Goal: Task Accomplishment & Management: Use online tool/utility

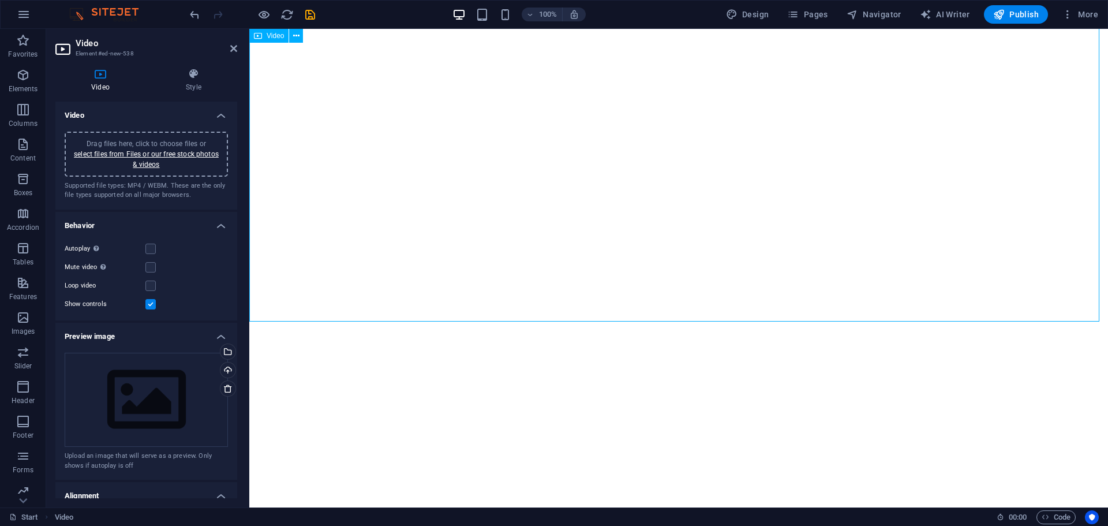
select select "%"
select select "px"
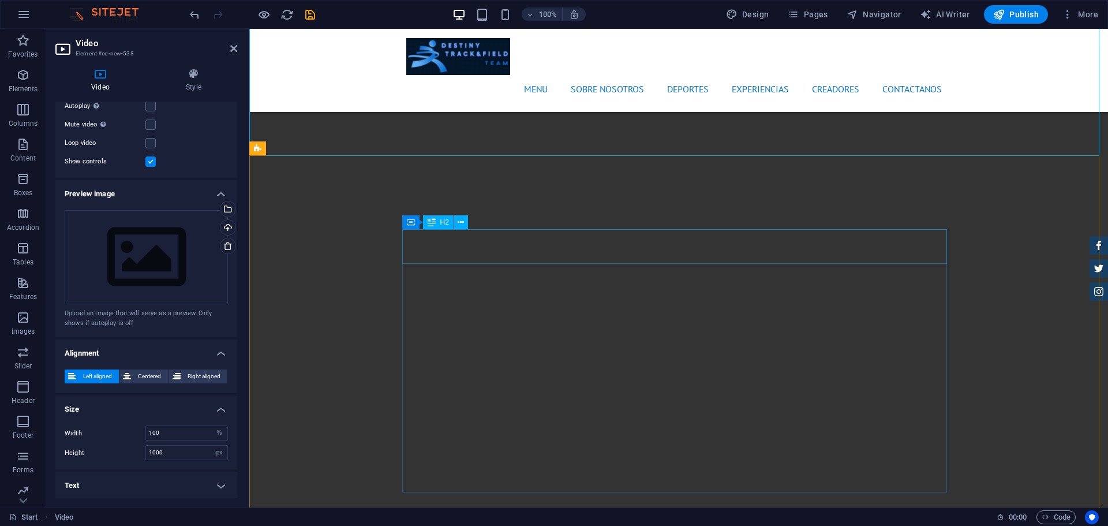
scroll to position [1187, 0]
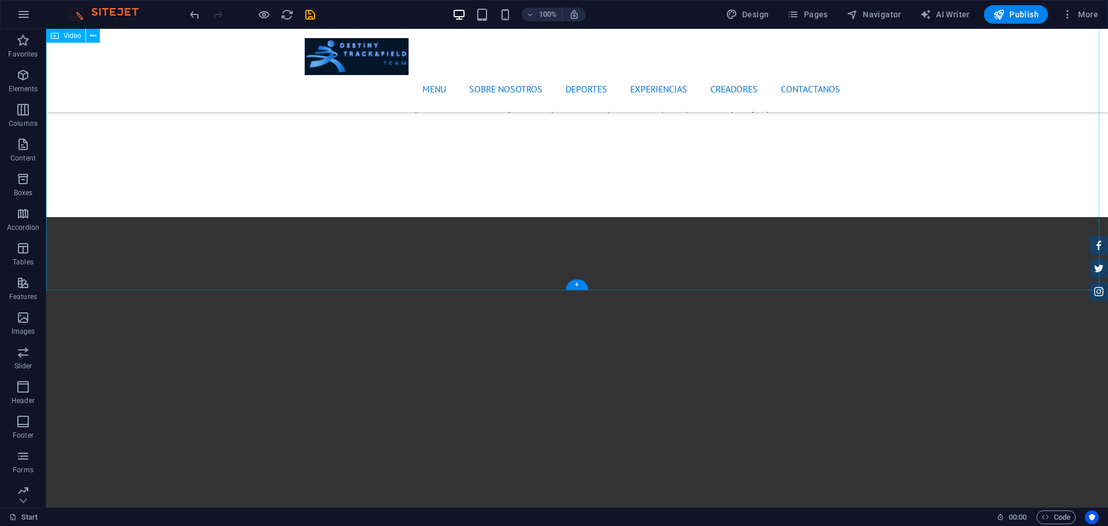
scroll to position [1066, 0]
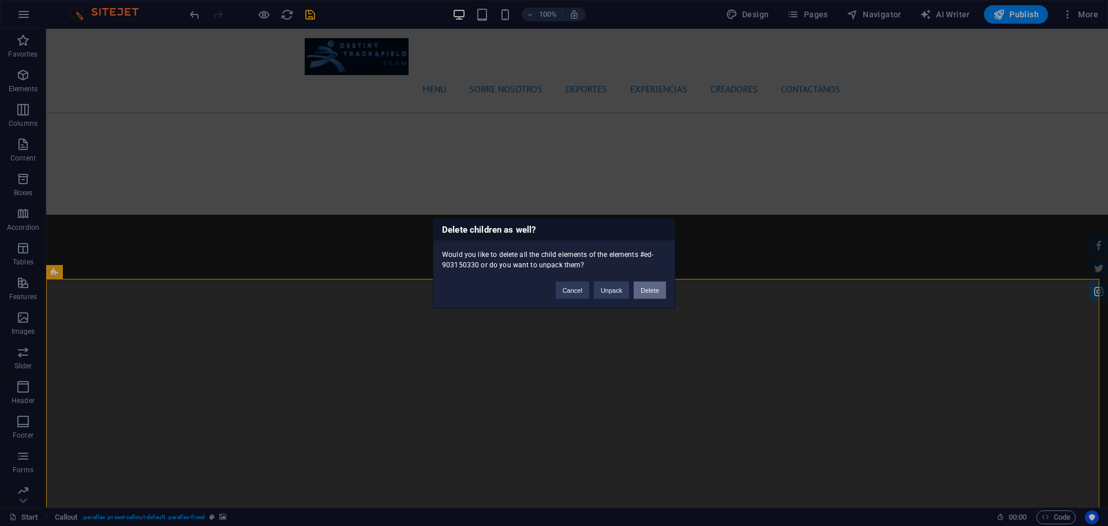
click at [655, 291] on button "Delete" at bounding box center [650, 289] width 32 height 17
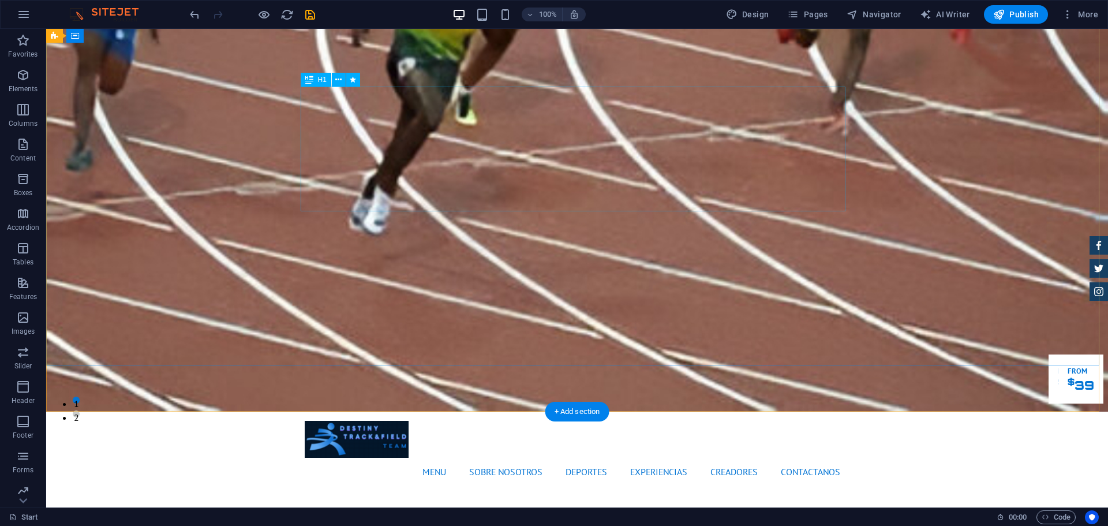
scroll to position [0, 0]
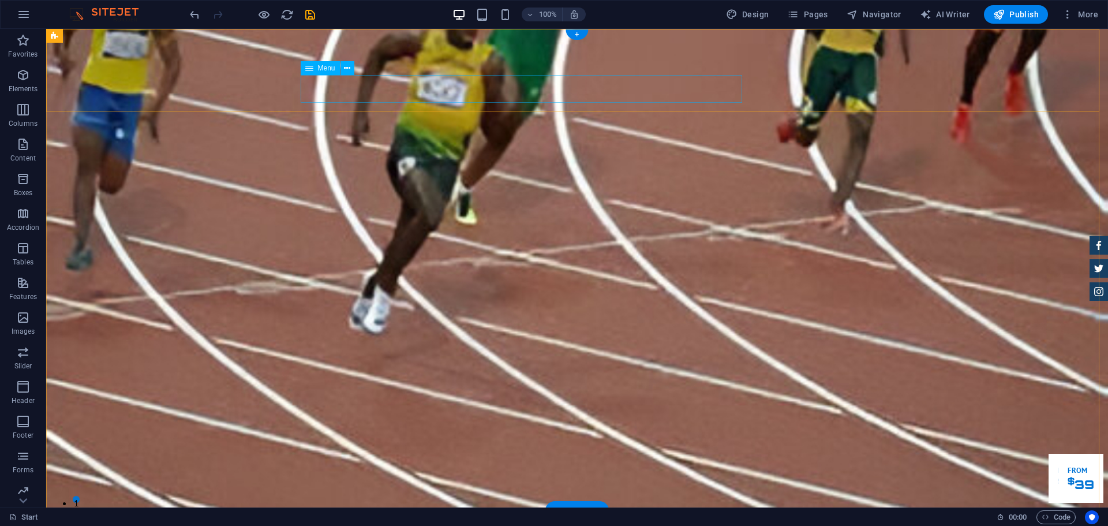
click at [328, 67] on span "Menu" at bounding box center [326, 68] width 17 height 7
click at [348, 70] on icon at bounding box center [347, 68] width 6 height 12
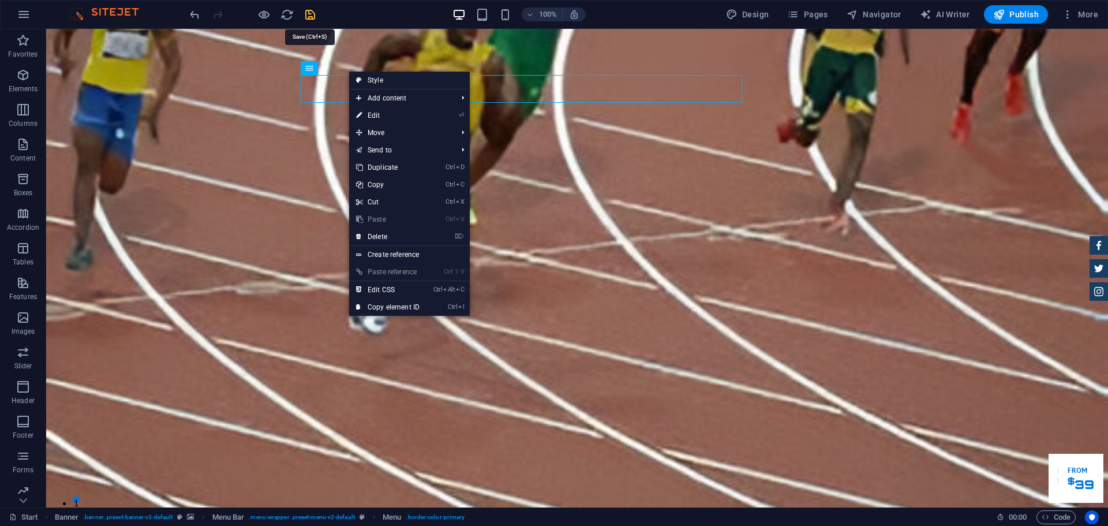
click at [307, 16] on icon "save" at bounding box center [309, 14] width 13 height 13
checkbox input "false"
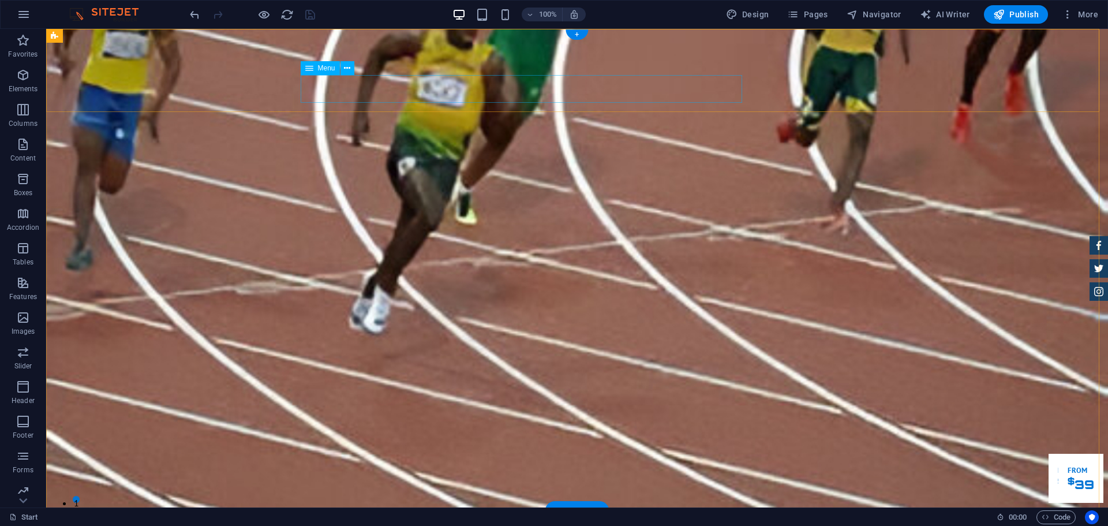
click at [346, 69] on icon at bounding box center [347, 68] width 6 height 12
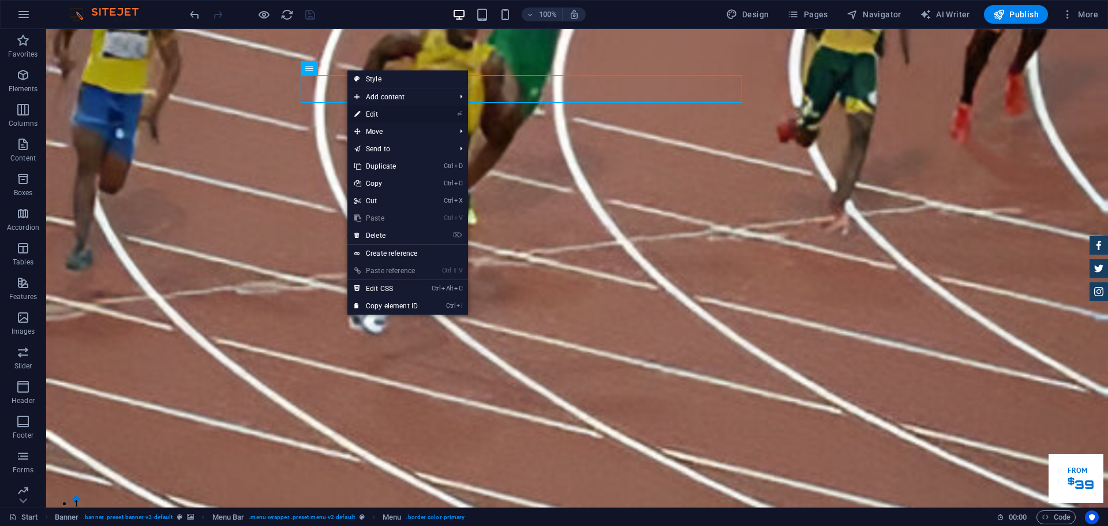
click at [383, 116] on link "⏎ Edit" at bounding box center [385, 114] width 77 height 17
select select
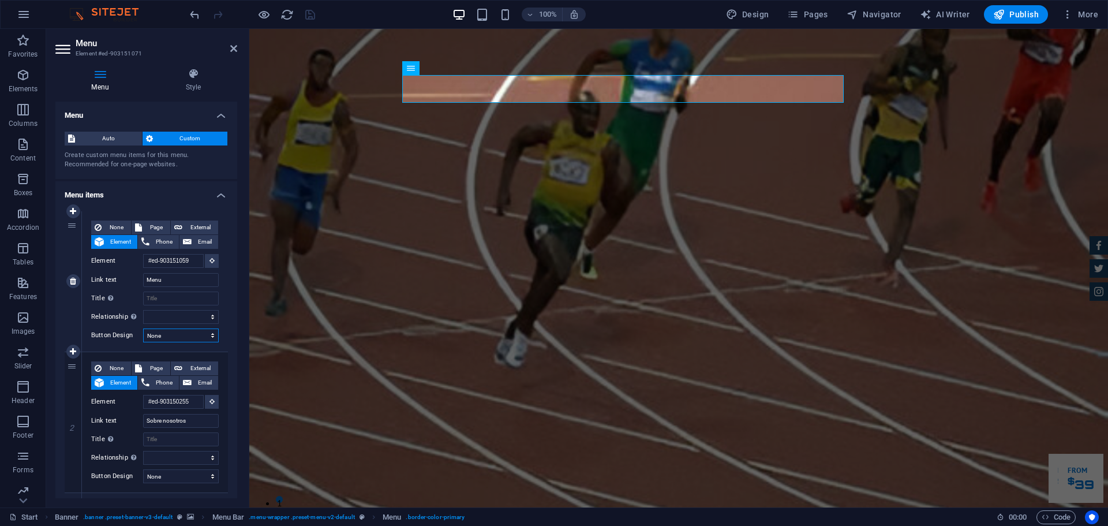
click at [183, 340] on select "None Default Primary Secondary" at bounding box center [181, 335] width 76 height 14
click at [185, 337] on select "None Default Primary Secondary" at bounding box center [181, 335] width 76 height 14
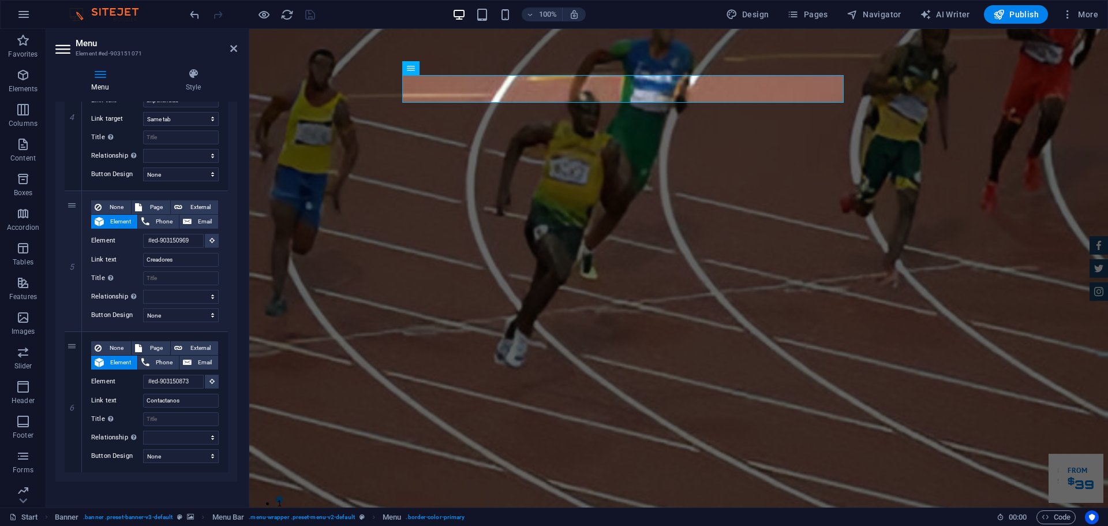
scroll to position [608, 0]
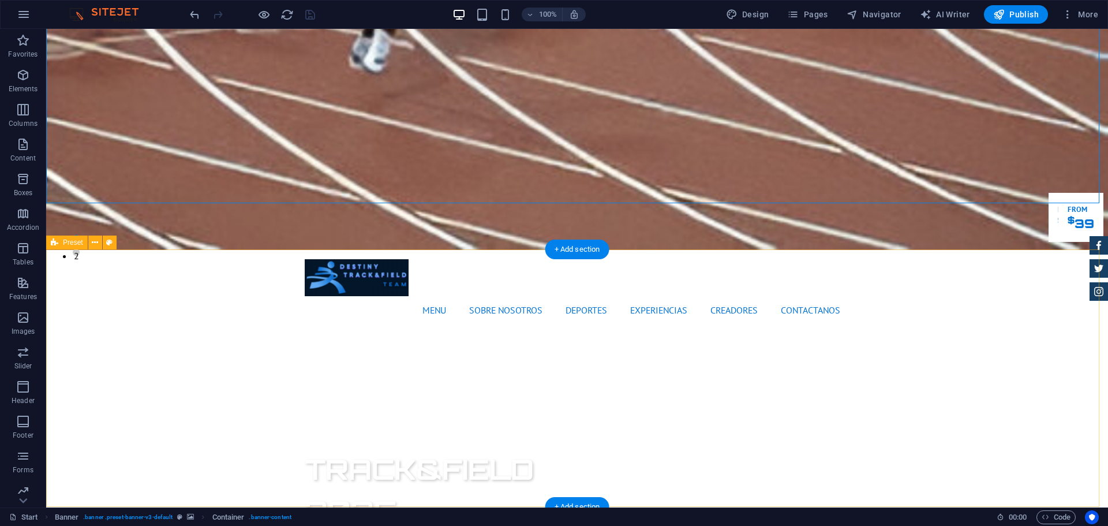
scroll to position [261, 0]
click at [97, 241] on icon at bounding box center [95, 243] width 6 height 12
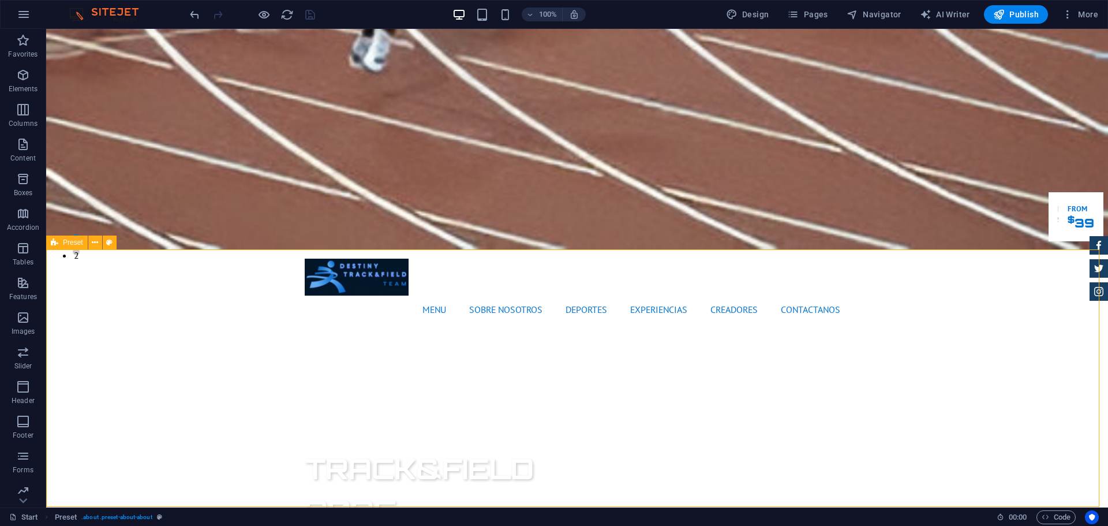
click at [57, 245] on icon at bounding box center [55, 242] width 8 height 14
click at [92, 243] on icon at bounding box center [95, 243] width 6 height 12
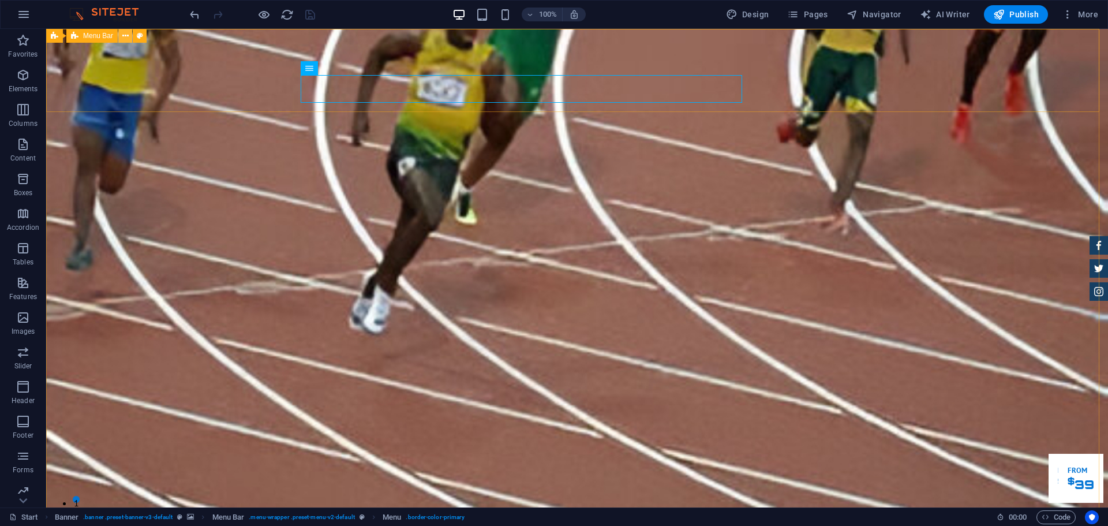
click at [128, 38] on icon at bounding box center [125, 36] width 6 height 12
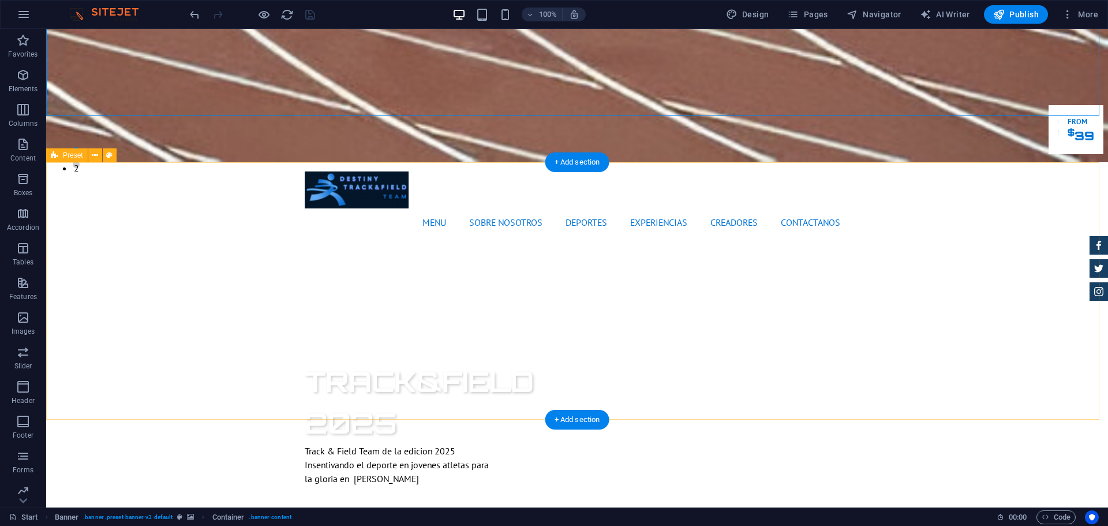
scroll to position [331, 0]
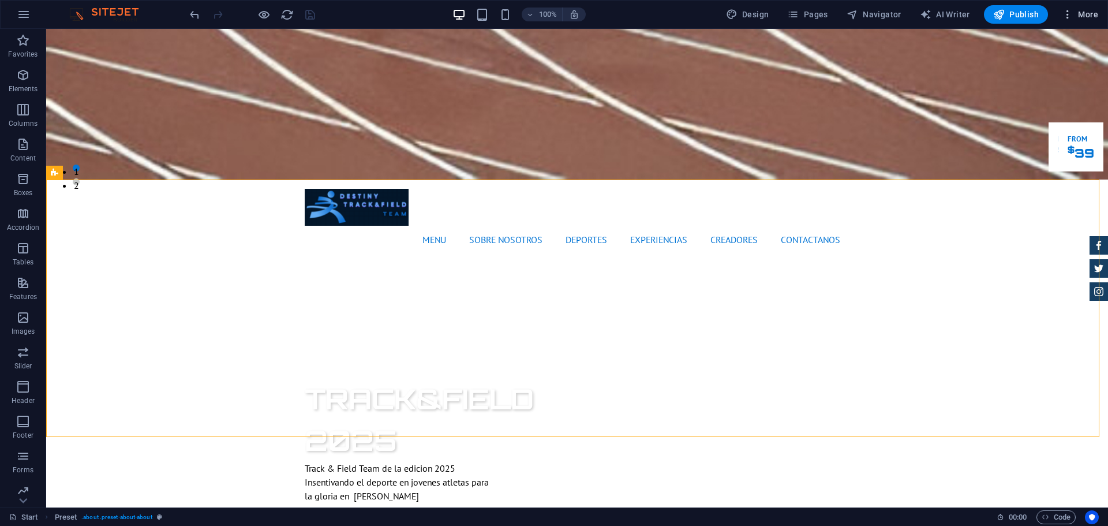
click at [1081, 11] on span "More" at bounding box center [1080, 15] width 36 height 12
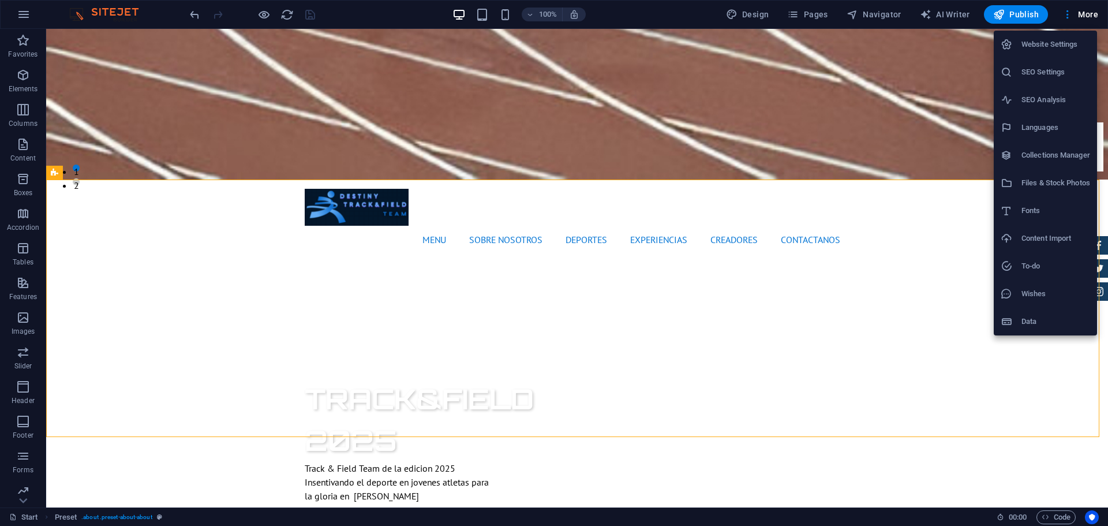
click at [917, 356] on div at bounding box center [554, 263] width 1108 height 526
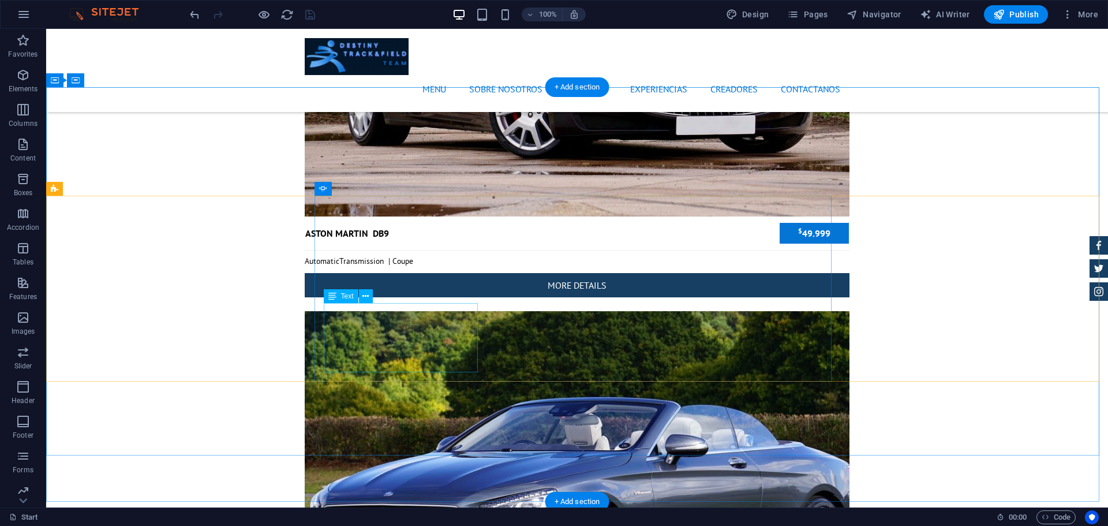
scroll to position [3967, 0]
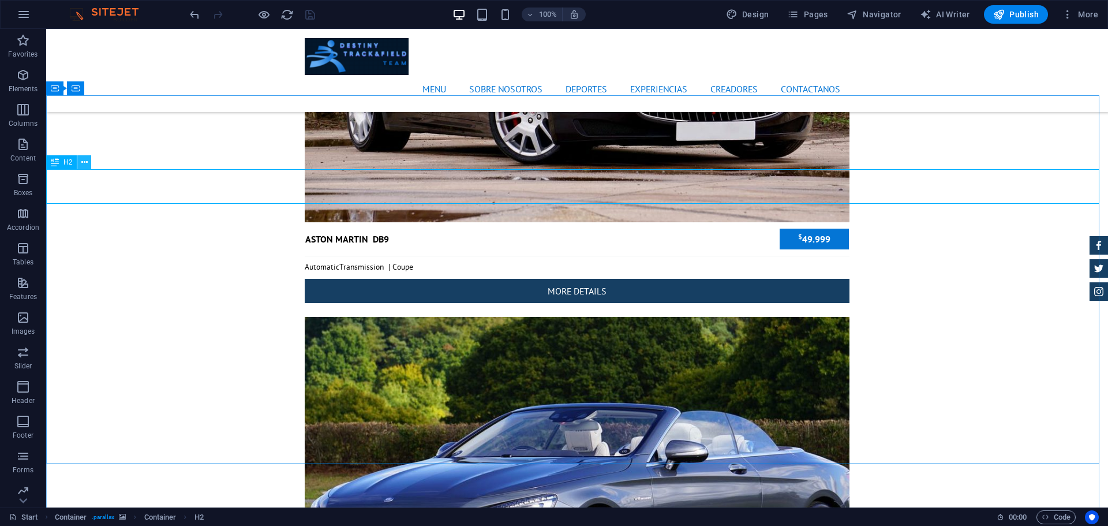
click at [85, 166] on icon at bounding box center [84, 162] width 6 height 12
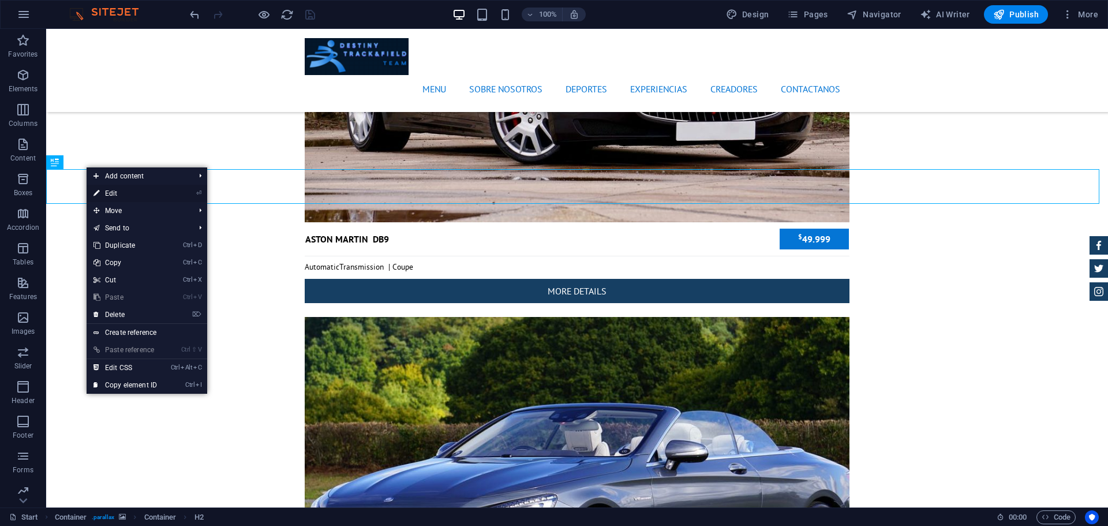
click at [128, 198] on link "⏎ Edit" at bounding box center [125, 193] width 77 height 17
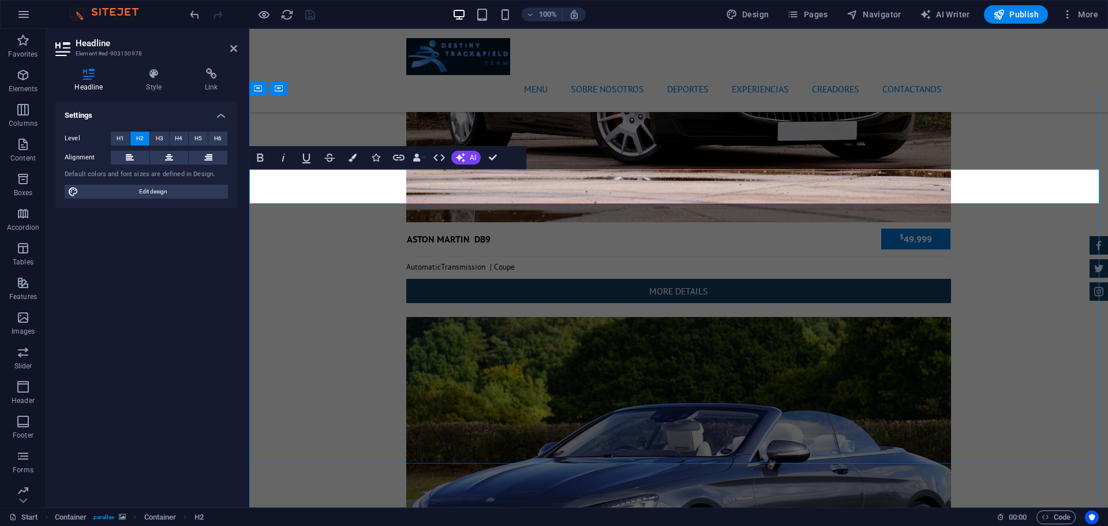
drag, startPoint x: 751, startPoint y: 189, endPoint x: 585, endPoint y: 188, distance: 165.6
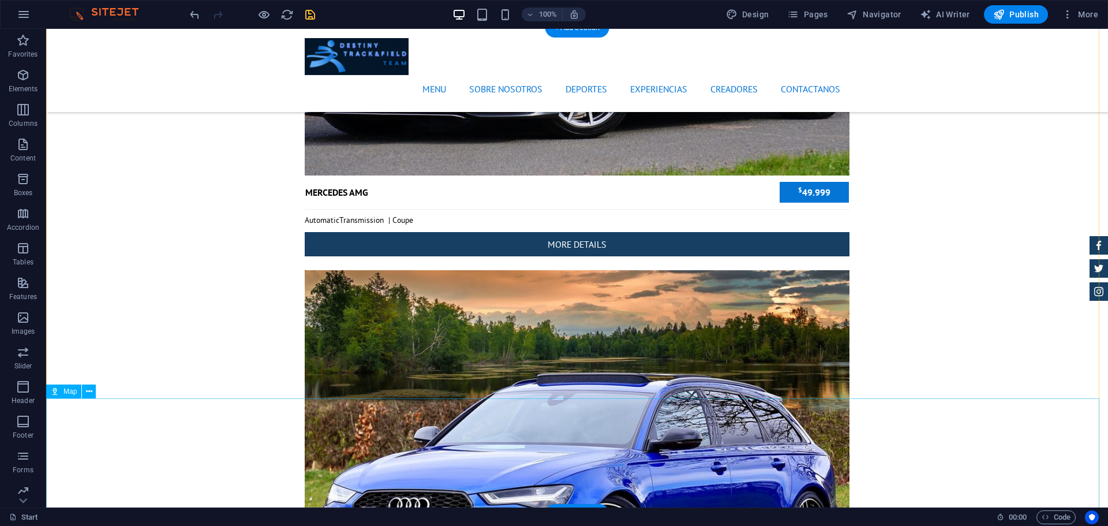
scroll to position [4455, 0]
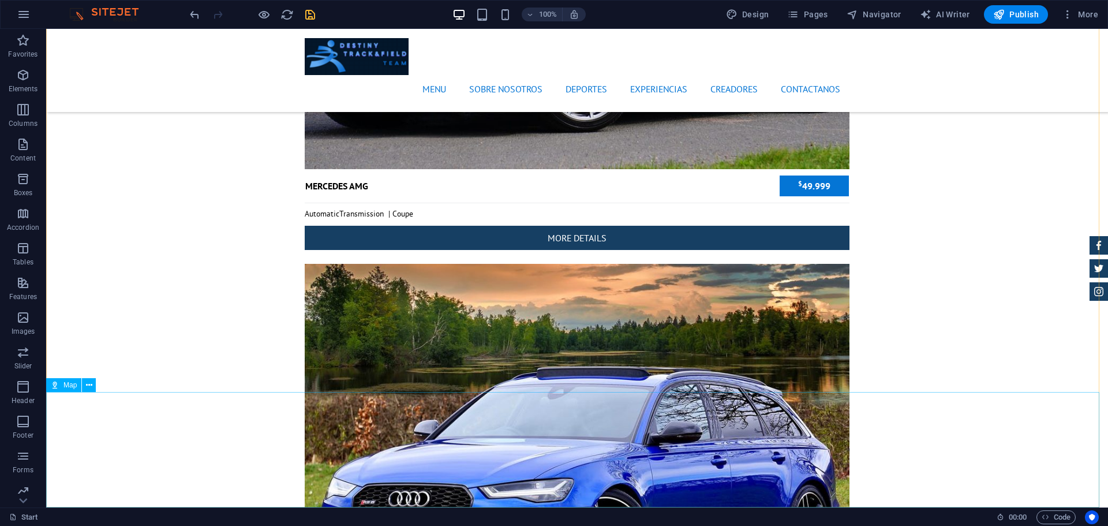
click at [67, 387] on span "Map" at bounding box center [69, 384] width 13 height 7
click at [89, 386] on icon at bounding box center [89, 385] width 6 height 12
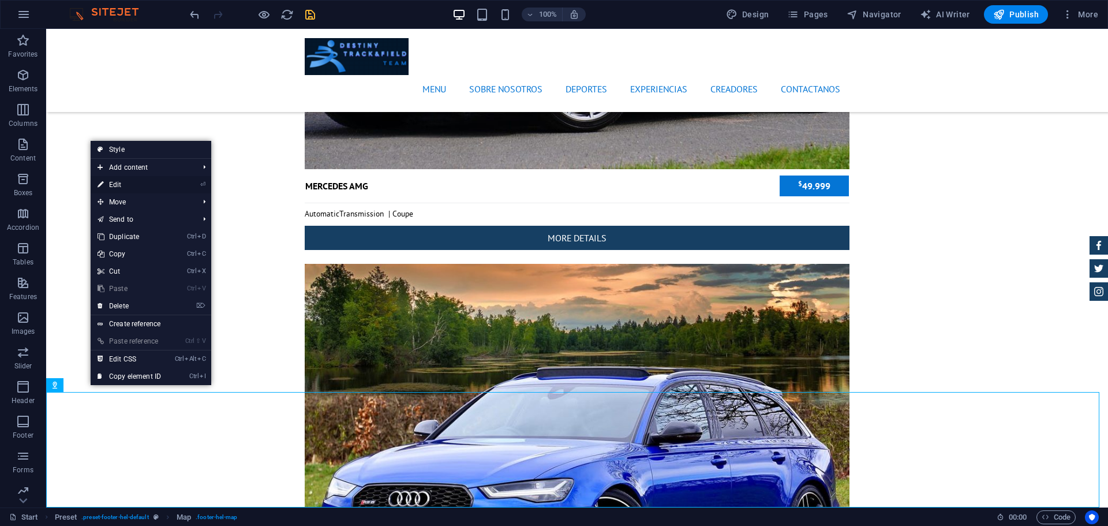
click at [142, 185] on link "⏎ Edit" at bounding box center [129, 184] width 77 height 17
select select "1"
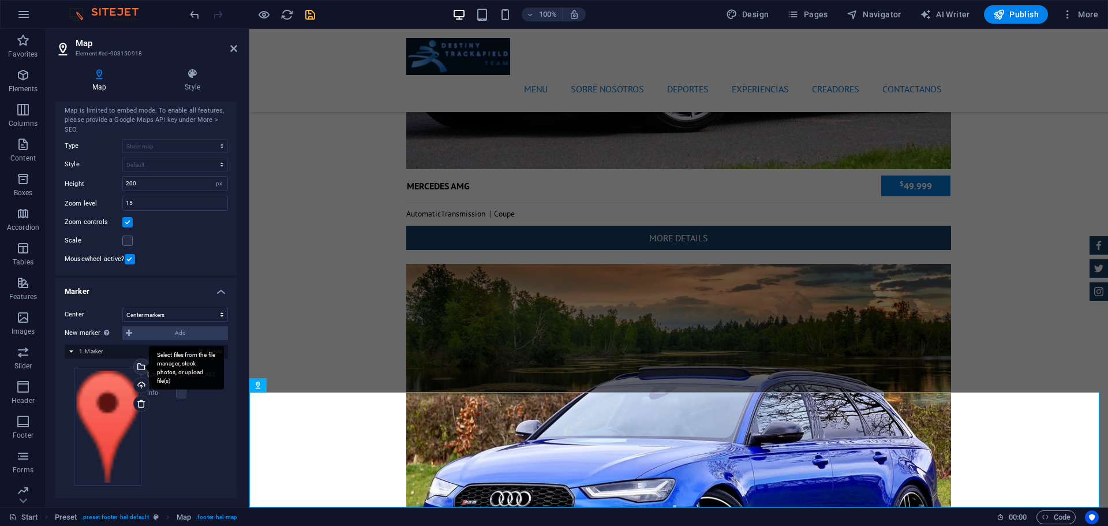
scroll to position [33, 0]
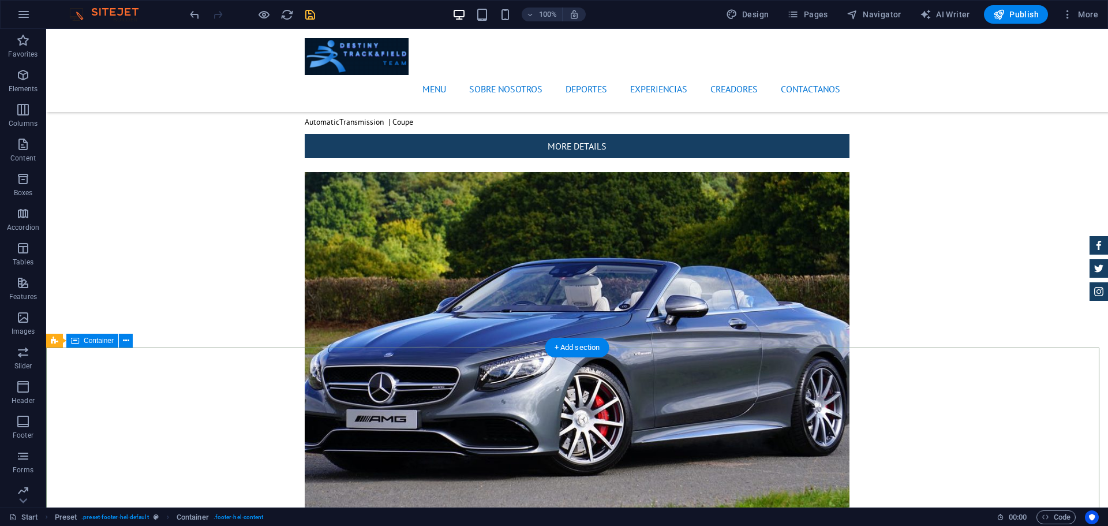
scroll to position [3972, 0]
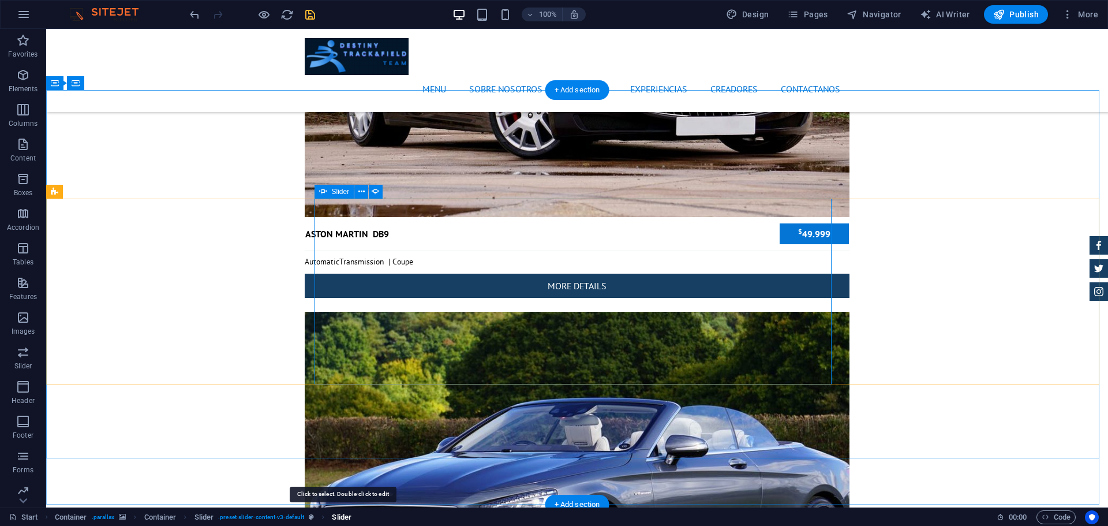
click at [347, 518] on span "Slider" at bounding box center [342, 517] width 20 height 14
select select "ms"
select select "s"
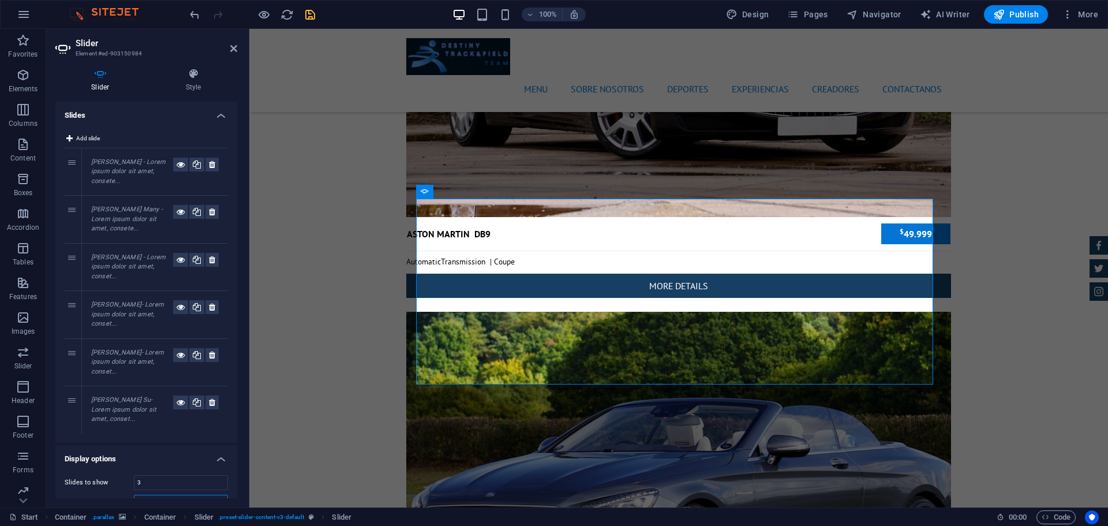
click at [163, 495] on input "3" at bounding box center [180, 502] width 93 height 14
type input "4"
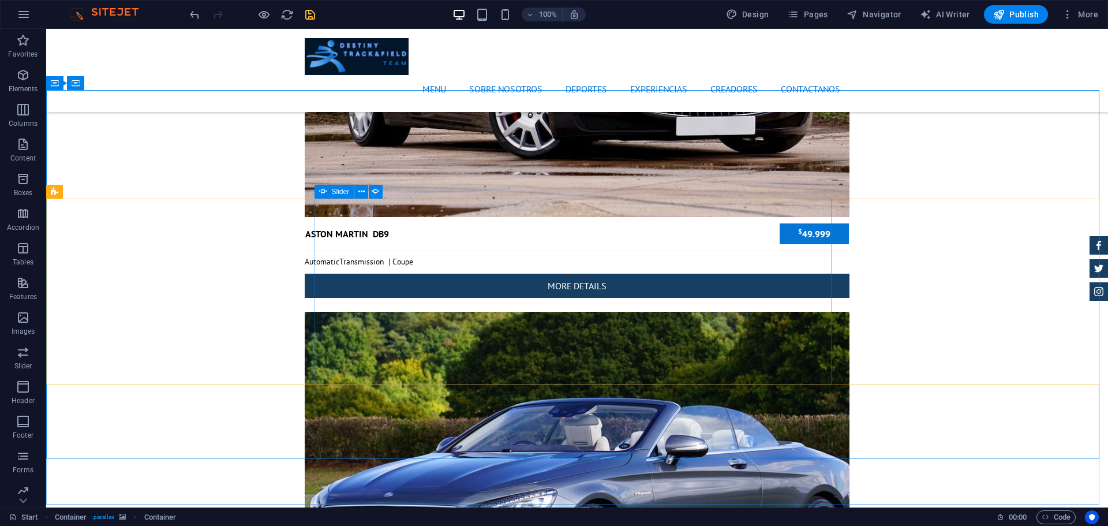
click at [342, 190] on span "Slider" at bounding box center [341, 191] width 18 height 7
click at [376, 193] on icon at bounding box center [376, 192] width 8 height 12
select select "ms"
select select "s"
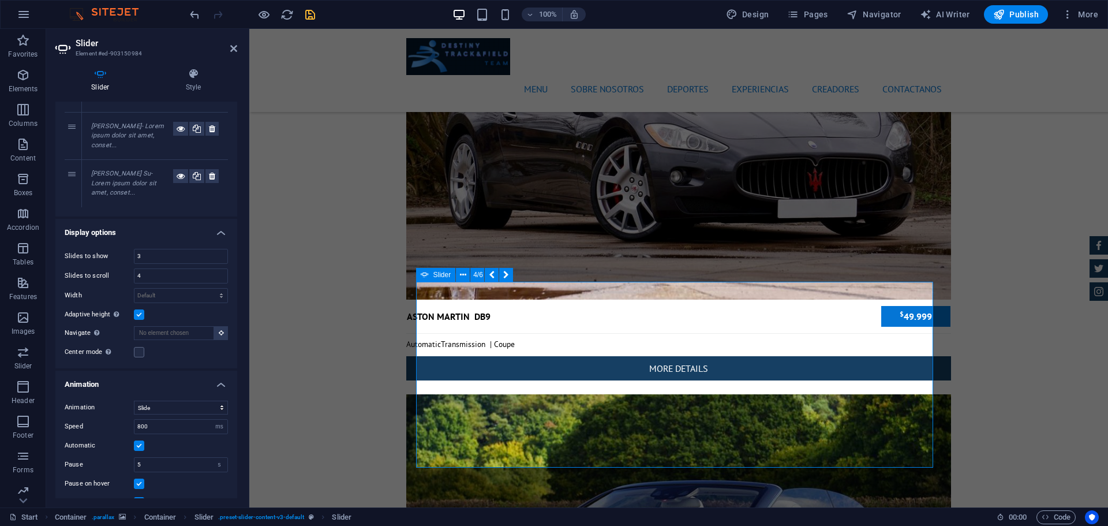
scroll to position [3889, 0]
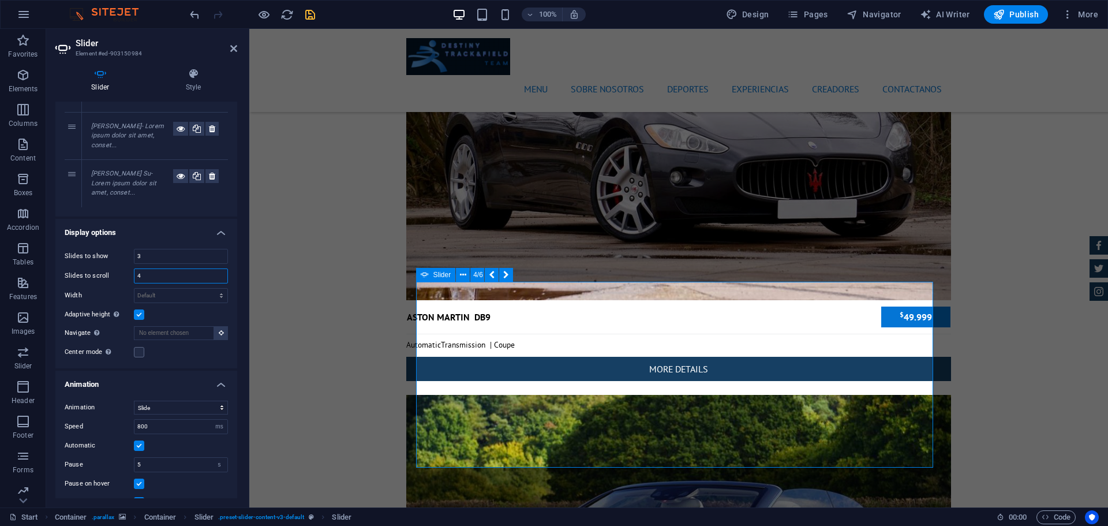
drag, startPoint x: 149, startPoint y: 222, endPoint x: 88, endPoint y: 223, distance: 60.6
click at [88, 268] on div "Slides to scroll 4" at bounding box center [146, 275] width 163 height 15
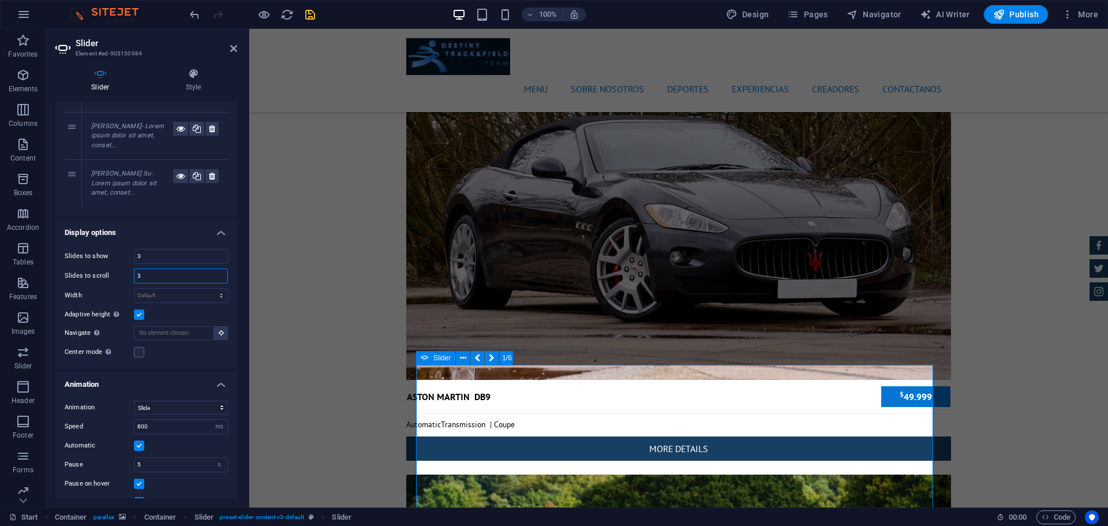
scroll to position [3806, 0]
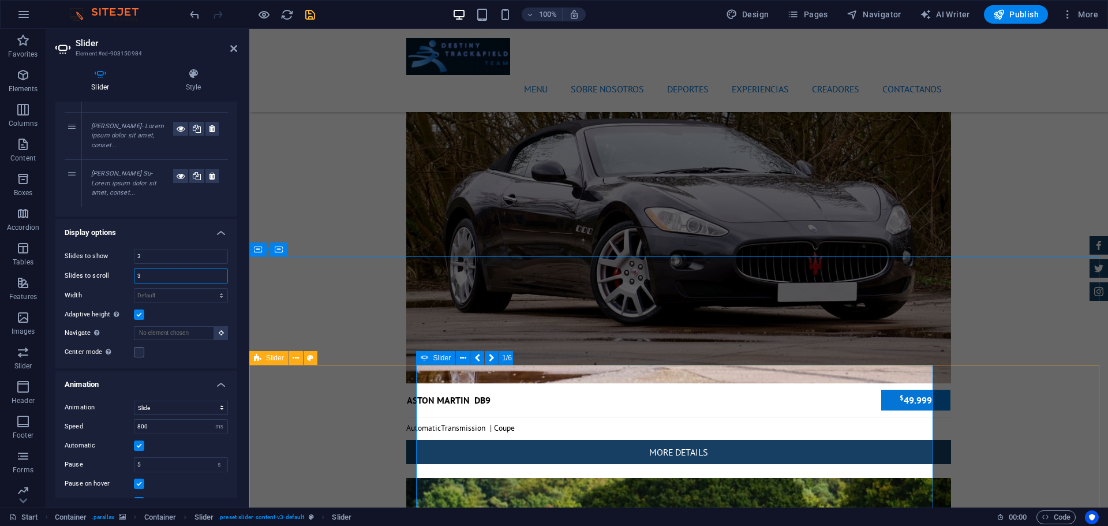
type input "3"
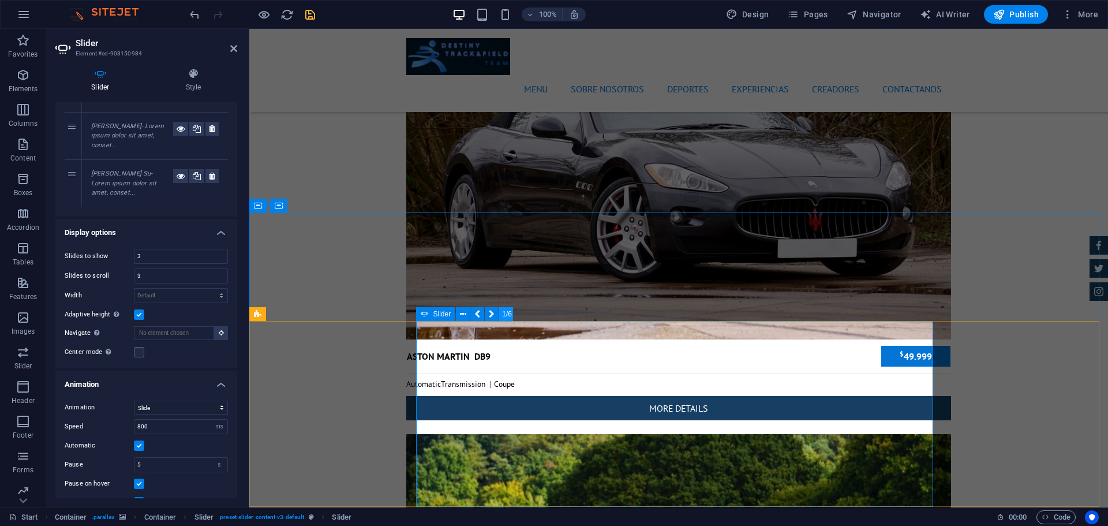
click at [507, 310] on button "1/6" at bounding box center [506, 314] width 14 height 14
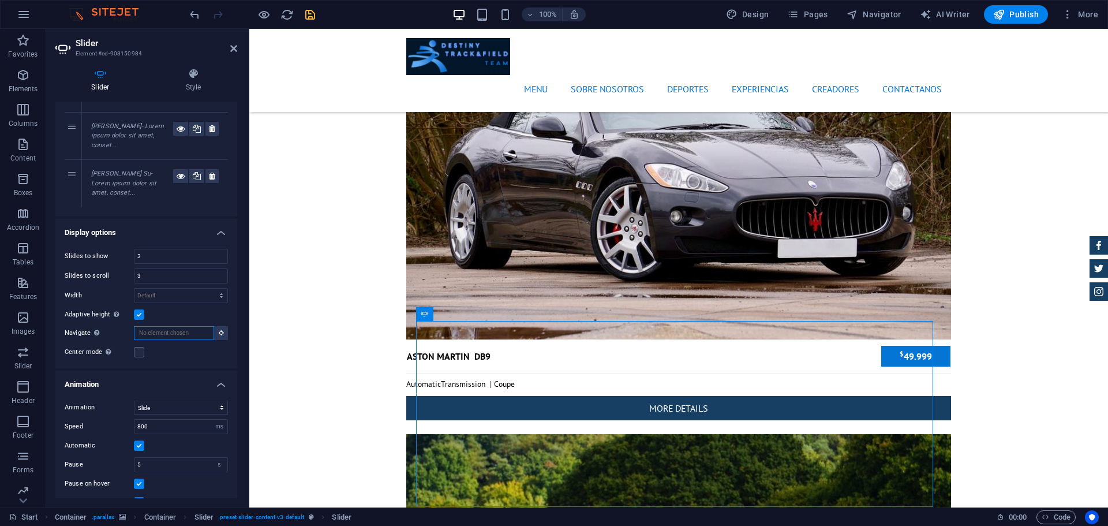
click at [185, 326] on input "Navigate Select another slider to be navigated by this one" at bounding box center [174, 333] width 80 height 14
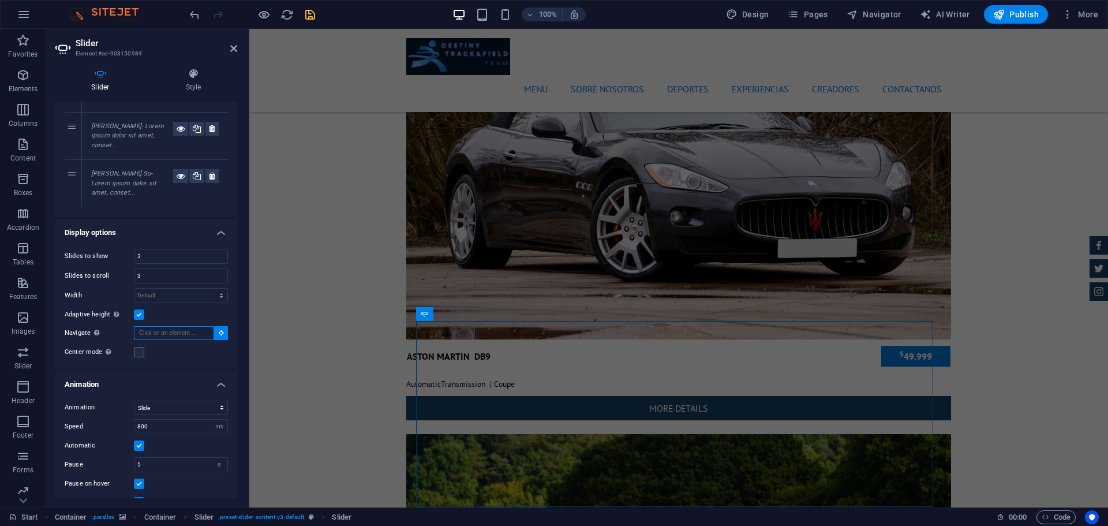
click at [185, 326] on input "Navigate Select another slider to be navigated by this one" at bounding box center [174, 333] width 80 height 14
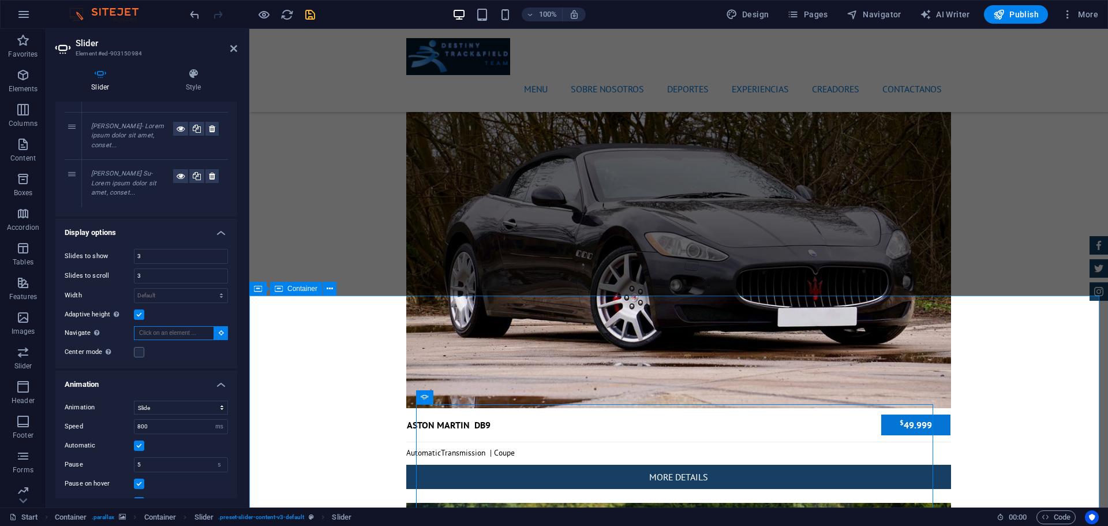
scroll to position [3767, 0]
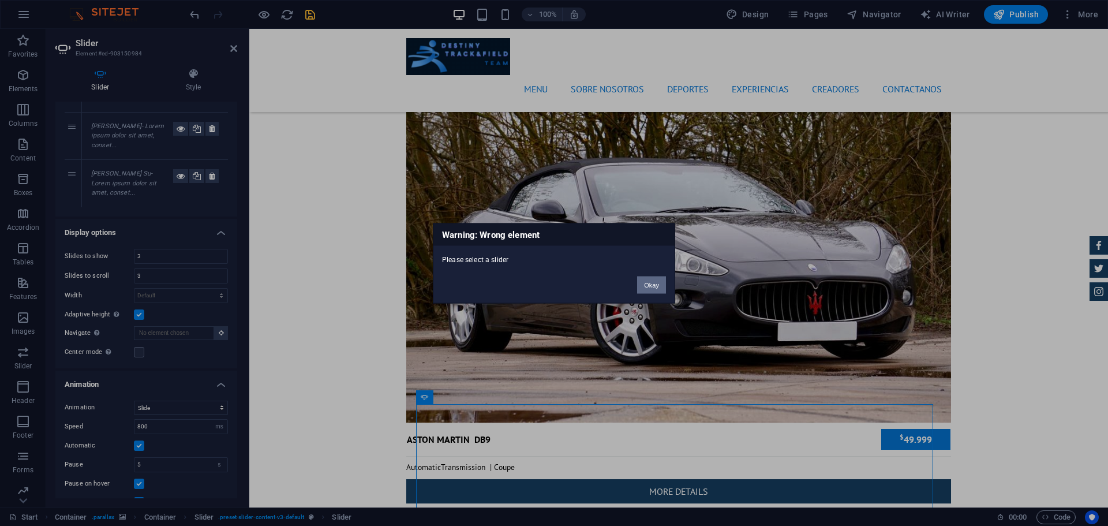
click at [644, 284] on button "Okay" at bounding box center [651, 284] width 29 height 17
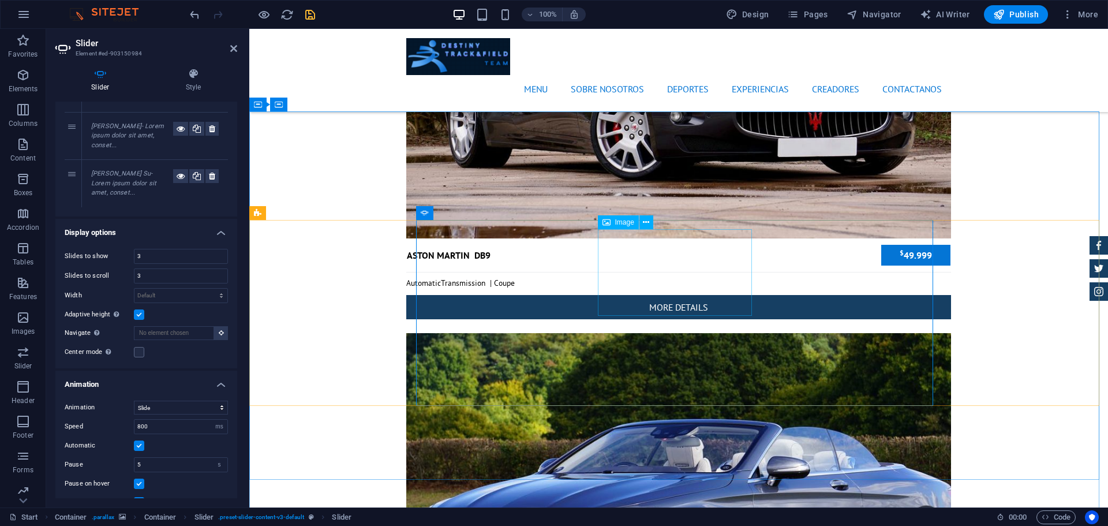
scroll to position [3951, 0]
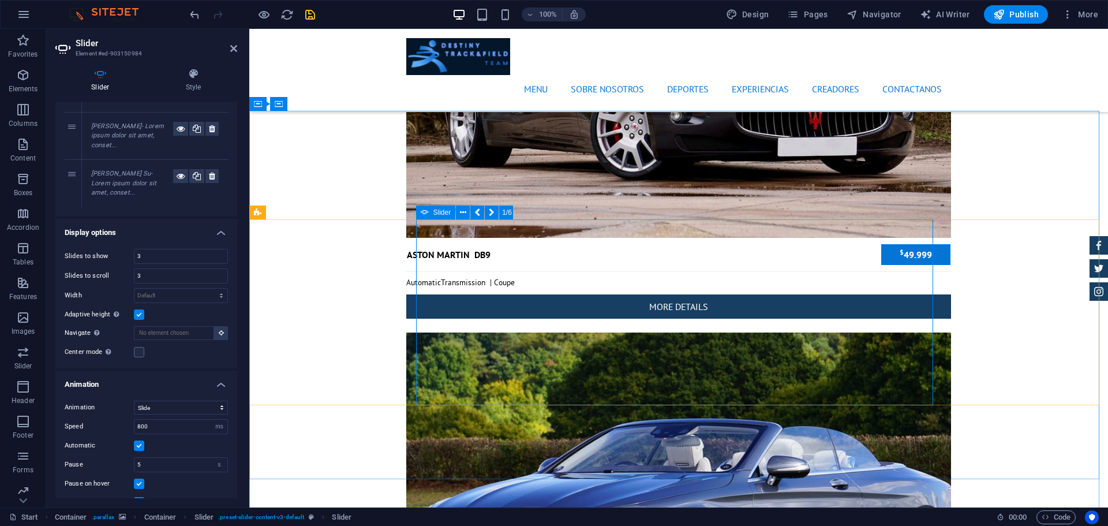
click at [0, 0] on input "Dots" at bounding box center [0, 0] width 0 height 0
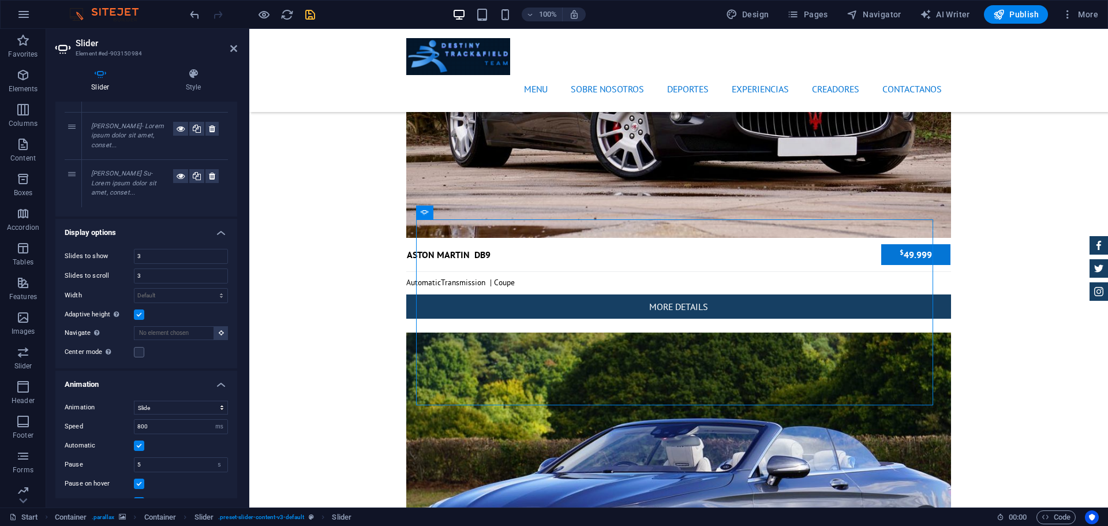
click at [137, 515] on label at bounding box center [139, 520] width 10 height 10
click at [0, 0] on input "Arrows" at bounding box center [0, 0] width 0 height 0
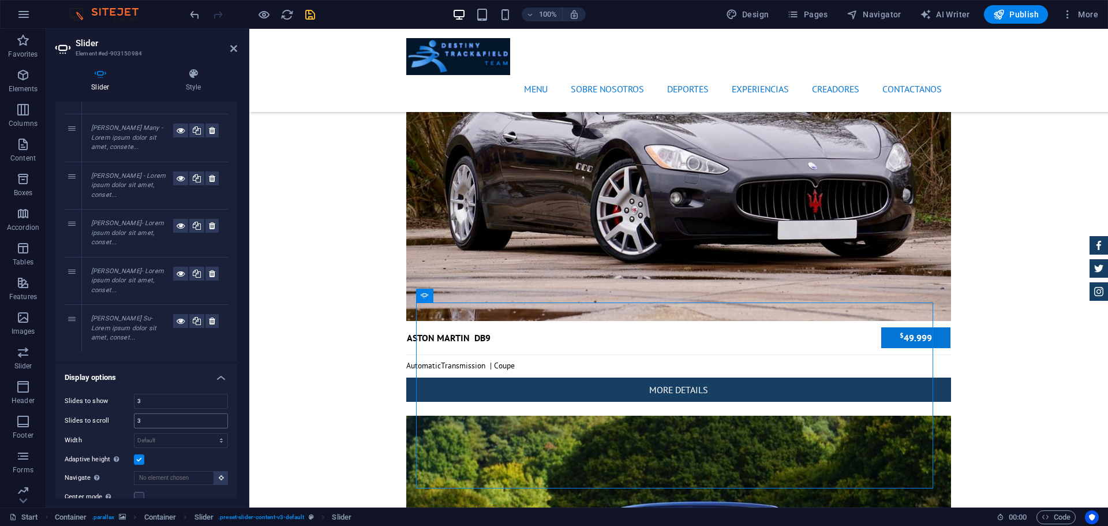
scroll to position [0, 0]
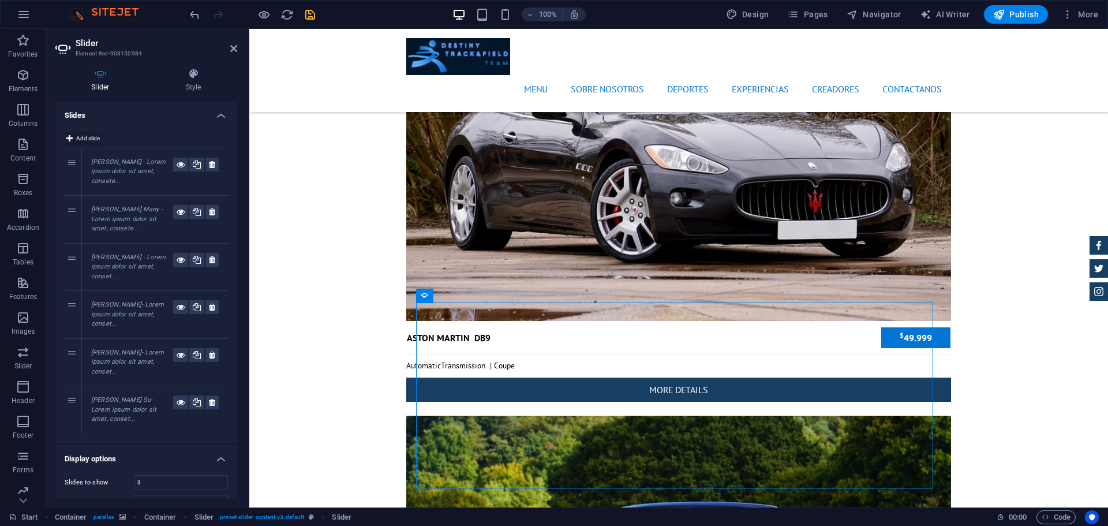
click at [81, 140] on span "Add slide" at bounding box center [88, 139] width 24 height 14
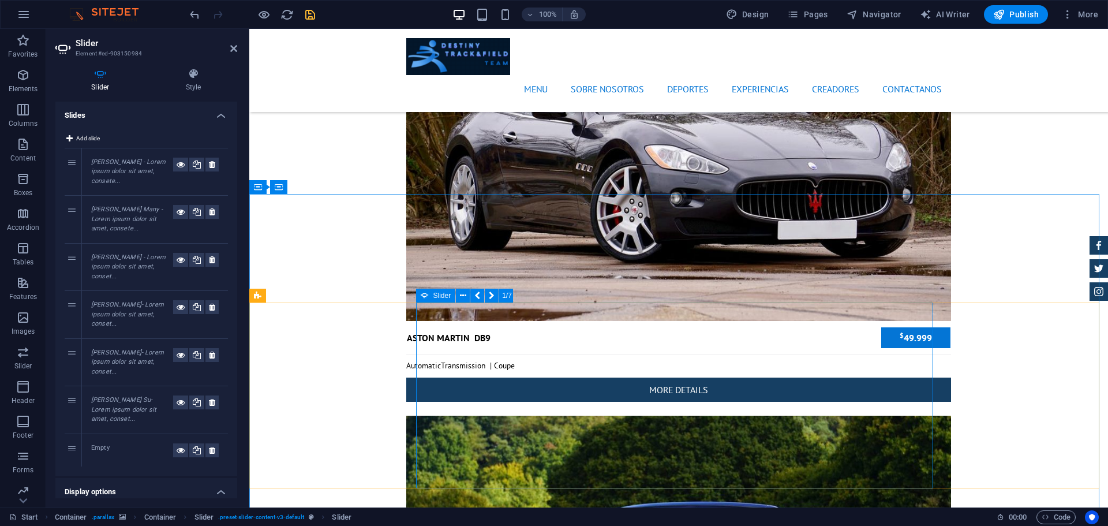
click at [87, 137] on span "Add slide" at bounding box center [88, 139] width 24 height 14
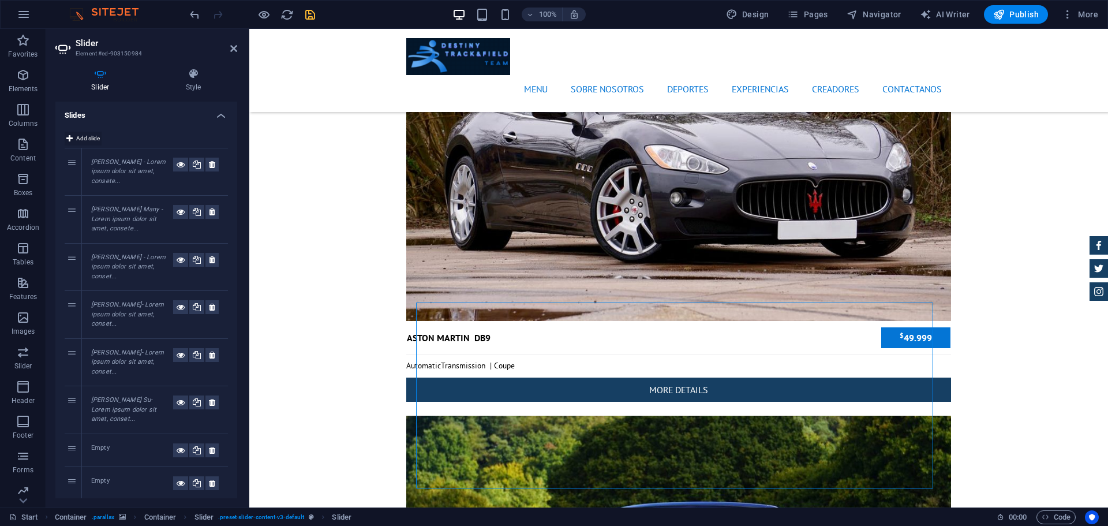
click at [87, 137] on span "Add slide" at bounding box center [88, 139] width 24 height 14
click at [88, 136] on span "Add slide" at bounding box center [88, 139] width 24 height 14
click at [87, 138] on span "Add slide" at bounding box center [88, 139] width 24 height 14
click at [89, 137] on span "Add slide" at bounding box center [88, 139] width 24 height 14
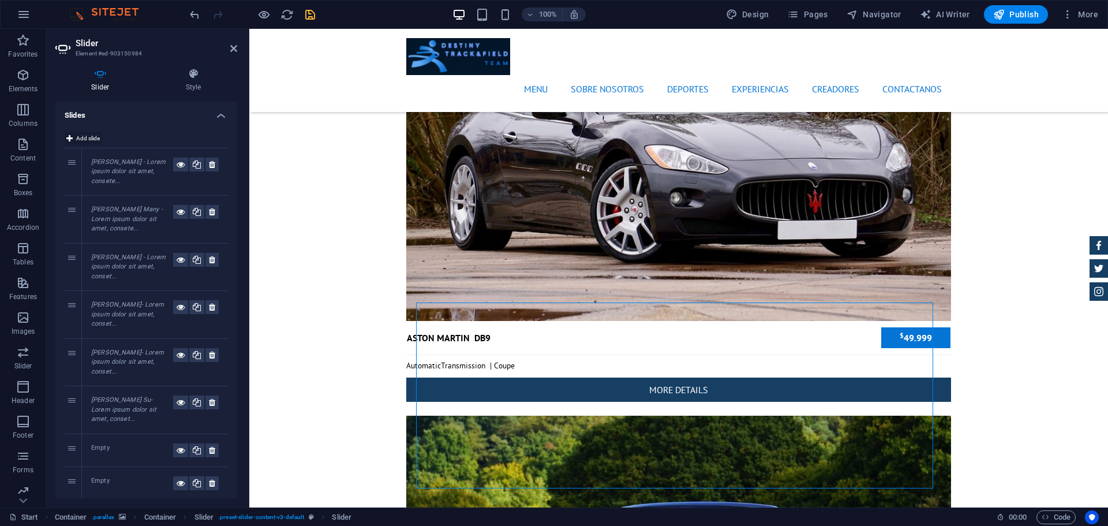
click at [89, 137] on span "Add slide" at bounding box center [88, 139] width 24 height 14
click at [94, 141] on span "Add slide" at bounding box center [88, 139] width 24 height 14
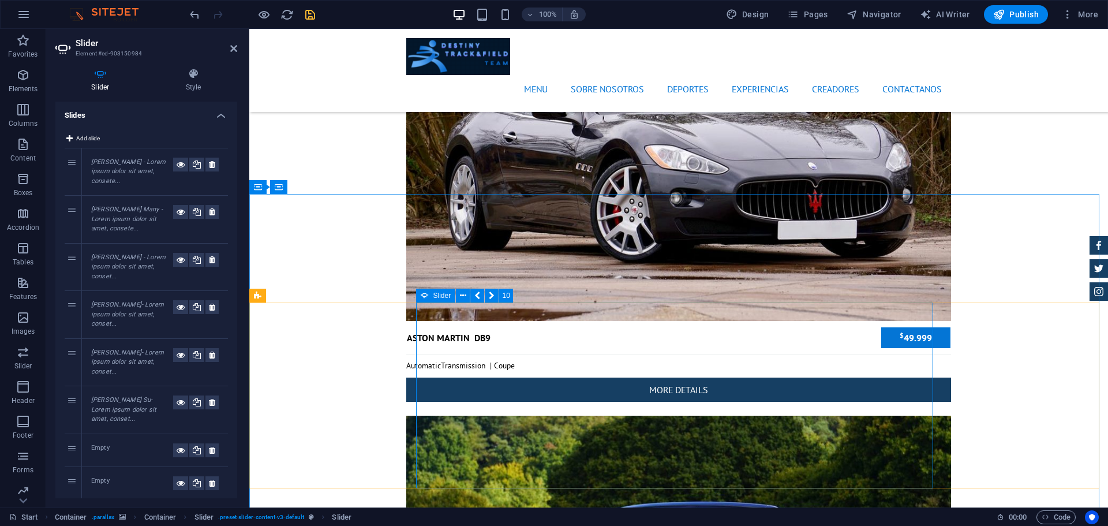
click at [213, 162] on button at bounding box center [211, 165] width 13 height 14
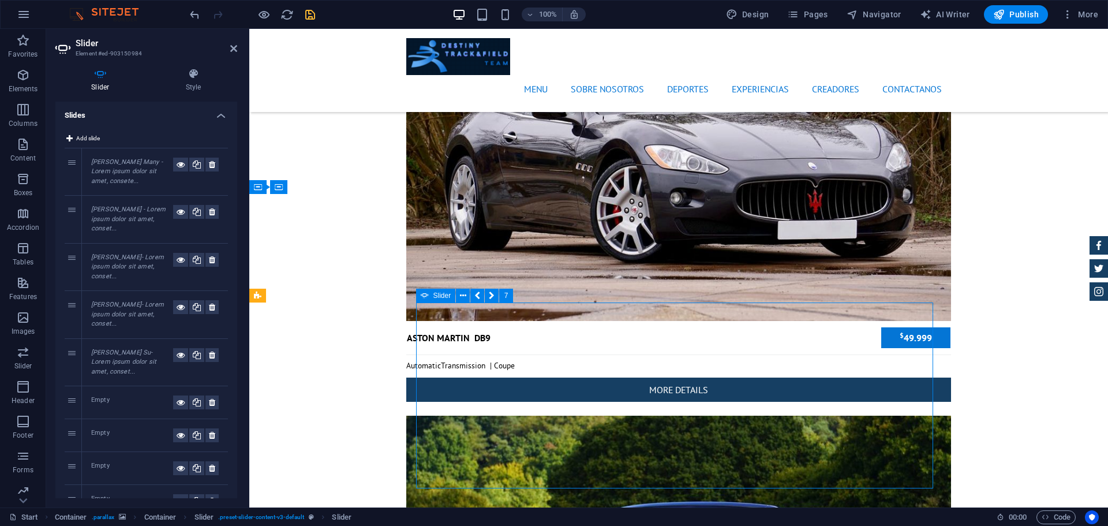
click at [189, 164] on button at bounding box center [196, 165] width 15 height 14
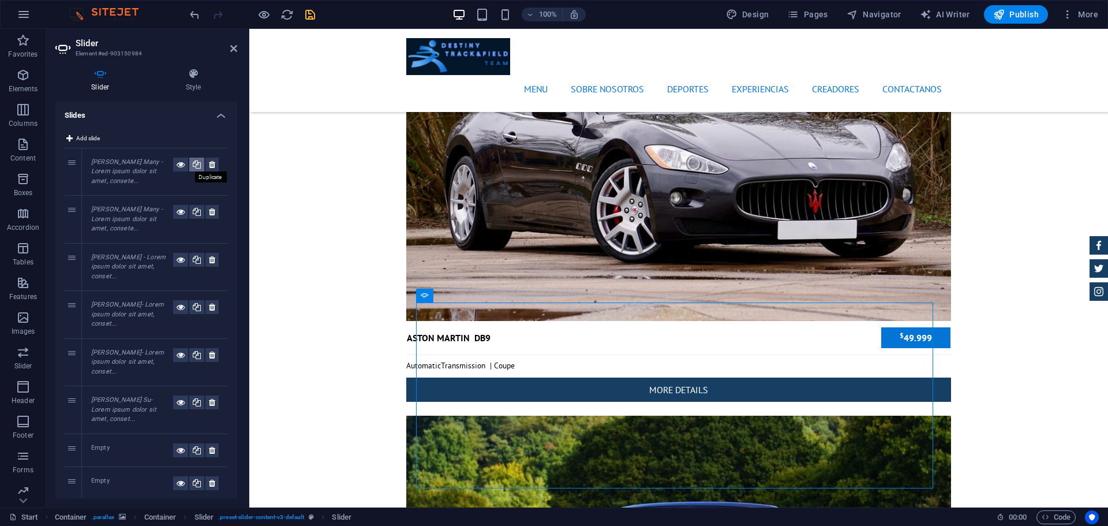
click at [197, 162] on icon at bounding box center [197, 165] width 8 height 14
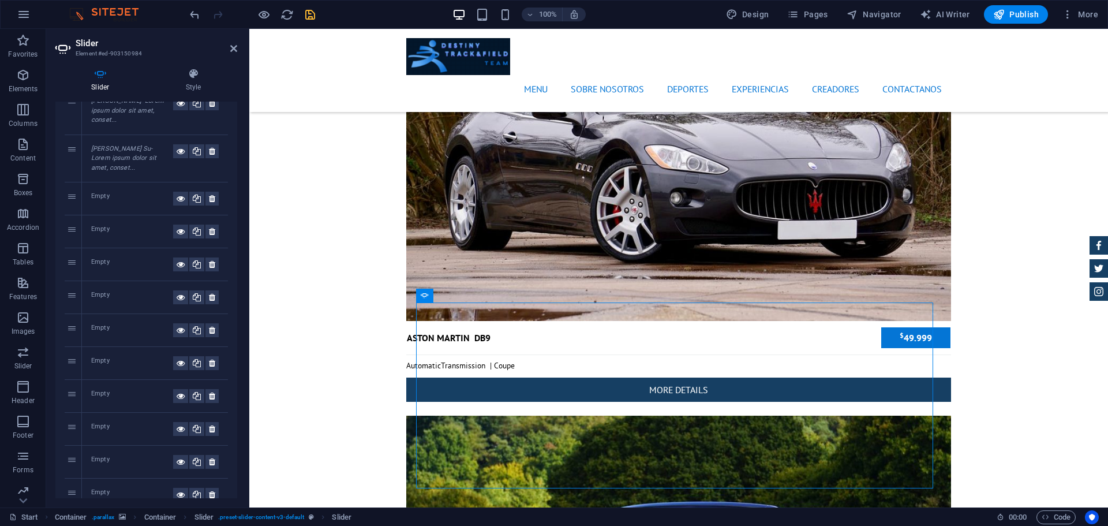
scroll to position [299, 0]
click at [212, 487] on icon at bounding box center [212, 494] width 6 height 14
click at [210, 454] on icon at bounding box center [212, 461] width 6 height 14
click at [209, 421] on icon at bounding box center [212, 428] width 6 height 14
click at [209, 388] on icon at bounding box center [212, 395] width 6 height 14
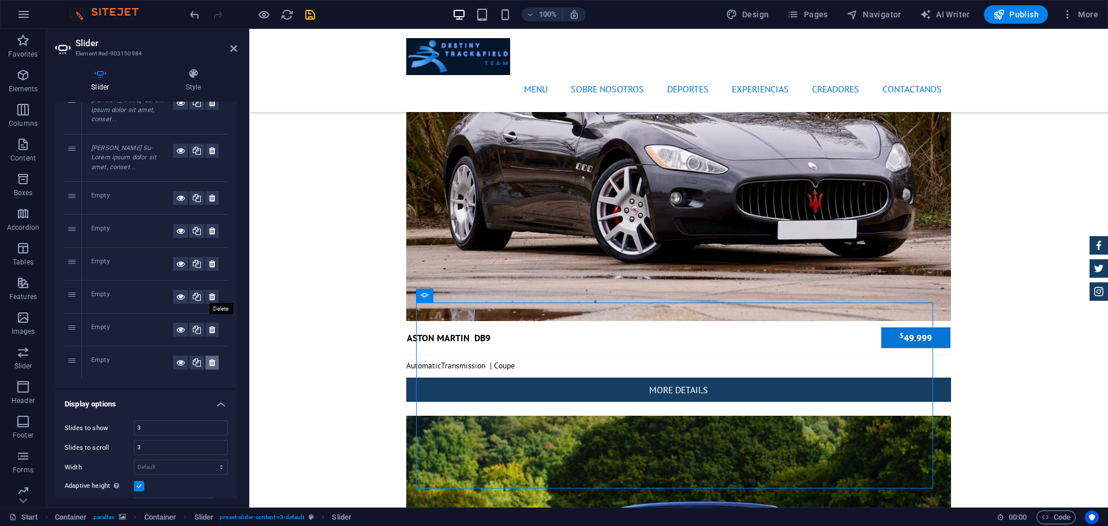
click at [209, 355] on icon at bounding box center [212, 362] width 6 height 14
click at [209, 323] on icon at bounding box center [212, 330] width 6 height 14
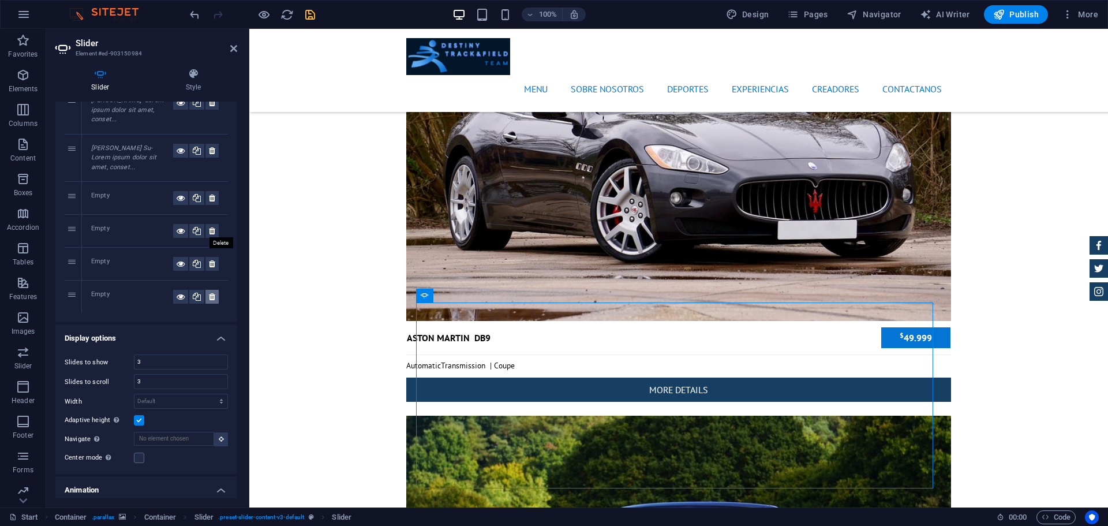
click at [212, 290] on icon at bounding box center [212, 297] width 6 height 14
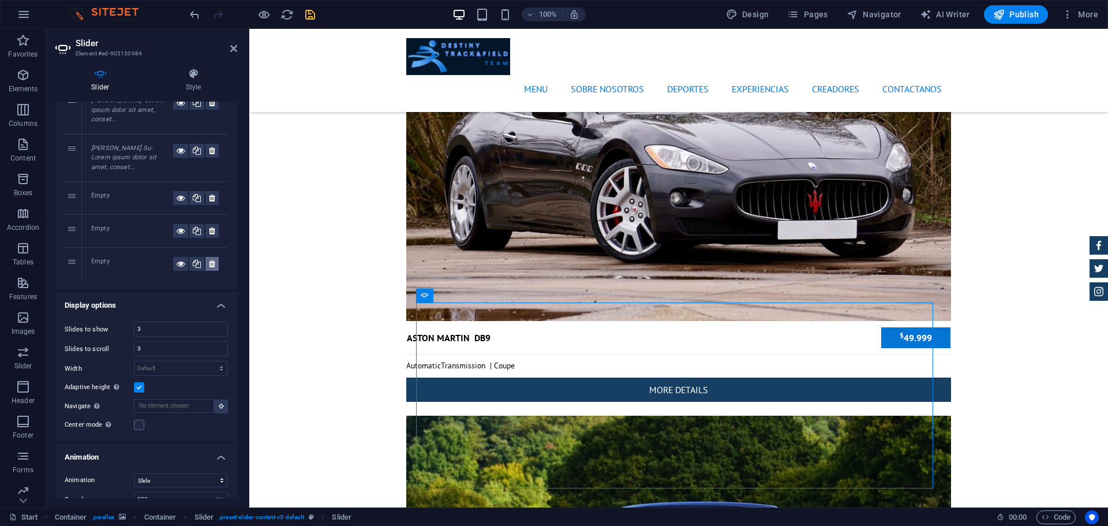
click at [211, 257] on icon at bounding box center [212, 264] width 6 height 14
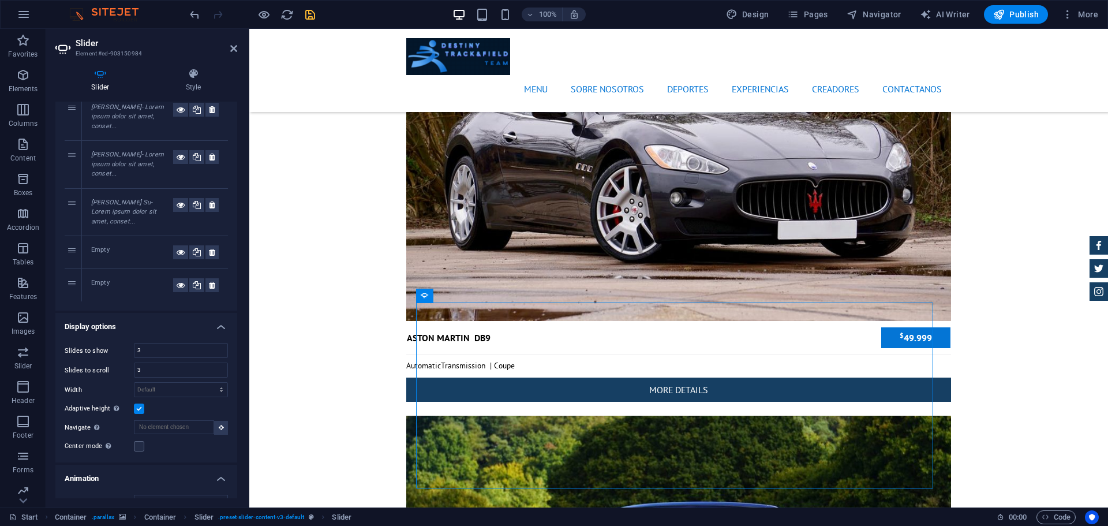
scroll to position [190, 0]
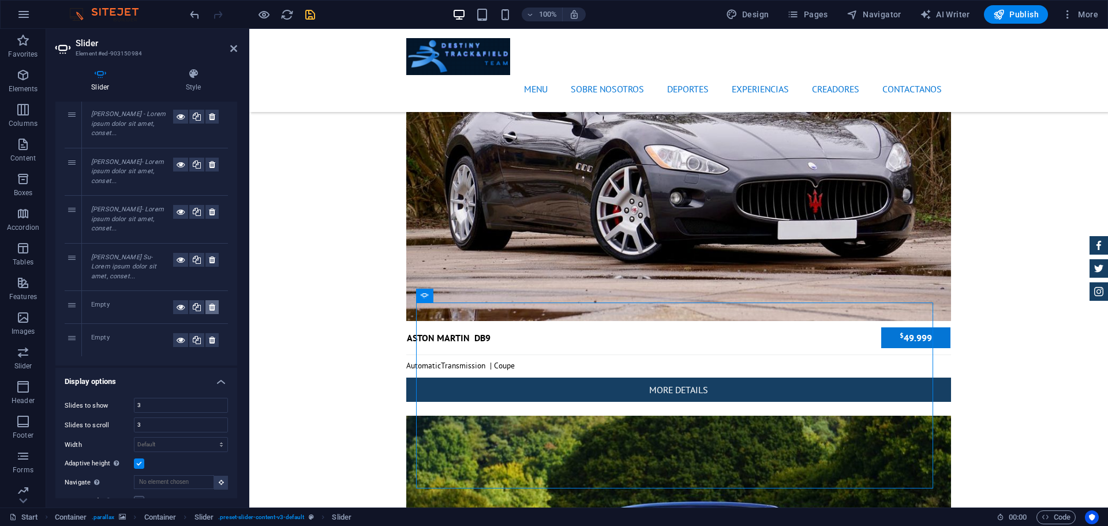
click at [210, 300] on icon at bounding box center [212, 307] width 6 height 14
click at [209, 335] on h4 "Display options" at bounding box center [146, 345] width 182 height 21
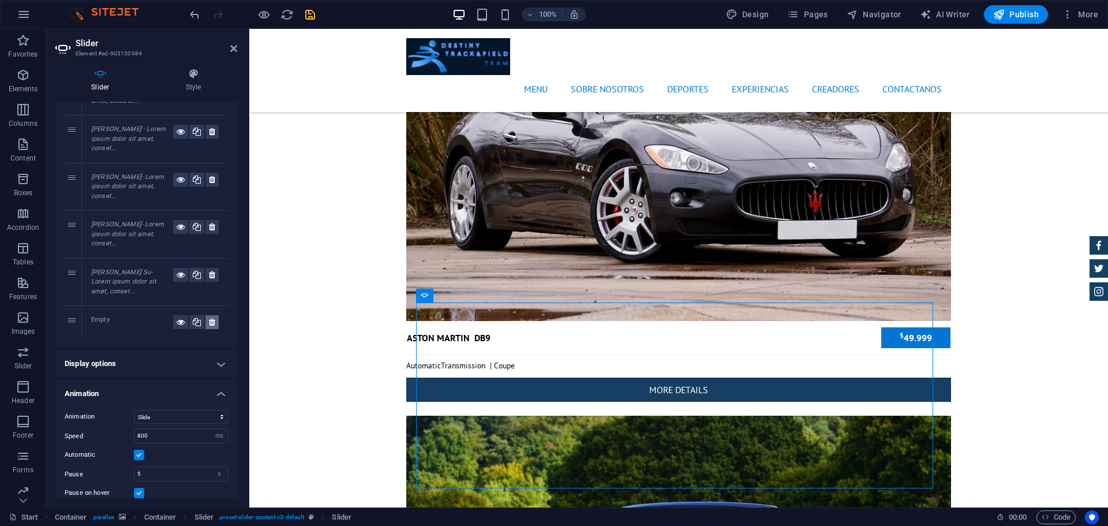
click at [209, 315] on icon at bounding box center [212, 322] width 6 height 14
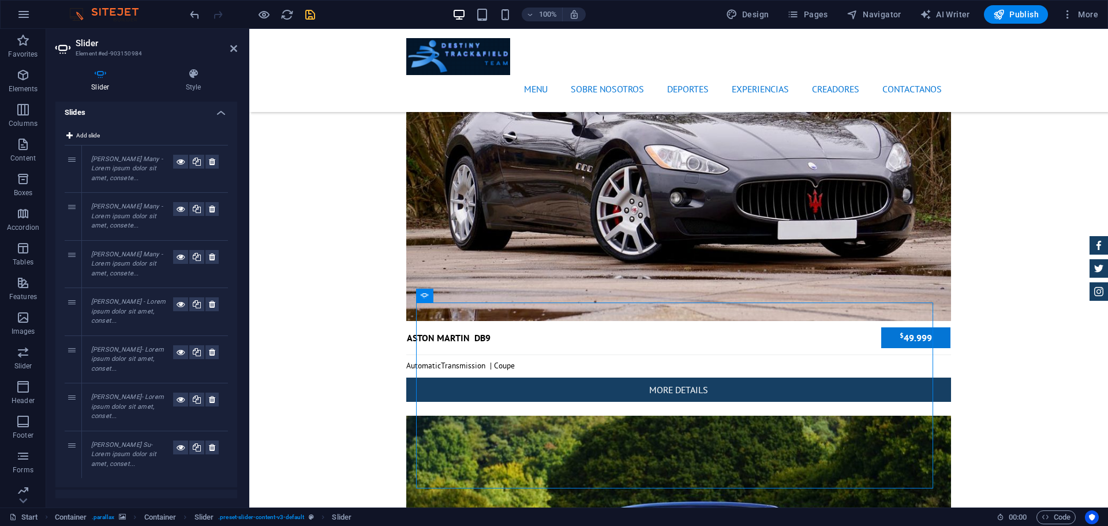
scroll to position [0, 0]
click at [196, 443] on icon at bounding box center [197, 450] width 8 height 14
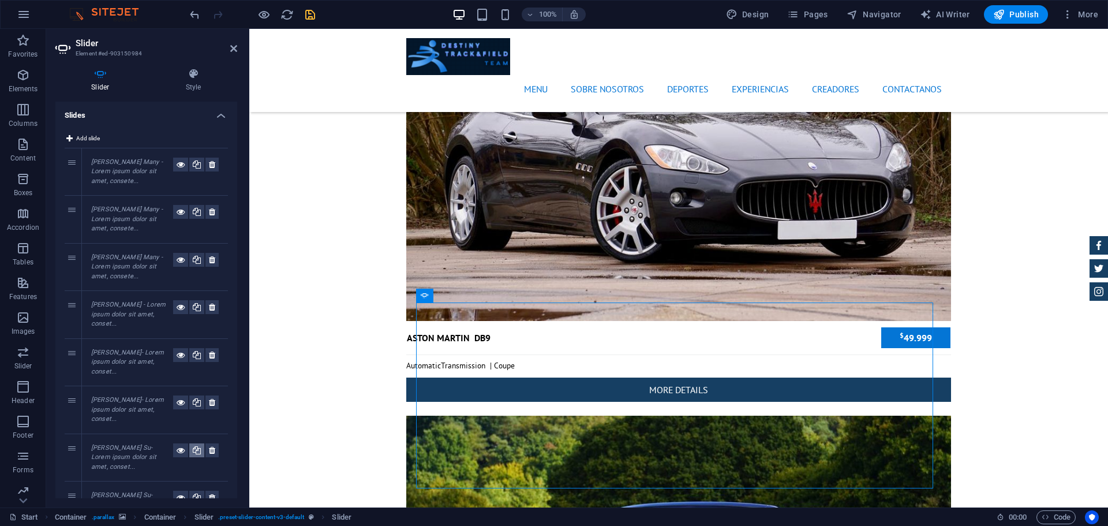
click at [196, 443] on icon at bounding box center [197, 450] width 8 height 14
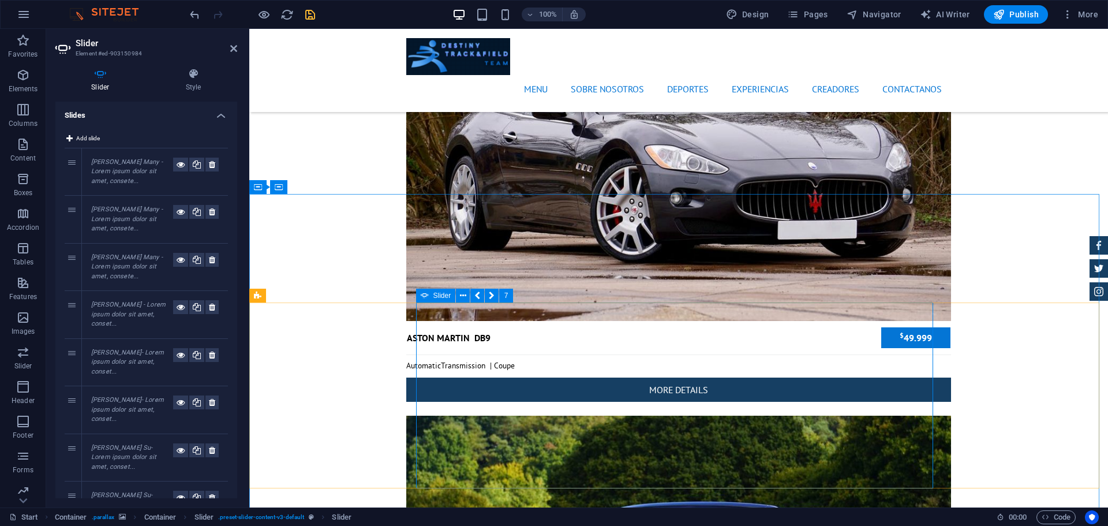
click at [612, 305] on div "Image" at bounding box center [618, 305] width 41 height 14
click at [613, 306] on div "Image" at bounding box center [618, 305] width 41 height 14
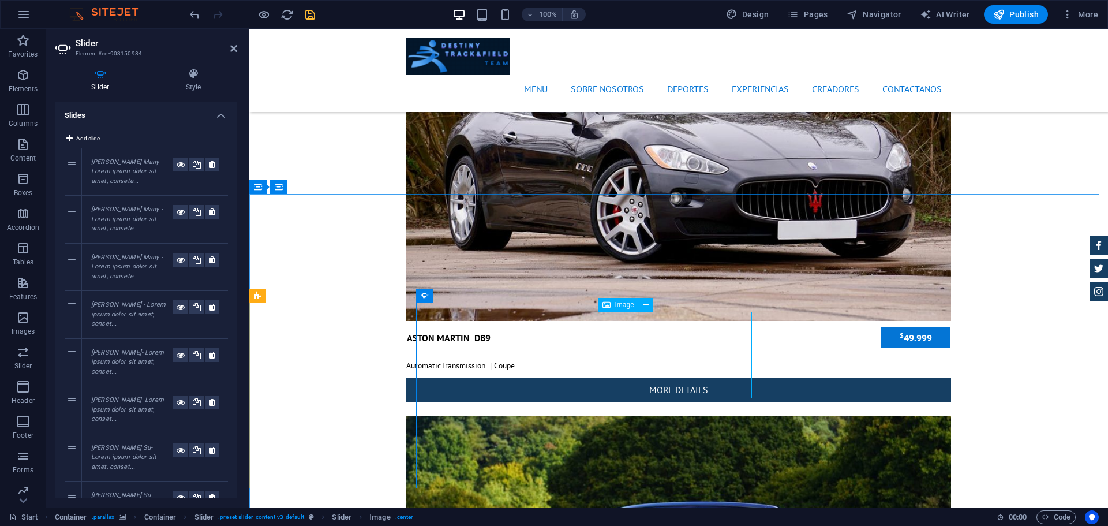
click at [613, 306] on div "Image" at bounding box center [618, 305] width 41 height 14
select select "px"
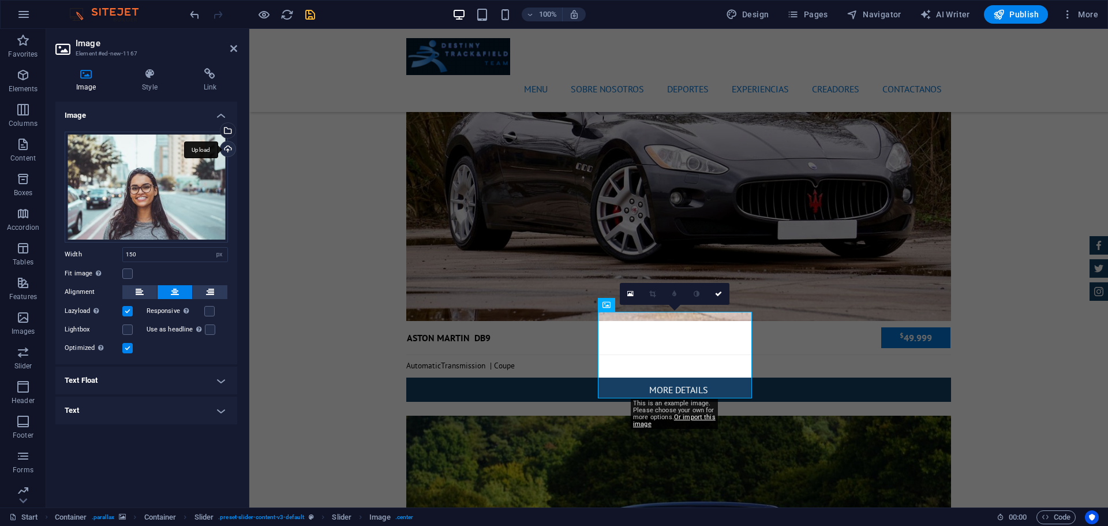
click at [229, 145] on div "Upload" at bounding box center [226, 149] width 17 height 17
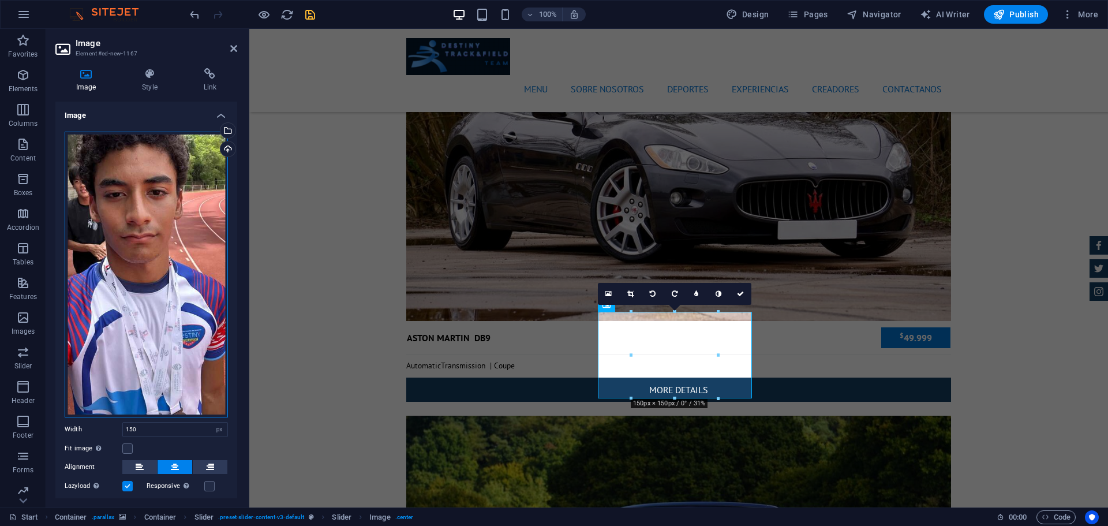
click at [121, 328] on div "Drag files here, click to choose files or select files from Files or our free s…" at bounding box center [146, 275] width 163 height 286
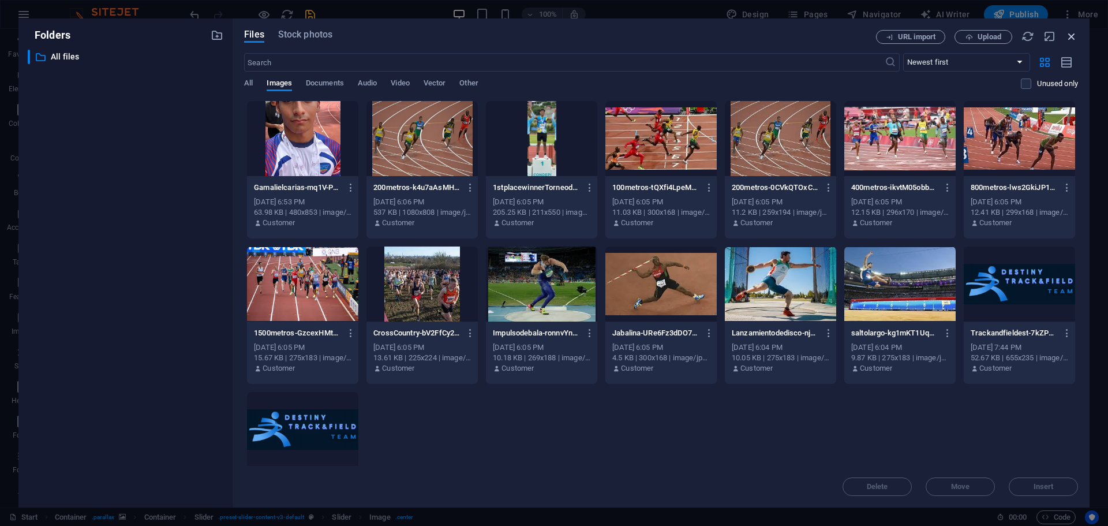
click at [1070, 32] on icon "button" at bounding box center [1071, 36] width 13 height 13
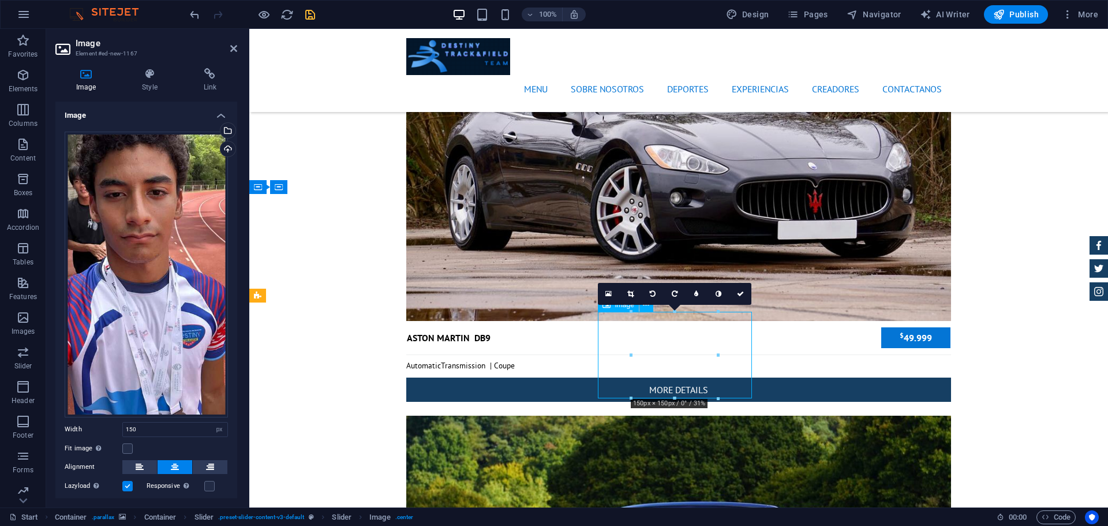
drag, startPoint x: 679, startPoint y: 336, endPoint x: 682, endPoint y: 364, distance: 28.5
click at [629, 289] on link at bounding box center [631, 294] width 22 height 22
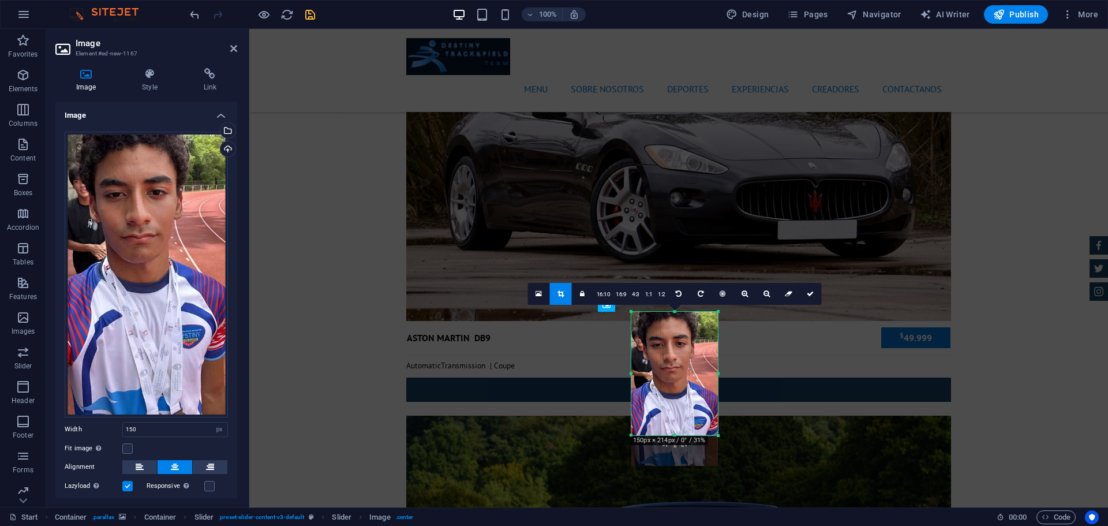
drag, startPoint x: 674, startPoint y: 312, endPoint x: 673, endPoint y: 273, distance: 38.7
drag, startPoint x: 672, startPoint y: 434, endPoint x: 684, endPoint y: 391, distance: 44.4
click at [684, 391] on div at bounding box center [674, 390] width 87 height 4
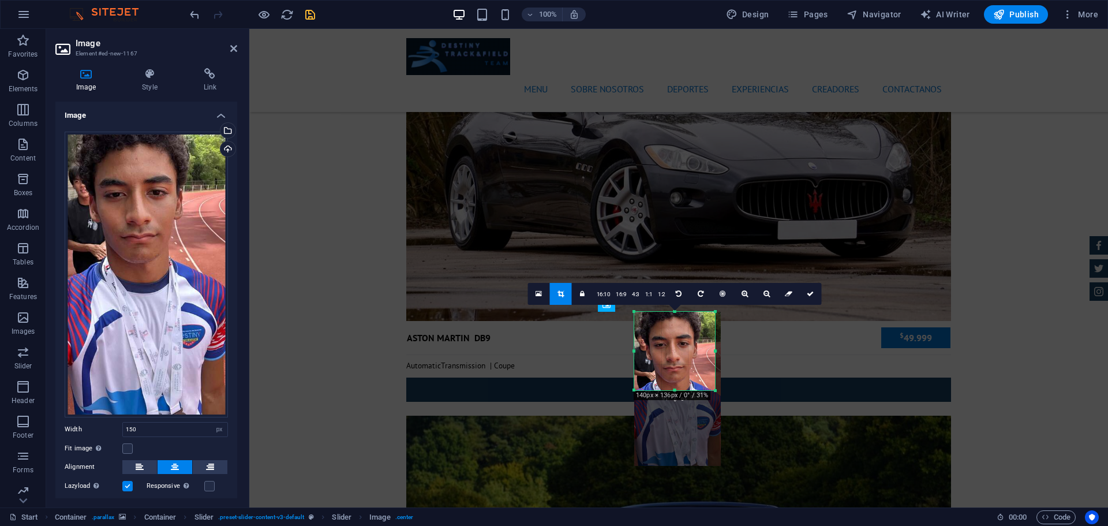
drag, startPoint x: 719, startPoint y: 354, endPoint x: 713, endPoint y: 355, distance: 6.5
click at [713, 355] on div at bounding box center [715, 351] width 4 height 78
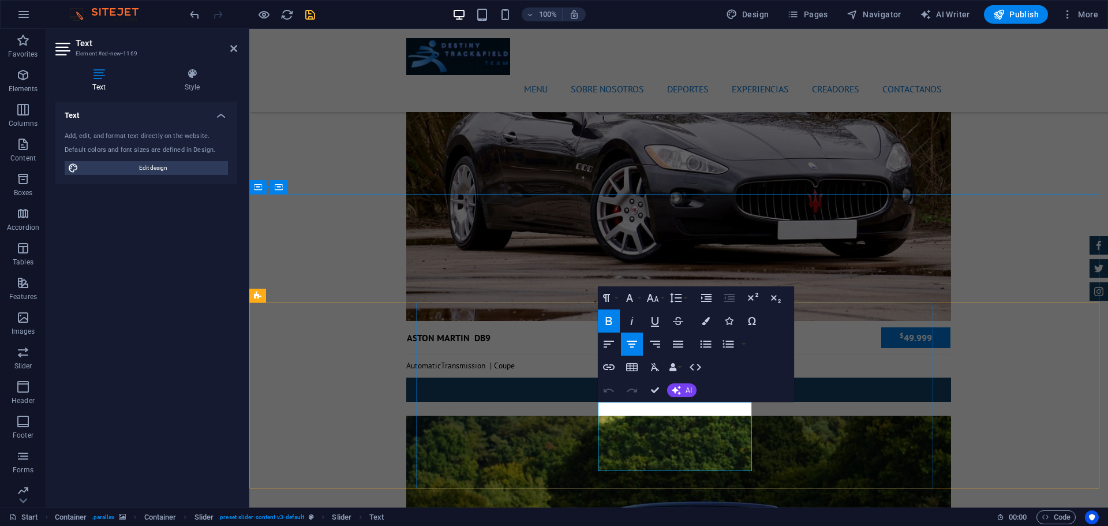
drag, startPoint x: 706, startPoint y: 463, endPoint x: 603, endPoint y: 405, distance: 117.8
drag, startPoint x: 666, startPoint y: 411, endPoint x: 602, endPoint y: 412, distance: 64.1
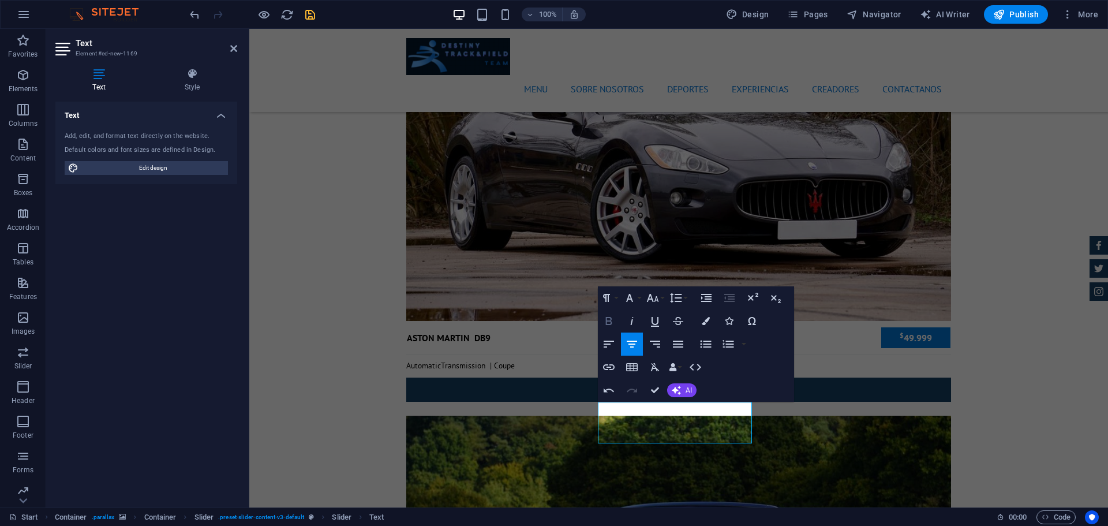
click at [609, 318] on icon "button" at bounding box center [609, 321] width 14 height 14
drag, startPoint x: 725, startPoint y: 437, endPoint x: 591, endPoint y: 404, distance: 138.3
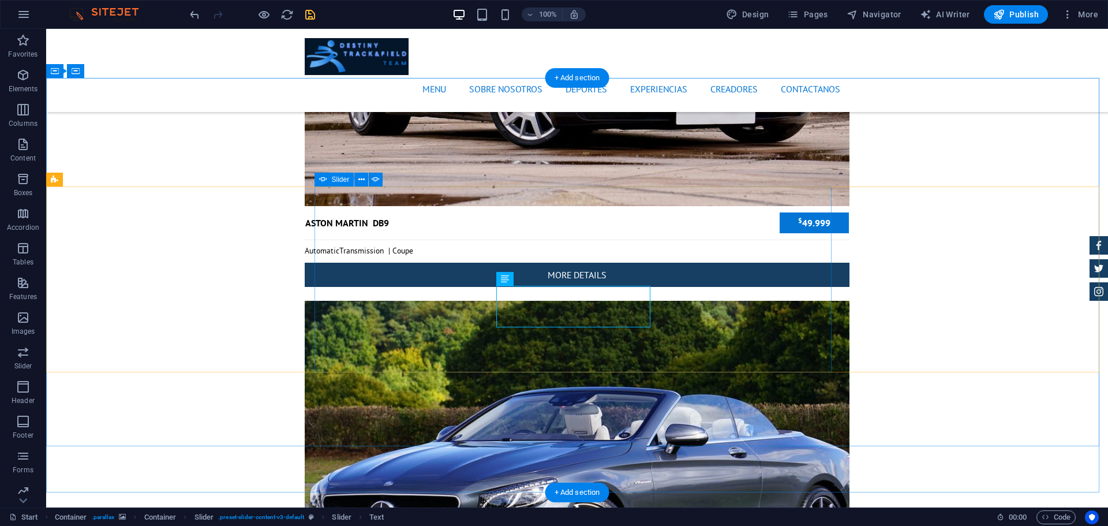
scroll to position [3985, 0]
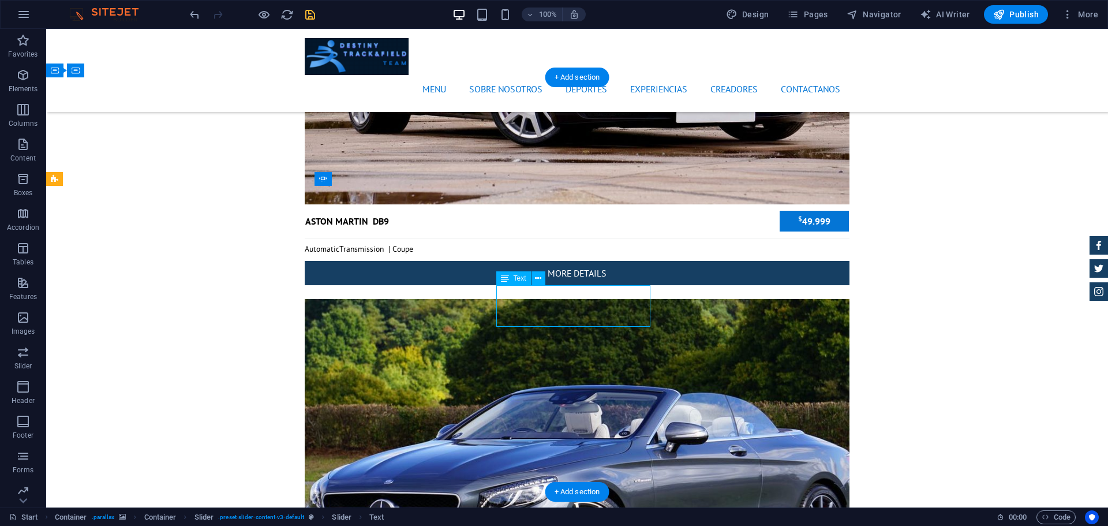
drag, startPoint x: 617, startPoint y: 319, endPoint x: 599, endPoint y: 319, distance: 17.9
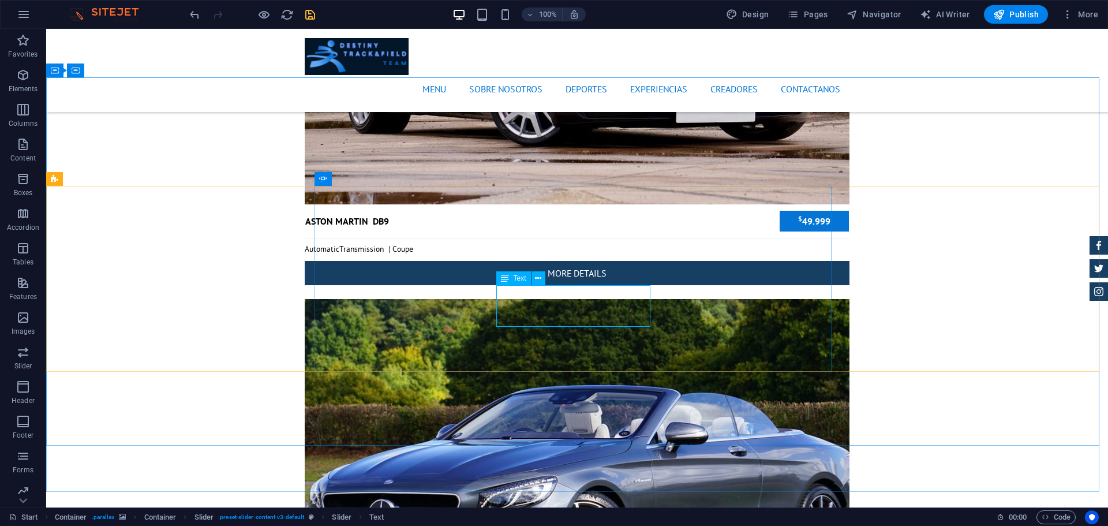
click at [512, 275] on div "Text" at bounding box center [513, 278] width 35 height 14
click at [519, 280] on span "Text" at bounding box center [520, 278] width 13 height 7
click at [520, 280] on span "Text" at bounding box center [520, 278] width 13 height 7
click at [520, 281] on span "Text" at bounding box center [520, 278] width 13 height 7
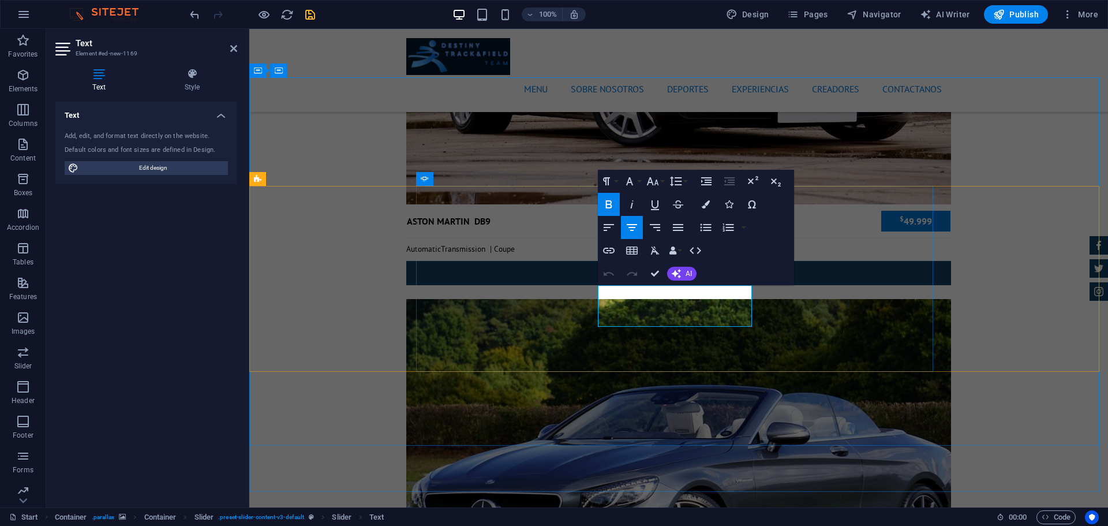
drag, startPoint x: 725, startPoint y: 320, endPoint x: 601, endPoint y: 286, distance: 128.6
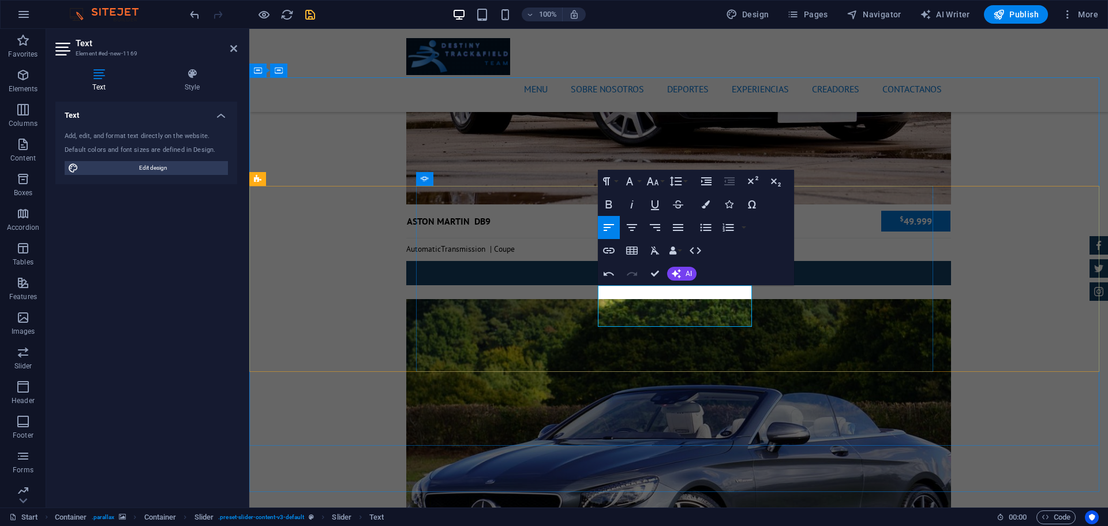
drag, startPoint x: 657, startPoint y: 294, endPoint x: 601, endPoint y: 293, distance: 56.6
drag, startPoint x: 603, startPoint y: 293, endPoint x: 597, endPoint y: 293, distance: 6.3
drag, startPoint x: 657, startPoint y: 292, endPoint x: 598, endPoint y: 296, distance: 59.6
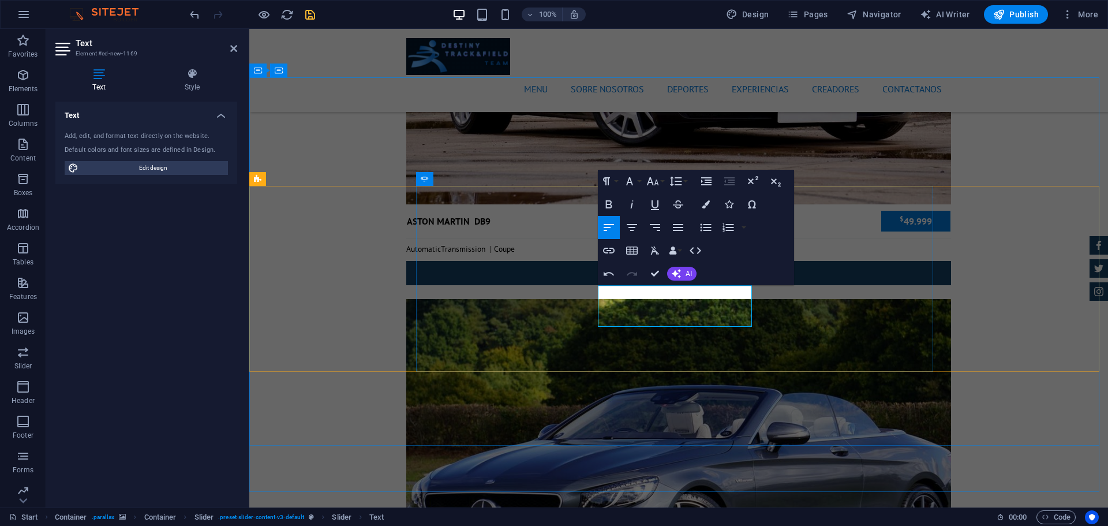
click at [606, 205] on icon "button" at bounding box center [608, 204] width 6 height 8
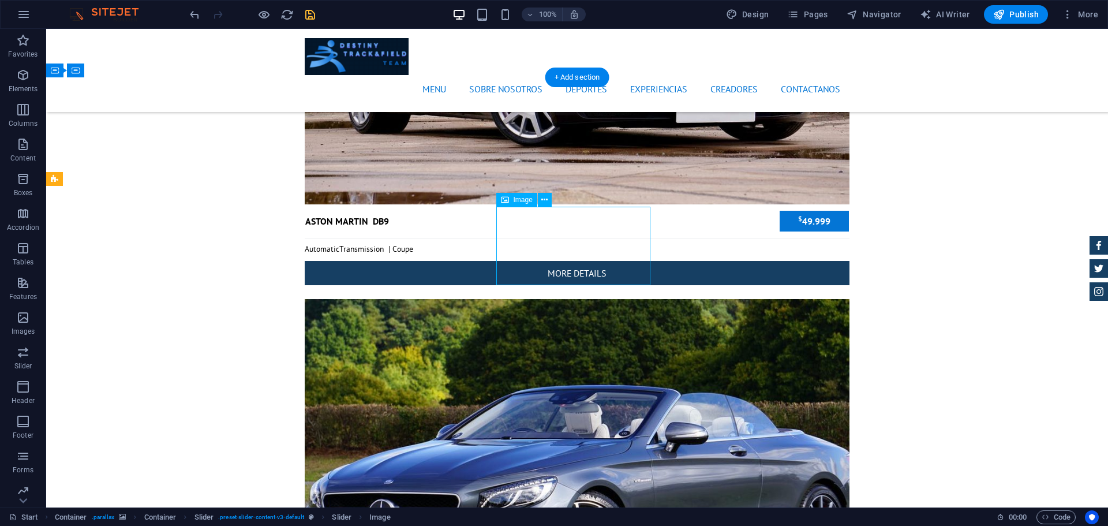
drag, startPoint x: 593, startPoint y: 257, endPoint x: 595, endPoint y: 248, distance: 9.4
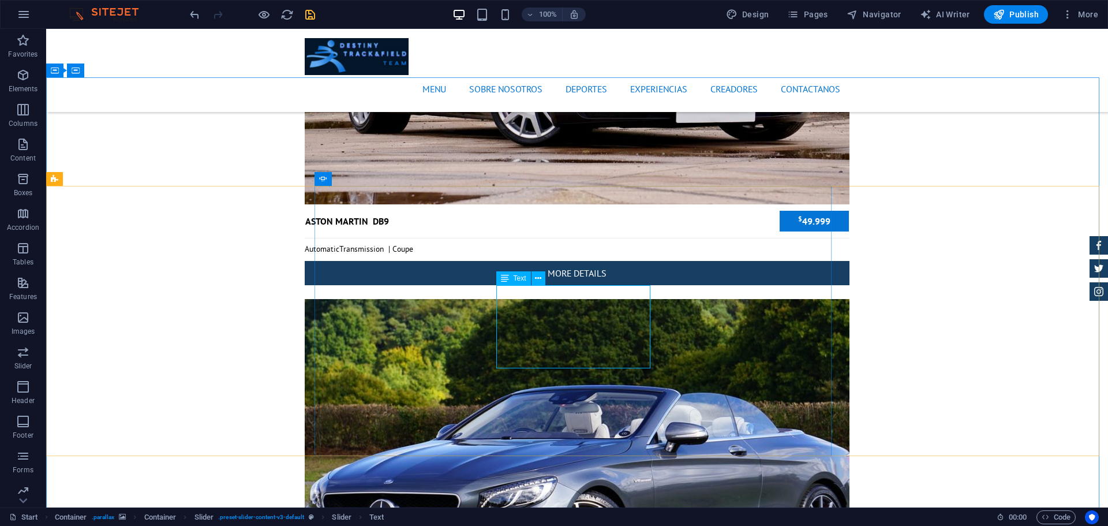
click at [507, 284] on icon at bounding box center [505, 278] width 8 height 14
click at [511, 280] on div "Text" at bounding box center [513, 278] width 35 height 14
drag, startPoint x: 511, startPoint y: 280, endPoint x: 261, endPoint y: 253, distance: 250.8
click at [511, 280] on div "Text" at bounding box center [513, 278] width 35 height 14
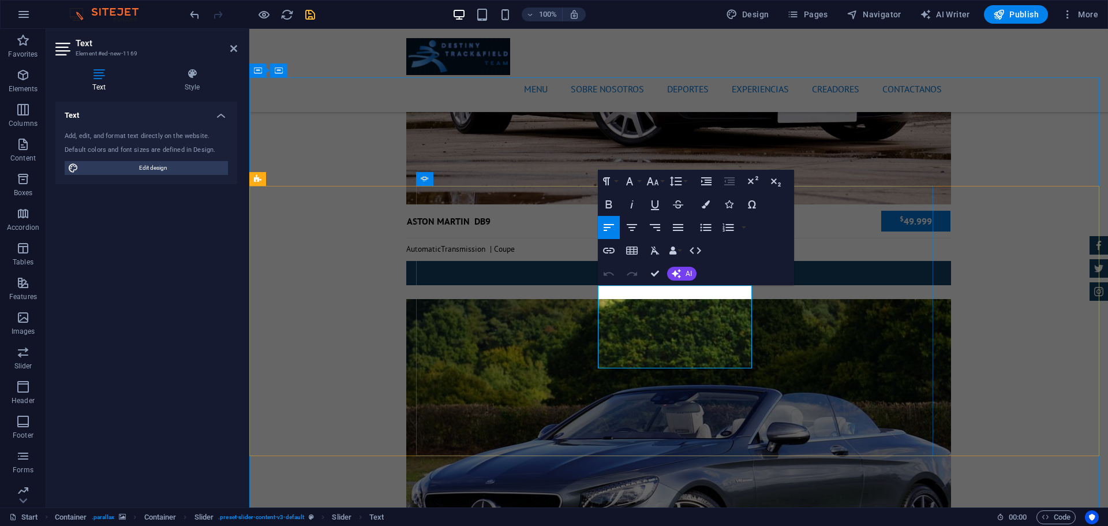
click at [637, 225] on icon "button" at bounding box center [632, 227] width 14 height 14
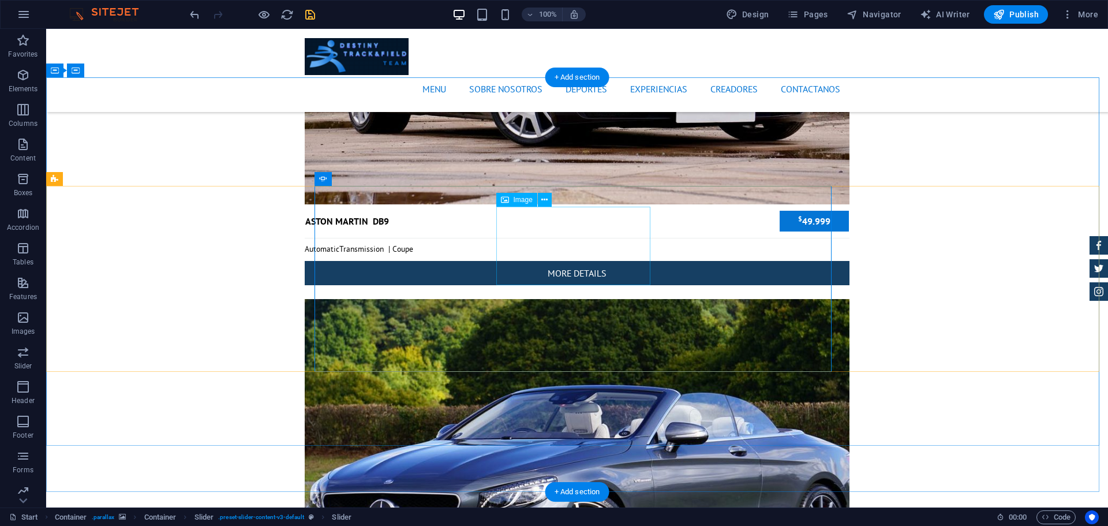
click at [545, 201] on icon at bounding box center [544, 200] width 6 height 12
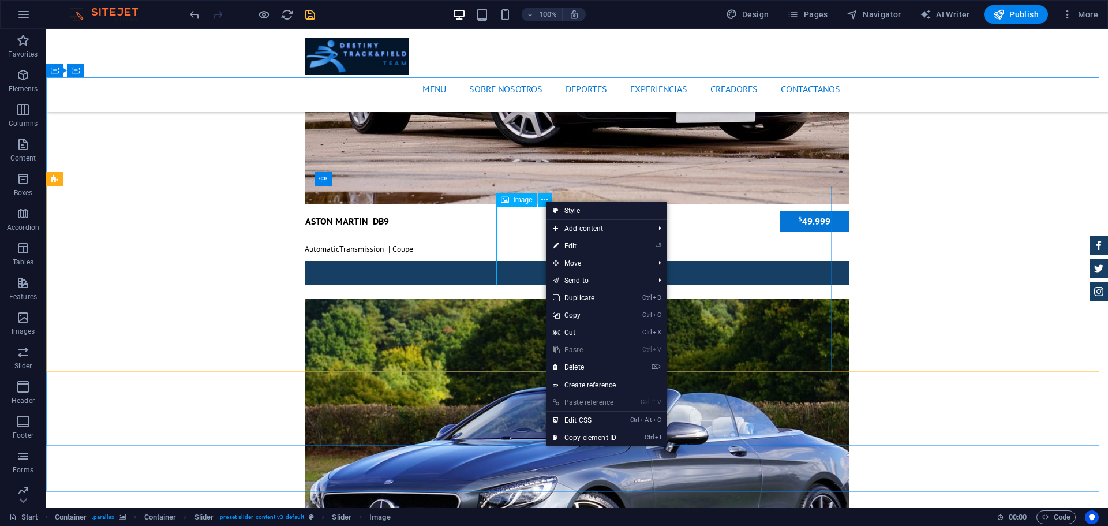
click at [516, 203] on span "Image" at bounding box center [523, 199] width 19 height 7
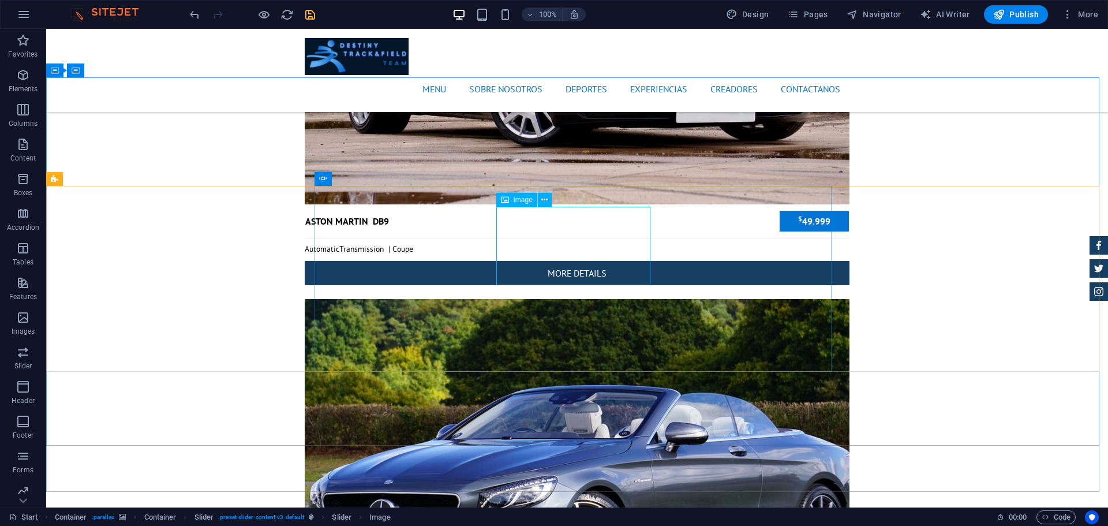
click at [516, 203] on span "Image" at bounding box center [523, 199] width 19 height 7
select select "px"
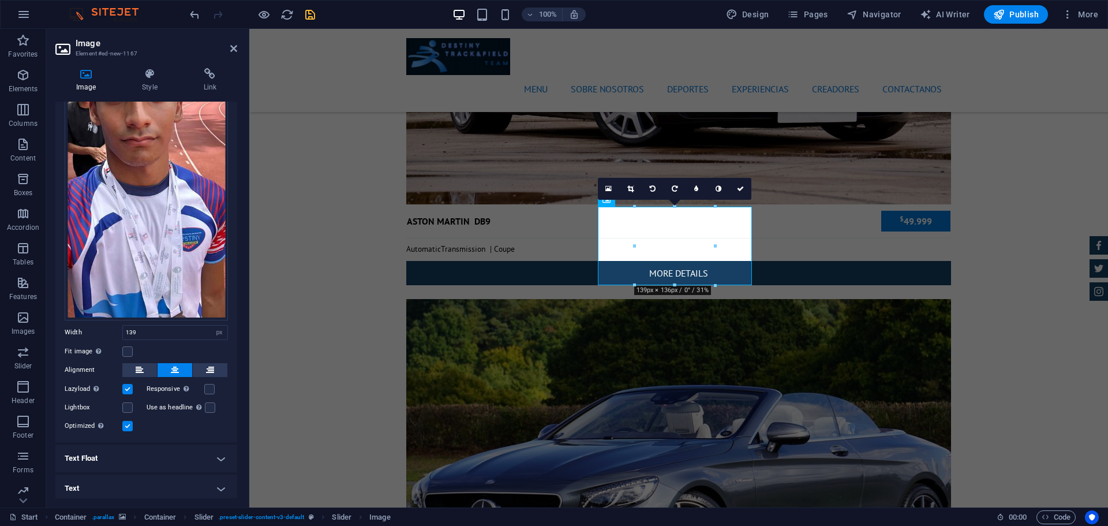
scroll to position [0, 0]
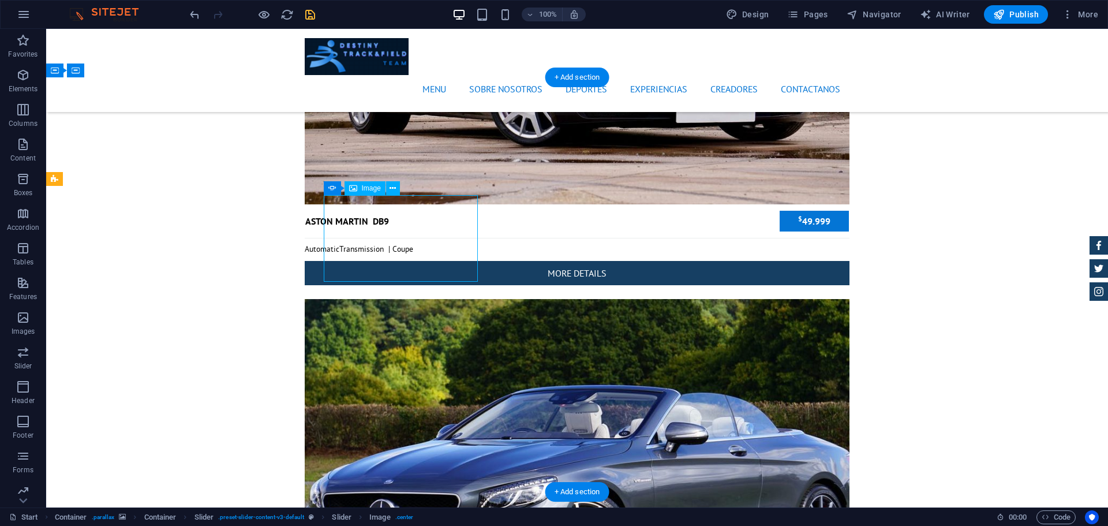
select select "px"
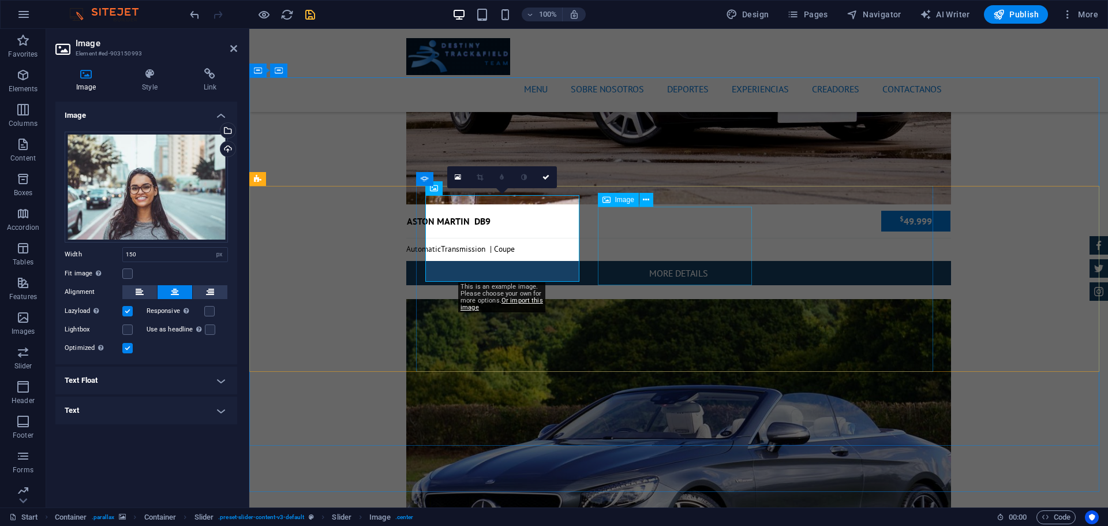
select select "px"
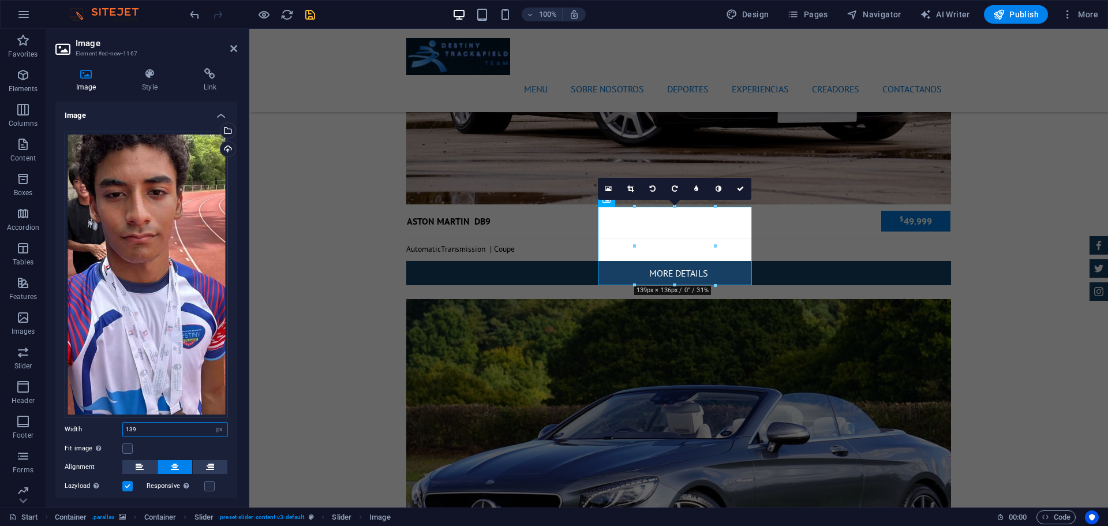
drag, startPoint x: 136, startPoint y: 426, endPoint x: 92, endPoint y: 430, distance: 44.6
click at [92, 430] on div "Width 139 Default auto px rem % em vh vw" at bounding box center [146, 429] width 163 height 15
type input "150"
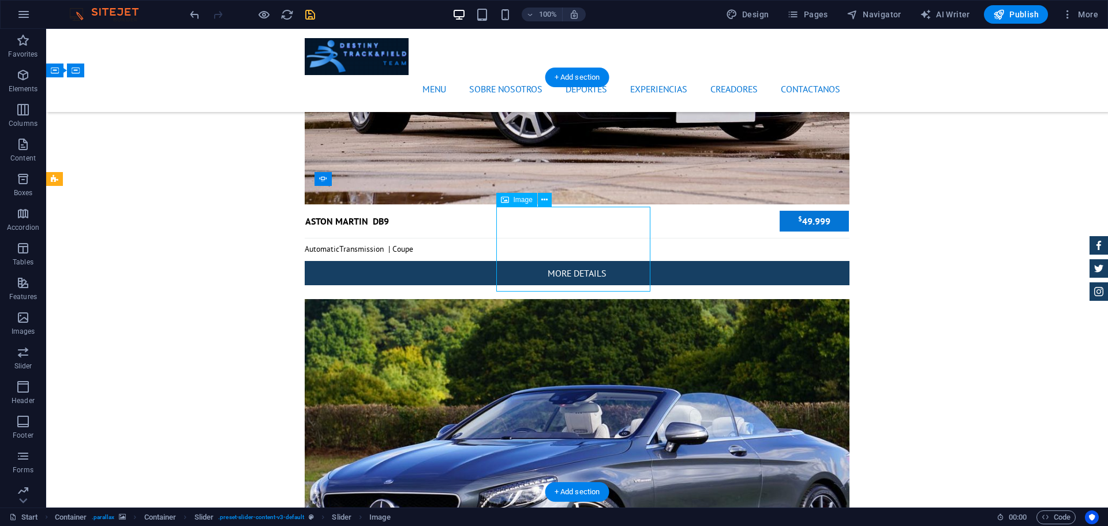
drag, startPoint x: 557, startPoint y: 278, endPoint x: 562, endPoint y: 209, distance: 68.3
drag, startPoint x: 554, startPoint y: 218, endPoint x: 554, endPoint y: 203, distance: 15.0
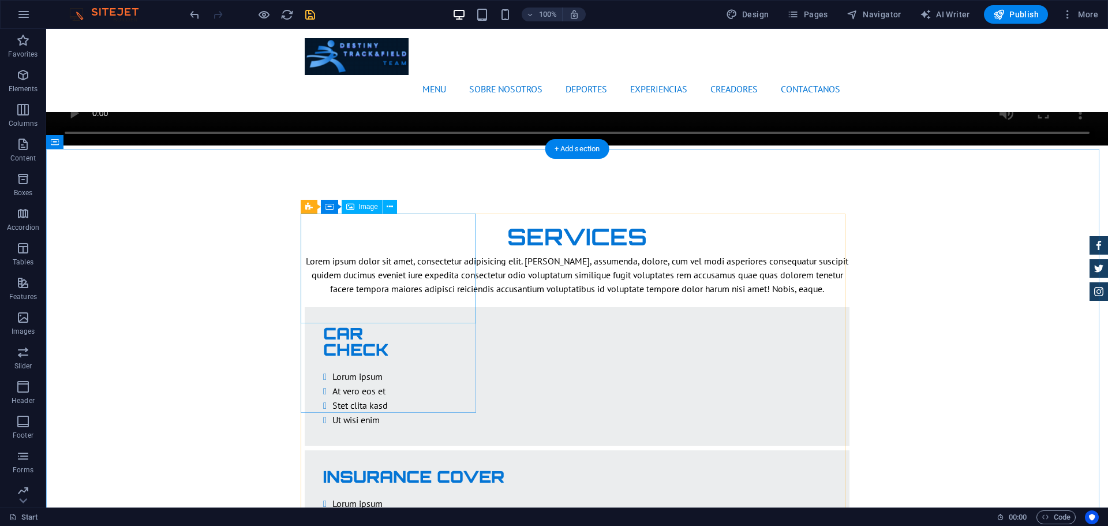
scroll to position [1712, 0]
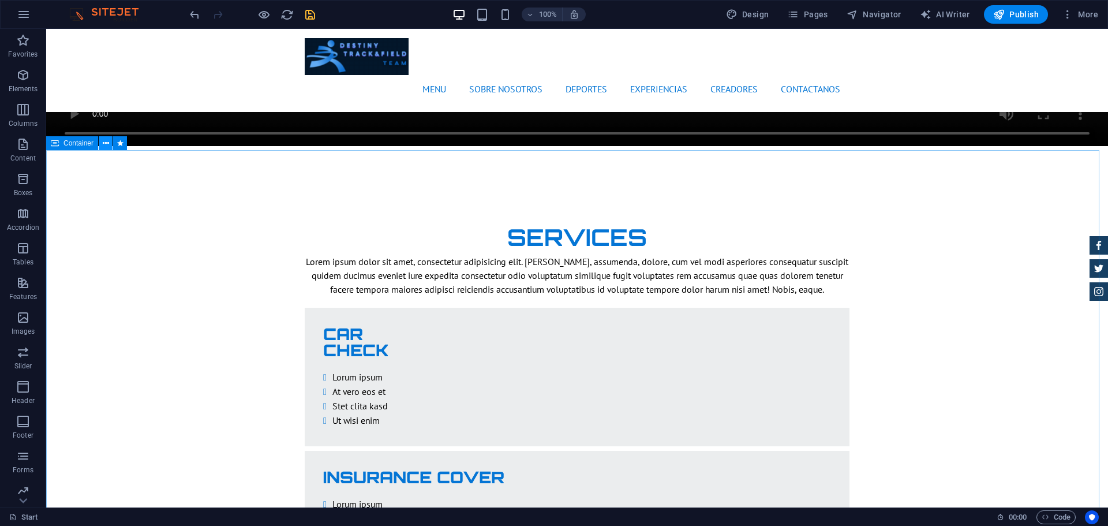
click at [108, 141] on icon at bounding box center [106, 143] width 6 height 12
click at [81, 143] on span "Container" at bounding box center [78, 143] width 30 height 7
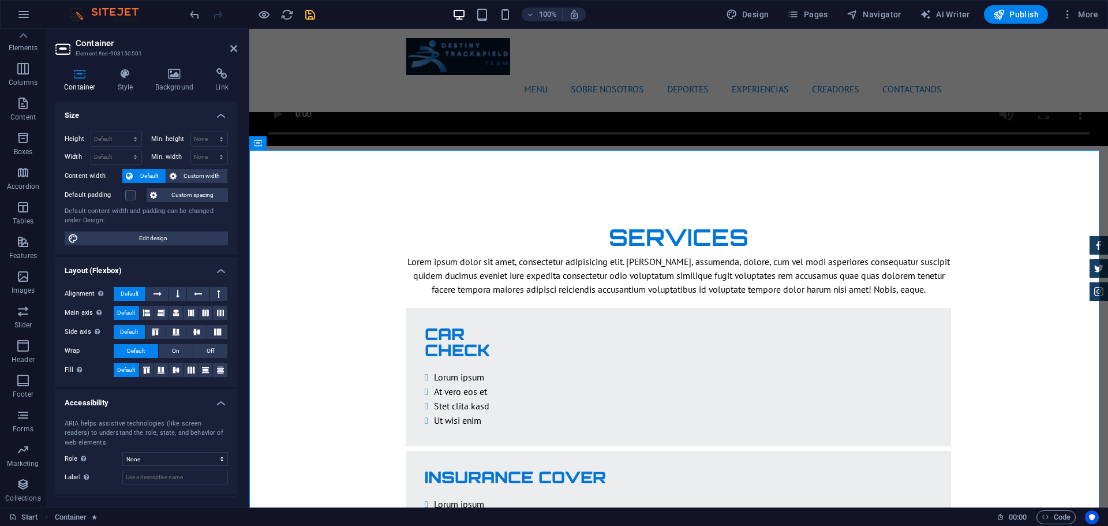
scroll to position [51, 0]
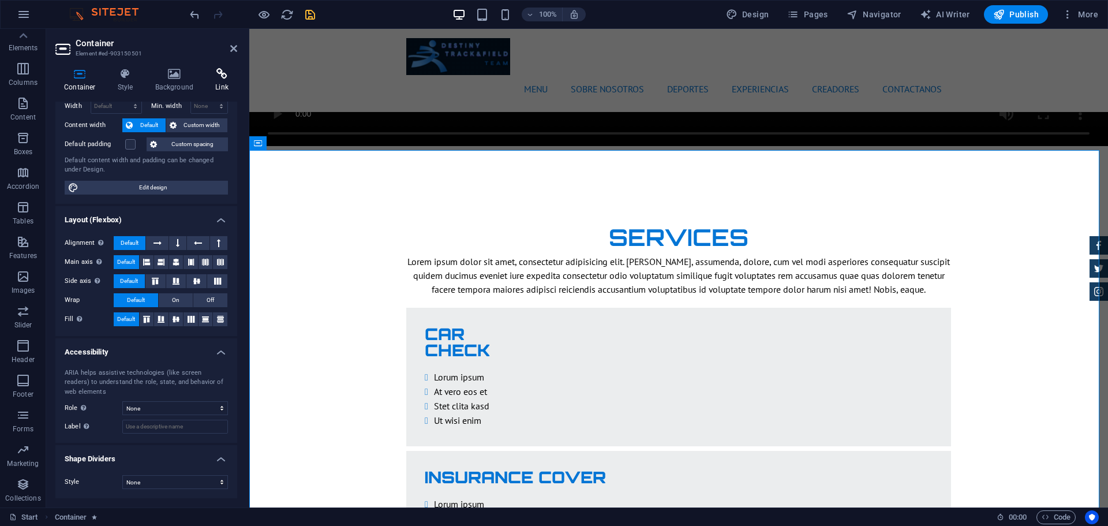
click at [226, 83] on h4 "Link" at bounding box center [222, 80] width 31 height 24
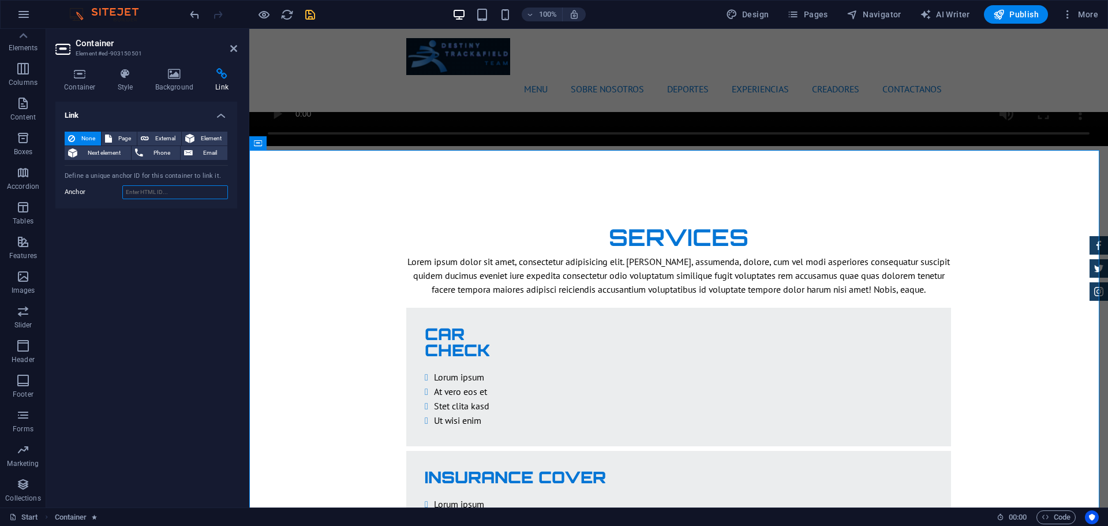
click at [150, 193] on input "Anchor" at bounding box center [175, 192] width 106 height 14
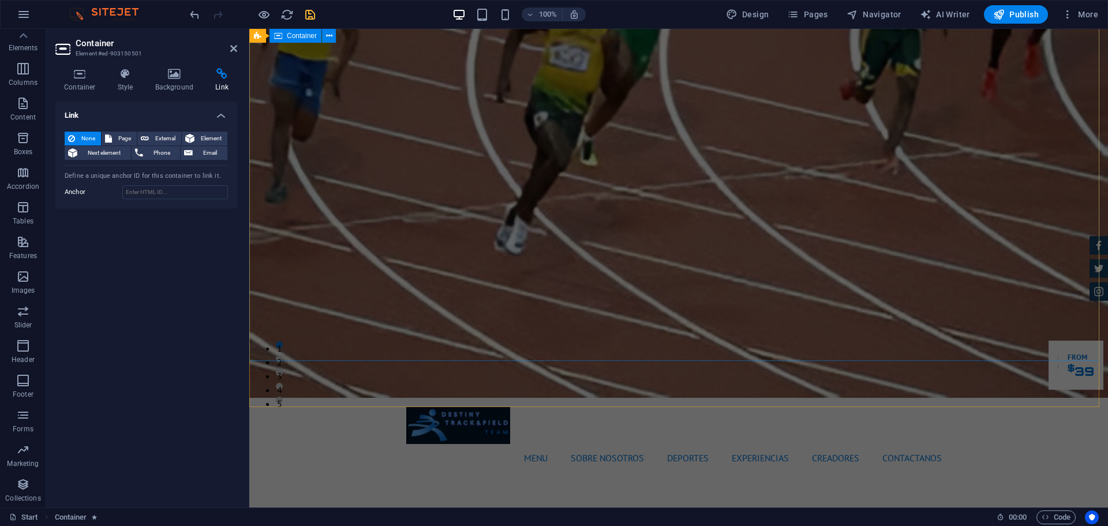
scroll to position [0, 0]
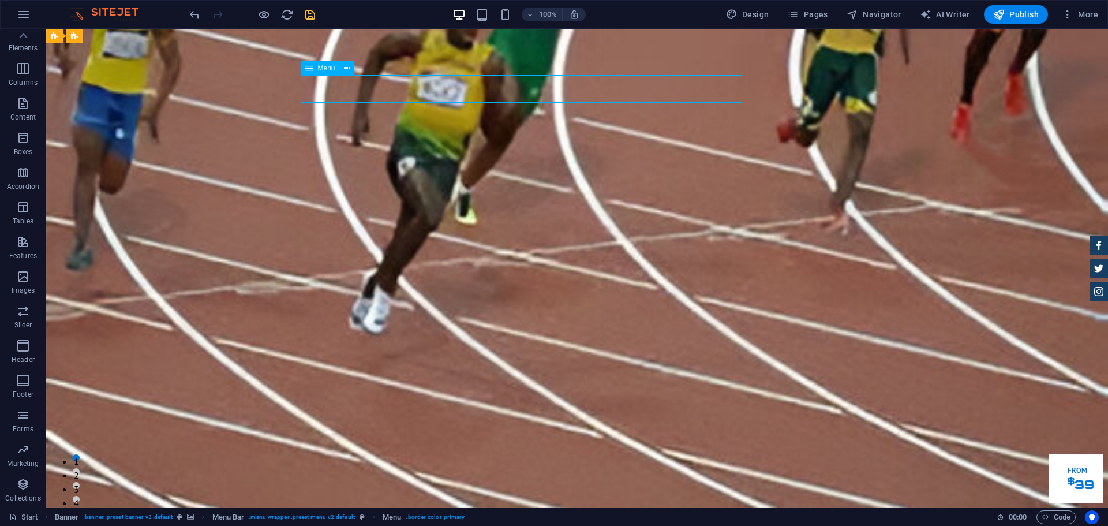
select select
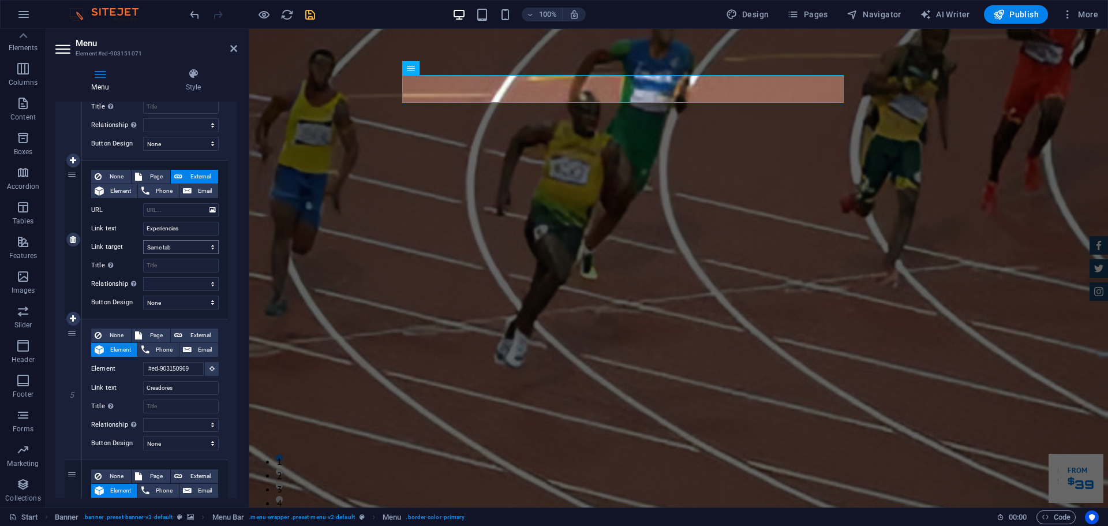
scroll to position [473, 0]
click at [208, 249] on select "New tab Same tab Overlay" at bounding box center [181, 248] width 76 height 14
click at [196, 250] on select "New tab Same tab Overlay" at bounding box center [181, 248] width 76 height 14
click at [178, 210] on input "URL" at bounding box center [181, 211] width 76 height 14
click at [119, 190] on span "Element" at bounding box center [120, 192] width 27 height 14
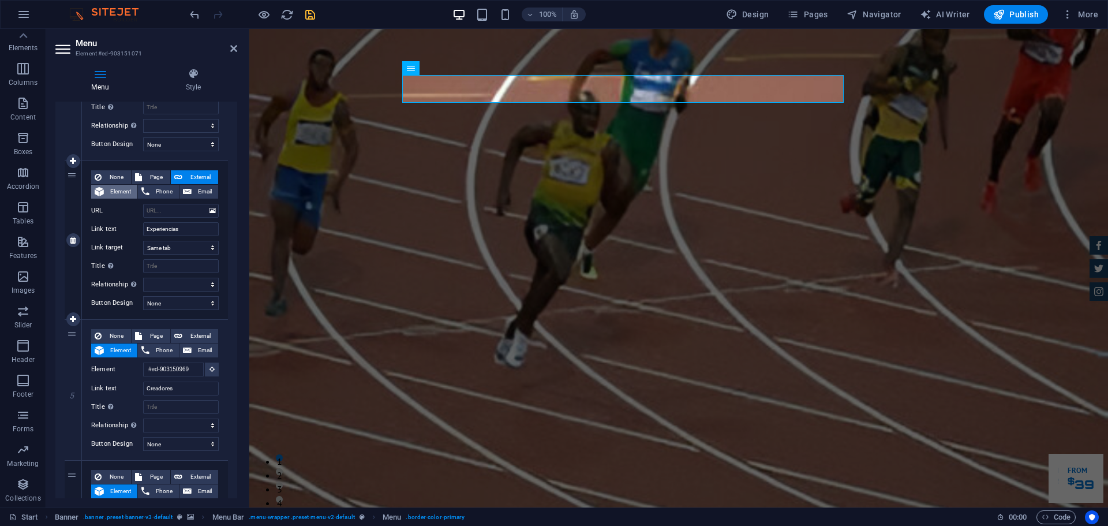
select select
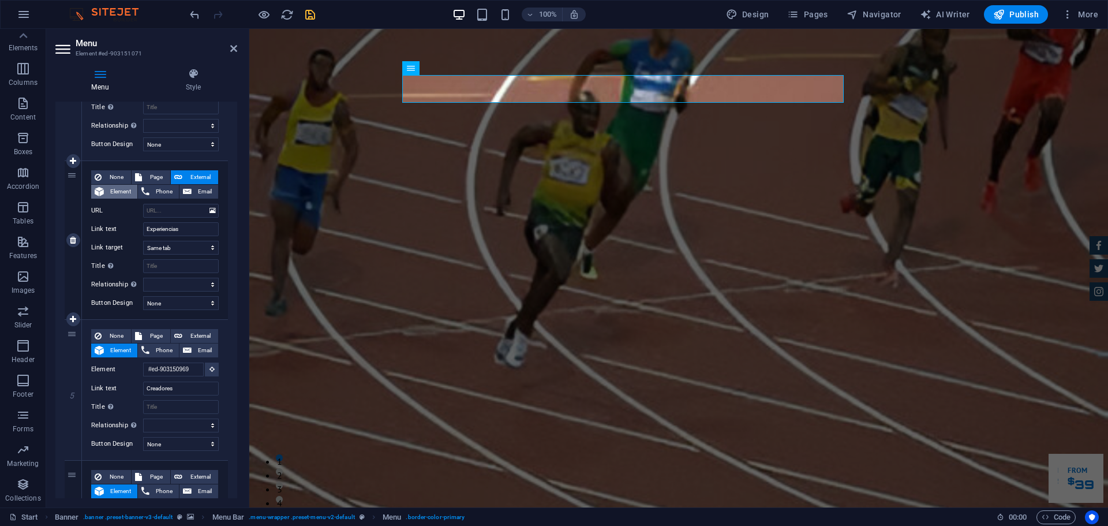
select select
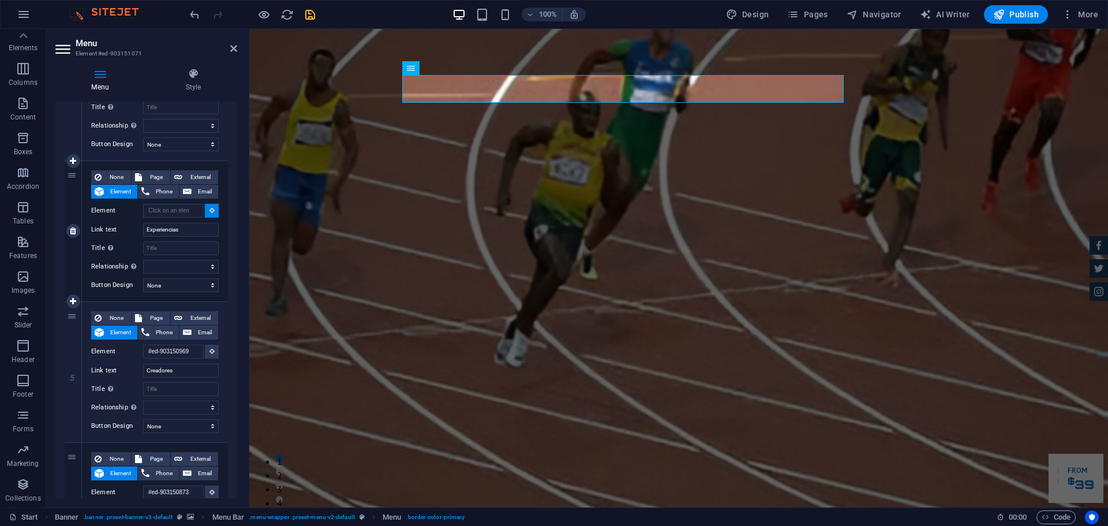
click at [132, 237] on div "None Page External Element Phone Email Page Start Subpage Legal Notice Privacy …" at bounding box center [155, 221] width 128 height 103
click at [175, 250] on input "Title Additional link description, should not be the same as the link text. The…" at bounding box center [181, 248] width 76 height 14
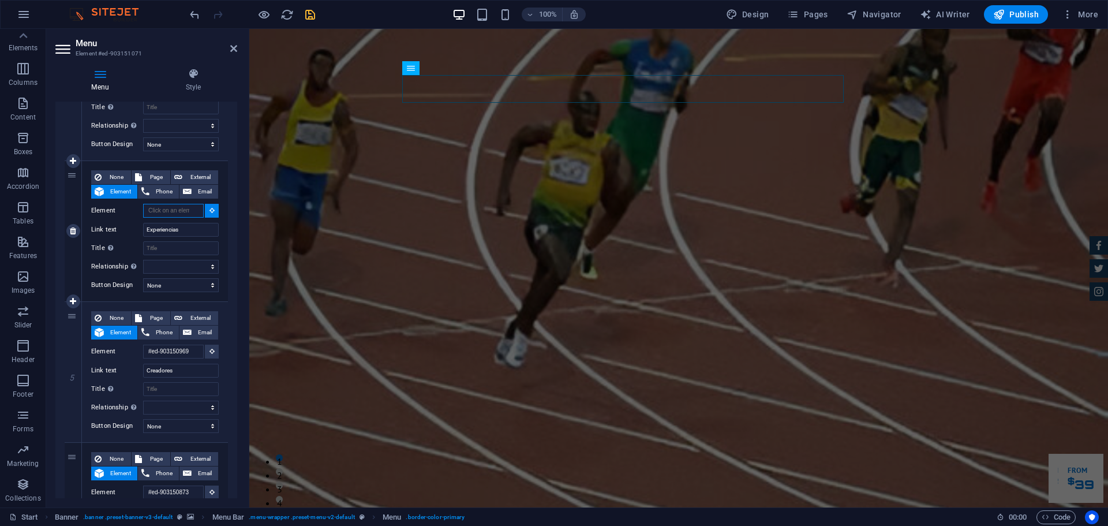
click at [178, 211] on input "Element" at bounding box center [173, 211] width 61 height 14
drag, startPoint x: 625, startPoint y: 85, endPoint x: 644, endPoint y: 91, distance: 20.4
select select
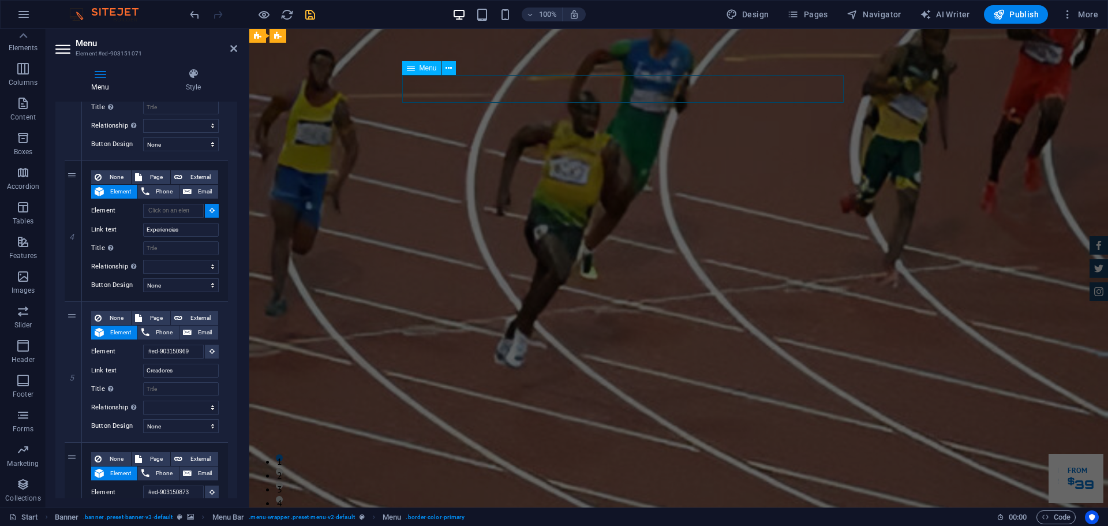
select select
type input "#ed-903151071"
select select
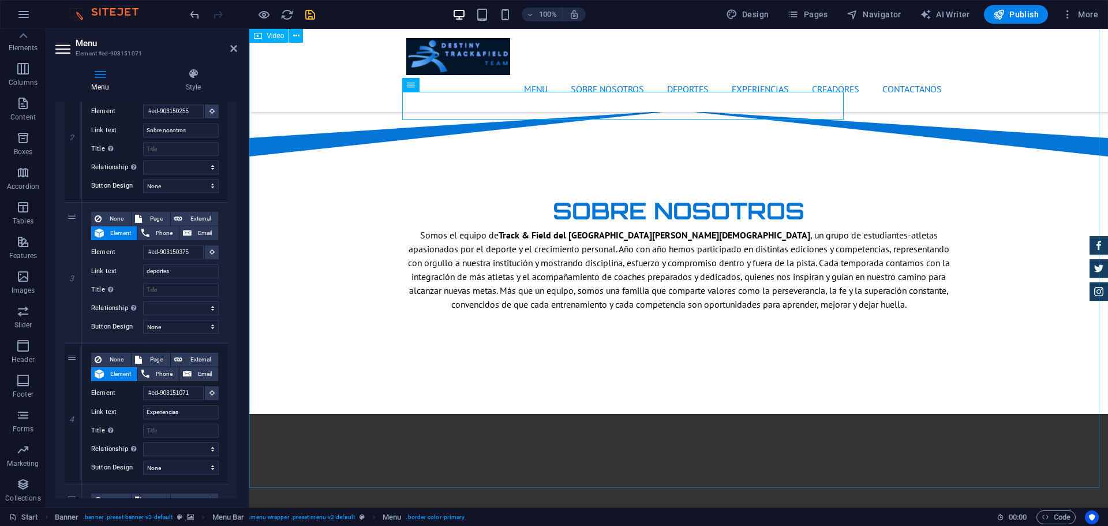
scroll to position [857, 0]
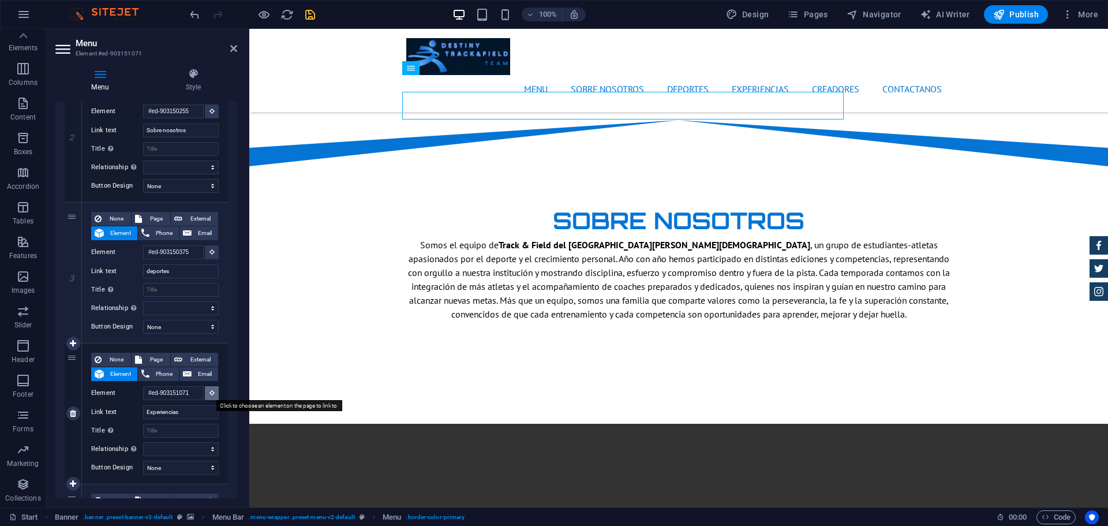
click at [209, 390] on icon at bounding box center [211, 392] width 5 height 6
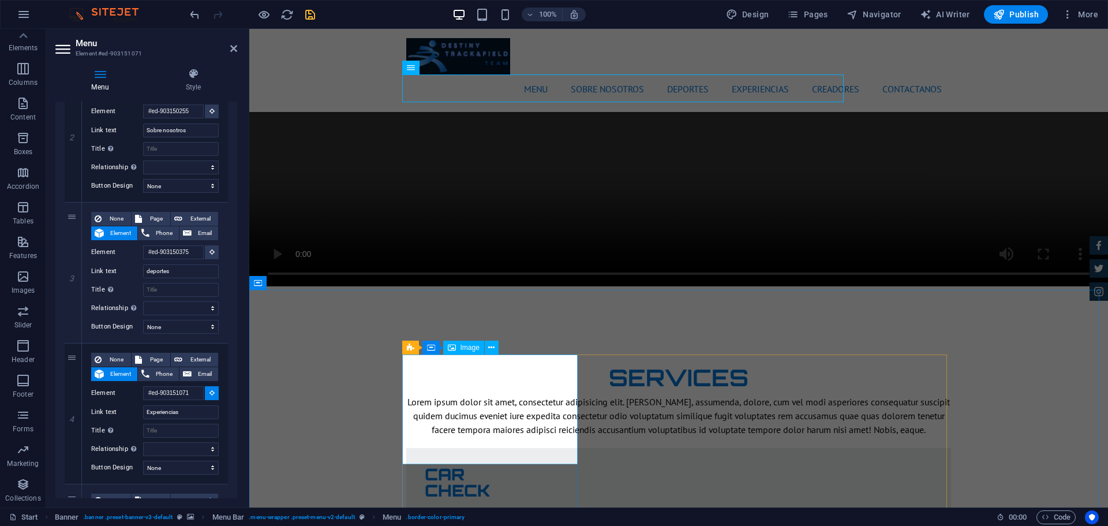
scroll to position [1687, 0]
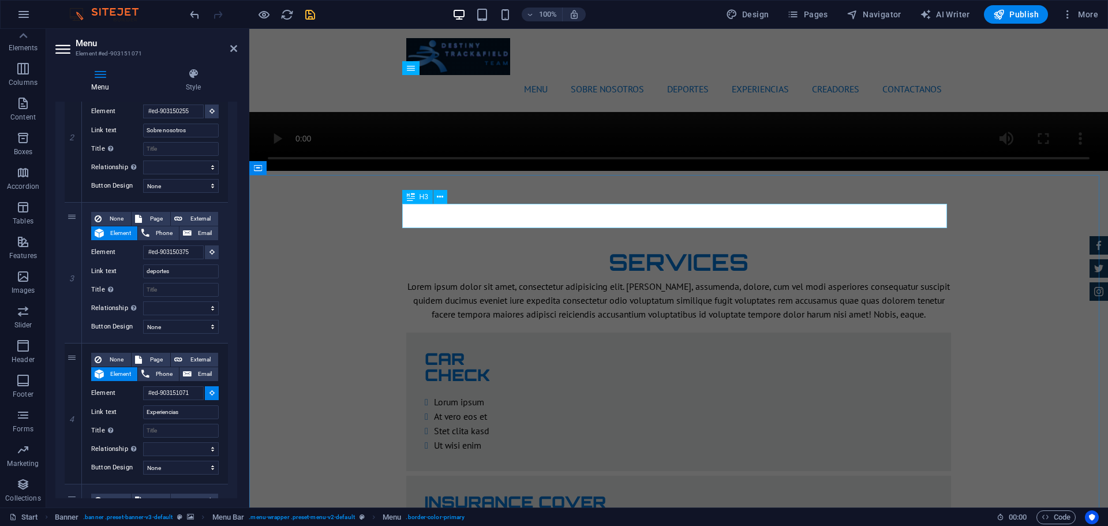
select select
type input "#ed-903150507"
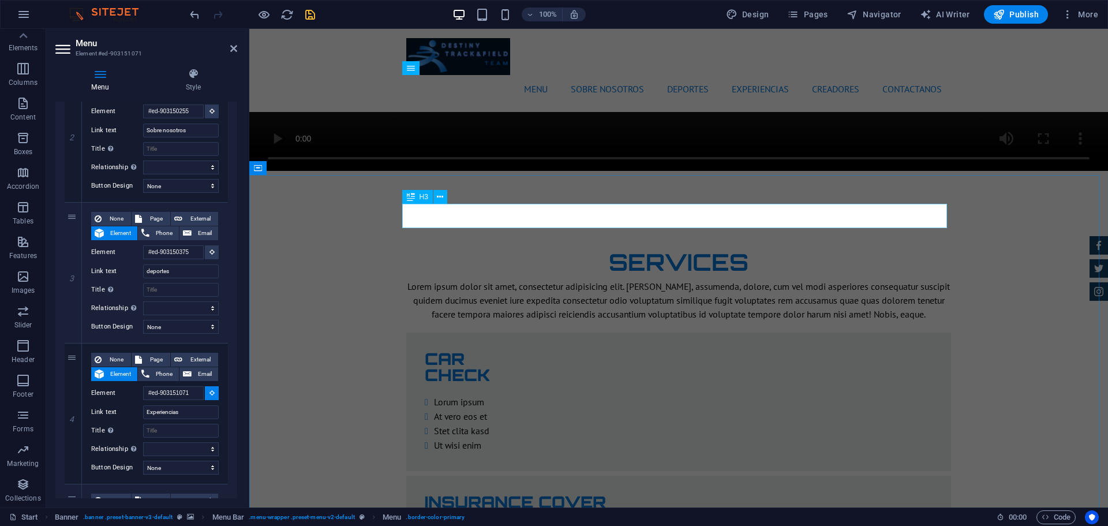
select select
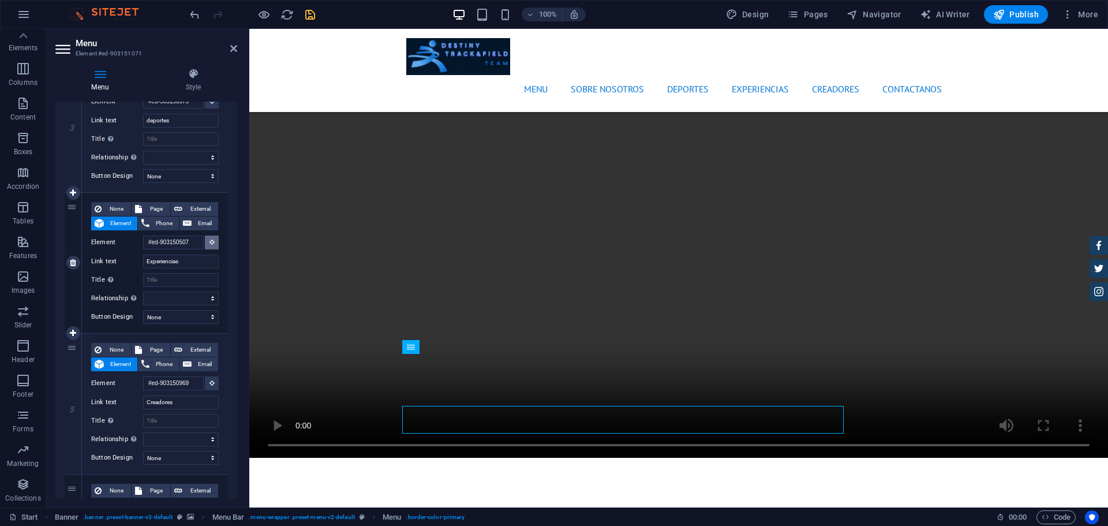
scroll to position [1213, 0]
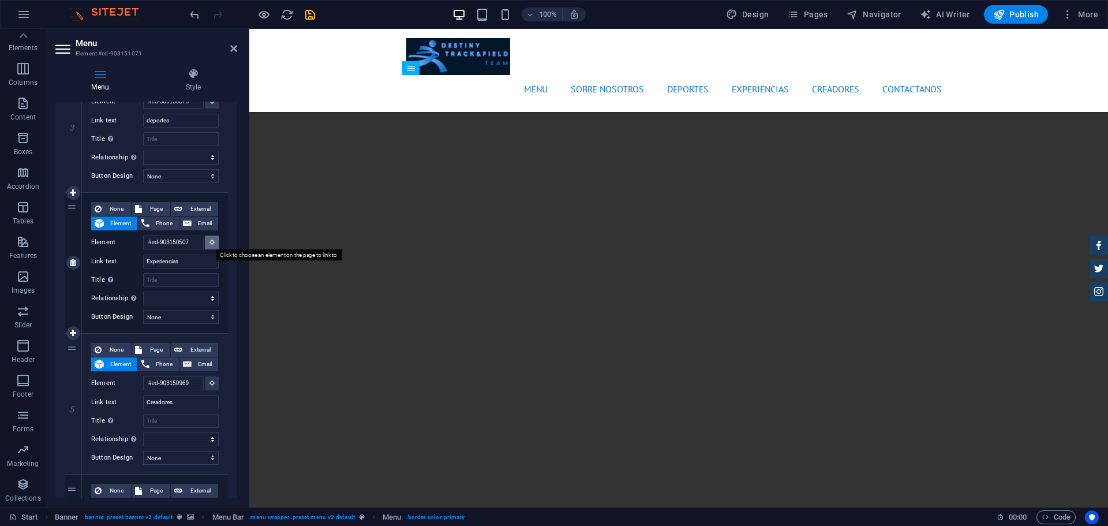
click at [209, 244] on icon at bounding box center [211, 242] width 5 height 6
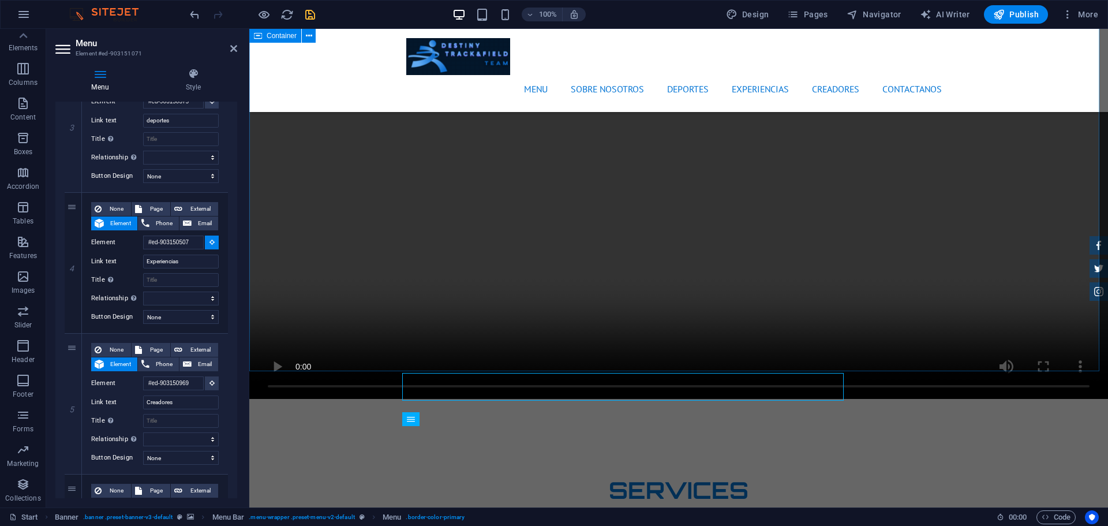
scroll to position [1453, 0]
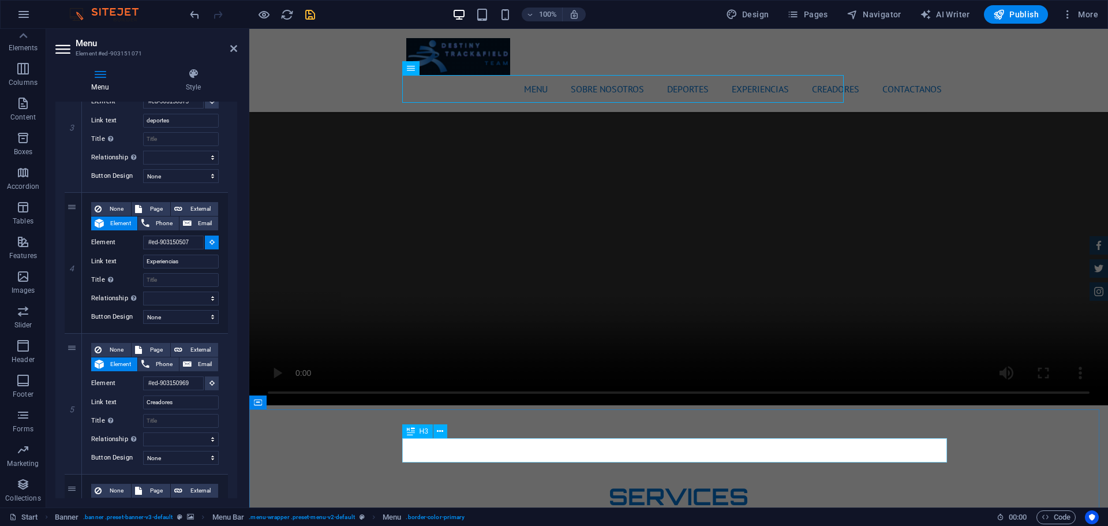
select select
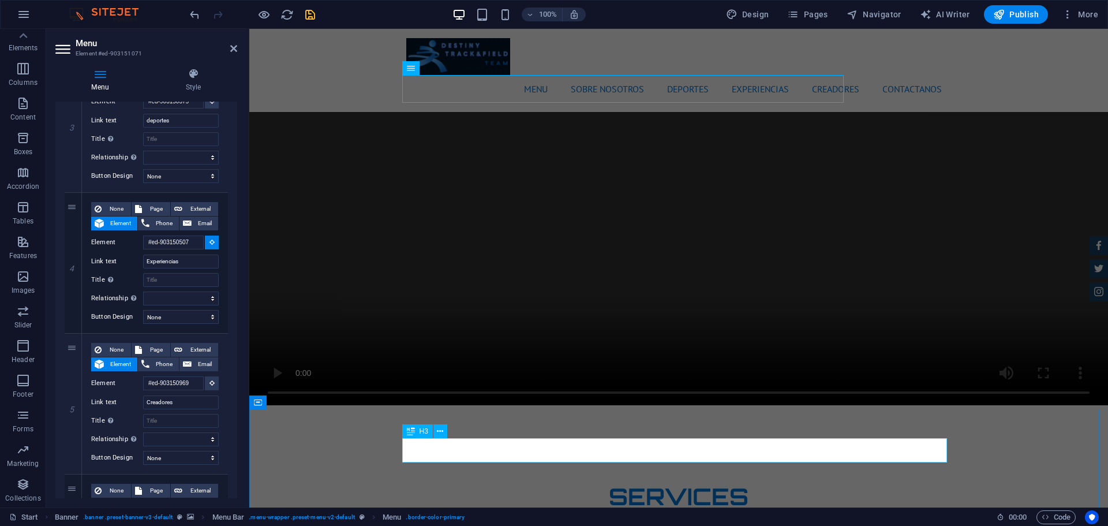
select select
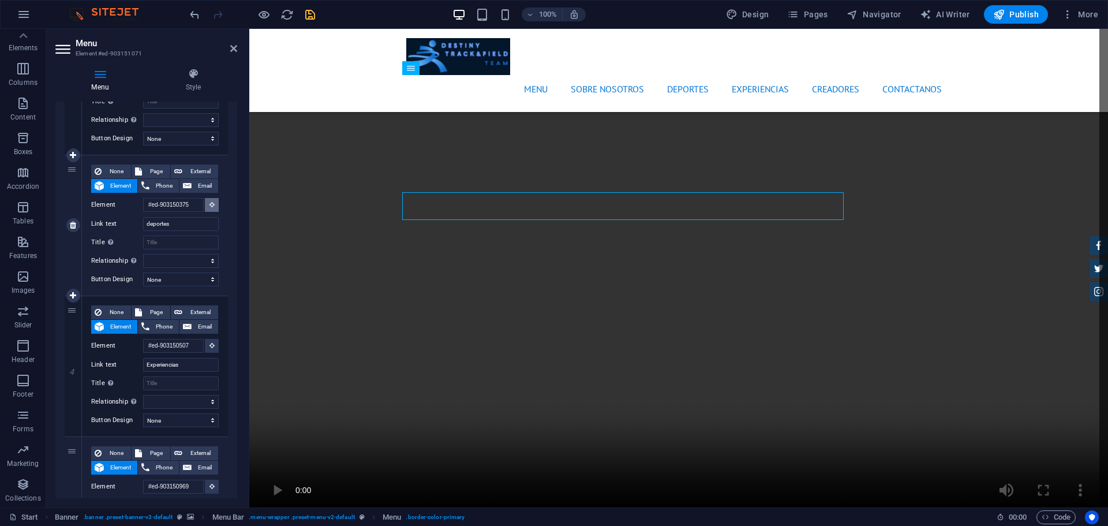
scroll to position [1204, 0]
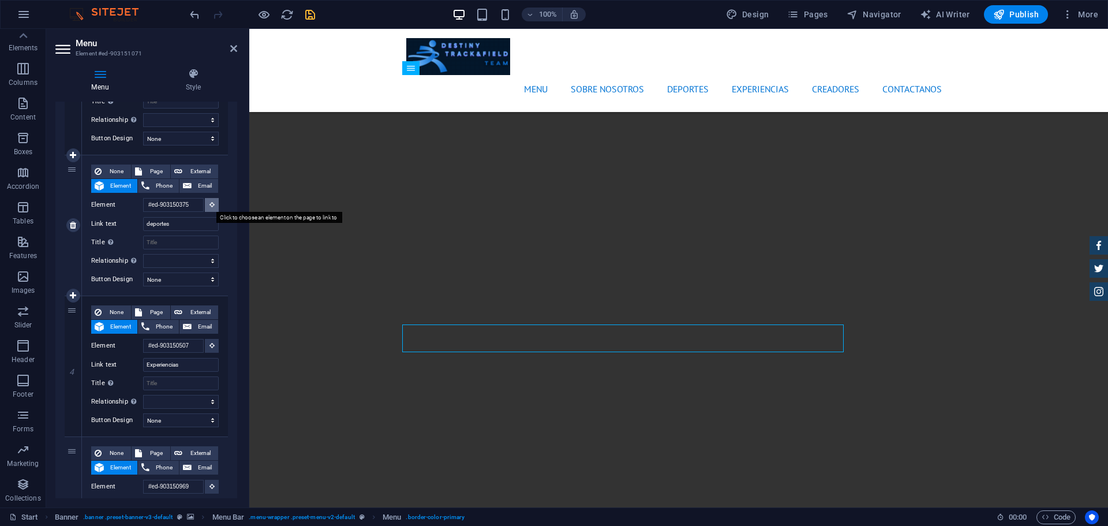
click at [208, 208] on button at bounding box center [212, 205] width 14 height 14
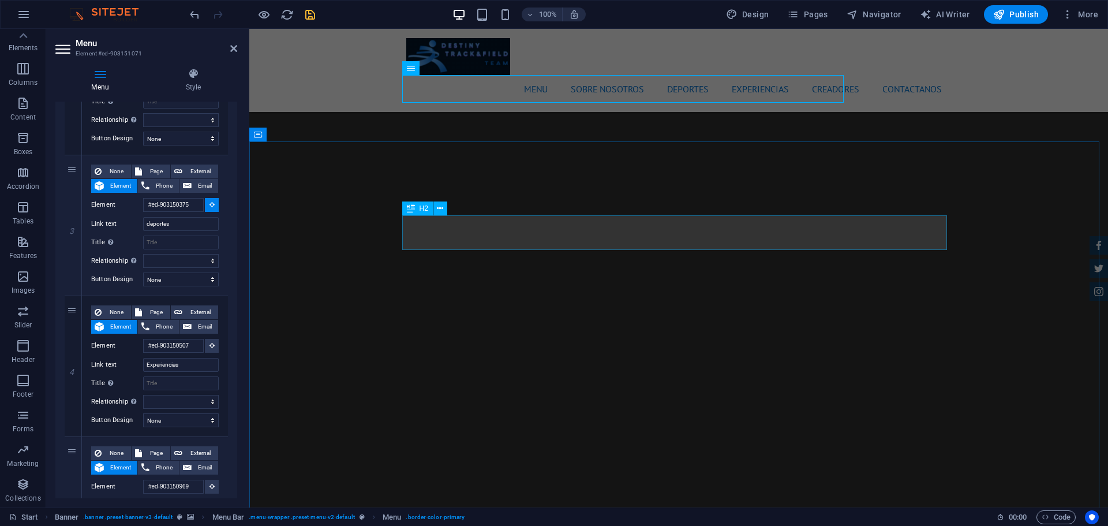
select select
type input "#ed-903150378"
select select
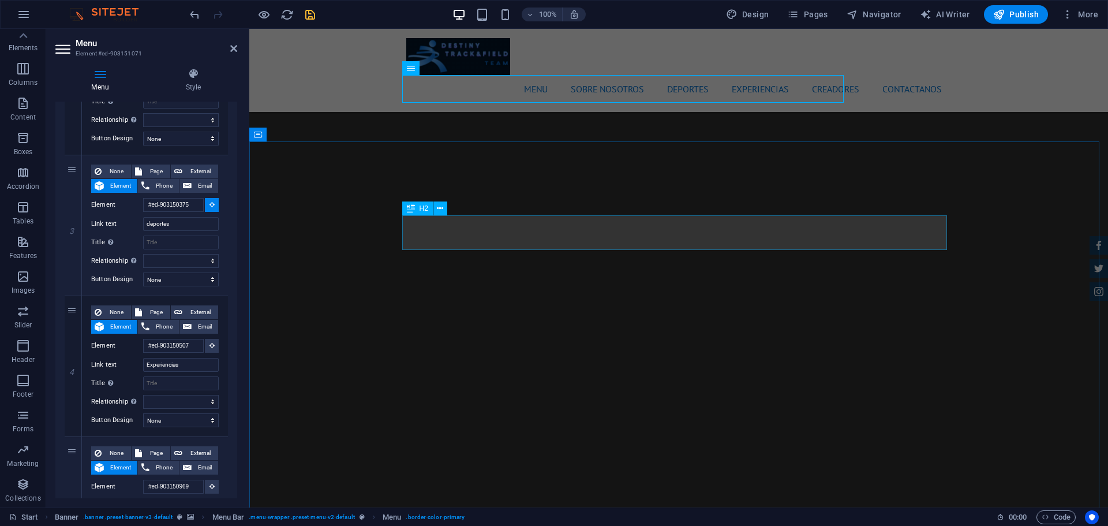
select select
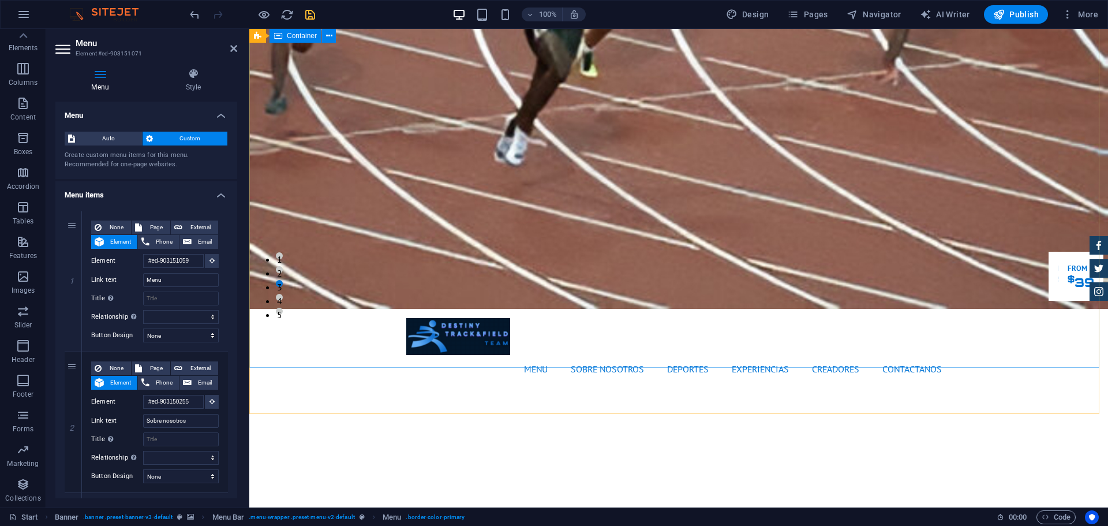
scroll to position [0, 0]
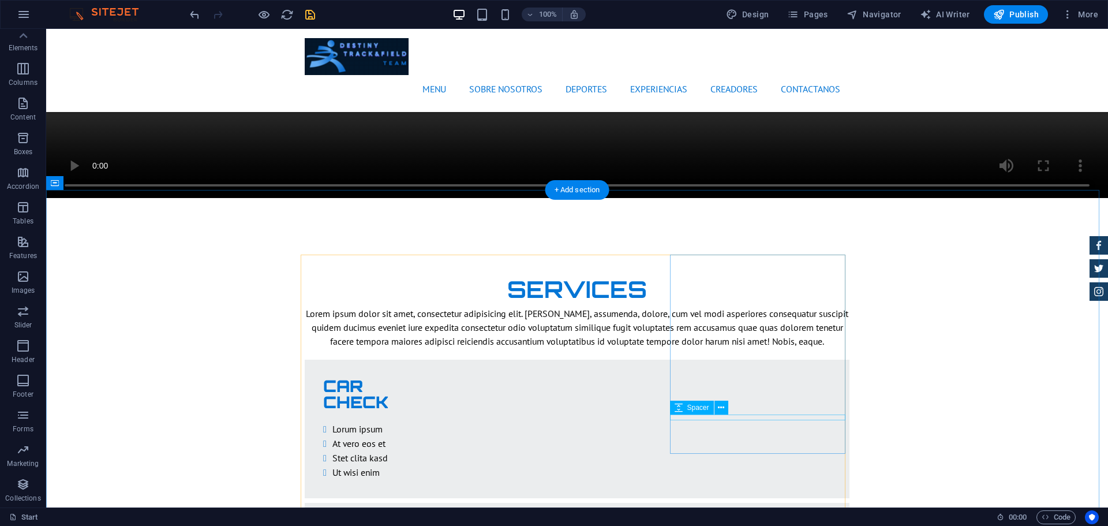
scroll to position [1715, 0]
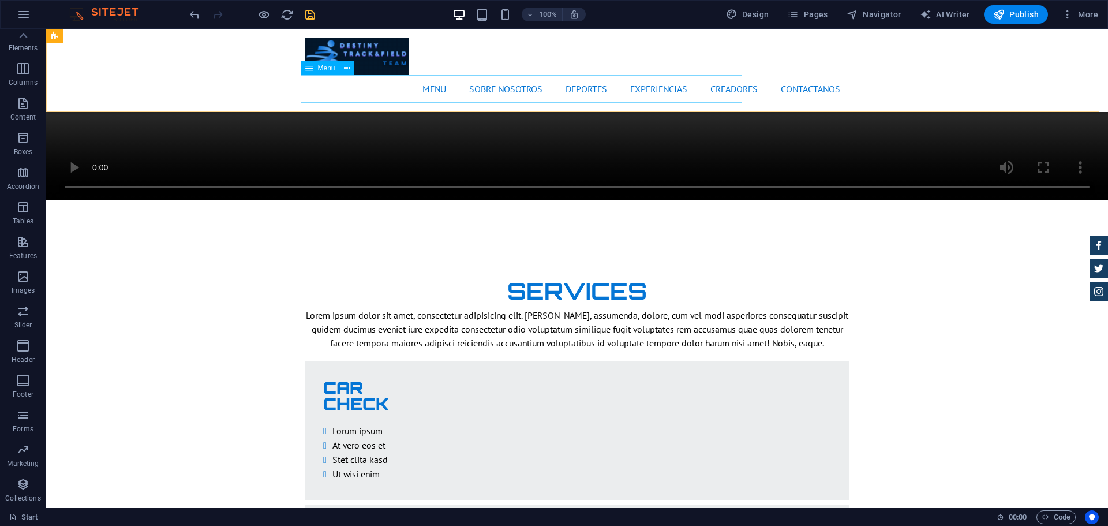
click at [617, 84] on nav "Menu Sobre nosotros deportes Experiencias Creadores Contactanos" at bounding box center [577, 89] width 545 height 28
click at [618, 95] on nav "Menu Sobre nosotros deportes Experiencias Creadores Contactanos" at bounding box center [577, 89] width 545 height 28
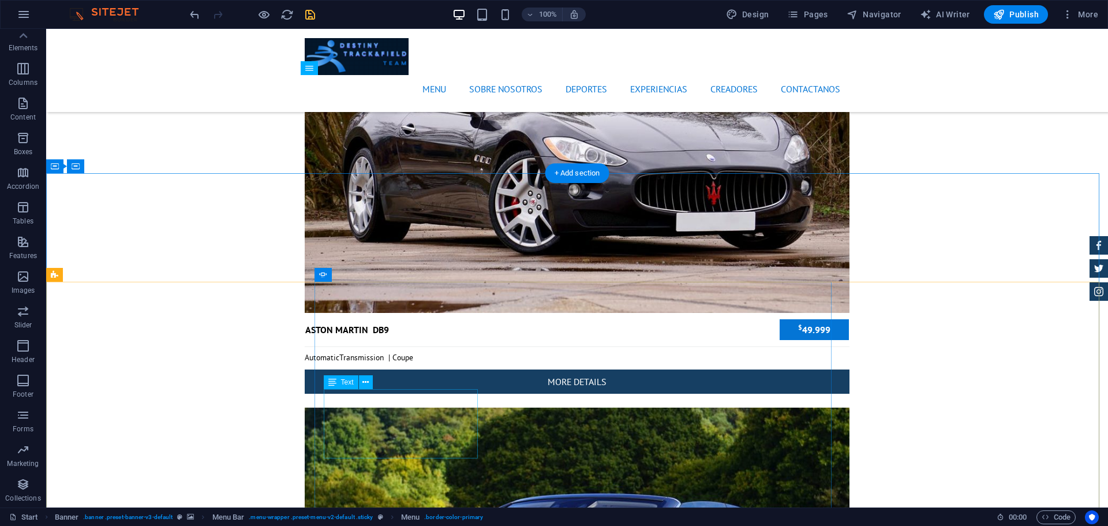
scroll to position [4043, 0]
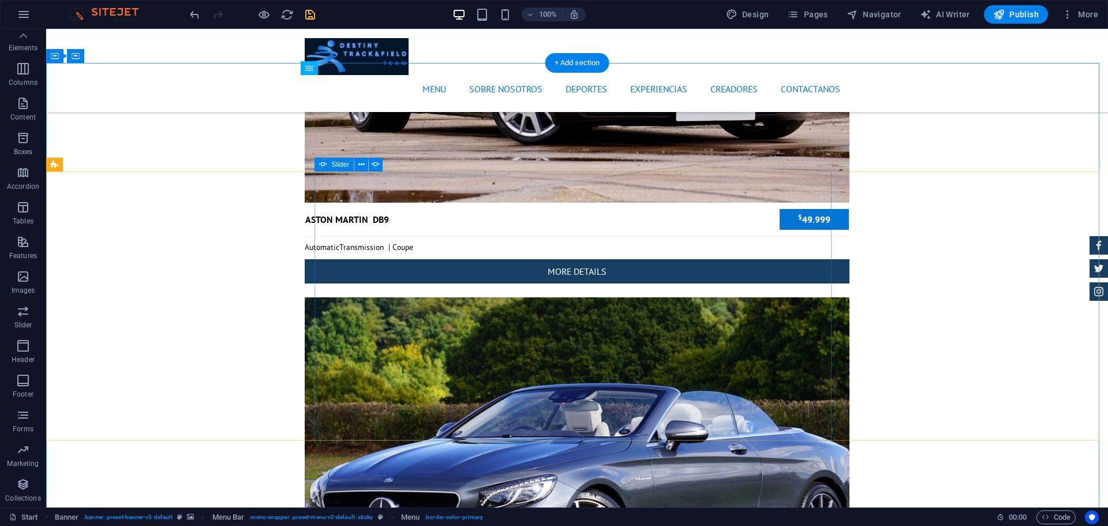
select select "ms"
select select "s"
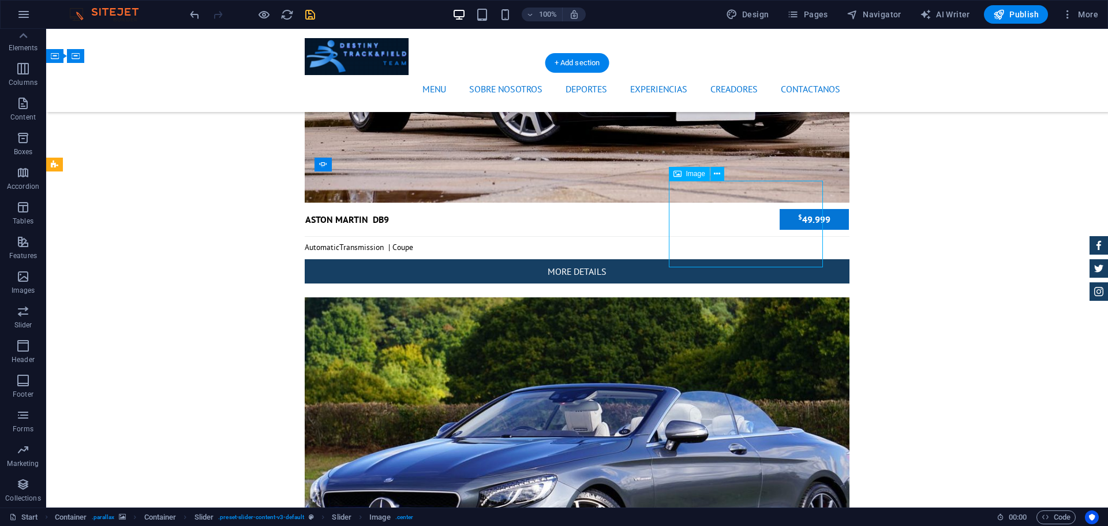
select select "px"
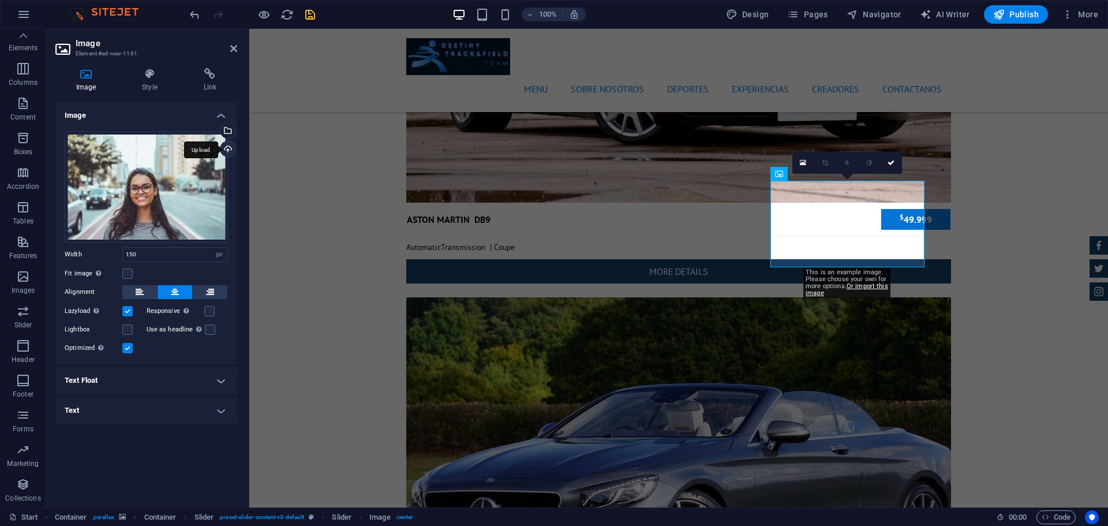
click at [228, 144] on div "Upload" at bounding box center [226, 149] width 17 height 17
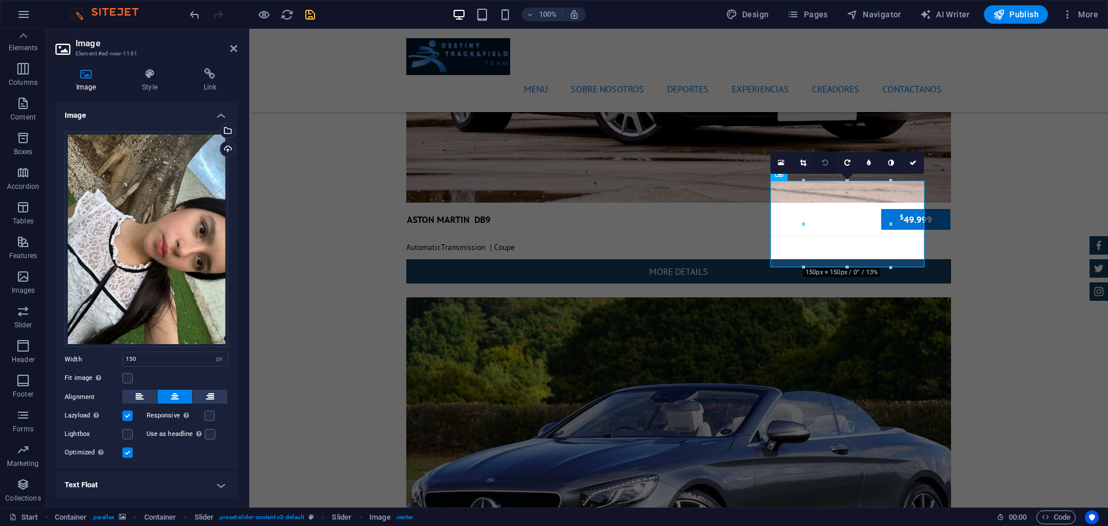
click at [825, 163] on icon at bounding box center [825, 162] width 6 height 7
click at [845, 164] on icon at bounding box center [847, 162] width 6 height 7
click at [831, 164] on link at bounding box center [825, 163] width 22 height 22
click at [802, 162] on icon at bounding box center [803, 162] width 6 height 7
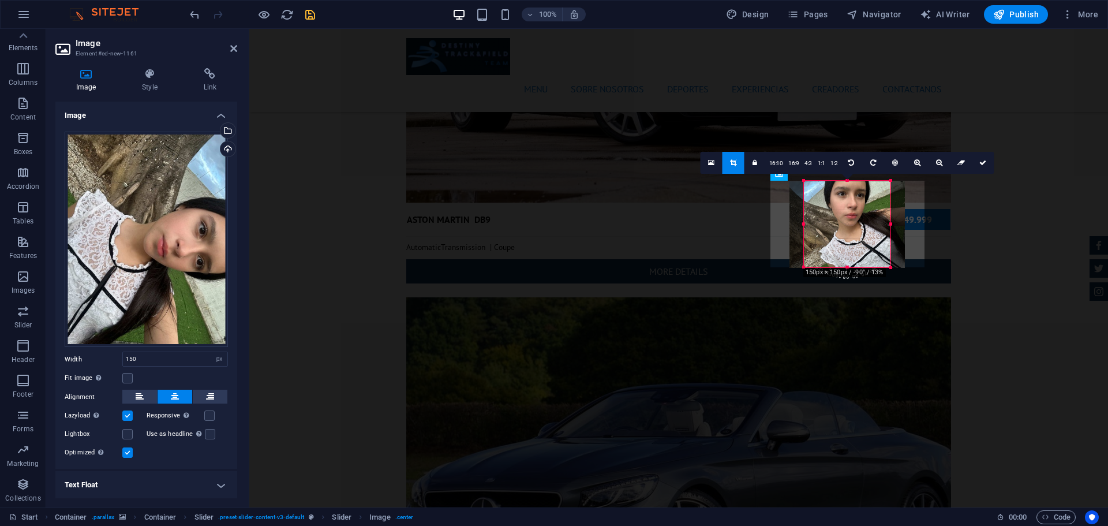
click at [845, 179] on div at bounding box center [847, 180] width 87 height 4
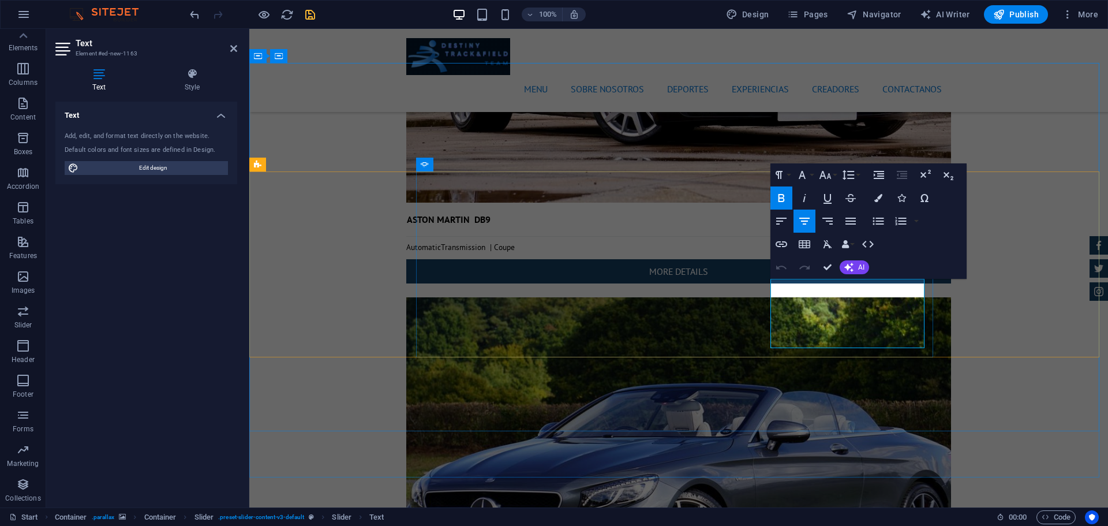
drag, startPoint x: 864, startPoint y: 342, endPoint x: 773, endPoint y: 280, distance: 110.0
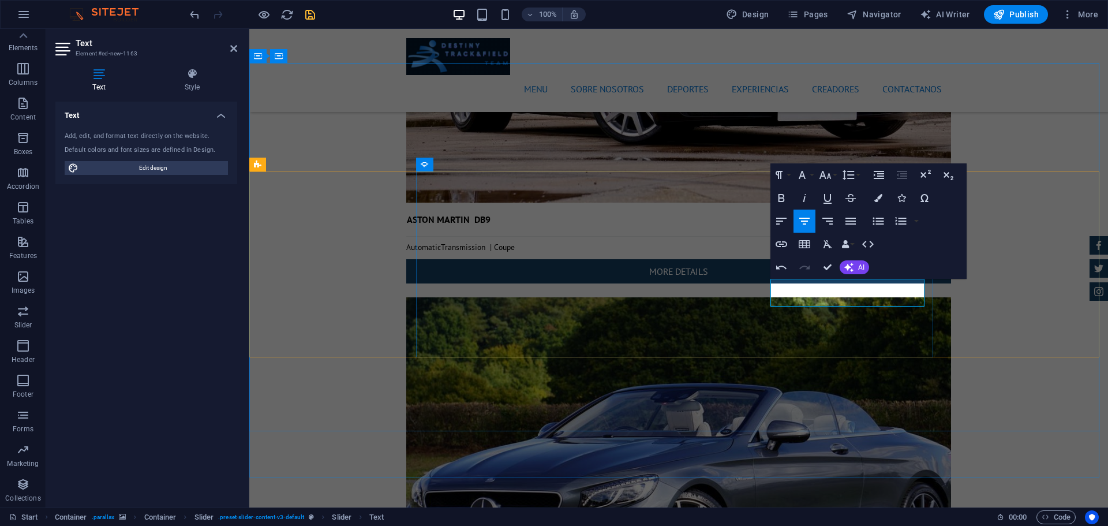
drag, startPoint x: 780, startPoint y: 285, endPoint x: 834, endPoint y: 282, distance: 54.3
click at [779, 200] on icon "button" at bounding box center [781, 198] width 6 height 8
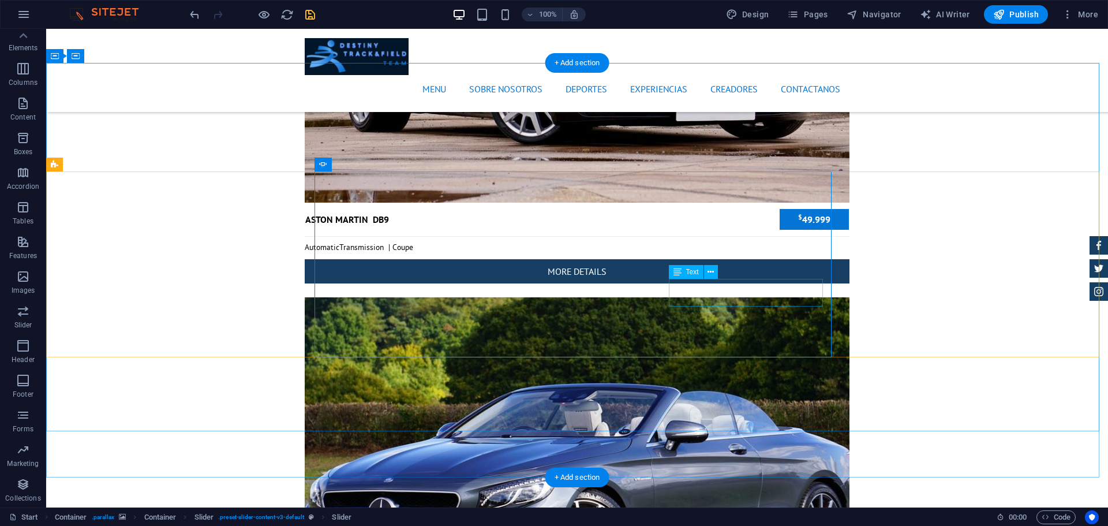
click at [683, 267] on div "Text" at bounding box center [686, 272] width 35 height 14
click at [678, 275] on icon at bounding box center [677, 272] width 8 height 14
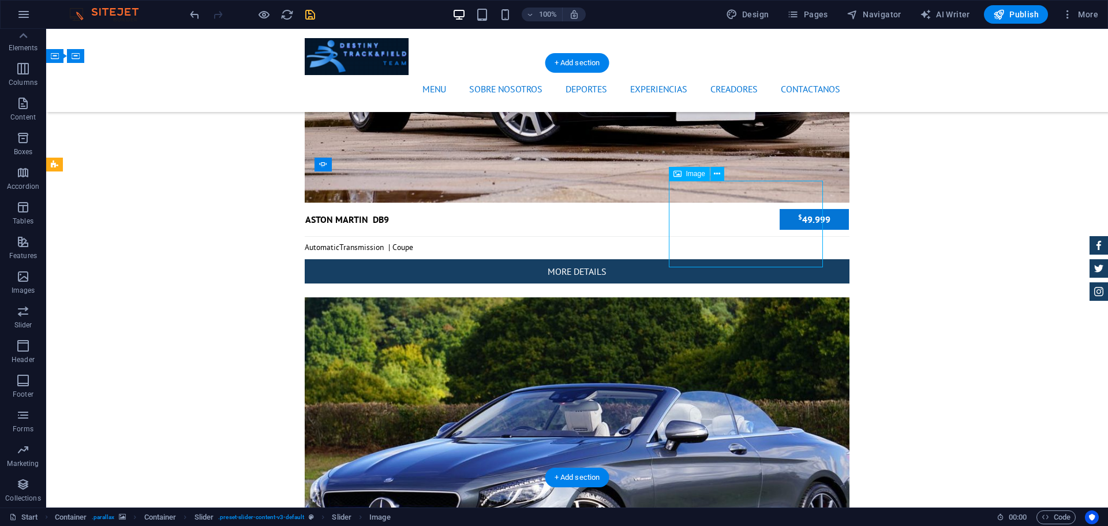
select select "px"
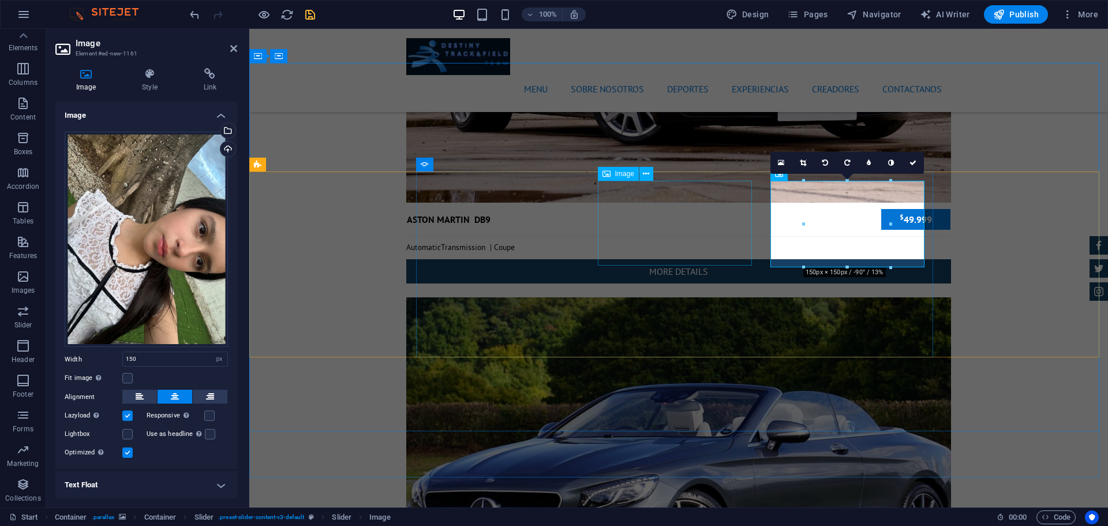
select select "px"
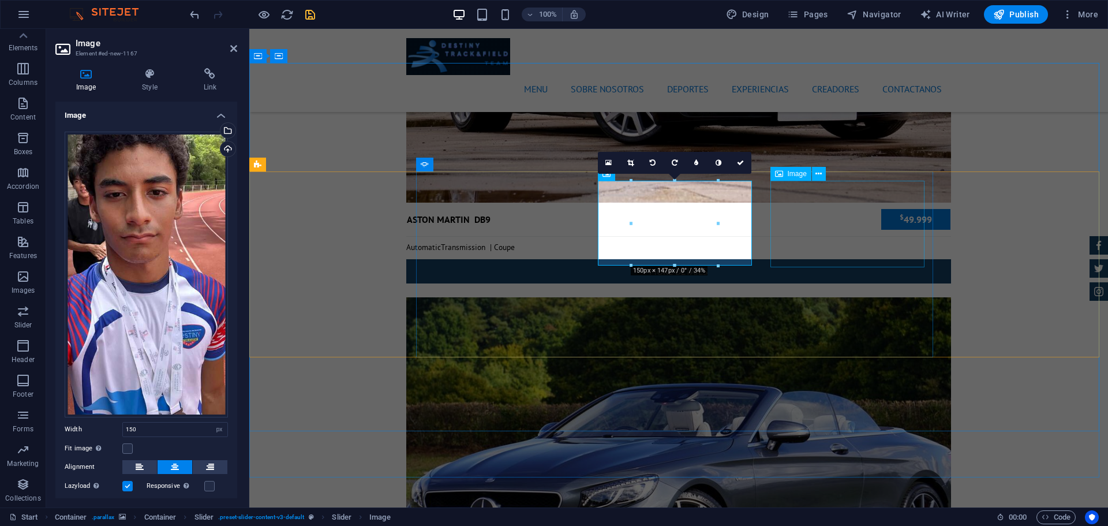
select select "px"
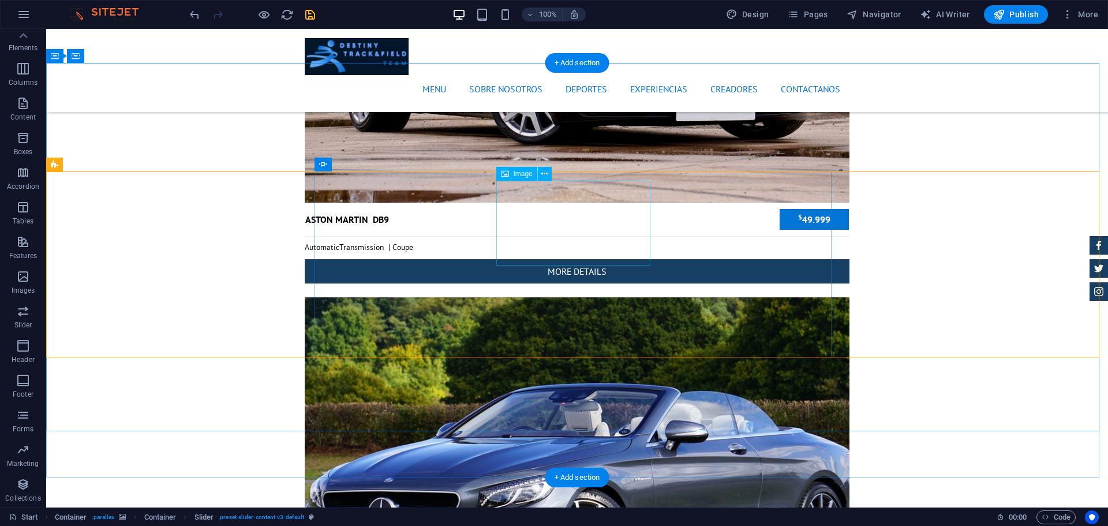
select select "px"
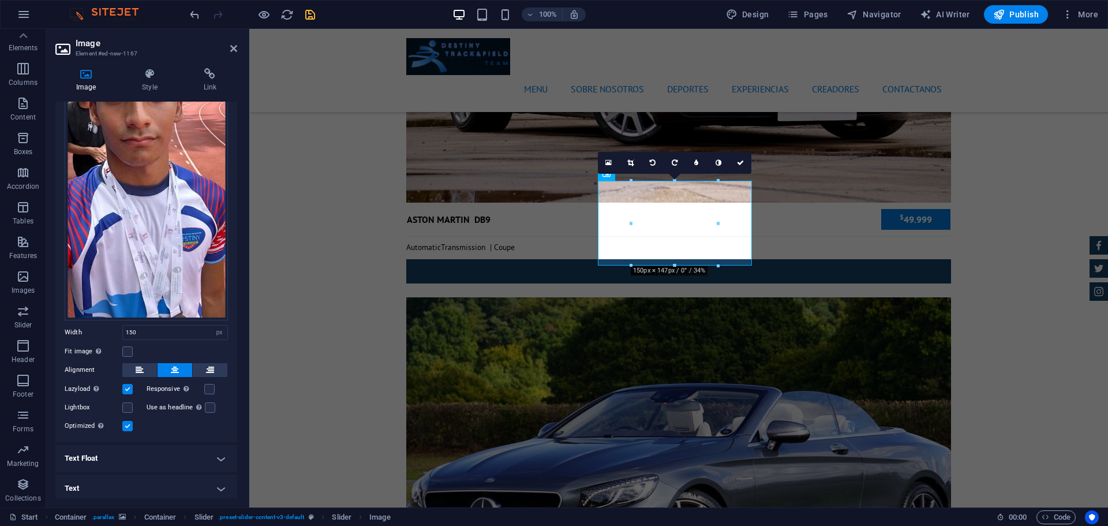
scroll to position [0, 0]
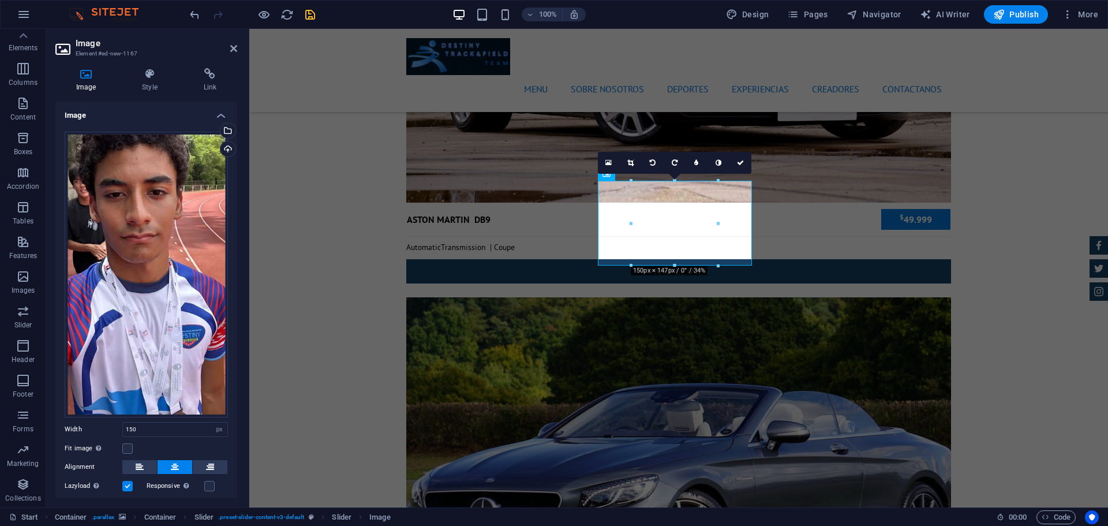
click at [218, 111] on h4 "Image" at bounding box center [146, 112] width 182 height 21
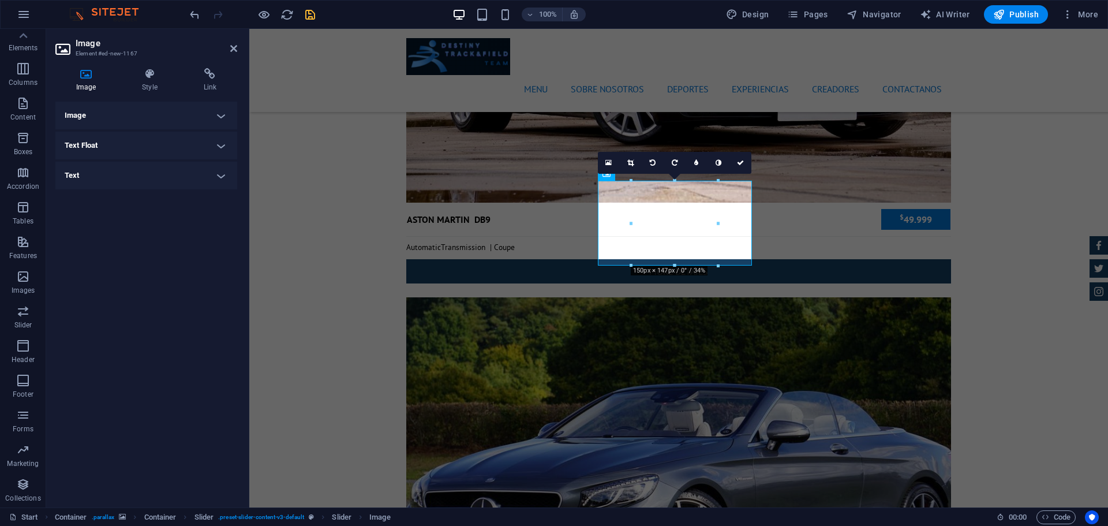
click at [218, 111] on h4 "Image" at bounding box center [146, 116] width 182 height 28
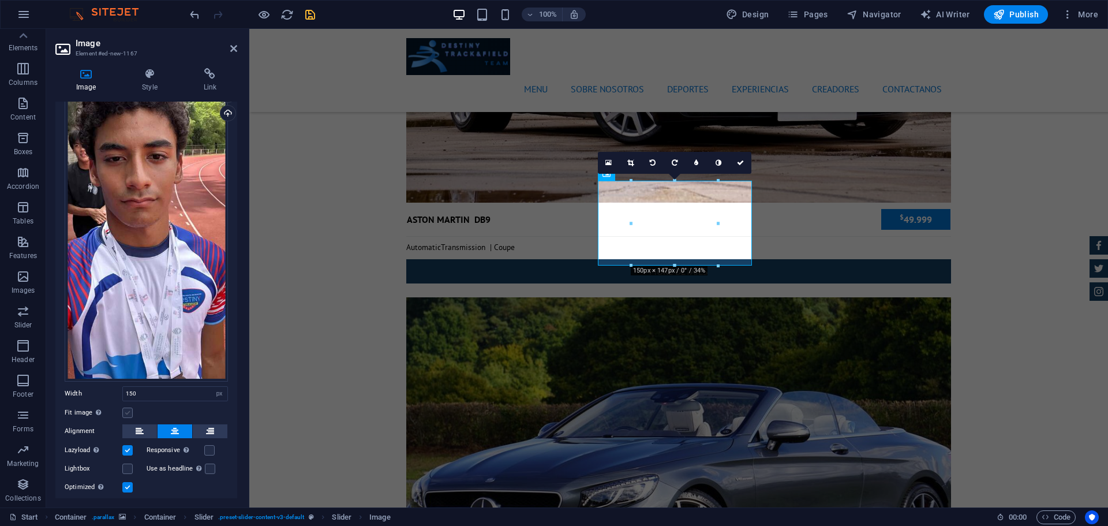
scroll to position [36, 0]
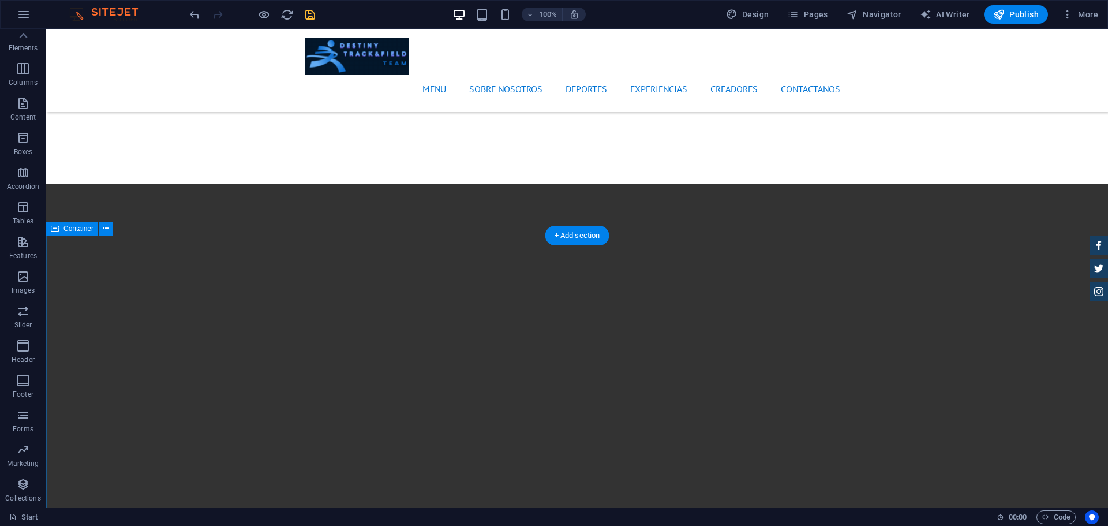
scroll to position [1153, 0]
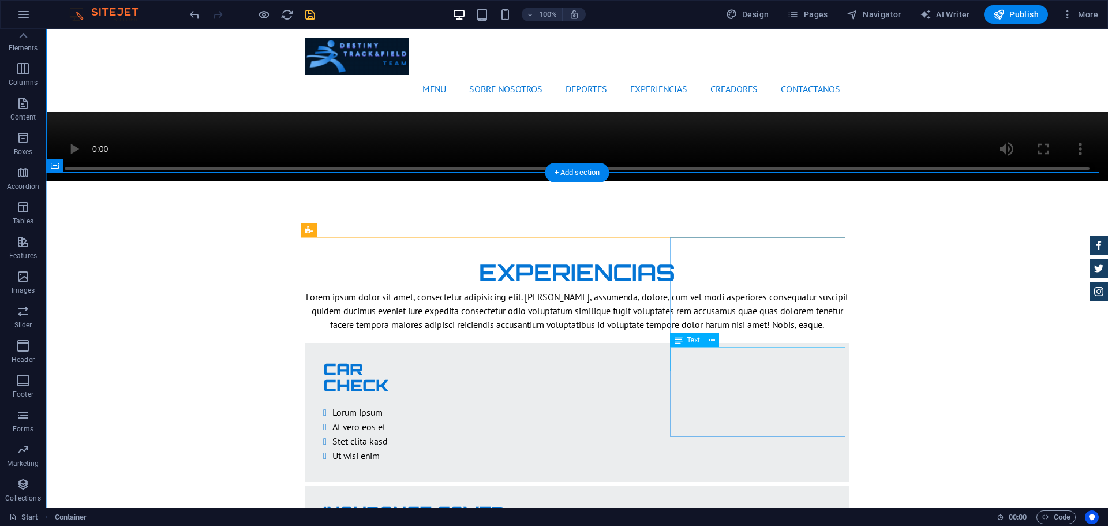
scroll to position [1737, 0]
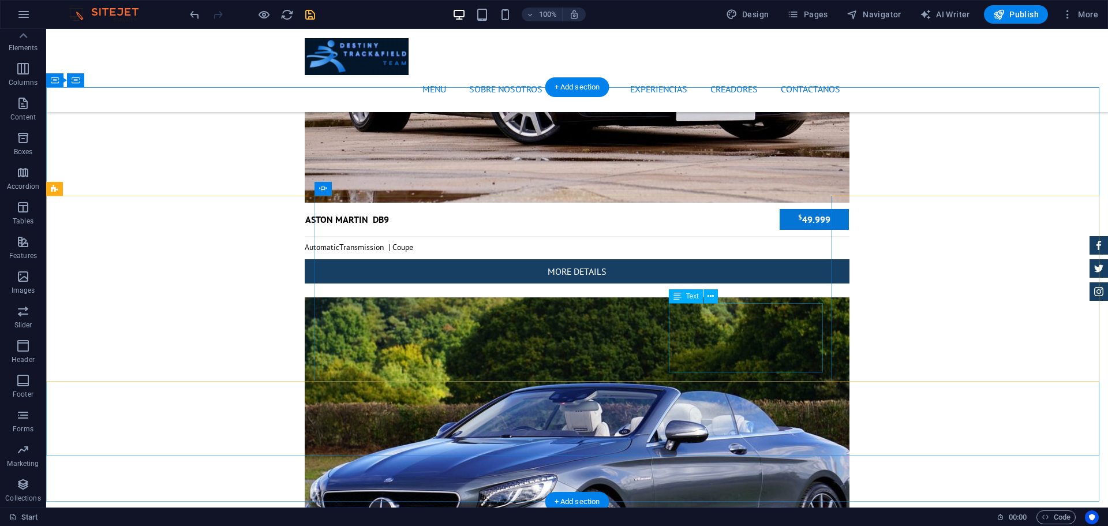
scroll to position [4016, 0]
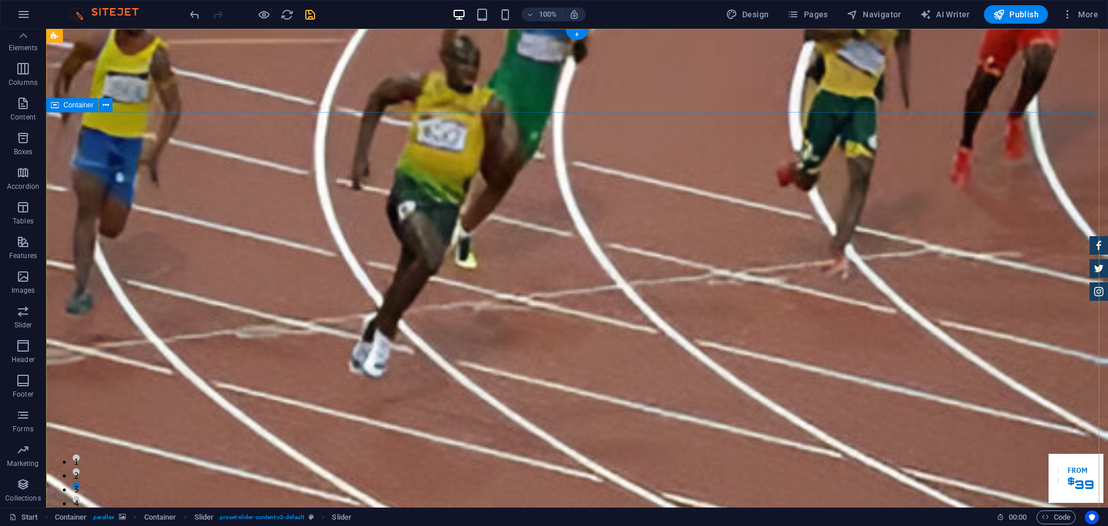
scroll to position [36, 0]
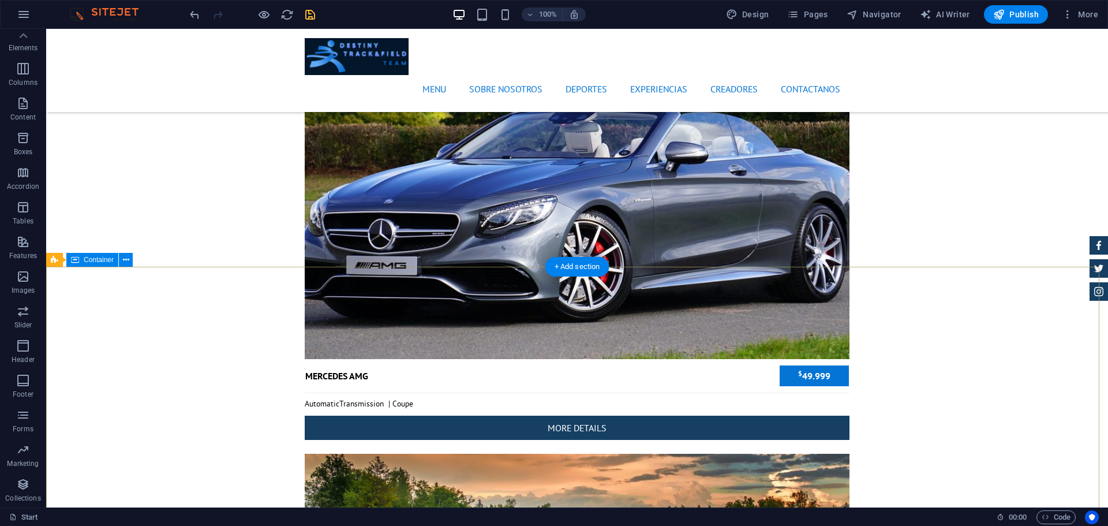
scroll to position [4271, 0]
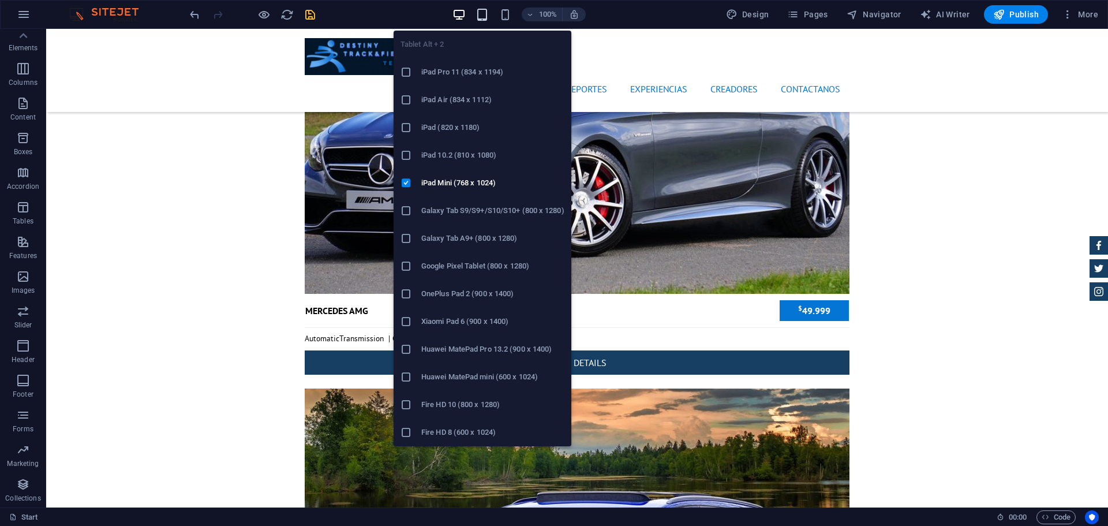
click at [484, 18] on icon "button" at bounding box center [481, 14] width 13 height 13
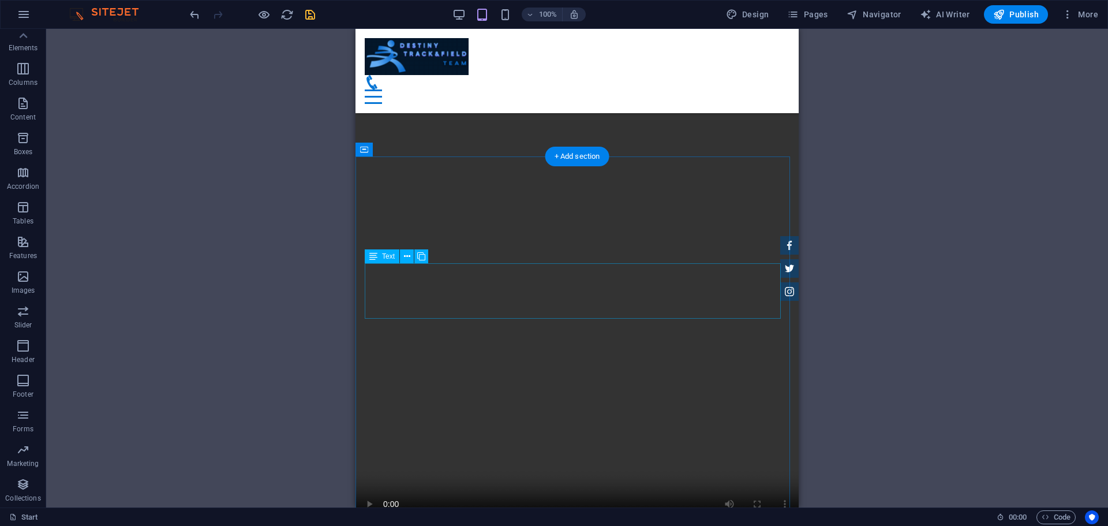
scroll to position [1109, 0]
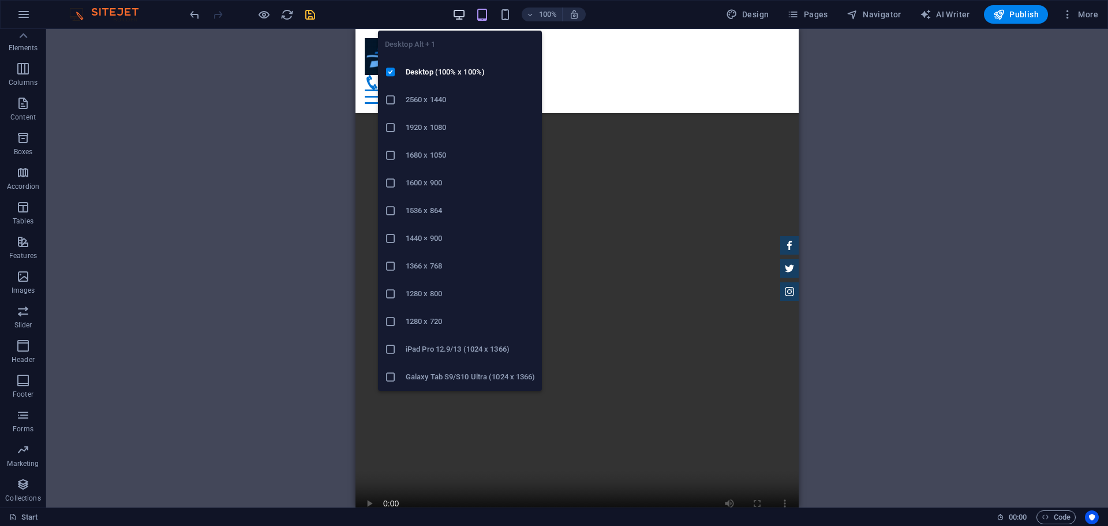
click at [466, 9] on icon "button" at bounding box center [458, 14] width 13 height 13
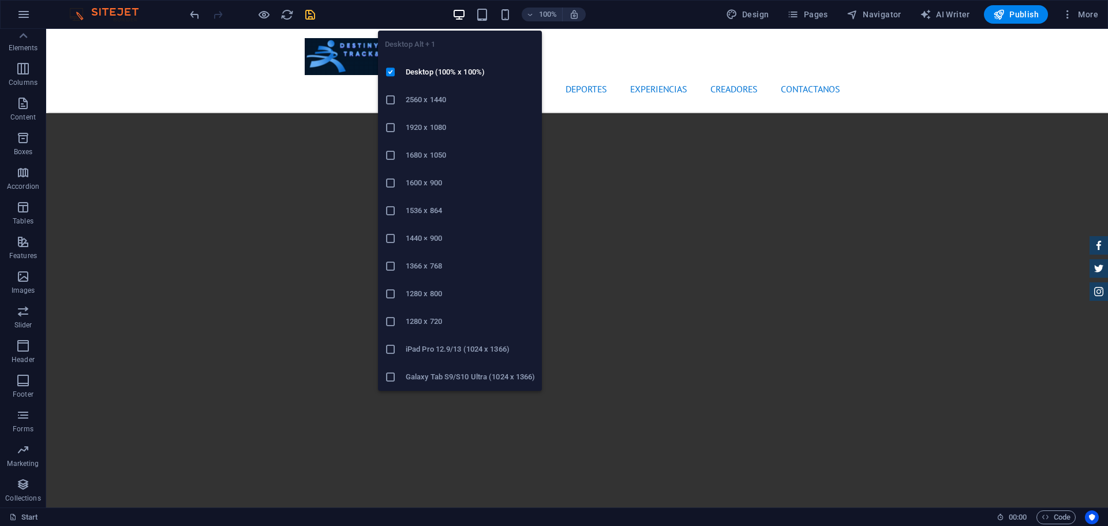
scroll to position [1186, 0]
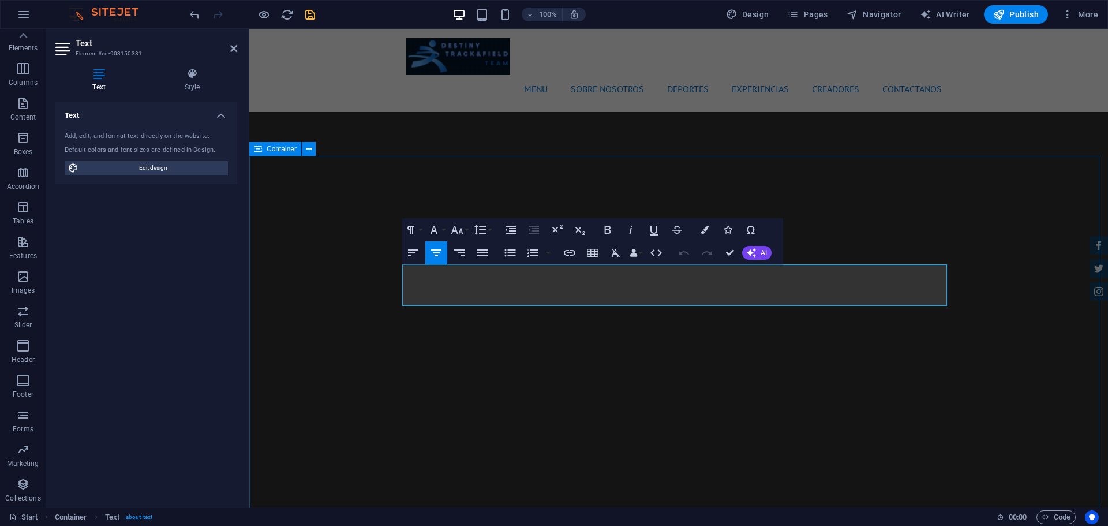
drag, startPoint x: 914, startPoint y: 301, endPoint x: 378, endPoint y: 276, distance: 536.6
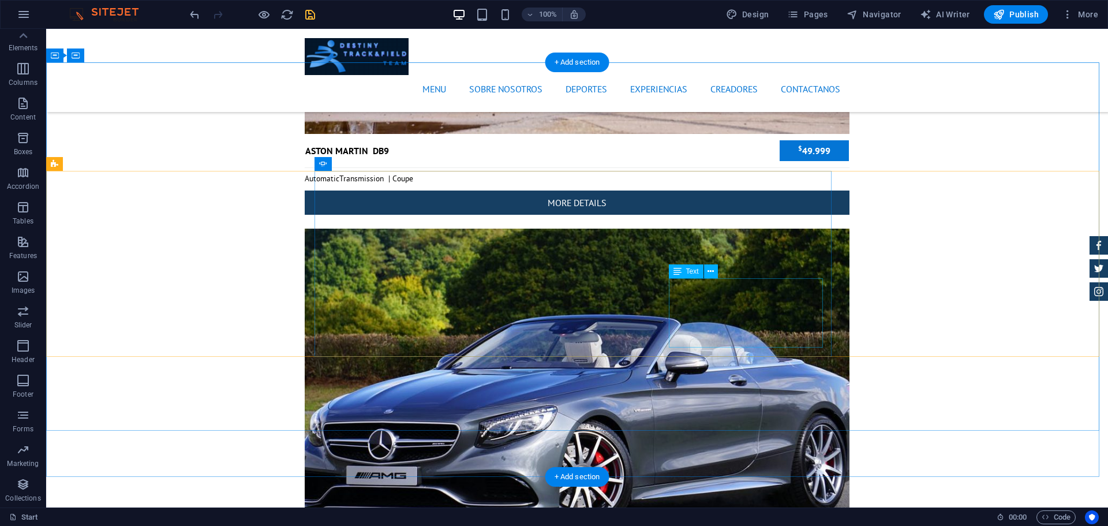
scroll to position [4024, 0]
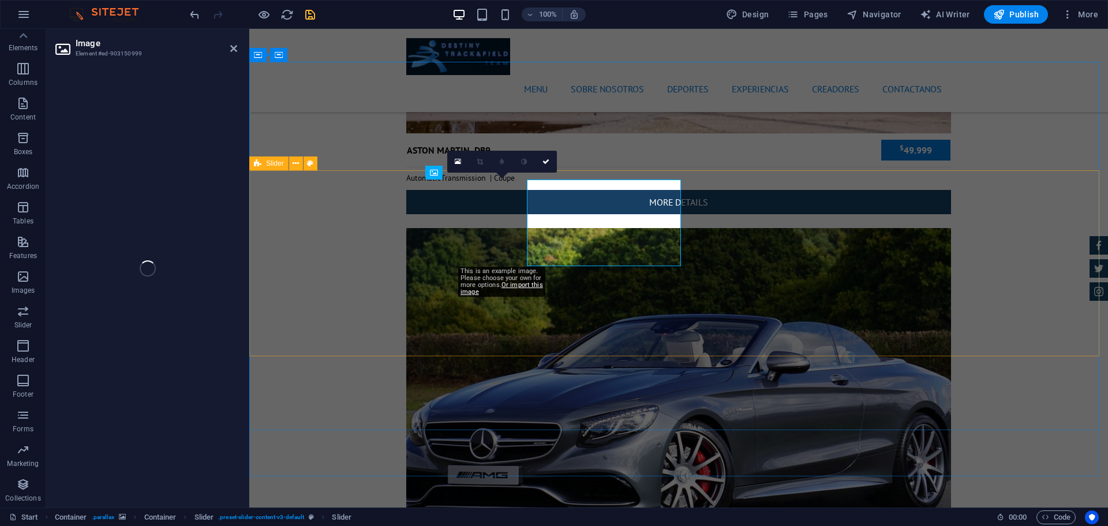
select select "px"
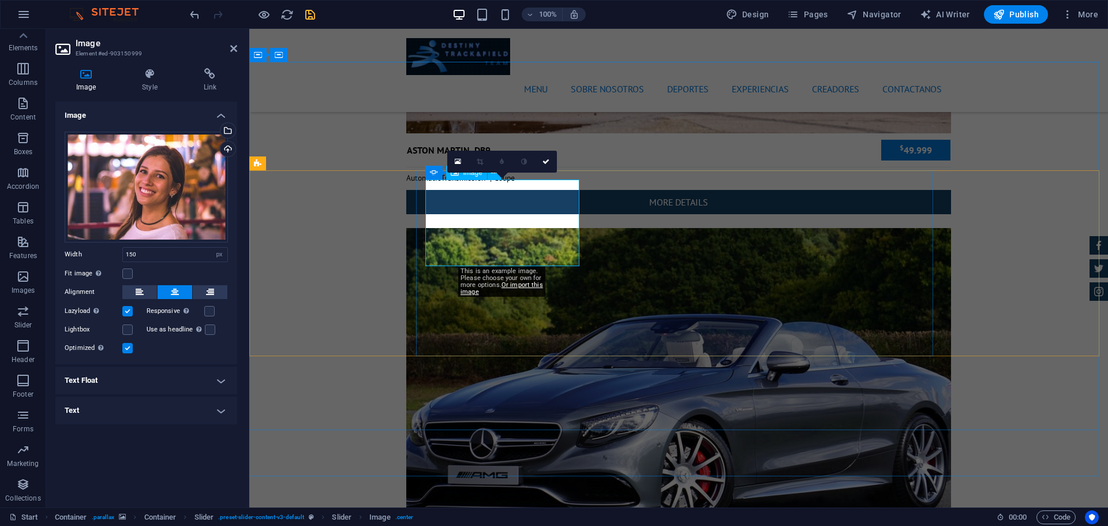
click at [227, 147] on div "Upload" at bounding box center [226, 149] width 17 height 17
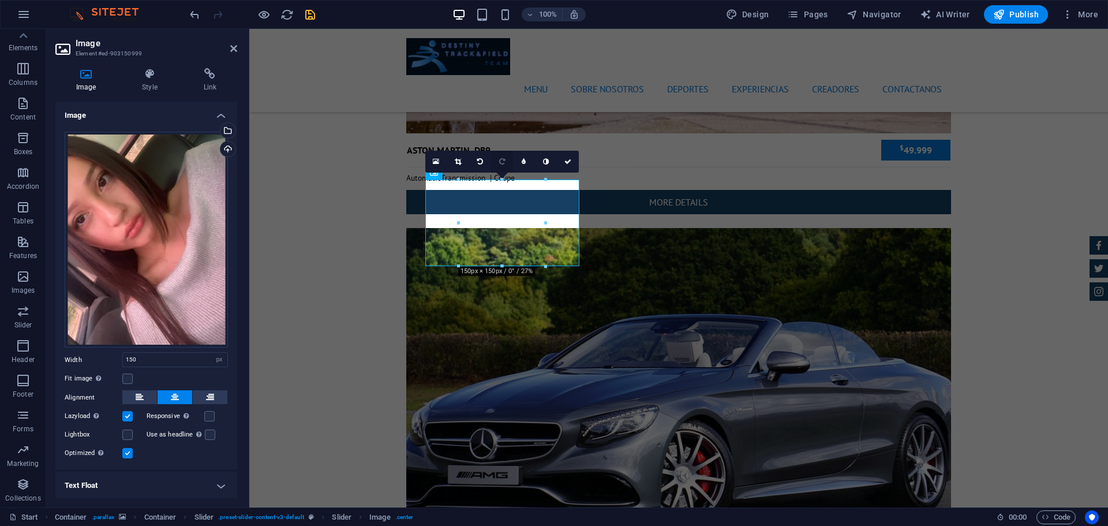
click at [506, 164] on link at bounding box center [502, 162] width 22 height 22
click at [476, 163] on link at bounding box center [480, 162] width 22 height 22
click at [499, 161] on icon at bounding box center [502, 161] width 6 height 7
click at [479, 163] on icon at bounding box center [480, 161] width 6 height 7
click at [504, 155] on link at bounding box center [502, 162] width 22 height 22
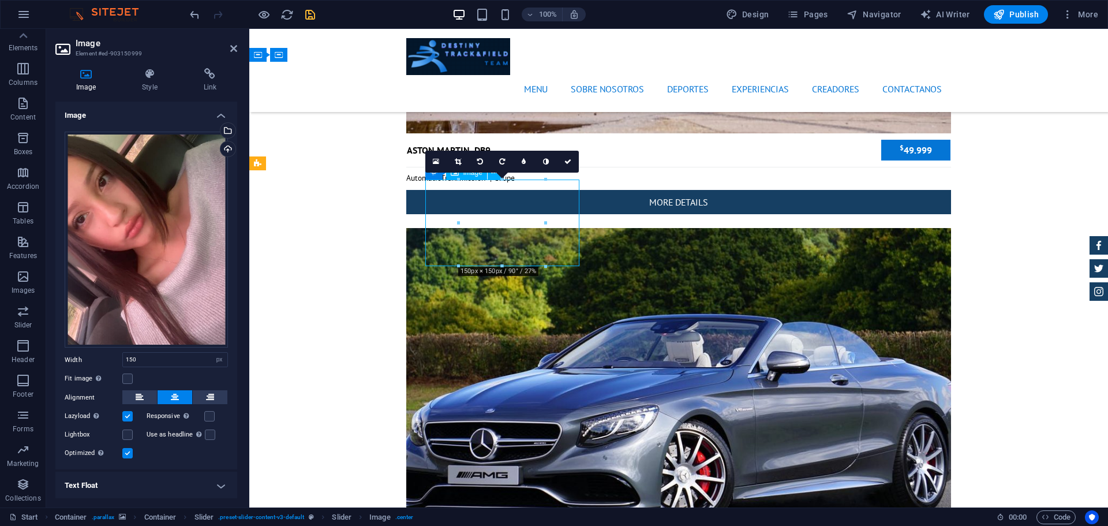
drag, startPoint x: 515, startPoint y: 211, endPoint x: 515, endPoint y: 227, distance: 16.2
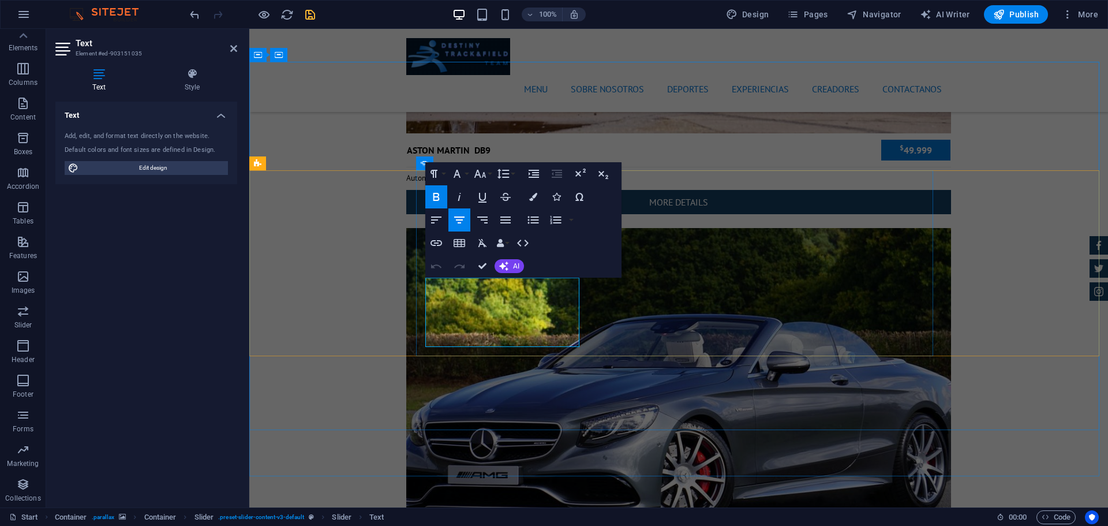
drag, startPoint x: 515, startPoint y: 336, endPoint x: 432, endPoint y: 286, distance: 96.6
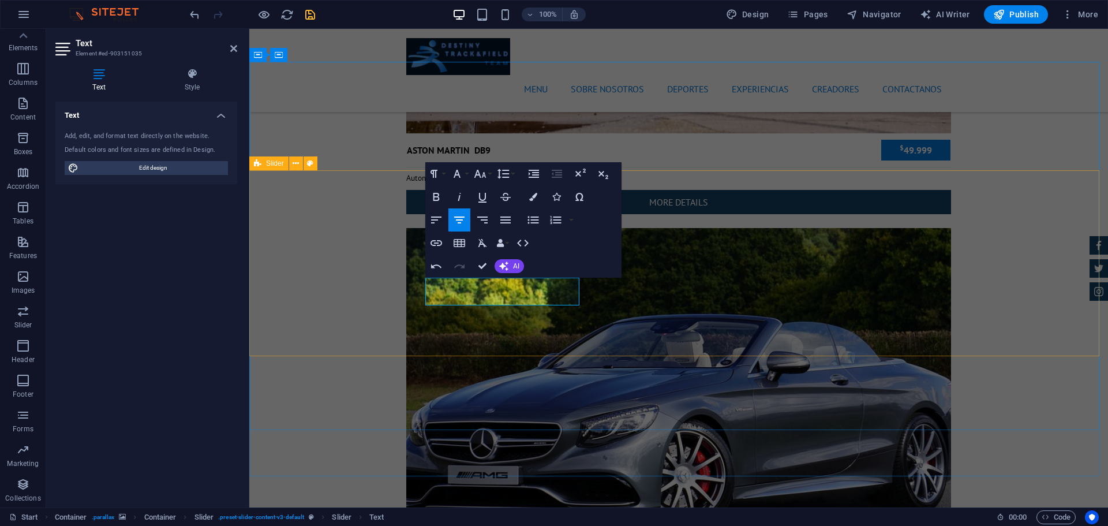
drag, startPoint x: 551, startPoint y: 299, endPoint x: 406, endPoint y: 278, distance: 147.0
drag, startPoint x: 478, startPoint y: 286, endPoint x: 396, endPoint y: 279, distance: 82.2
drag, startPoint x: 494, startPoint y: 287, endPoint x: 422, endPoint y: 284, distance: 71.6
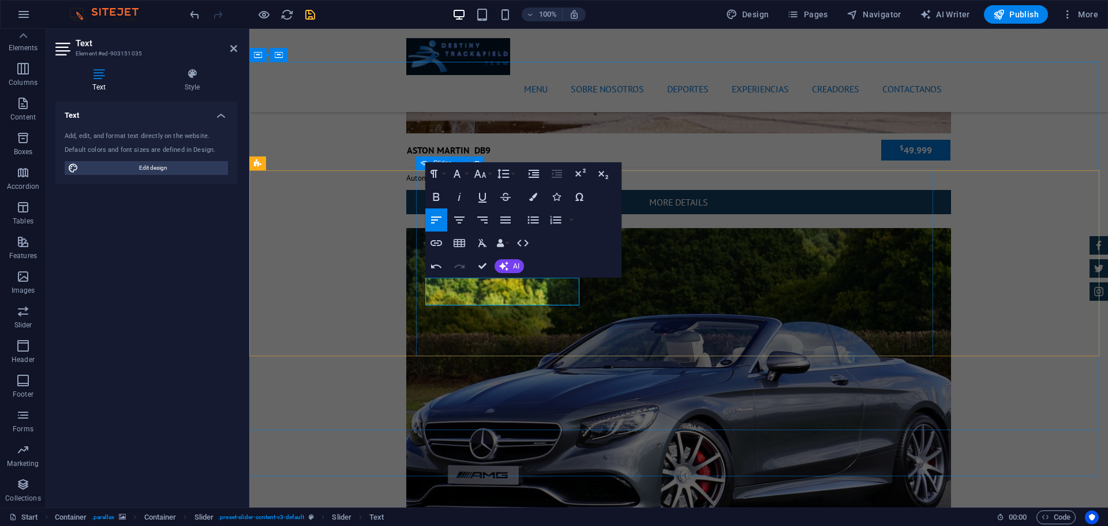
click at [436, 192] on icon "button" at bounding box center [436, 197] width 14 height 14
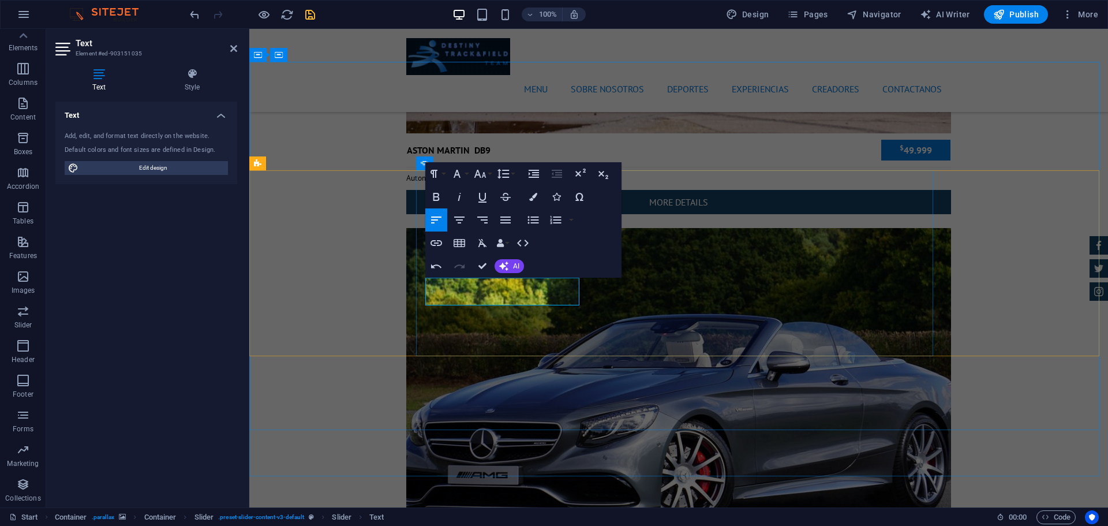
click at [439, 193] on icon "button" at bounding box center [436, 197] width 14 height 14
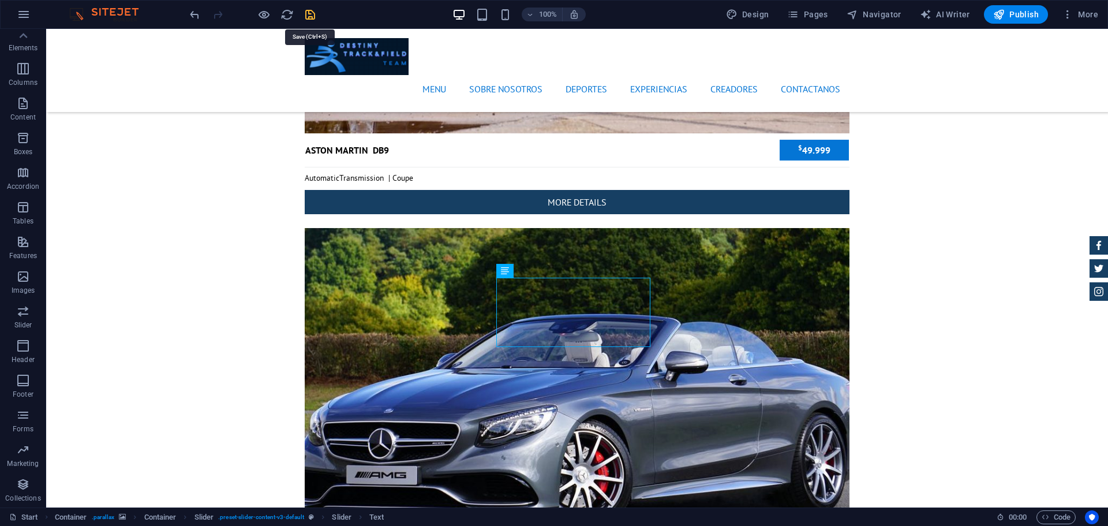
click at [311, 15] on icon "save" at bounding box center [309, 14] width 13 height 13
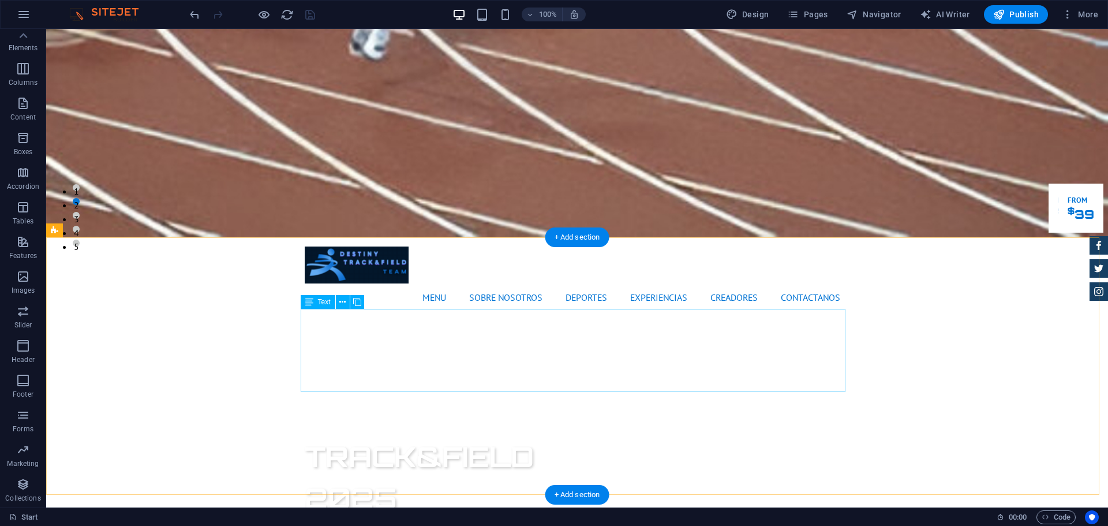
scroll to position [0, 0]
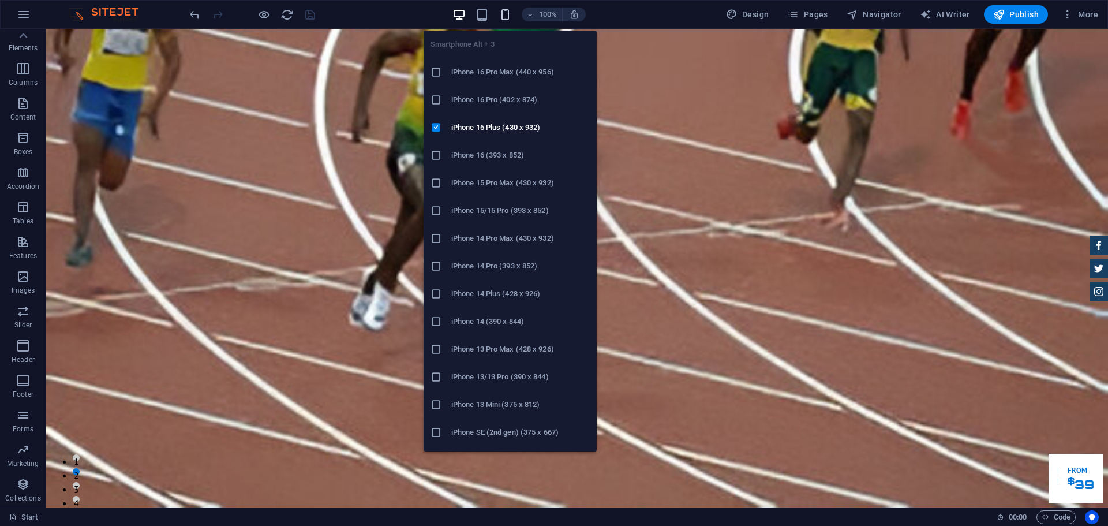
click at [510, 10] on icon "button" at bounding box center [505, 14] width 13 height 13
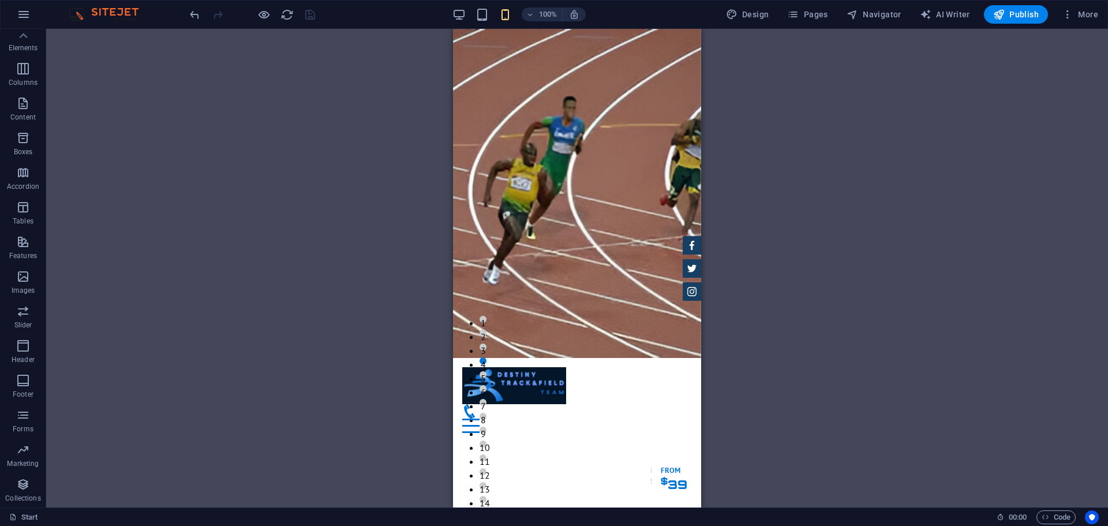
click at [320, 208] on div "H1 Banner Container Preset HTML Preset Container Spacer Text H2 Preset Spacer P…" at bounding box center [577, 268] width 1062 height 478
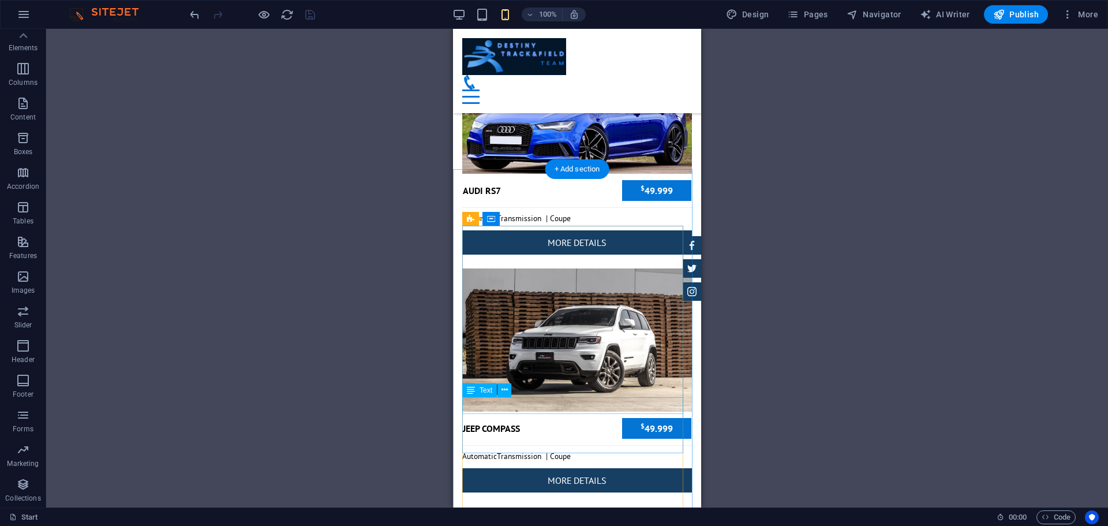
scroll to position [5481, 0]
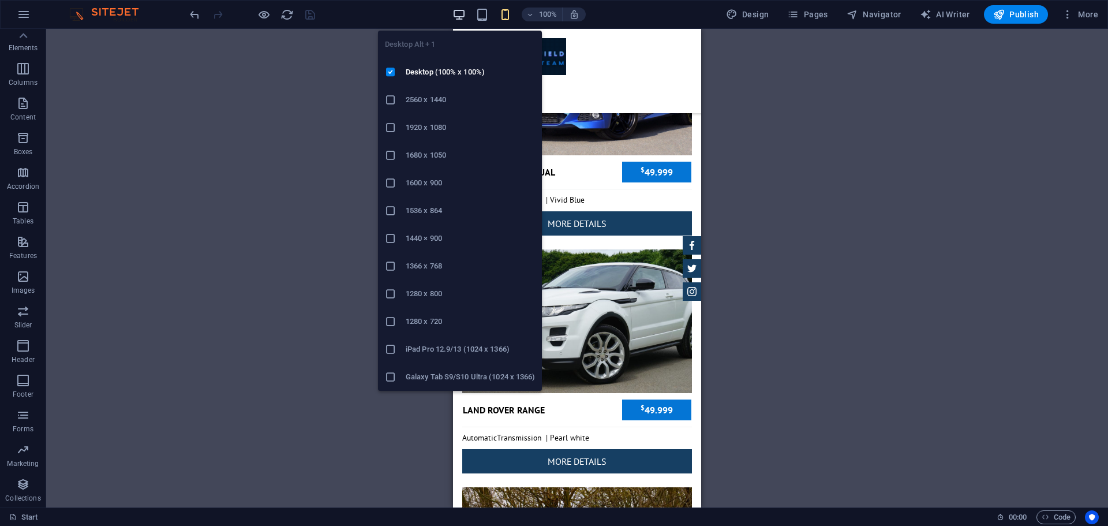
click at [459, 15] on icon "button" at bounding box center [458, 14] width 13 height 13
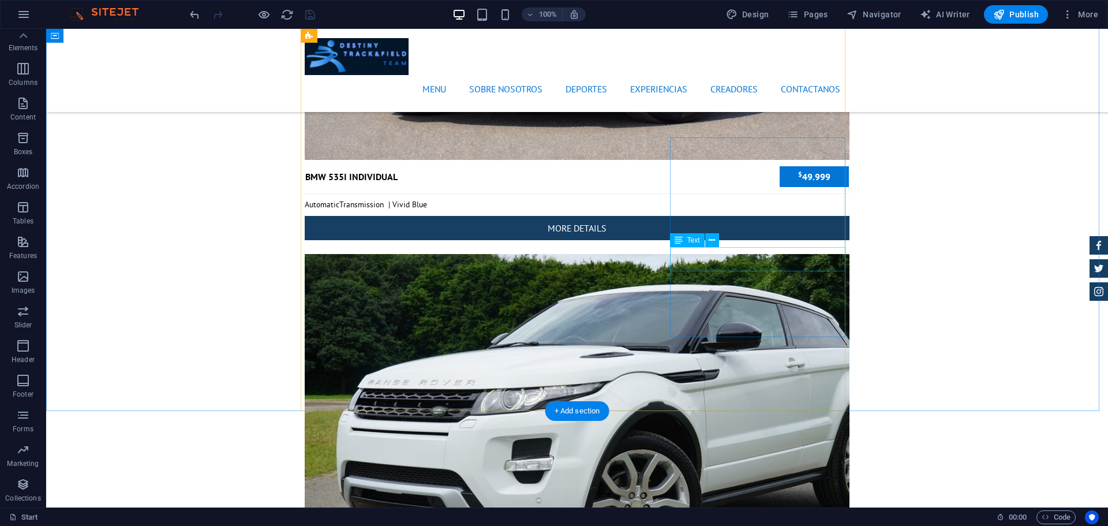
scroll to position [2247, 0]
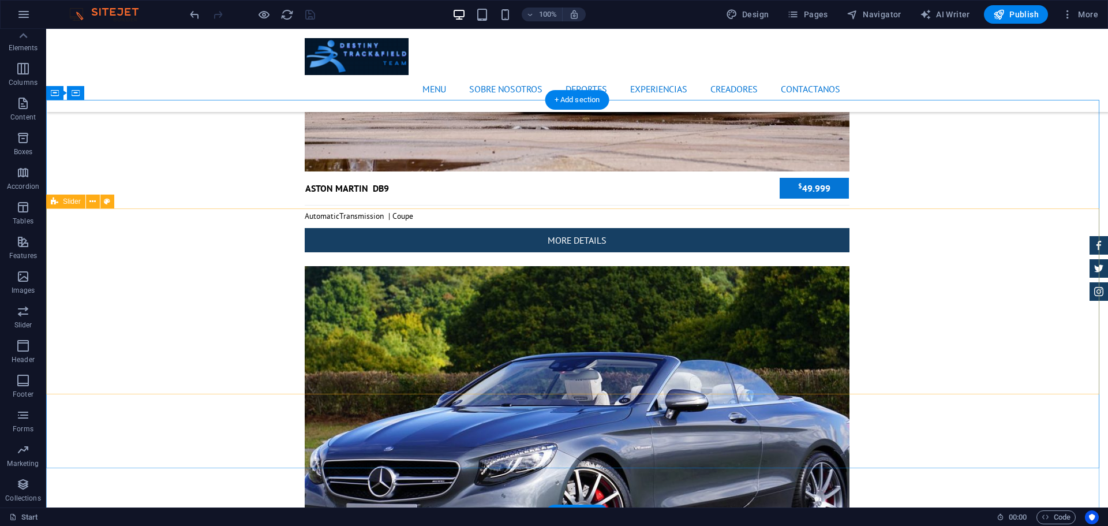
scroll to position [3919, 0]
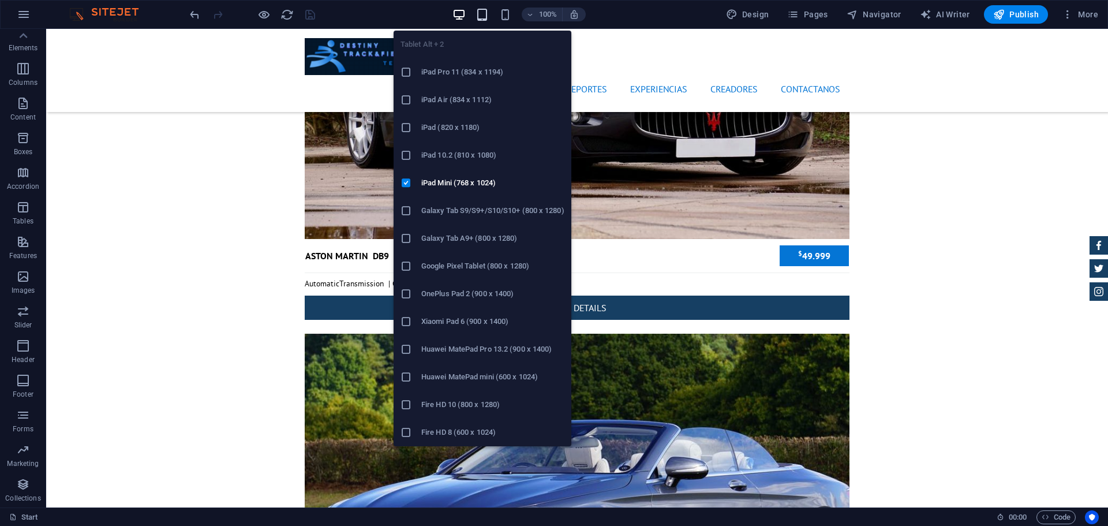
click at [482, 13] on icon "button" at bounding box center [481, 14] width 13 height 13
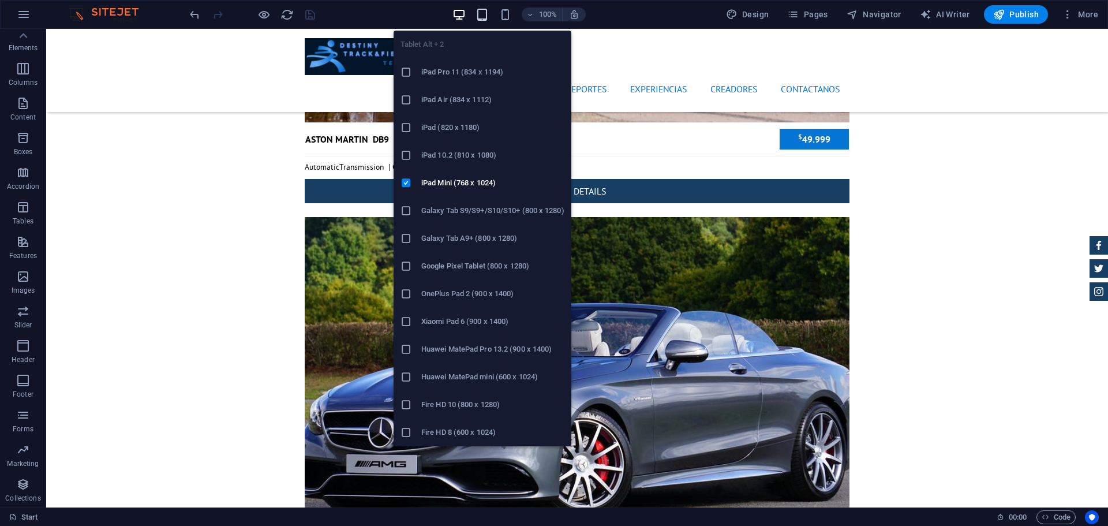
scroll to position [4911, 0]
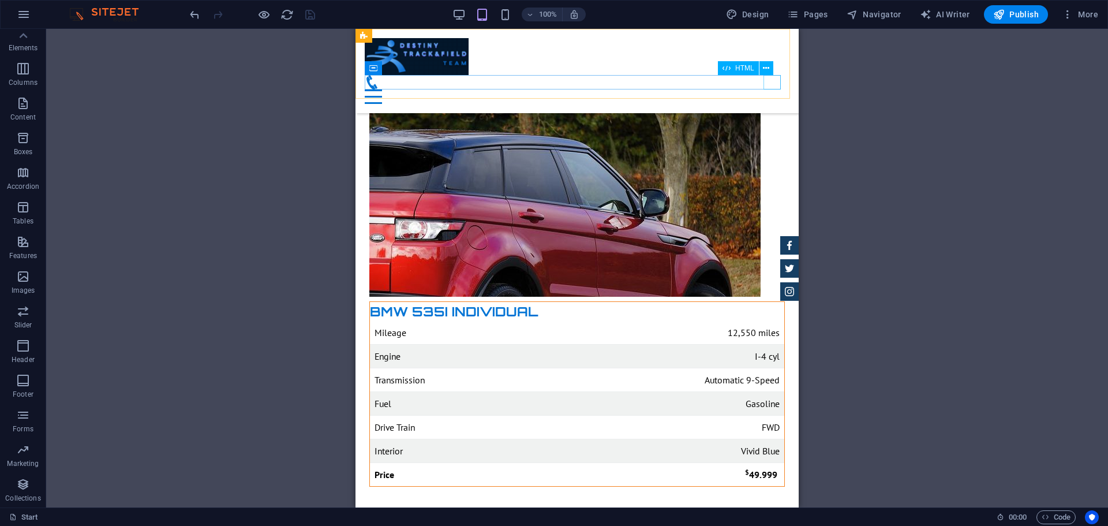
click at [771, 89] on div at bounding box center [577, 96] width 425 height 14
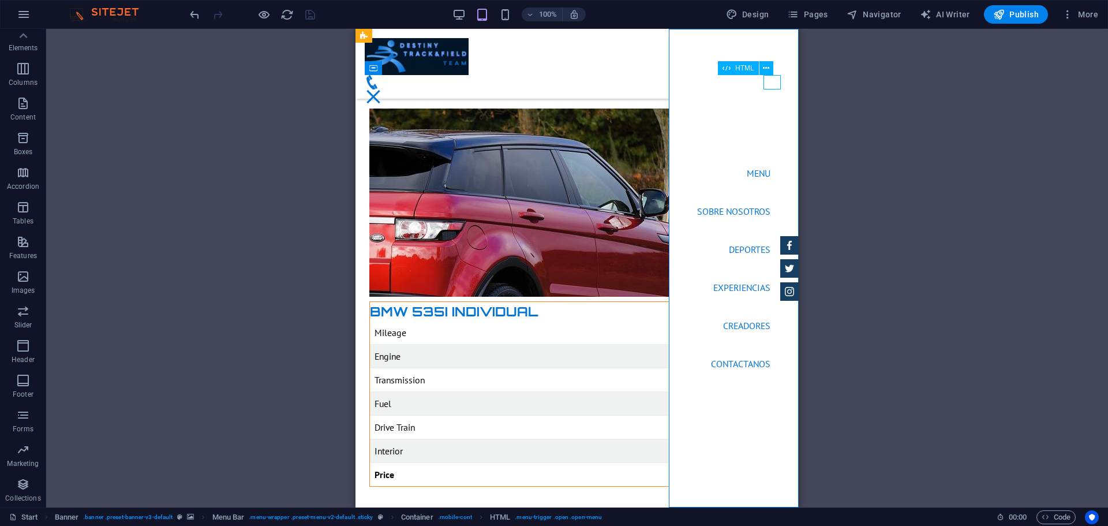
click at [382, 89] on div at bounding box center [373, 96] width 17 height 14
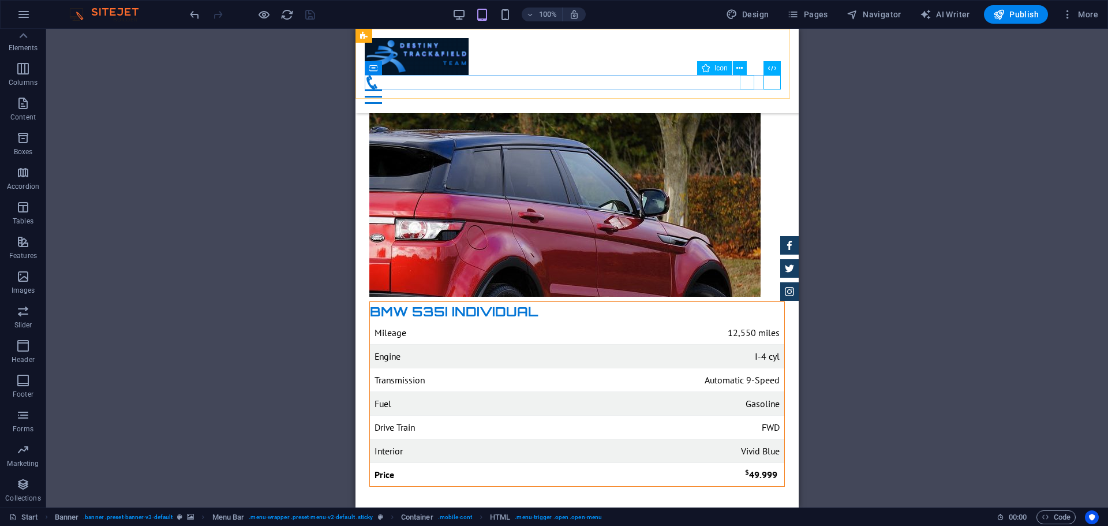
click at [750, 82] on figure at bounding box center [572, 82] width 415 height 14
click at [741, 84] on figure at bounding box center [572, 82] width 415 height 14
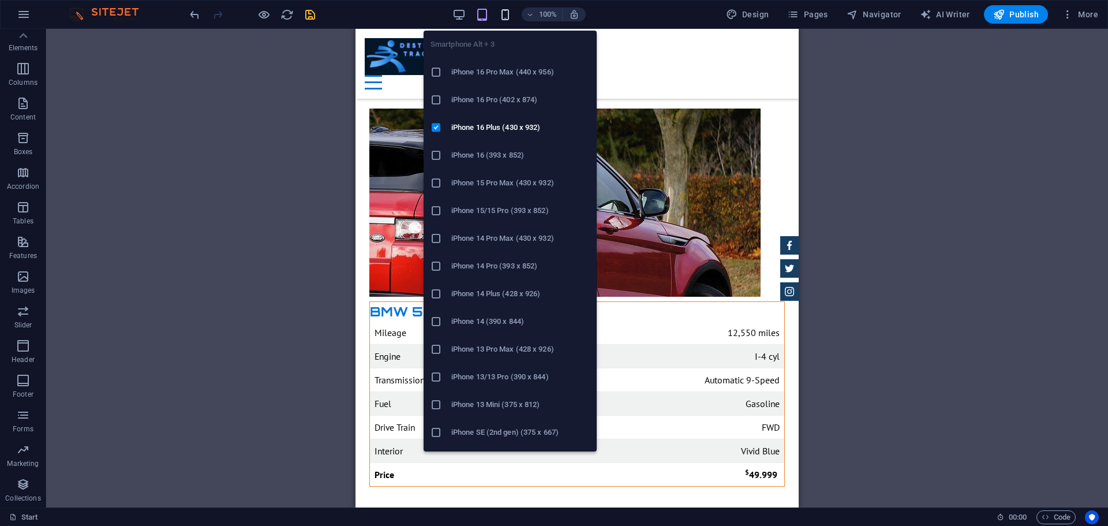
click at [504, 13] on icon "button" at bounding box center [505, 14] width 13 height 13
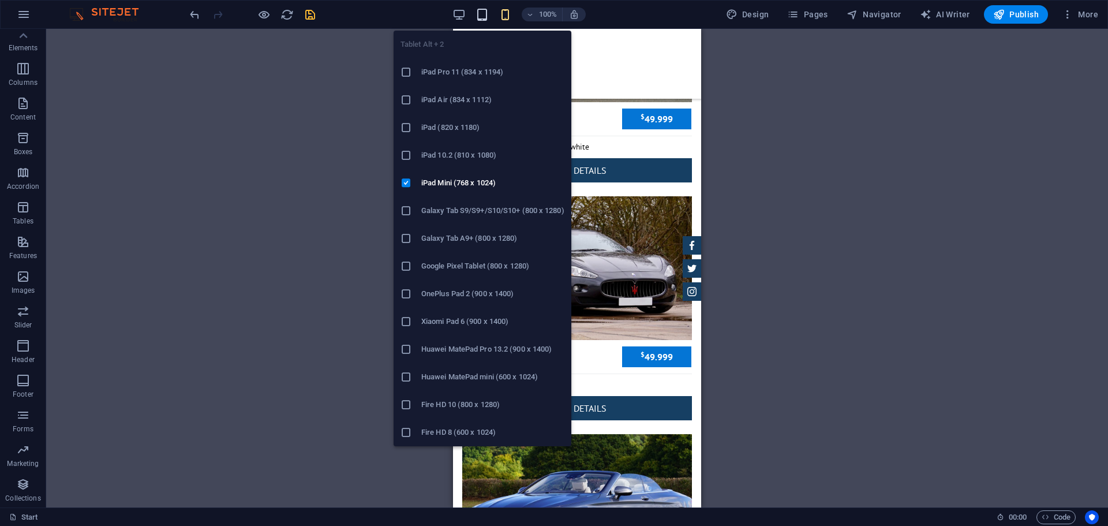
click at [480, 17] on icon "button" at bounding box center [481, 14] width 13 height 13
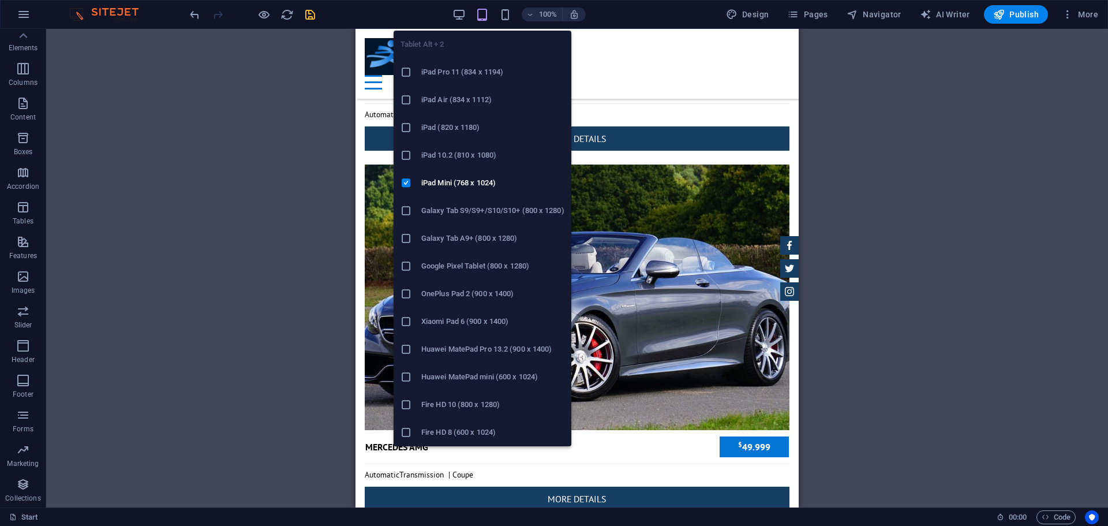
scroll to position [4911, 0]
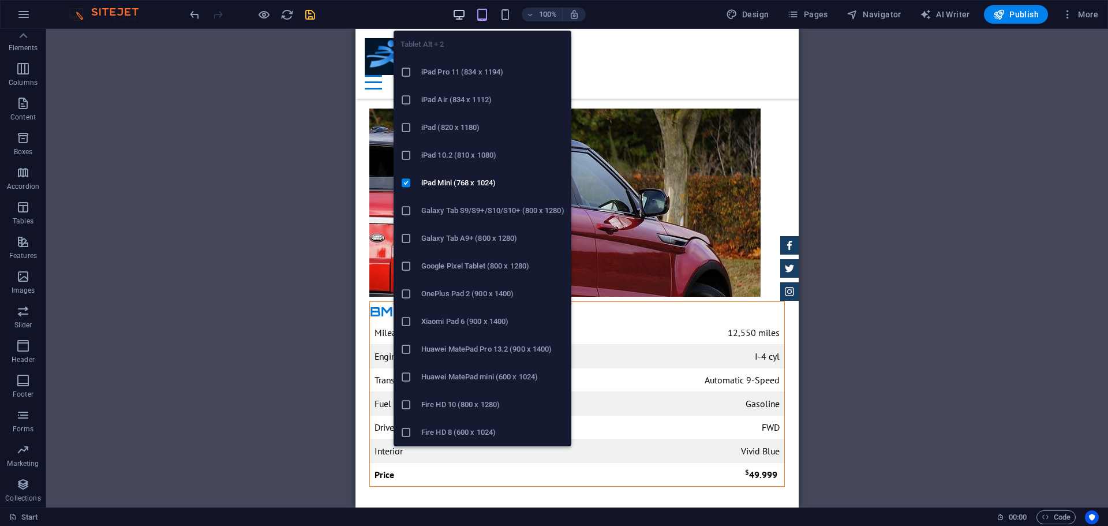
click at [458, 14] on icon "button" at bounding box center [458, 14] width 13 height 13
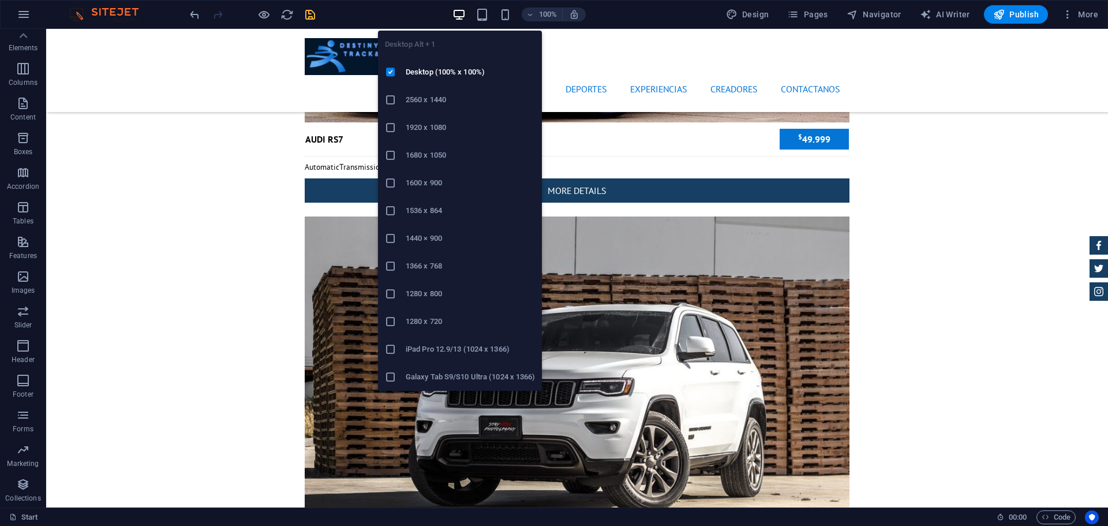
scroll to position [3711, 0]
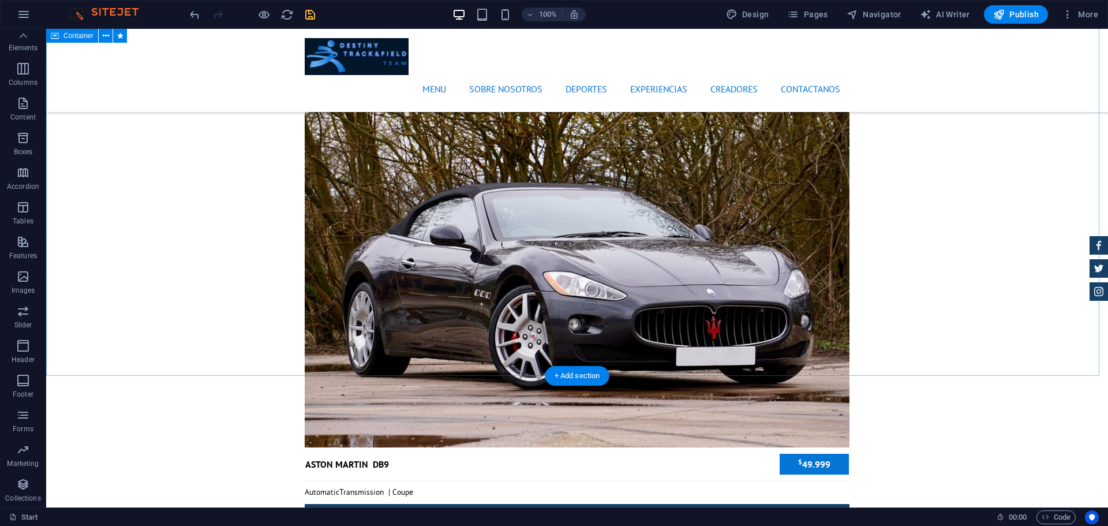
click at [313, 12] on icon "save" at bounding box center [309, 14] width 13 height 13
checkbox input "false"
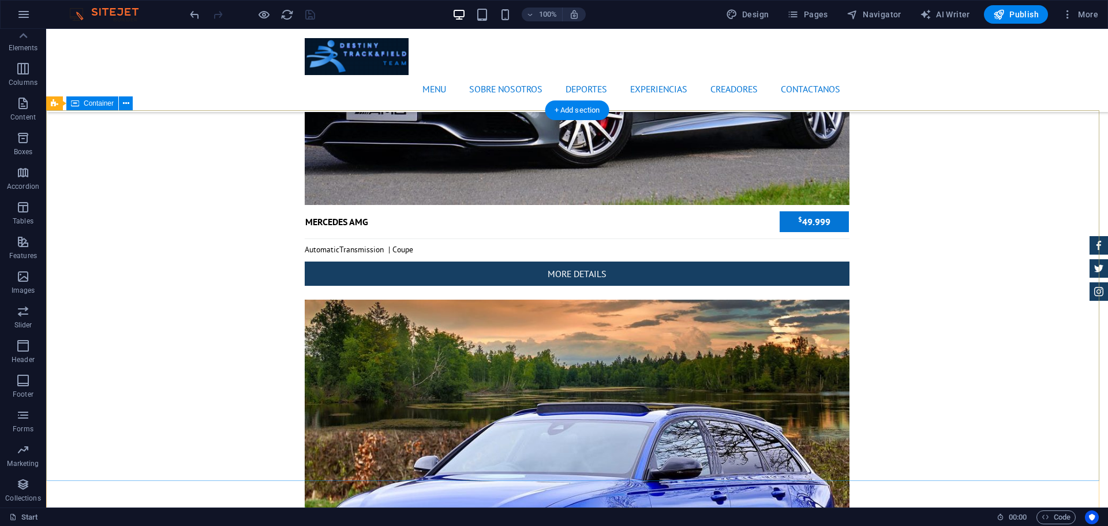
scroll to position [4383, 0]
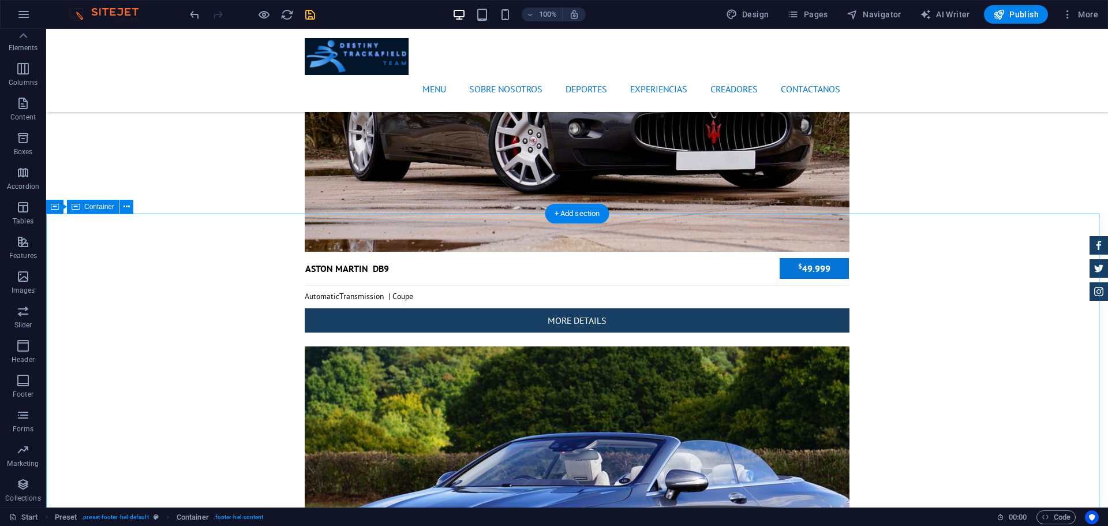
scroll to position [3937, 0]
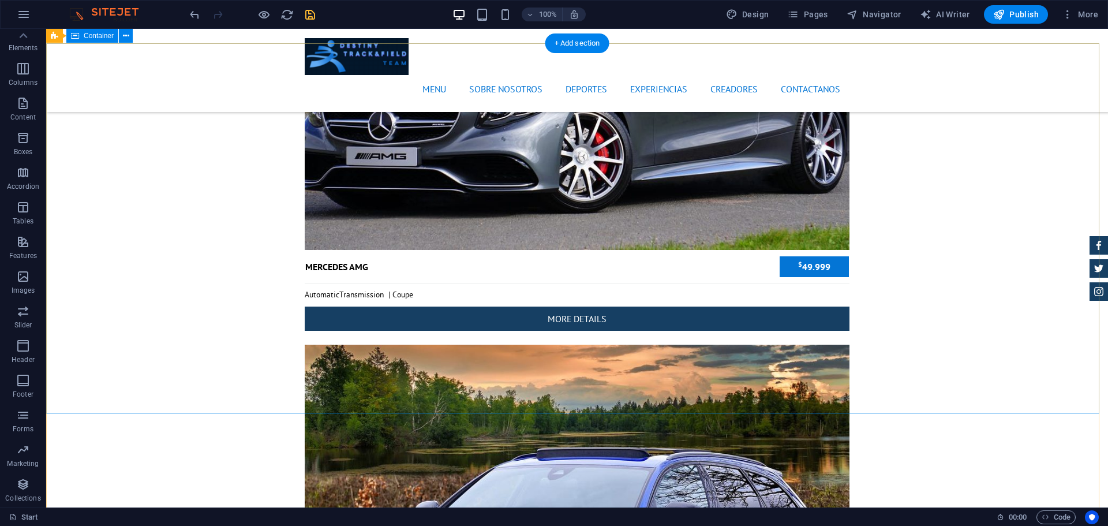
scroll to position [4342, 0]
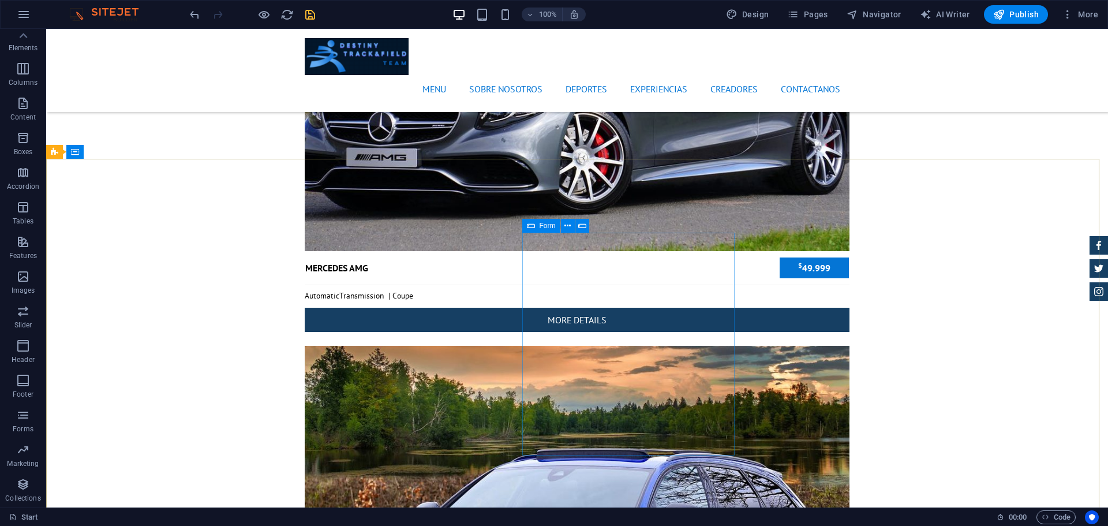
click at [529, 226] on icon at bounding box center [531, 226] width 8 height 14
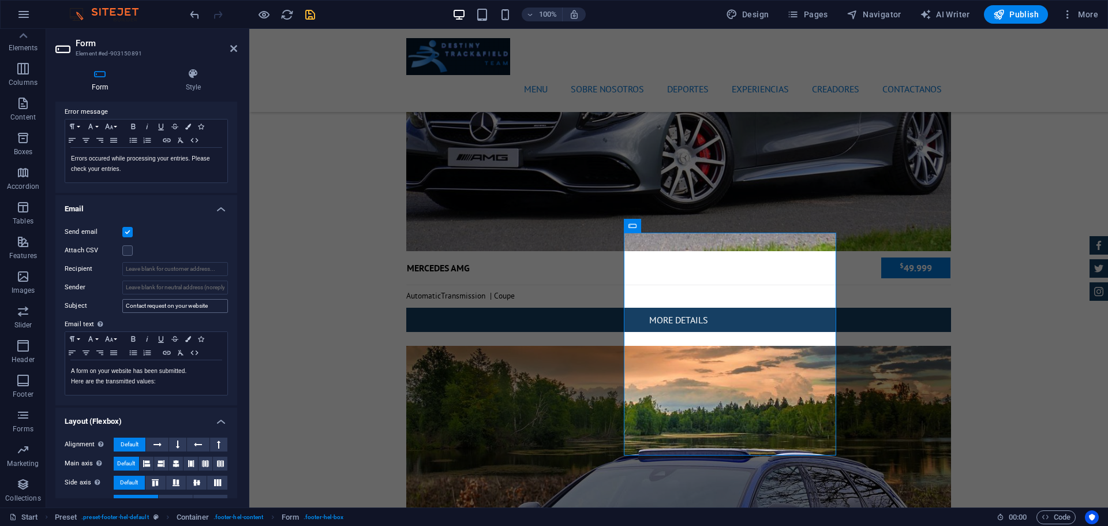
scroll to position [238, 0]
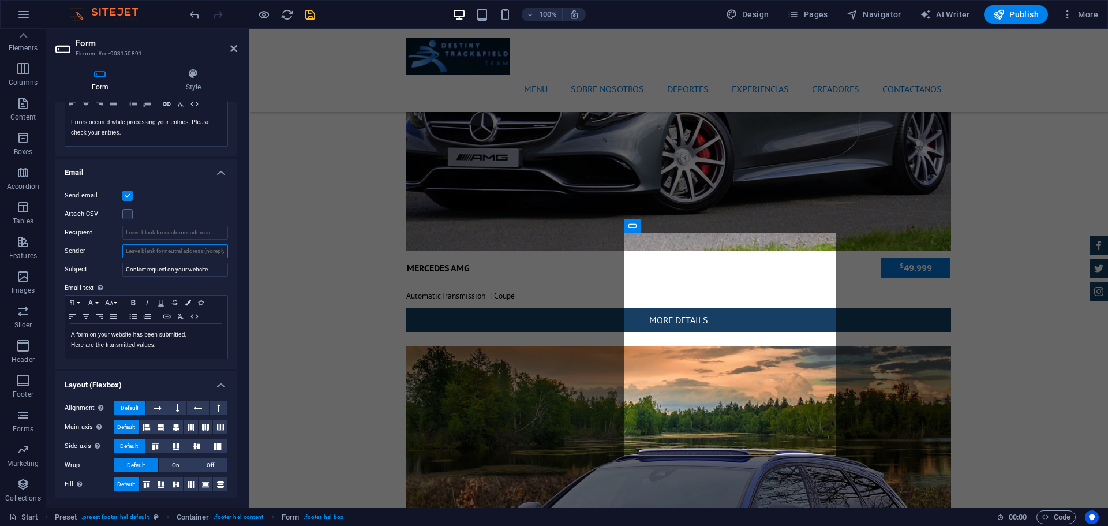
click at [163, 249] on input "Sender" at bounding box center [175, 251] width 106 height 14
click at [138, 232] on input "Recipient" at bounding box center [175, 233] width 106 height 14
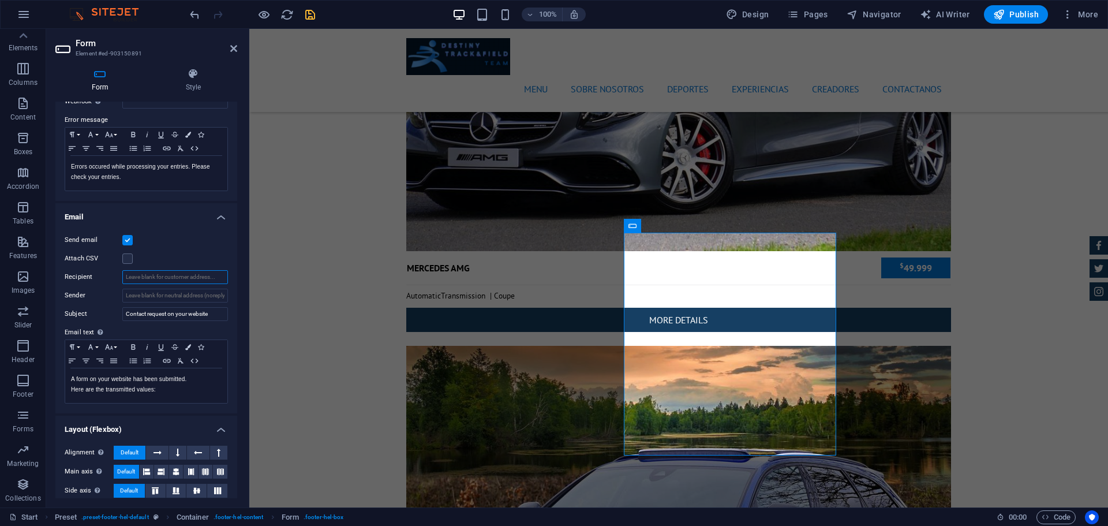
scroll to position [180, 0]
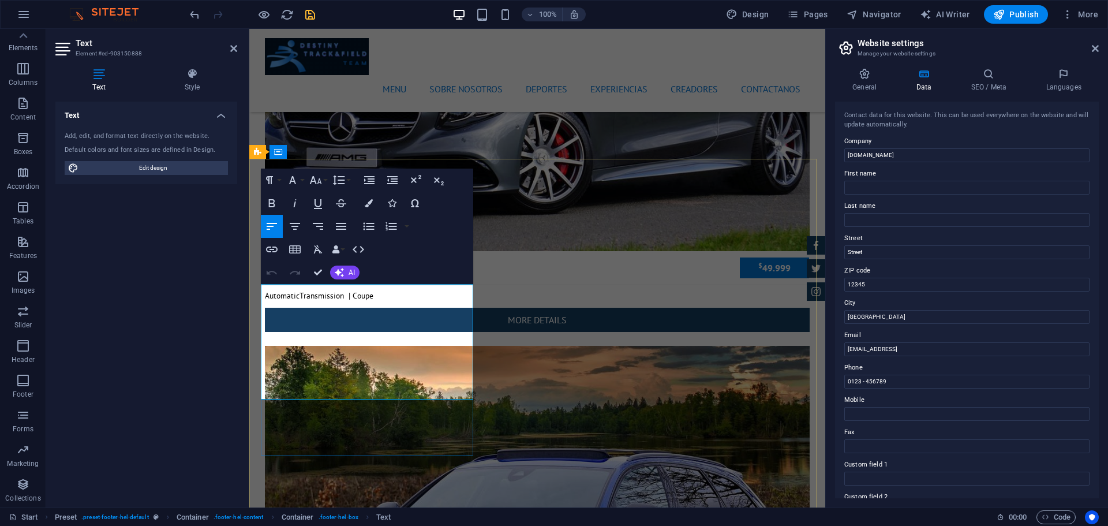
drag, startPoint x: 332, startPoint y: 329, endPoint x: 277, endPoint y: 330, distance: 54.8
drag, startPoint x: 320, startPoint y: 330, endPoint x: 272, endPoint y: 332, distance: 48.5
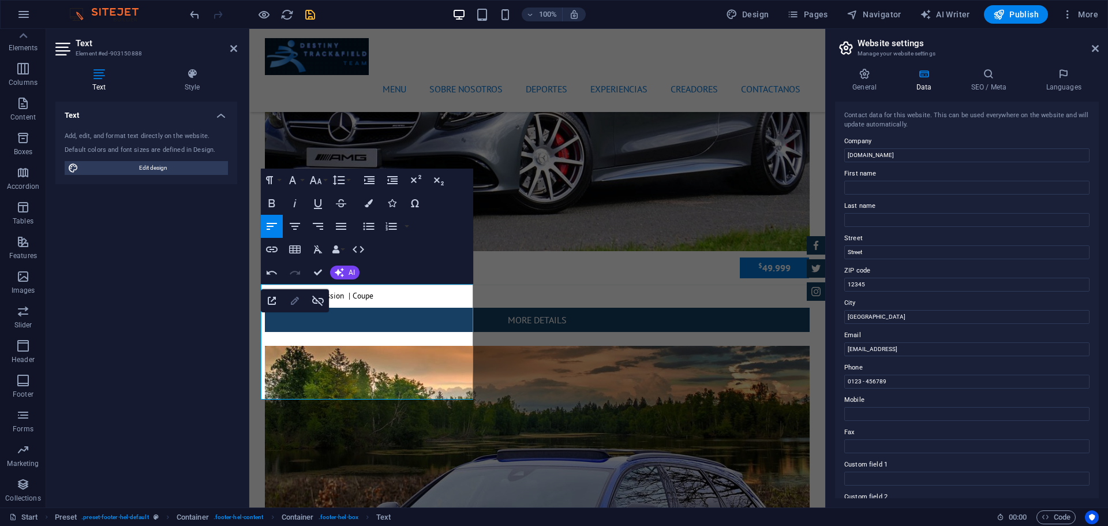
click at [289, 301] on icon "button" at bounding box center [295, 301] width 14 height 14
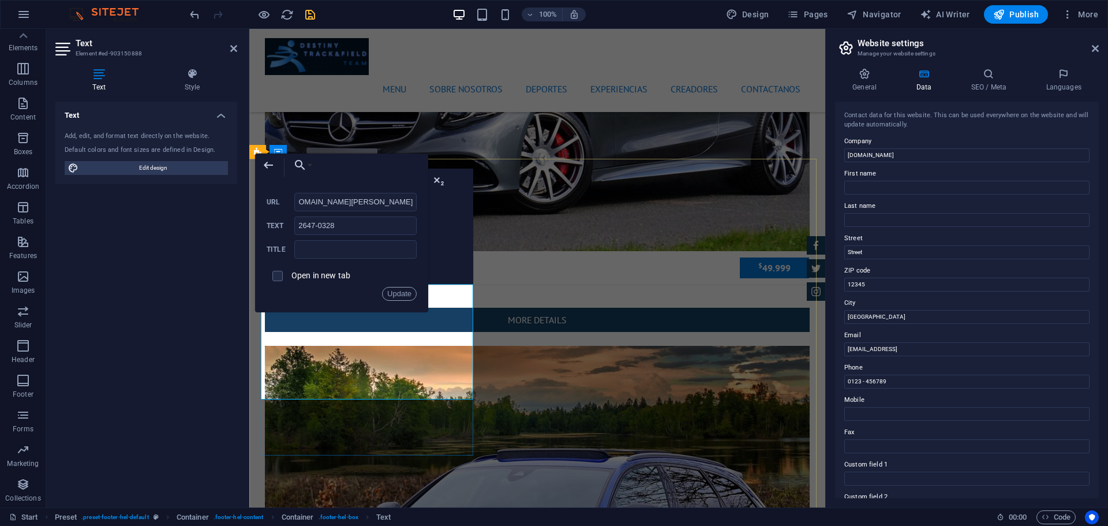
scroll to position [0, 0]
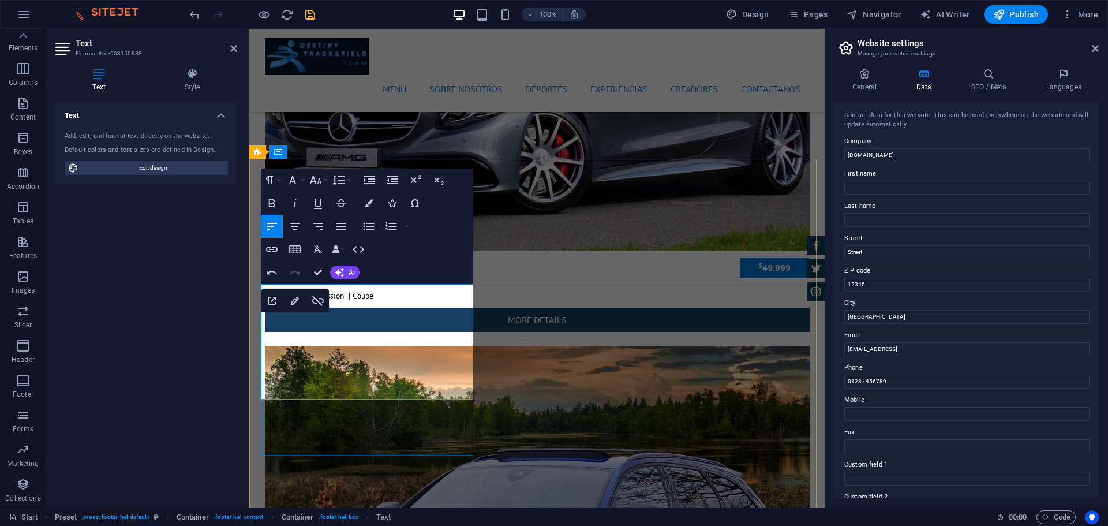
drag, startPoint x: 352, startPoint y: 494, endPoint x: 555, endPoint y: 493, distance: 203.1
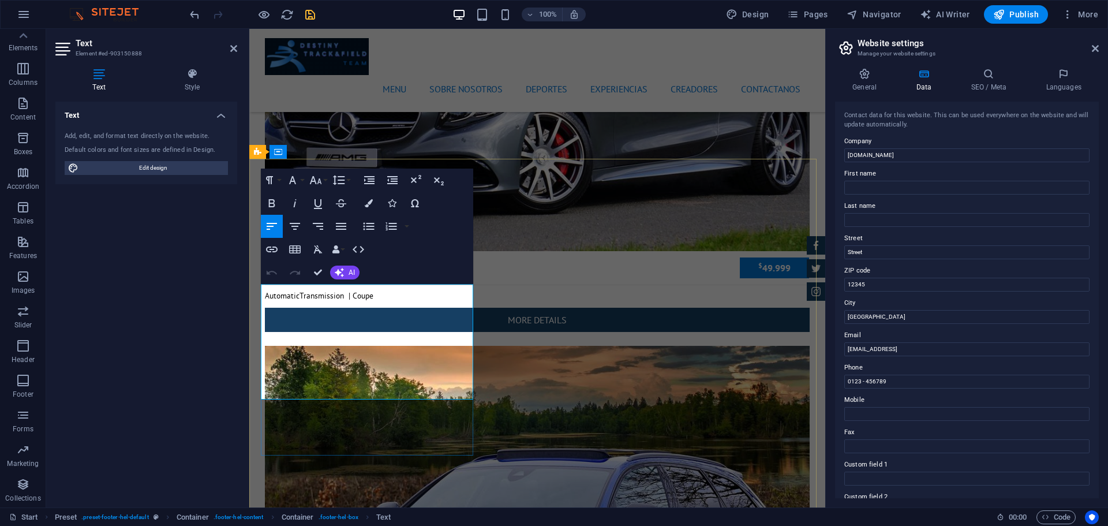
drag, startPoint x: 317, startPoint y: 329, endPoint x: 276, endPoint y: 327, distance: 40.5
click at [291, 306] on icon "button" at bounding box center [295, 301] width 14 height 14
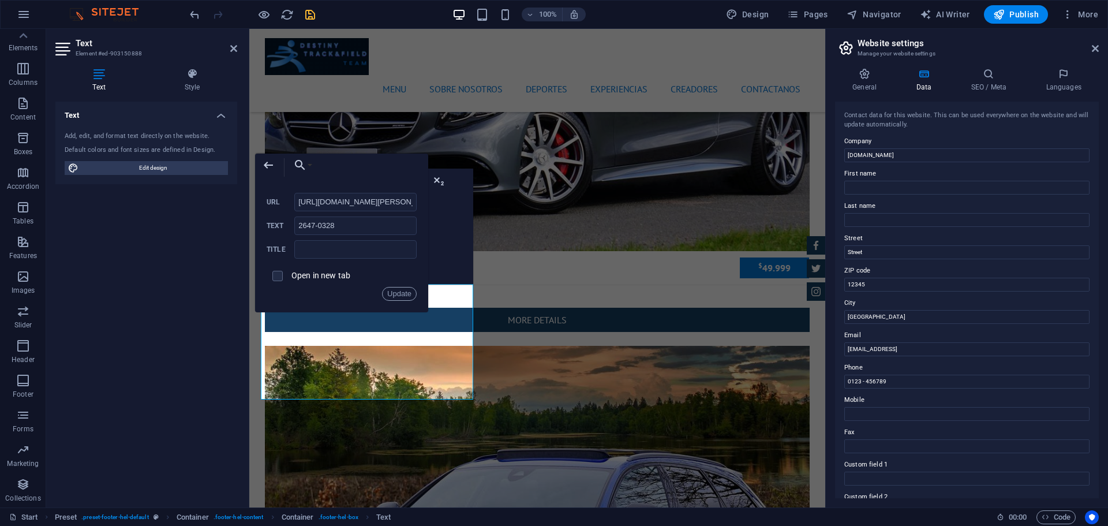
drag, startPoint x: 412, startPoint y: 201, endPoint x: 282, endPoint y: 202, distance: 129.8
click at [282, 202] on div "[URL][DOMAIN_NAME][PERSON_NAME] URL" at bounding box center [342, 202] width 150 height 19
copy link "​ 2647-0328"
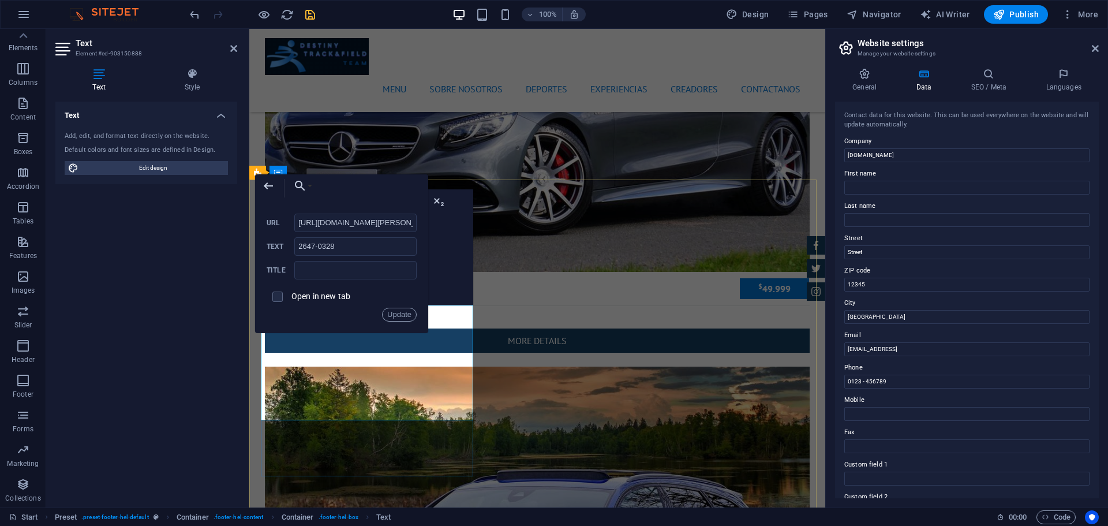
scroll to position [4320, 0]
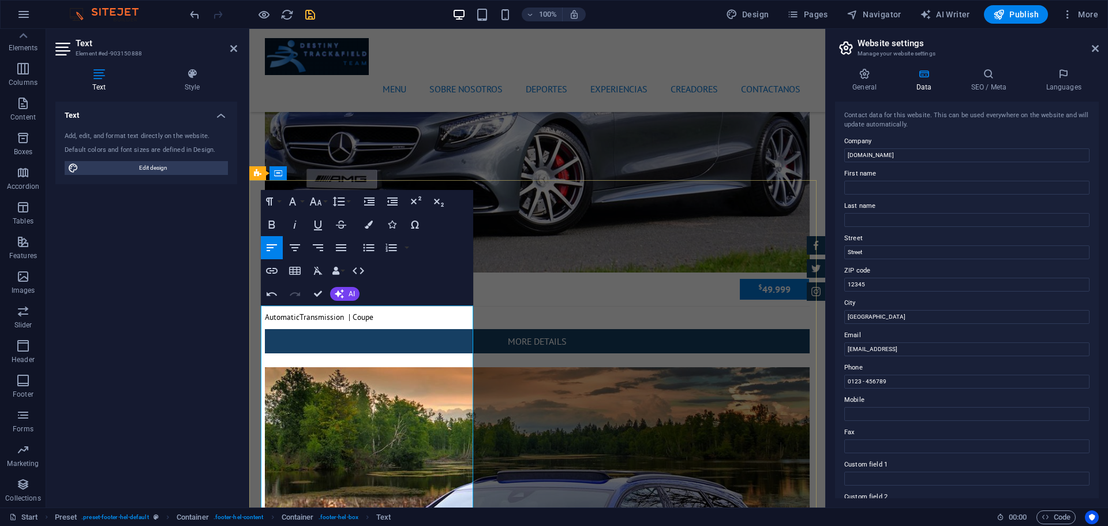
scroll to position [4325, 0]
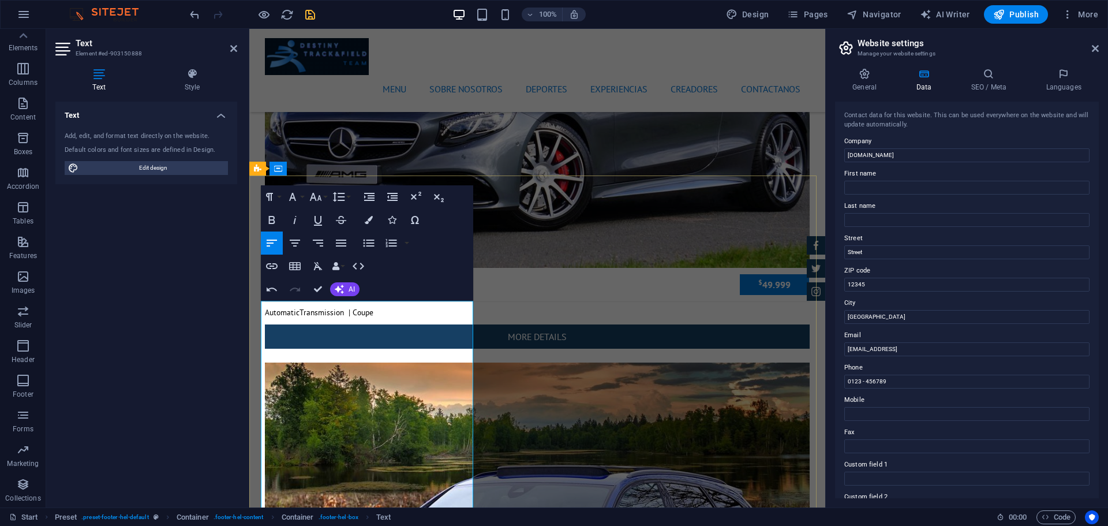
drag, startPoint x: 354, startPoint y: 502, endPoint x: 302, endPoint y: 354, distance: 156.6
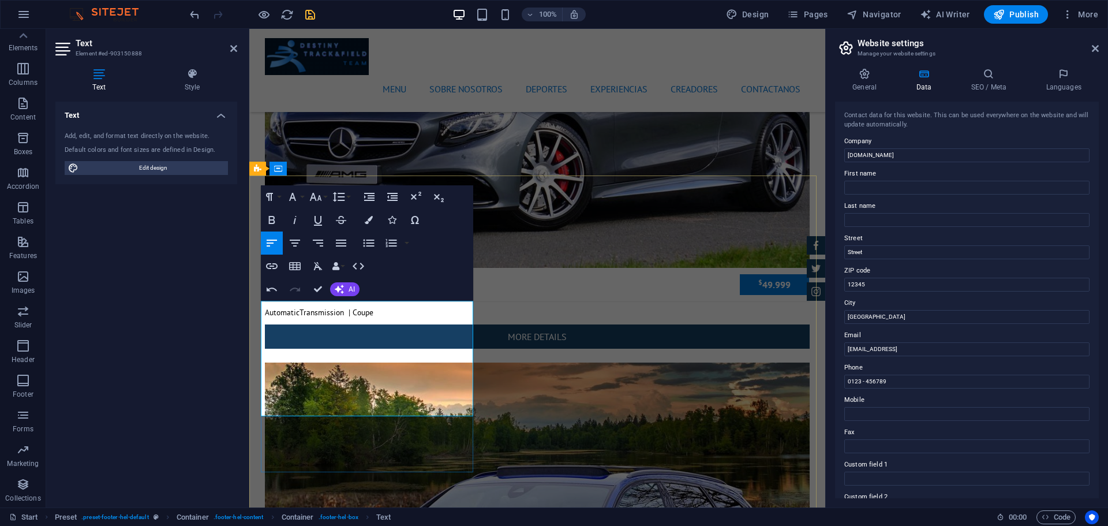
drag, startPoint x: 355, startPoint y: 327, endPoint x: 279, endPoint y: 327, distance: 76.2
drag, startPoint x: 392, startPoint y: 307, endPoint x: 275, endPoint y: 310, distance: 117.7
drag, startPoint x: 440, startPoint y: 316, endPoint x: 274, endPoint y: 311, distance: 166.3
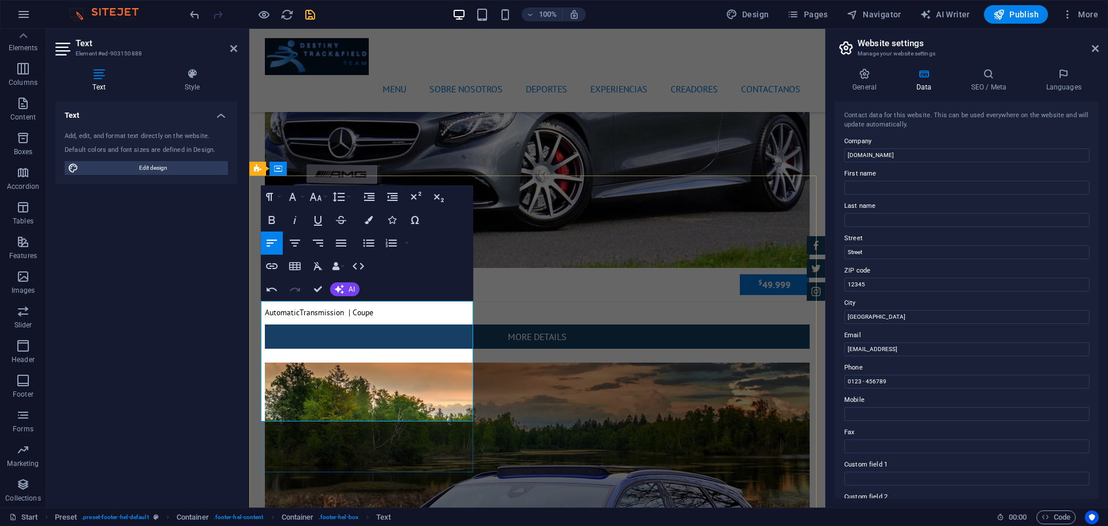
click at [271, 216] on icon "button" at bounding box center [271, 220] width 6 height 8
drag, startPoint x: 430, startPoint y: 308, endPoint x: 278, endPoint y: 312, distance: 151.8
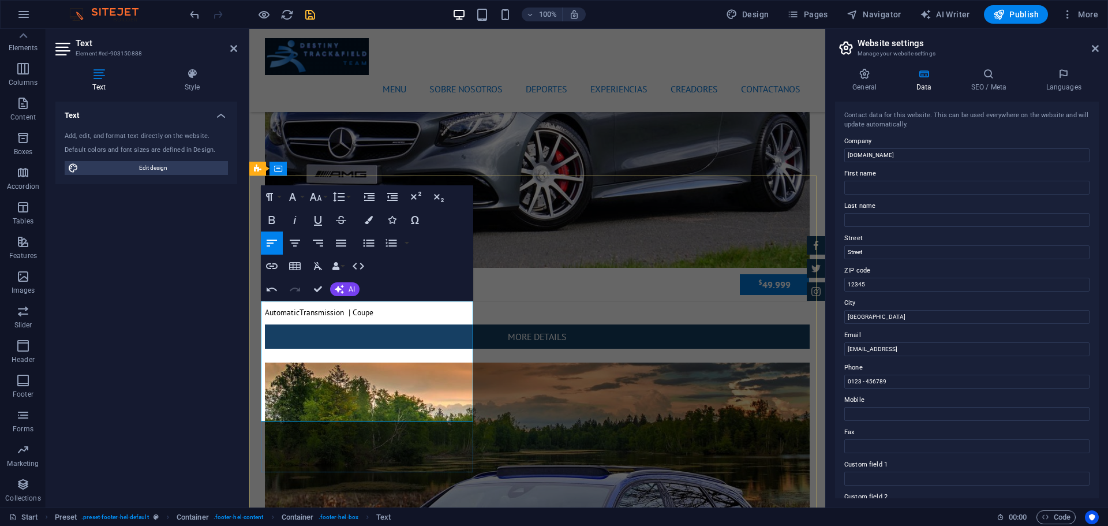
click at [188, 16] on icon "undo" at bounding box center [194, 14] width 13 height 13
click at [196, 13] on icon "undo" at bounding box center [194, 14] width 13 height 13
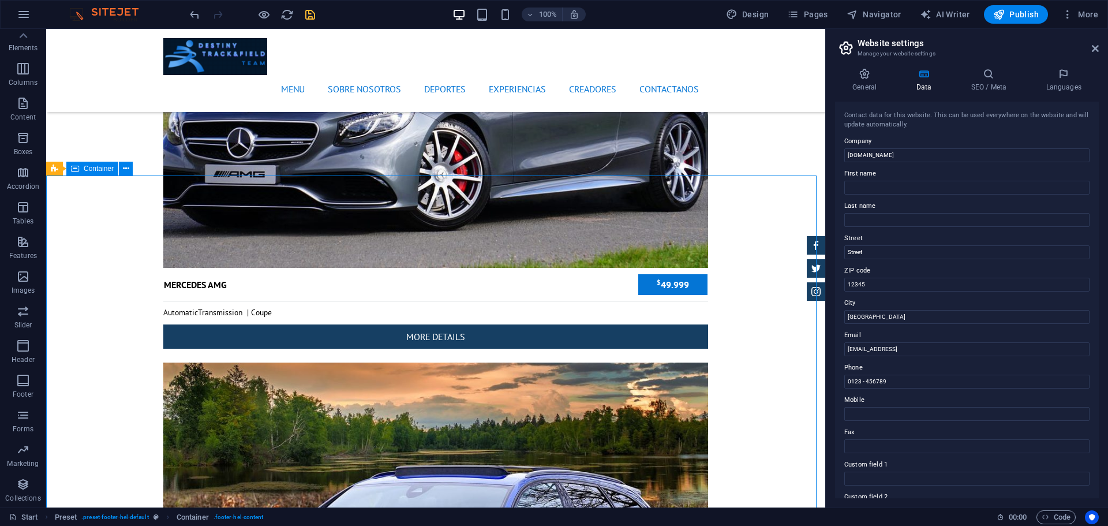
click at [194, 15] on icon "undo" at bounding box center [194, 14] width 13 height 13
click at [216, 17] on icon "redo" at bounding box center [217, 14] width 13 height 13
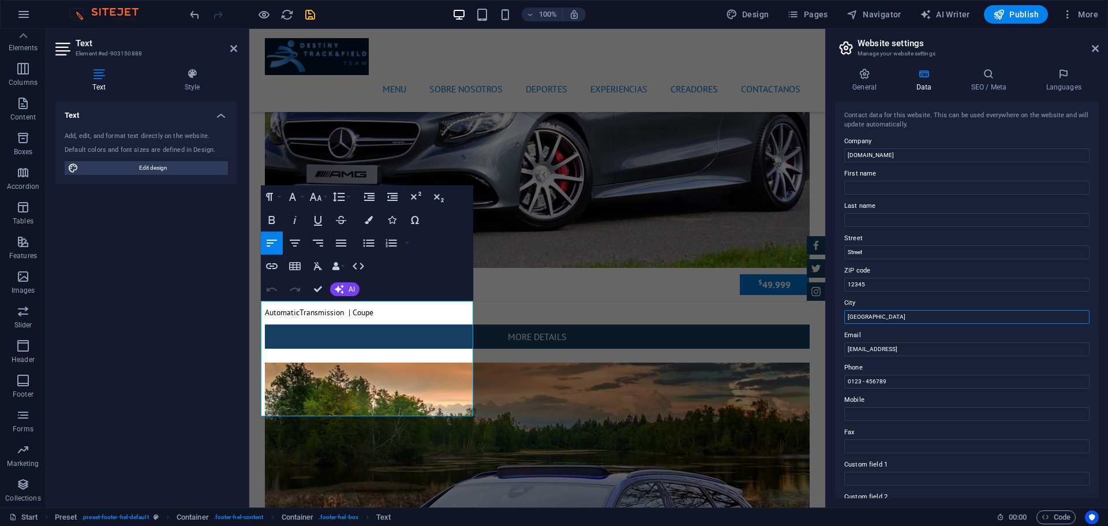
click at [828, 320] on div "General Data SEO / Meta Languages Website name [DOMAIN_NAME] Logo Drag files he…" at bounding box center [967, 283] width 282 height 448
type input "El Progreso"
drag, startPoint x: 1141, startPoint y: 280, endPoint x: 797, endPoint y: 258, distance: 344.6
type input "El Progreso,"
drag, startPoint x: 893, startPoint y: 316, endPoint x: 835, endPoint y: 320, distance: 57.3
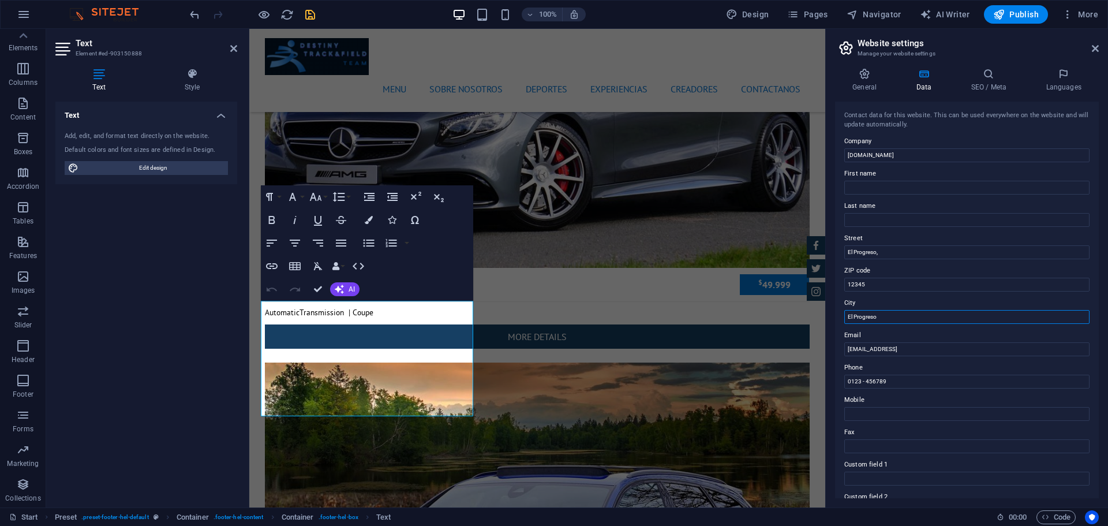
click at [835, 320] on div "Contact data for this website. This can be used everywhere on the website and w…" at bounding box center [967, 300] width 264 height 396
type input "Yoro"
drag, startPoint x: 1131, startPoint y: 312, endPoint x: 818, endPoint y: 287, distance: 313.7
type input "Z"
type input "23201"
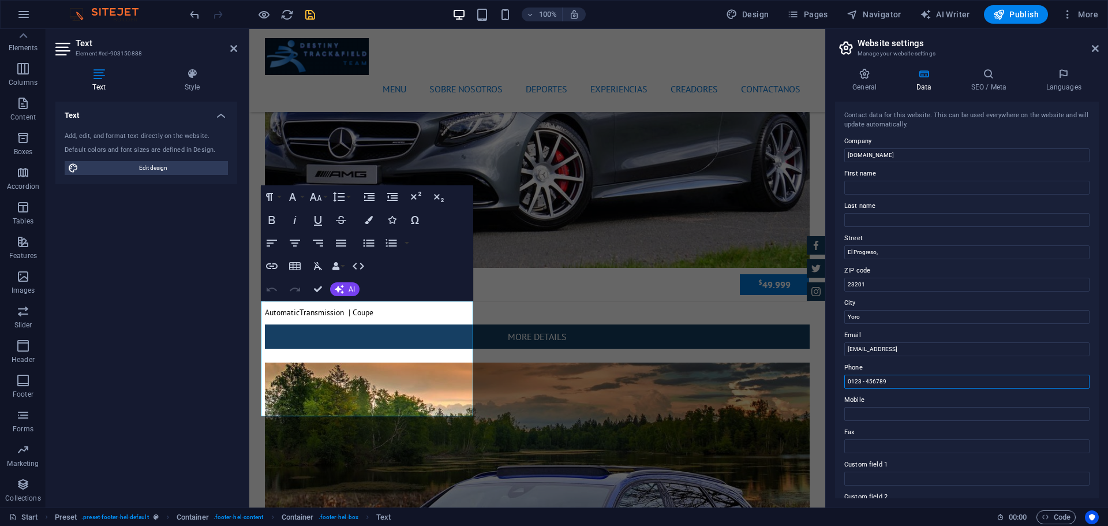
drag, startPoint x: 911, startPoint y: 381, endPoint x: 829, endPoint y: 385, distance: 82.6
click at [829, 385] on div "General Data SEO / Meta Languages Website name [DOMAIN_NAME] Logo Drag files he…" at bounding box center [967, 283] width 282 height 448
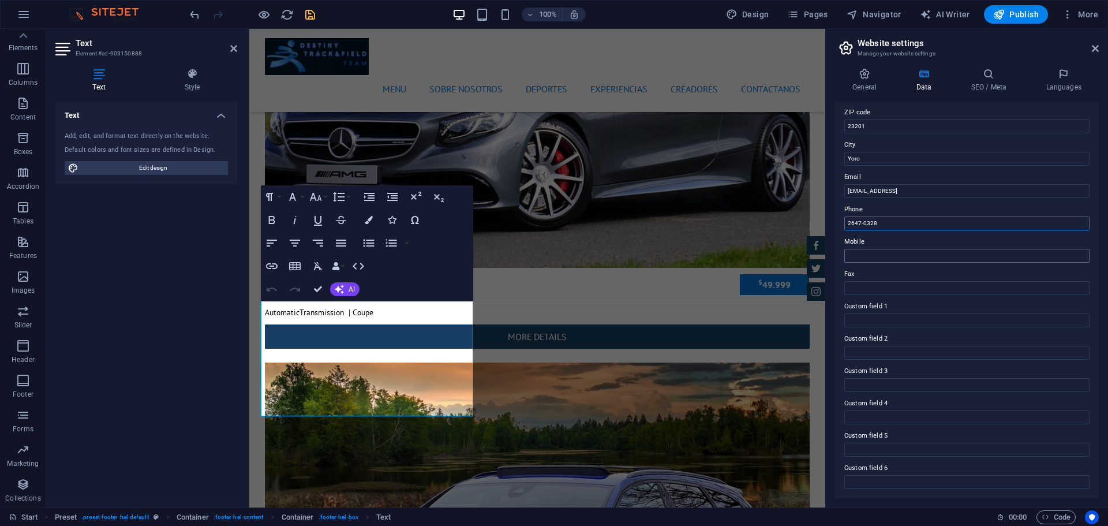
scroll to position [0, 0]
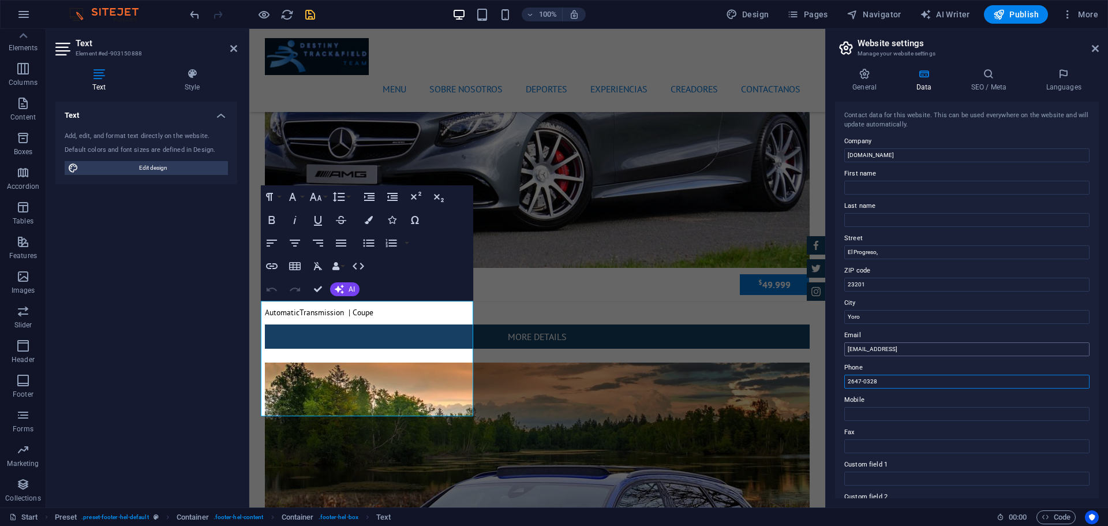
type input "2647-0328"
click at [985, 347] on input "[EMAIL_ADDRESS]" at bounding box center [966, 349] width 245 height 14
click at [981, 155] on input "[DOMAIN_NAME]" at bounding box center [966, 155] width 245 height 14
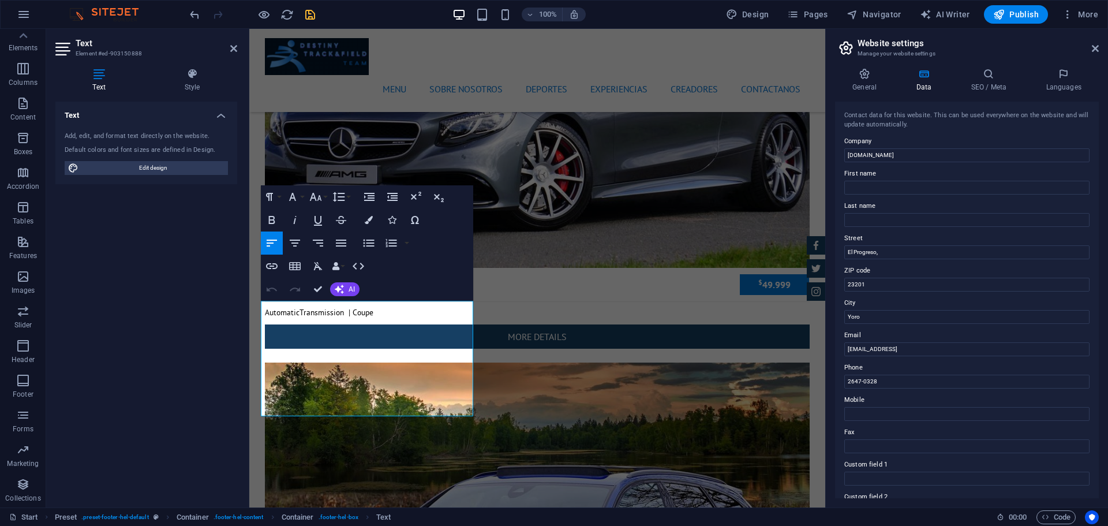
drag, startPoint x: 317, startPoint y: 312, endPoint x: 247, endPoint y: 309, distance: 70.5
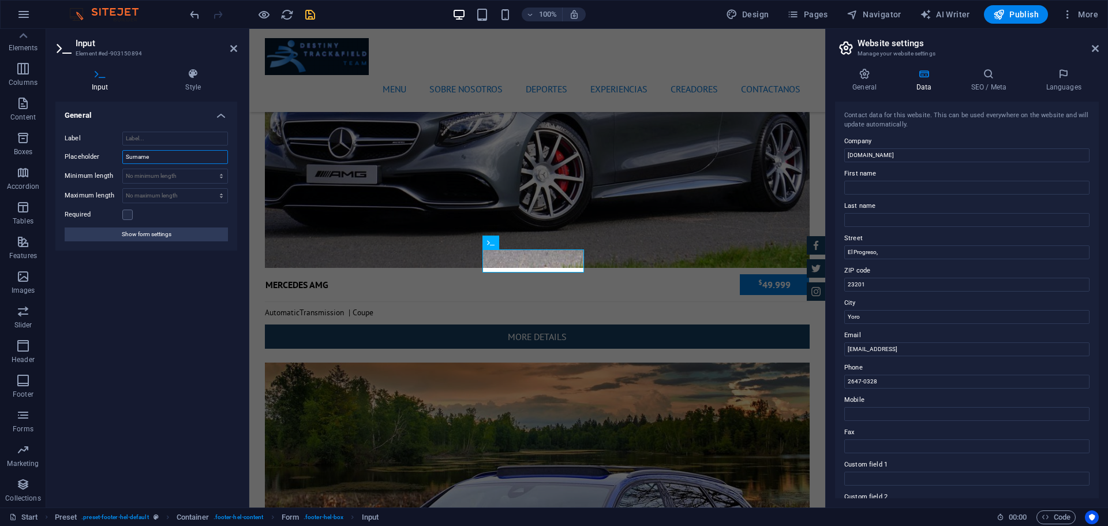
drag, startPoint x: 168, startPoint y: 159, endPoint x: 115, endPoint y: 156, distance: 53.1
click at [115, 156] on div "Placeholder Surname" at bounding box center [146, 157] width 163 height 14
type input "Apellido"
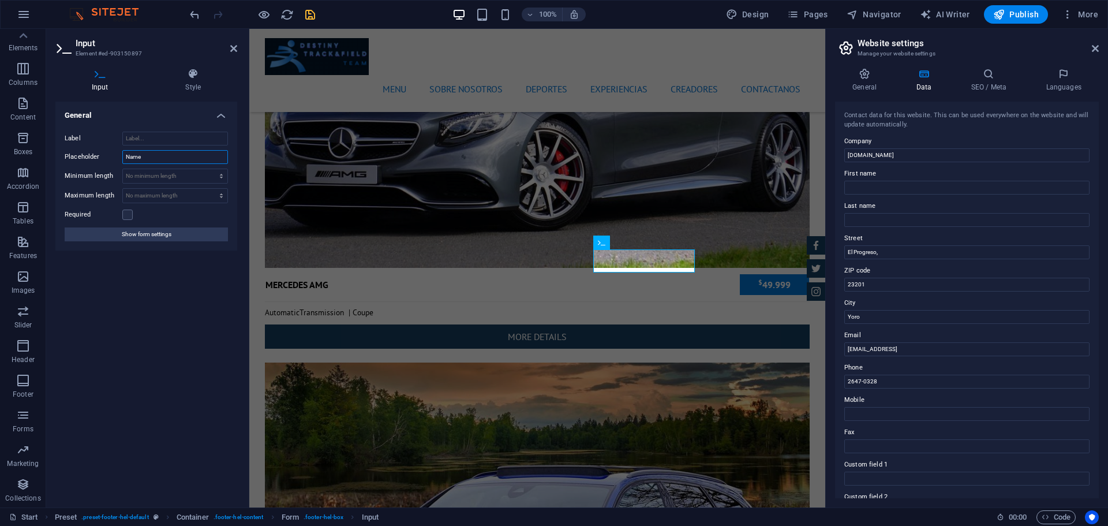
drag, startPoint x: 159, startPoint y: 158, endPoint x: 55, endPoint y: 147, distance: 104.5
click at [55, 147] on div "Input Style General Label Placeholder Name Minimum length No minimum length cha…" at bounding box center [146, 283] width 200 height 448
type input "Nombre"
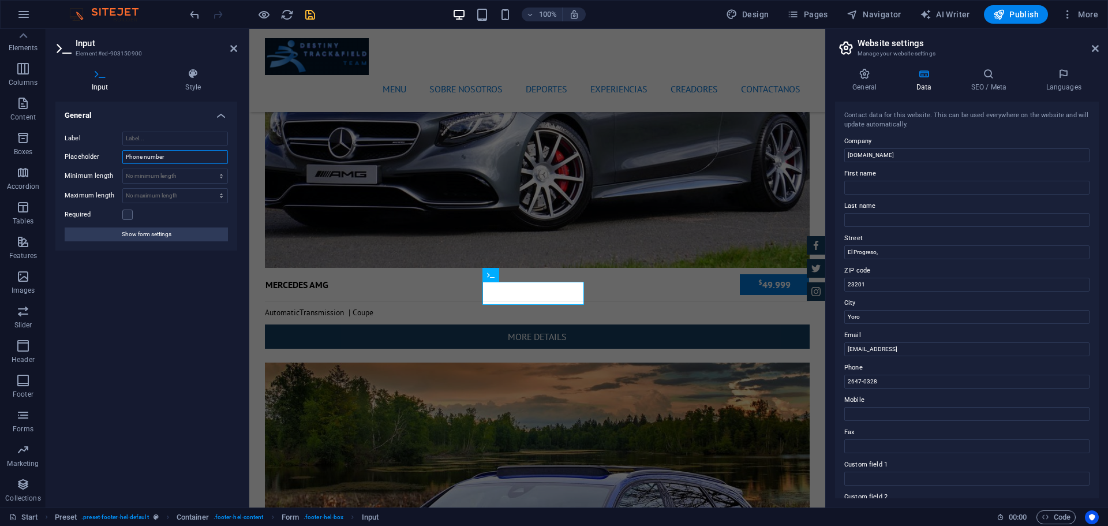
drag, startPoint x: 170, startPoint y: 158, endPoint x: 89, endPoint y: 153, distance: 81.5
click at [89, 153] on div "Placeholder Phone number" at bounding box center [146, 157] width 163 height 14
type input "Numero de telefono"
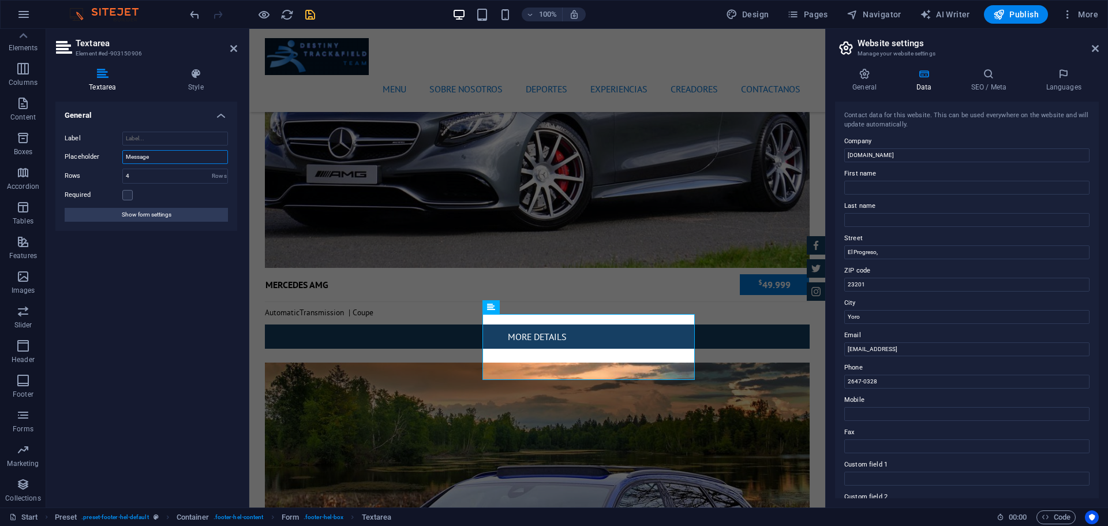
drag, startPoint x: 162, startPoint y: 158, endPoint x: 110, endPoint y: 155, distance: 52.6
click at [110, 155] on div "Placeholder Message" at bounding box center [146, 157] width 163 height 14
type input "Mensaje"
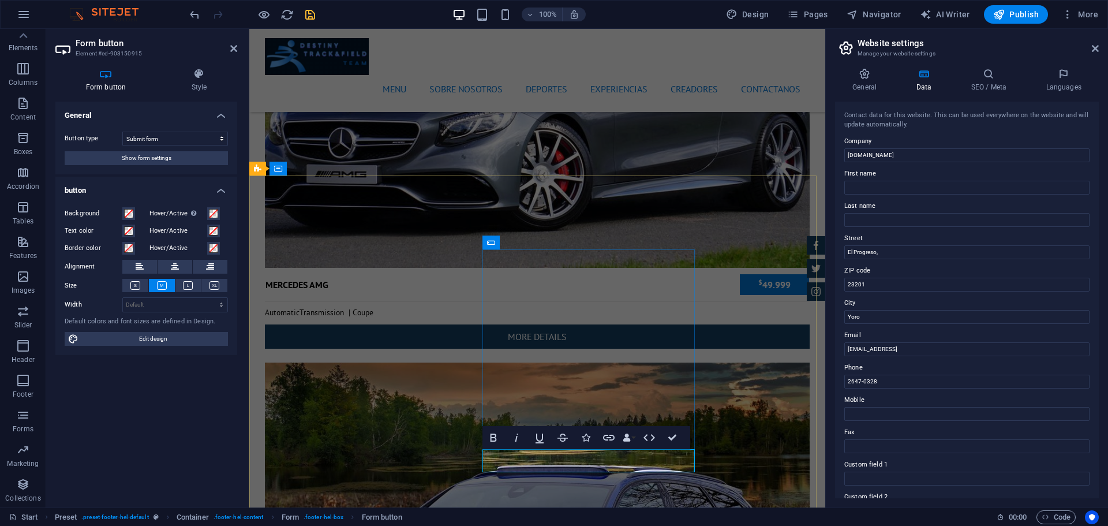
type button "Send"
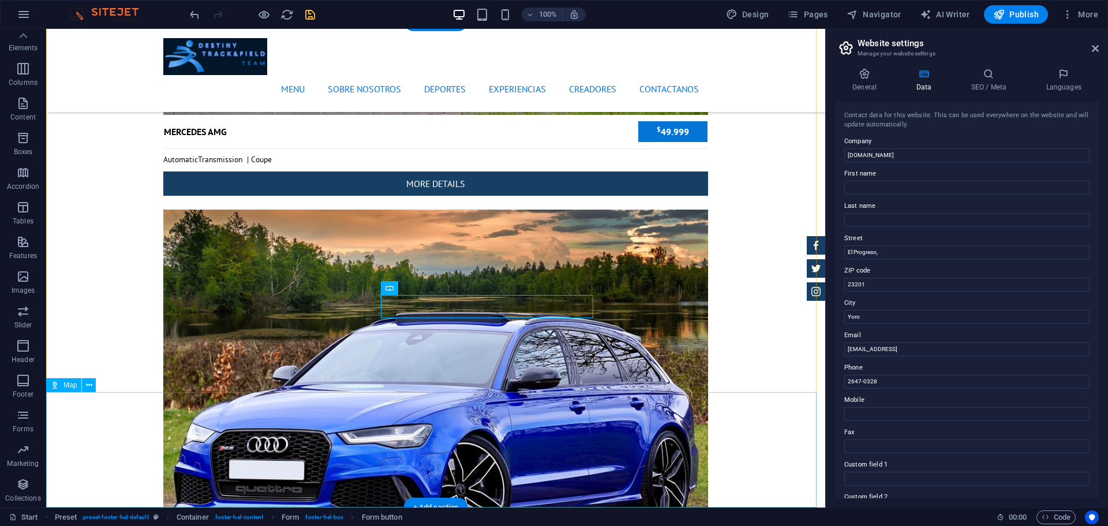
scroll to position [4477, 0]
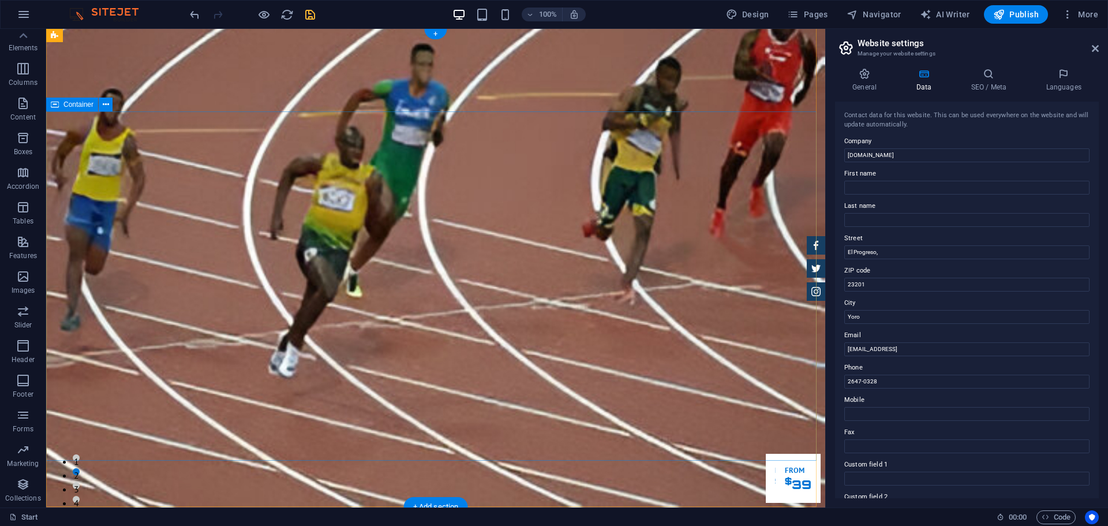
scroll to position [1, 0]
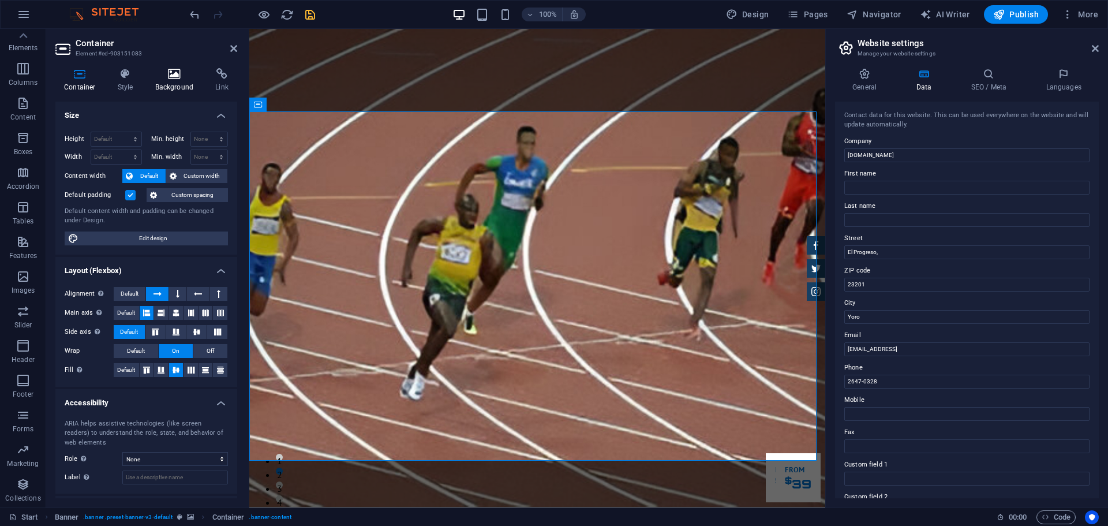
click at [169, 77] on icon at bounding box center [175, 74] width 56 height 12
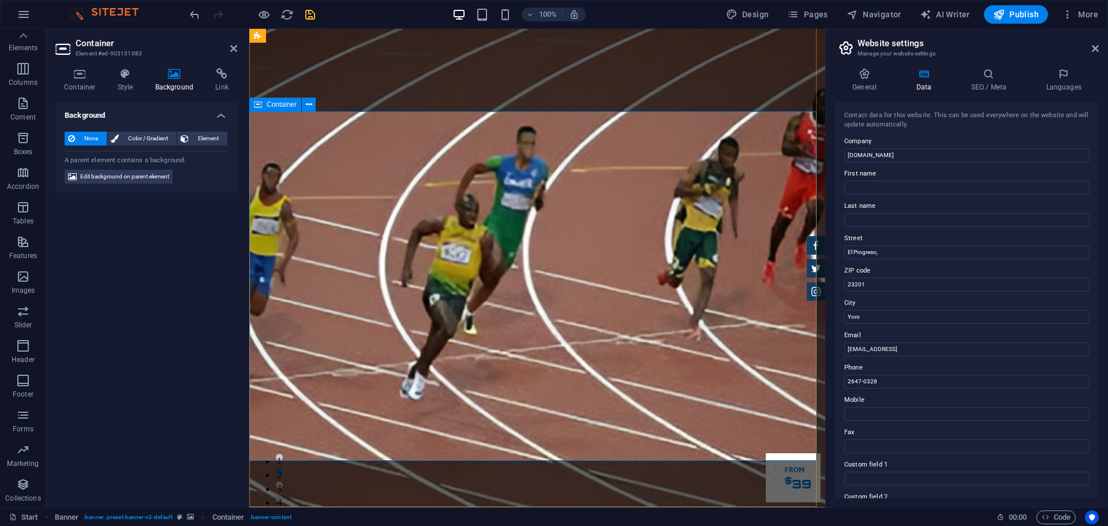
click at [1096, 45] on icon at bounding box center [1095, 48] width 7 height 9
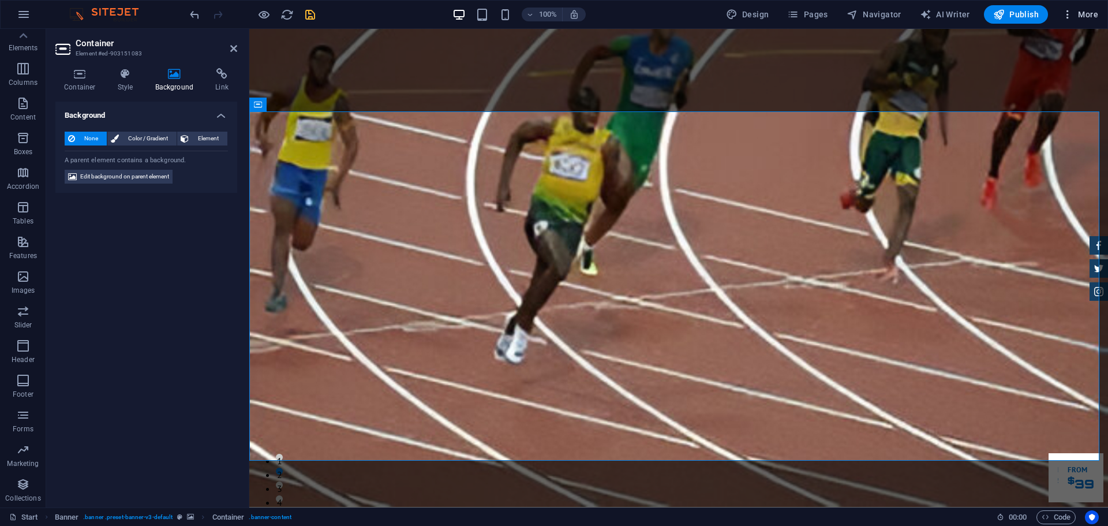
click at [1081, 17] on span "More" at bounding box center [1080, 15] width 36 height 12
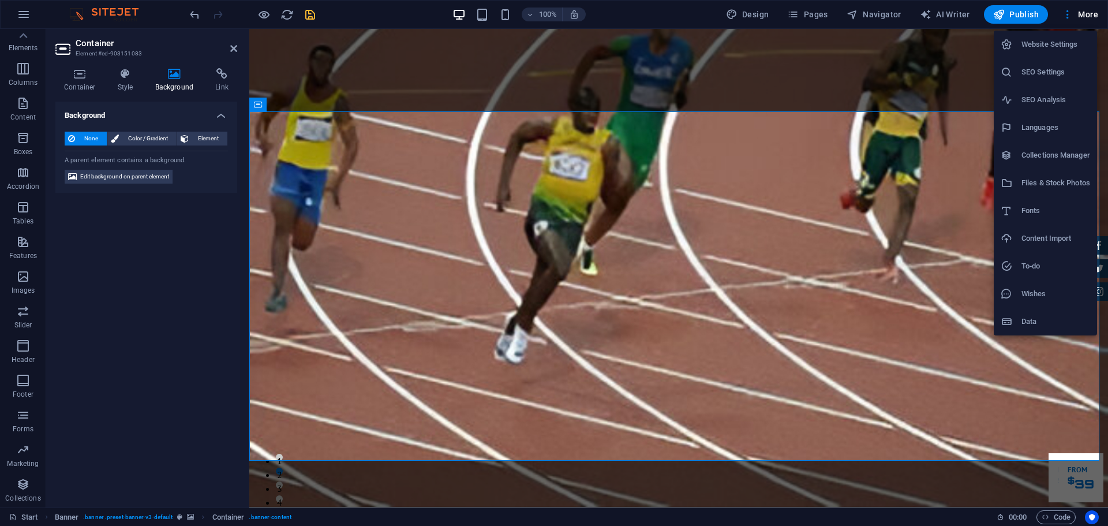
click at [1054, 44] on h6 "Website Settings" at bounding box center [1055, 45] width 69 height 14
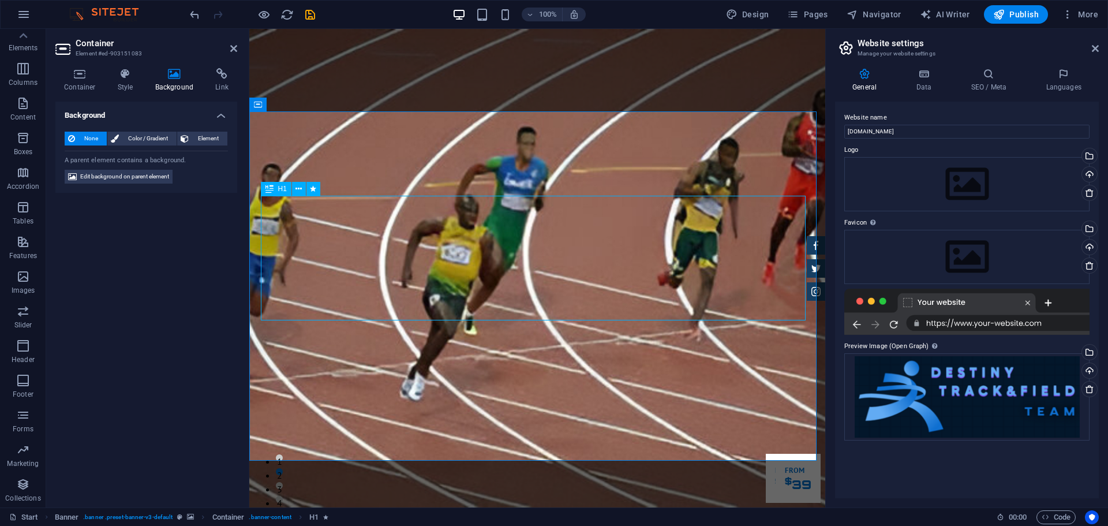
scroll to position [1, 0]
drag, startPoint x: 249, startPoint y: 29, endPoint x: 703, endPoint y: 133, distance: 465.3
click at [70, 85] on h4 "Container" at bounding box center [82, 80] width 54 height 24
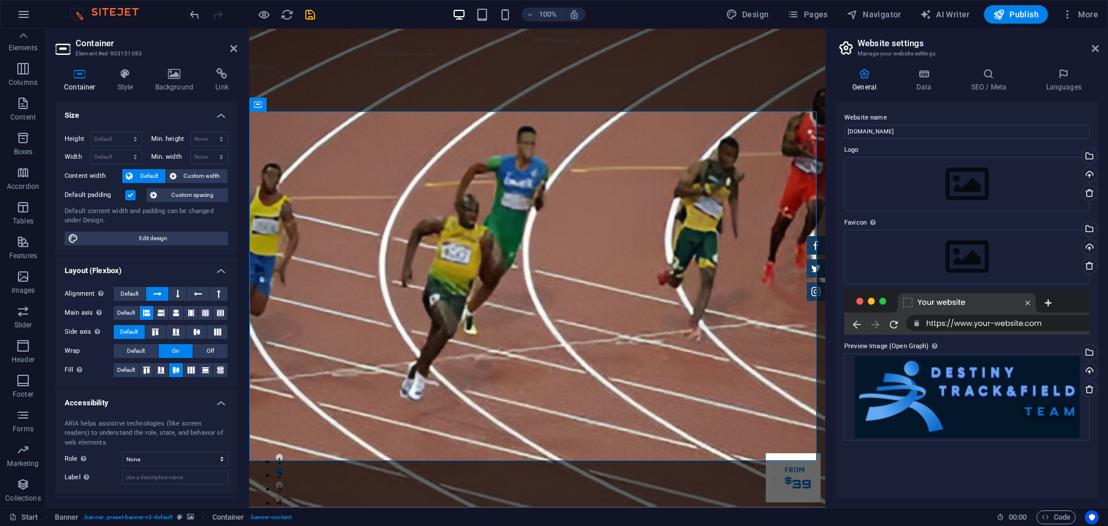
click at [227, 47] on h2 "Container" at bounding box center [157, 43] width 162 height 10
click at [232, 47] on icon at bounding box center [233, 48] width 7 height 9
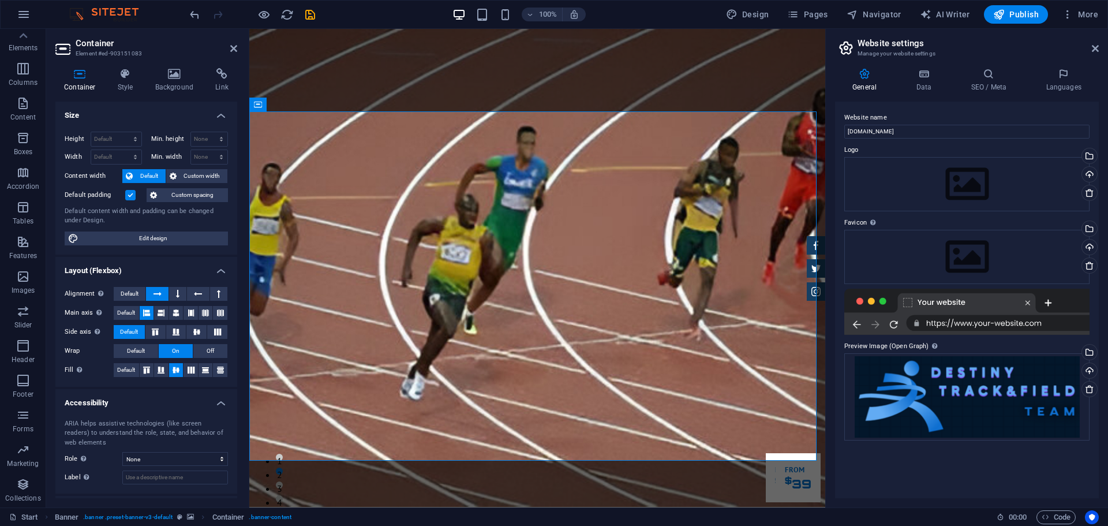
scroll to position [51, 0]
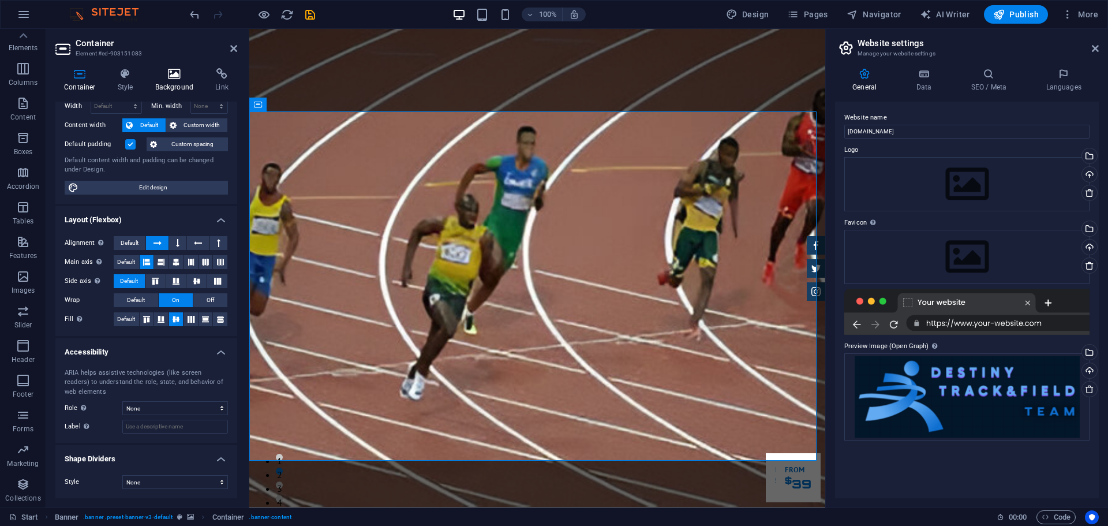
click at [183, 76] on icon at bounding box center [175, 74] width 56 height 12
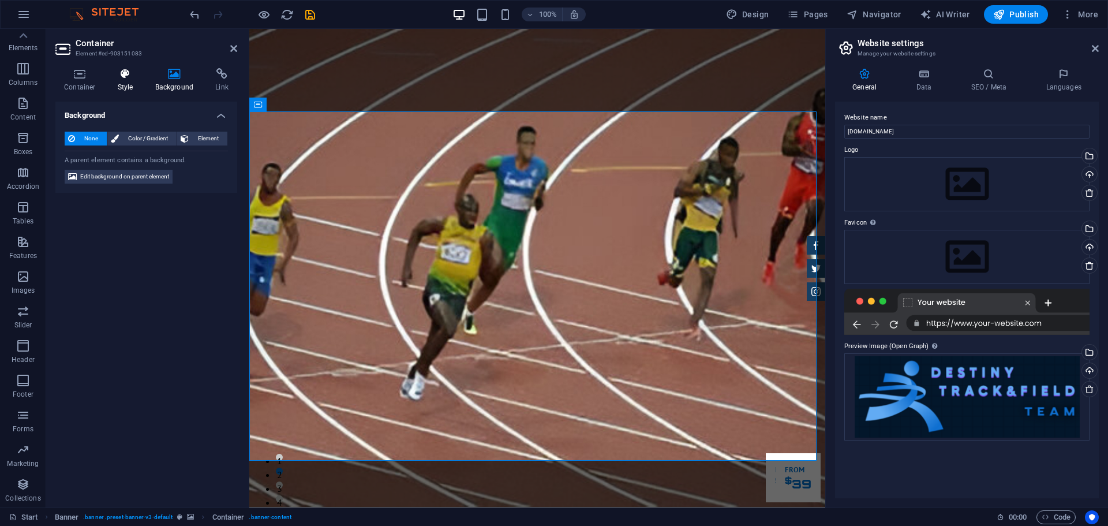
click at [134, 78] on icon at bounding box center [125, 74] width 33 height 12
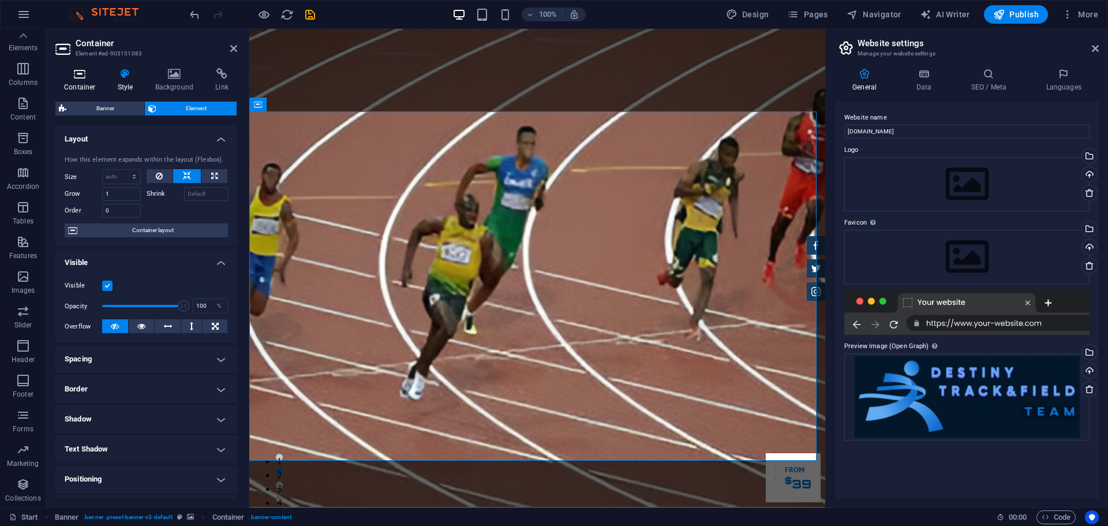
click at [59, 70] on icon at bounding box center [79, 74] width 49 height 12
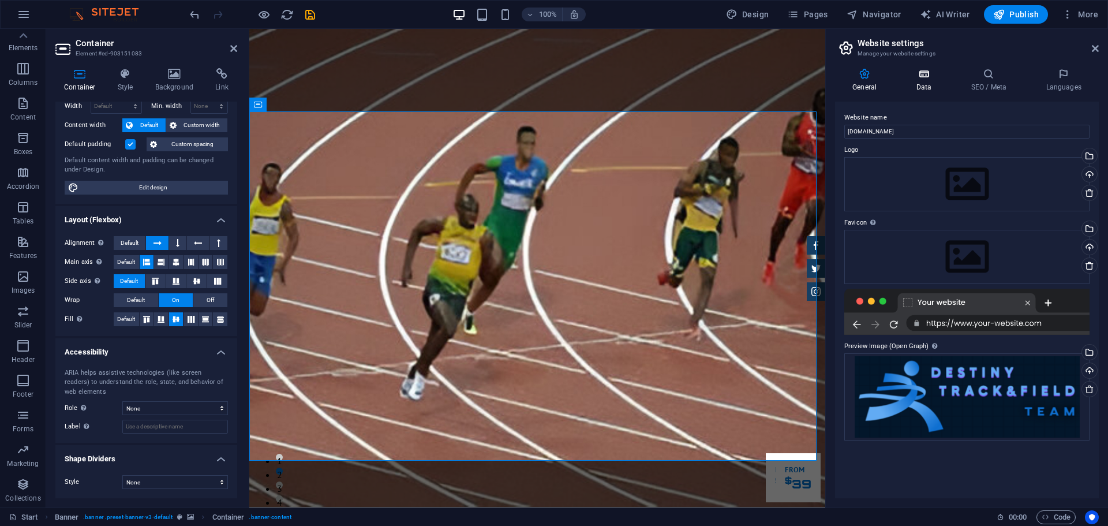
click at [938, 79] on icon at bounding box center [923, 74] width 50 height 12
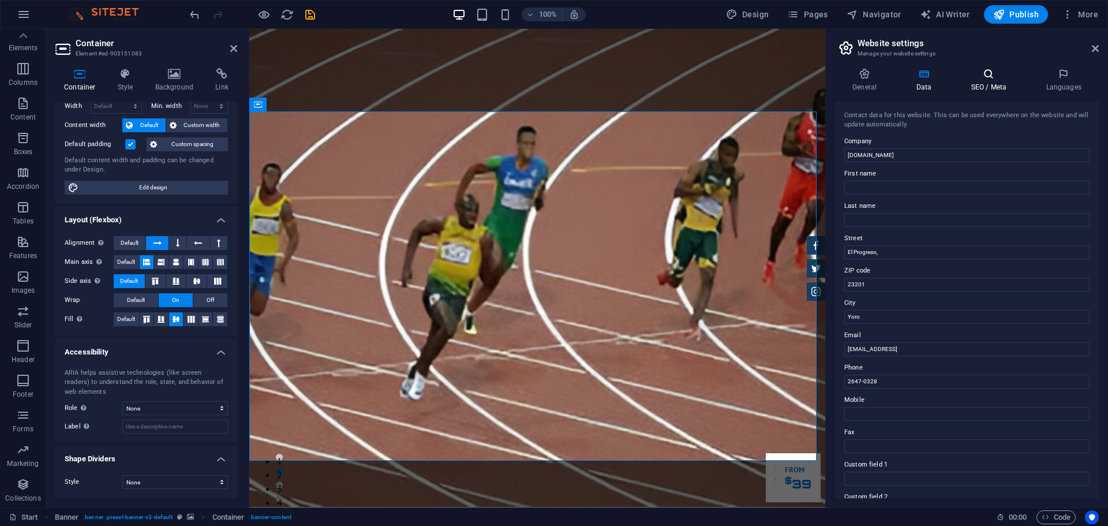
click at [1022, 74] on h4 "SEO / Meta" at bounding box center [990, 80] width 75 height 24
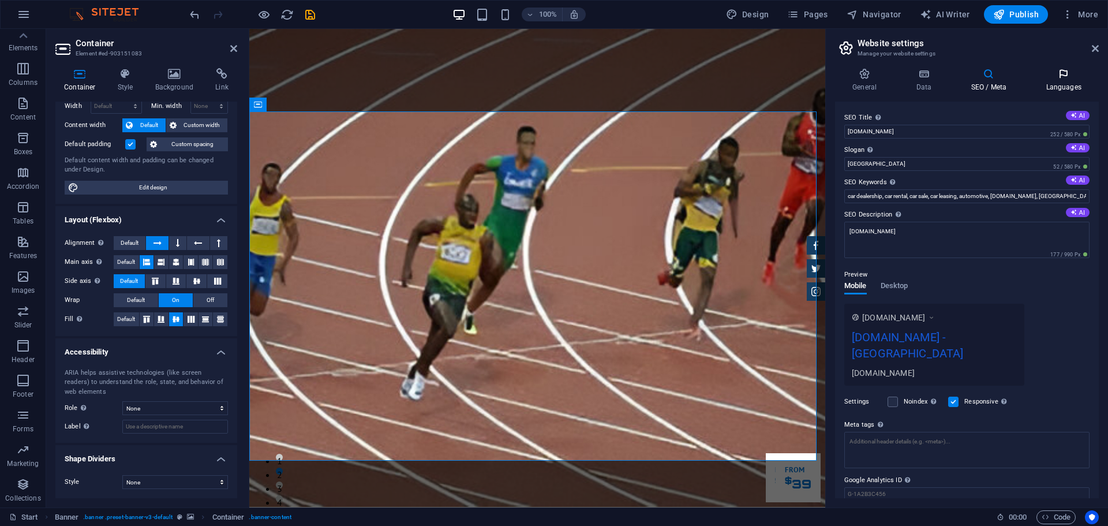
click at [1067, 74] on icon at bounding box center [1063, 74] width 70 height 12
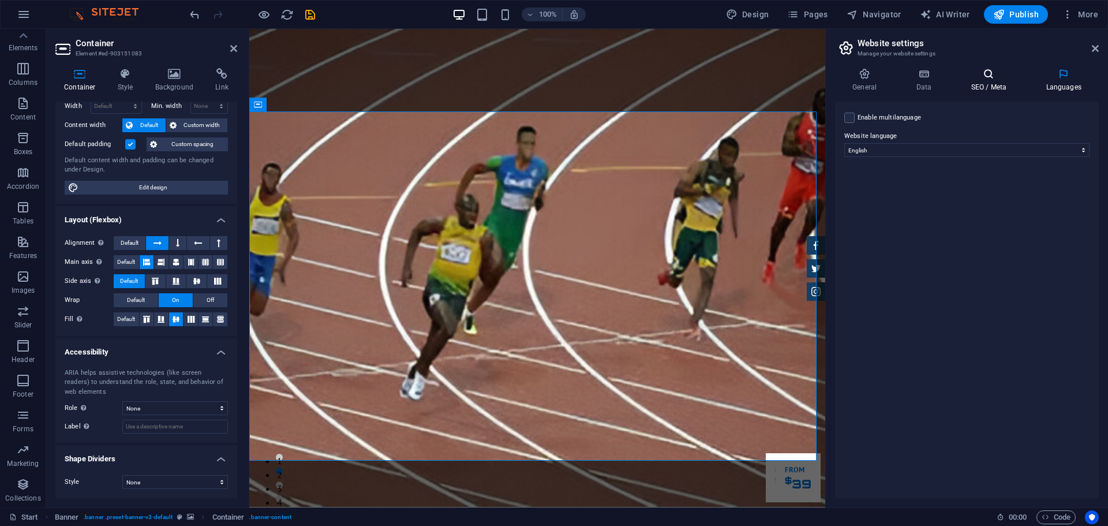
click at [1001, 70] on icon at bounding box center [988, 74] width 70 height 12
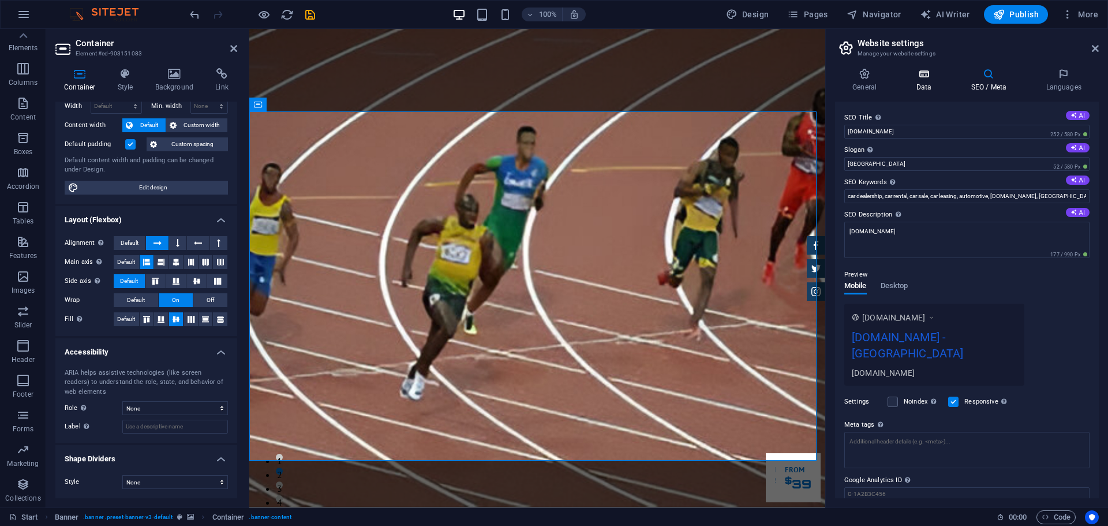
click at [931, 78] on icon at bounding box center [923, 74] width 50 height 12
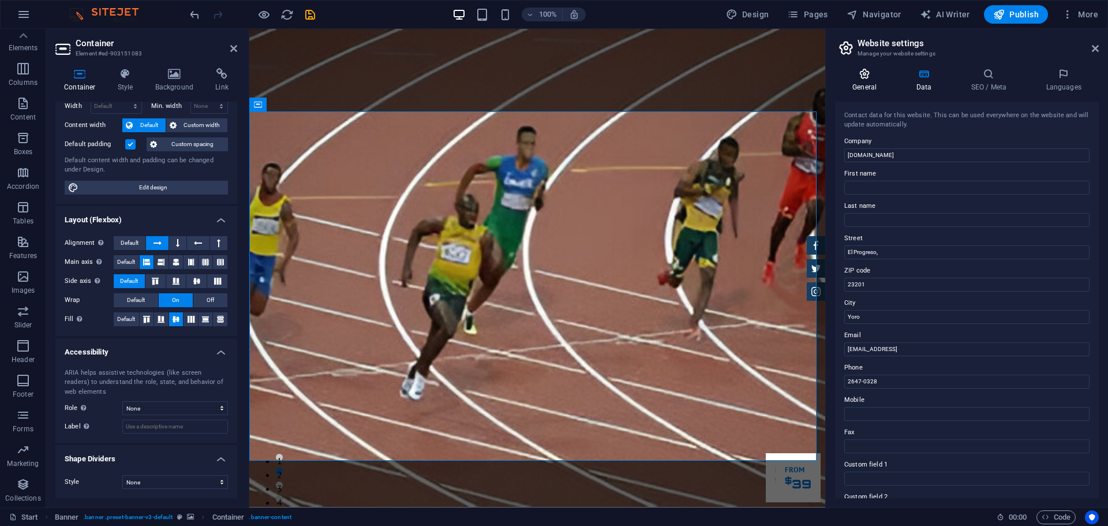
click at [859, 73] on icon at bounding box center [864, 74] width 59 height 12
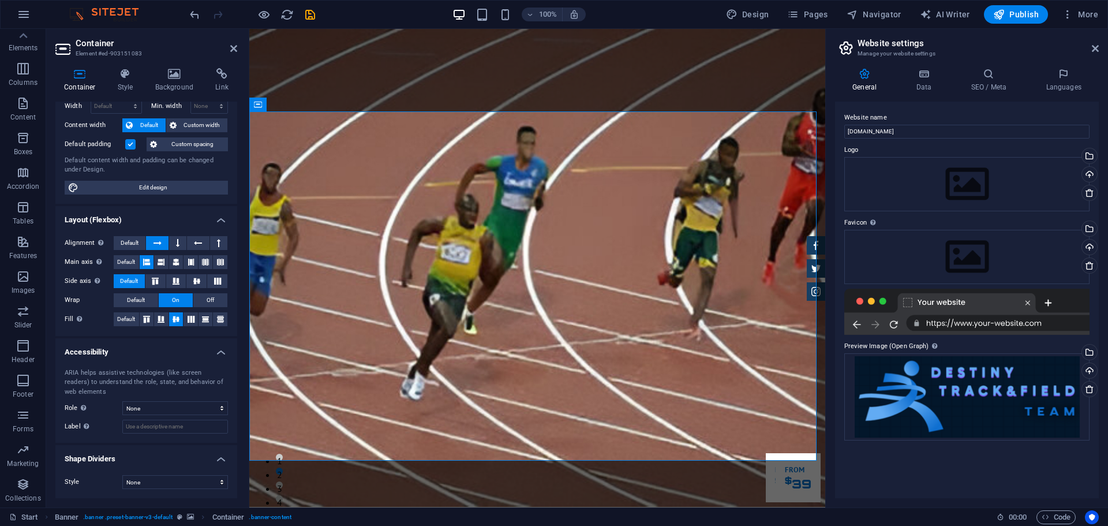
click at [237, 43] on h2 "Container" at bounding box center [157, 43] width 162 height 10
click at [230, 48] on icon at bounding box center [233, 48] width 7 height 9
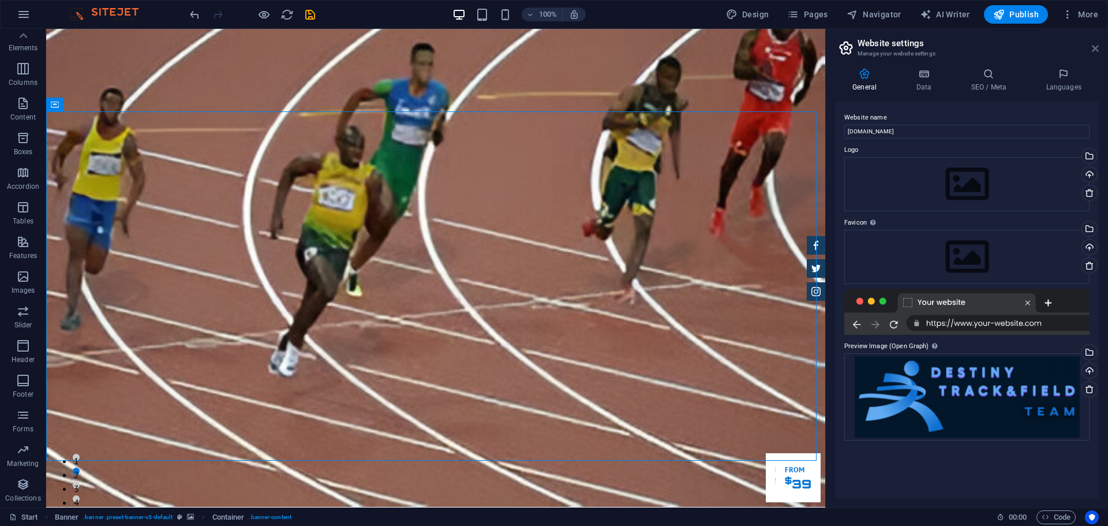
click at [1096, 44] on icon at bounding box center [1095, 48] width 7 height 9
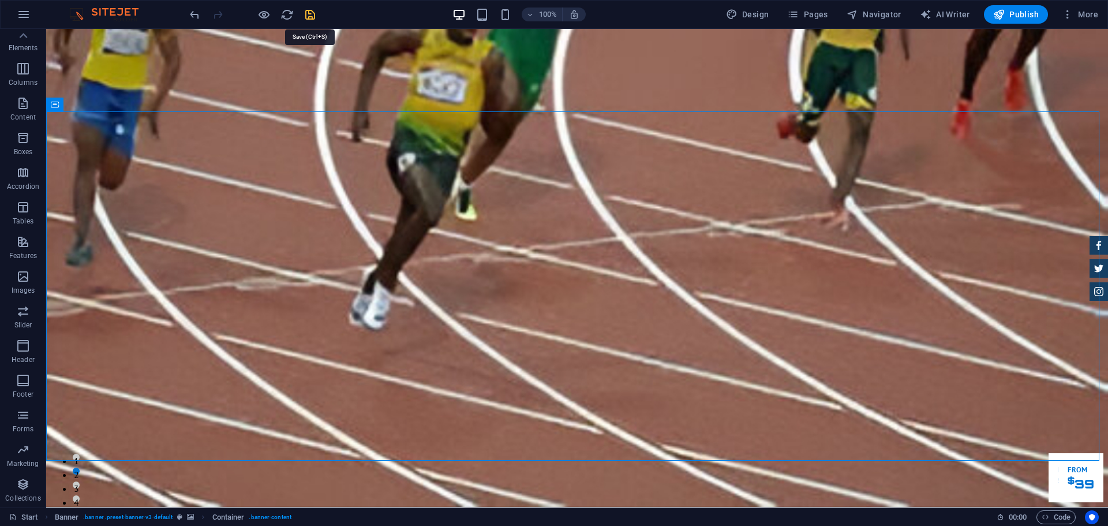
click at [312, 12] on icon "save" at bounding box center [309, 14] width 13 height 13
checkbox input "false"
click at [1081, 9] on span "More" at bounding box center [1080, 15] width 36 height 12
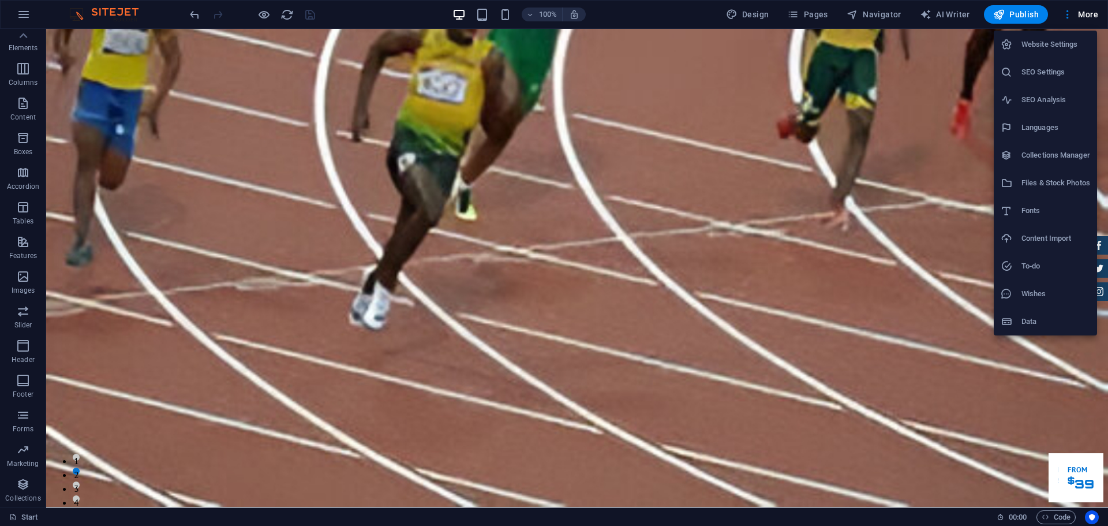
click at [1029, 46] on h6 "Website Settings" at bounding box center [1055, 45] width 69 height 14
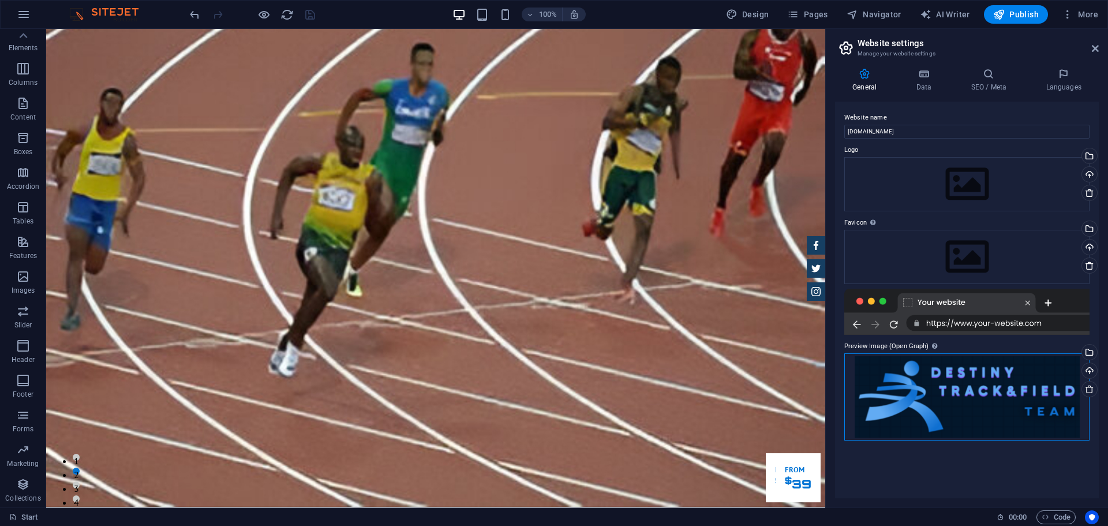
click at [930, 382] on div "Drag files here, click to choose files or select files from Files or our free s…" at bounding box center [966, 396] width 245 height 87
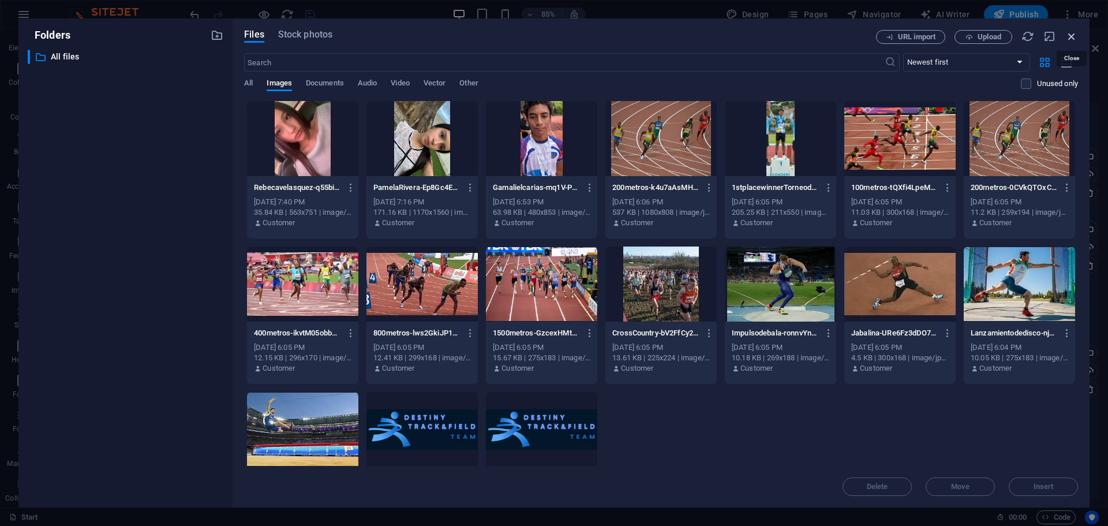
click at [1071, 37] on icon "button" at bounding box center [1071, 36] width 13 height 13
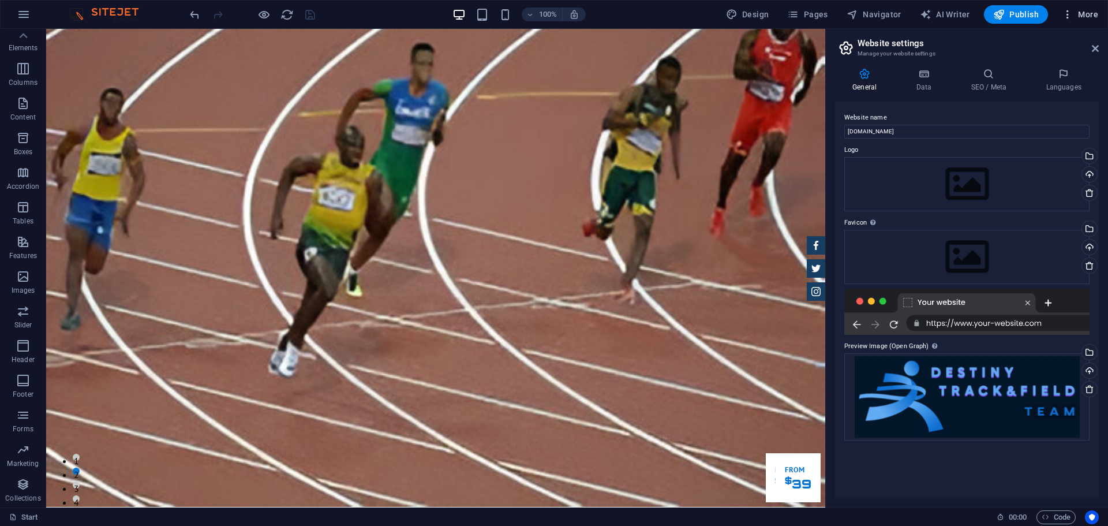
click at [1085, 15] on span "More" at bounding box center [1080, 15] width 36 height 12
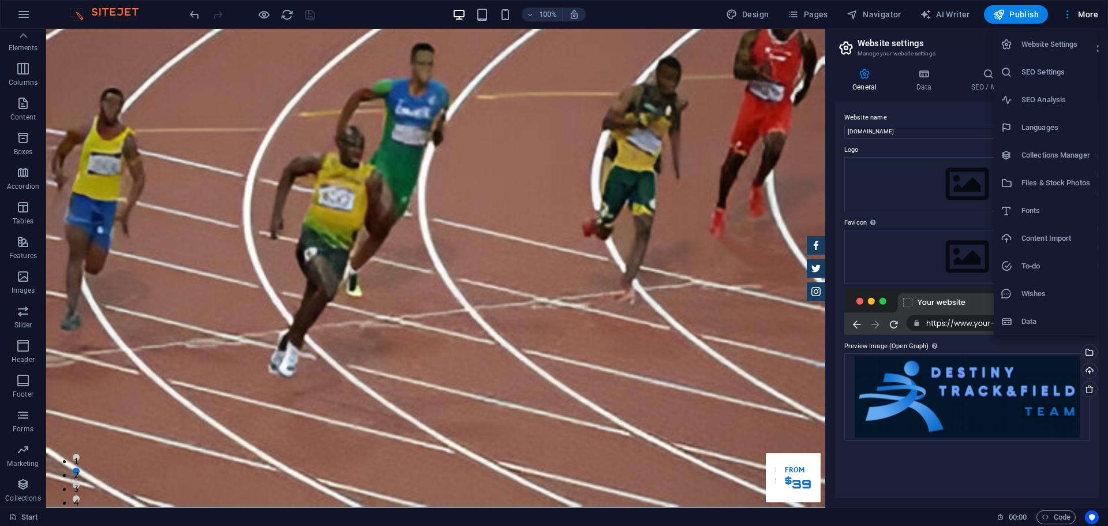
click at [20, 110] on div at bounding box center [554, 263] width 1108 height 526
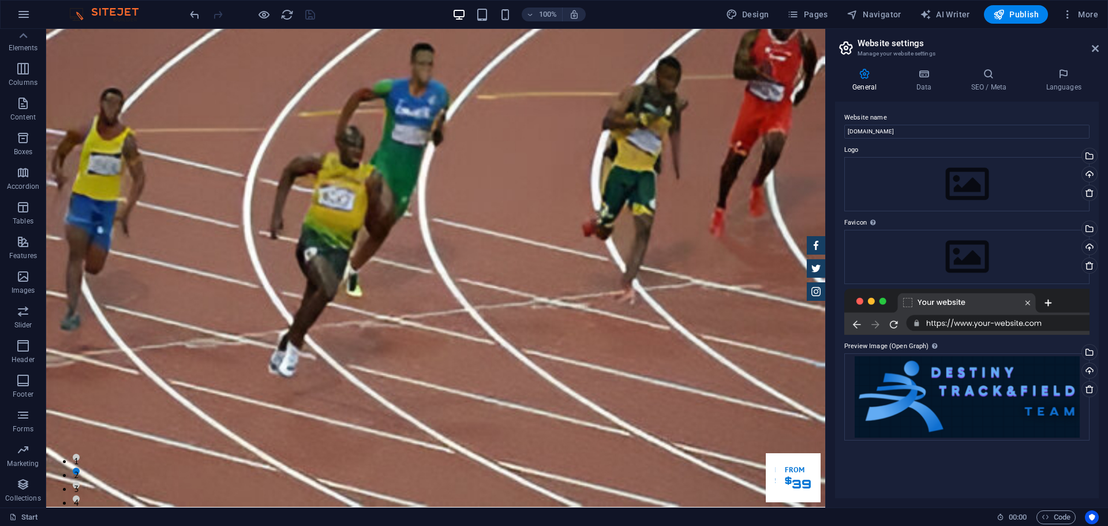
click at [20, 110] on icon "button" at bounding box center [23, 103] width 14 height 14
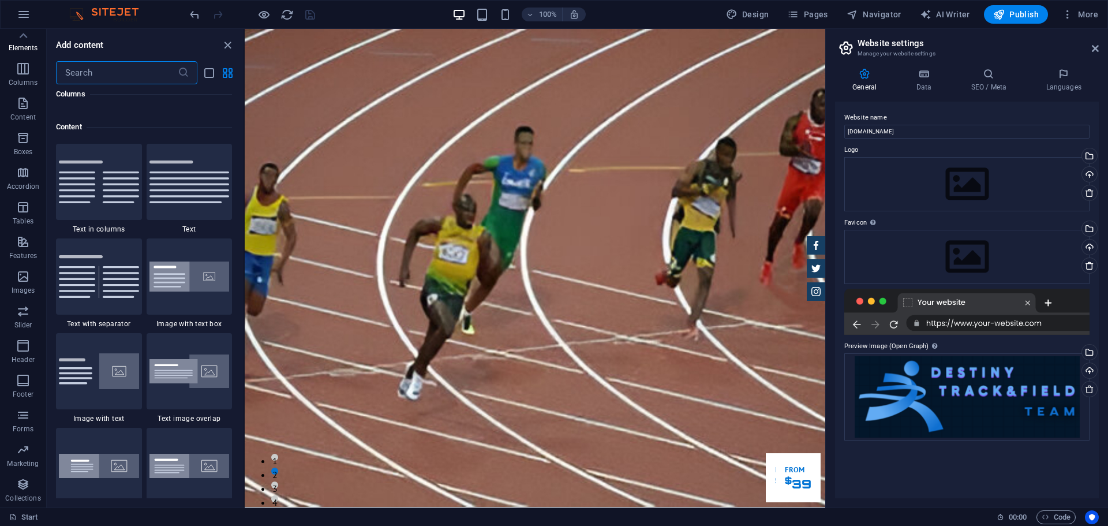
scroll to position [2019, 0]
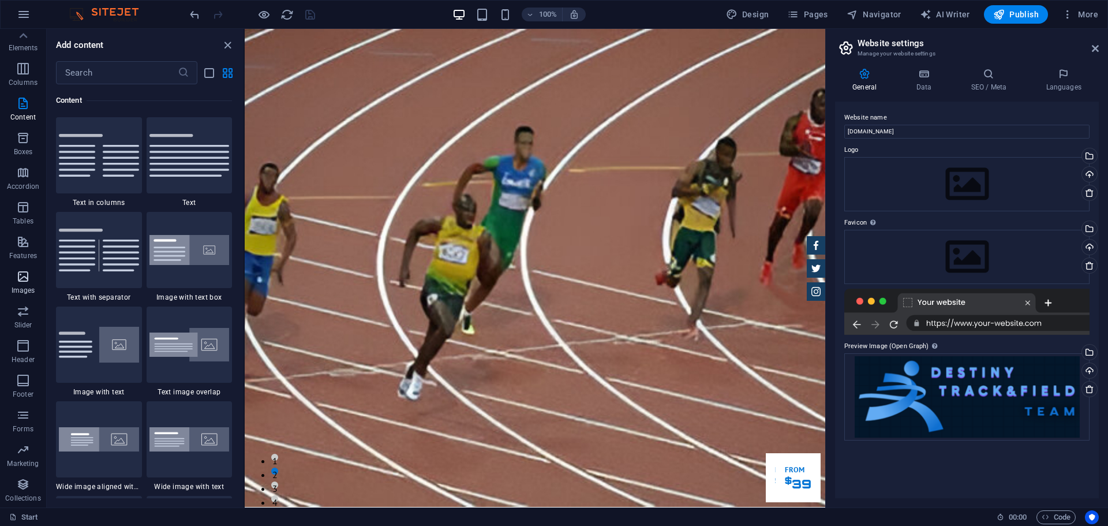
click at [23, 281] on icon "button" at bounding box center [23, 276] width 14 height 14
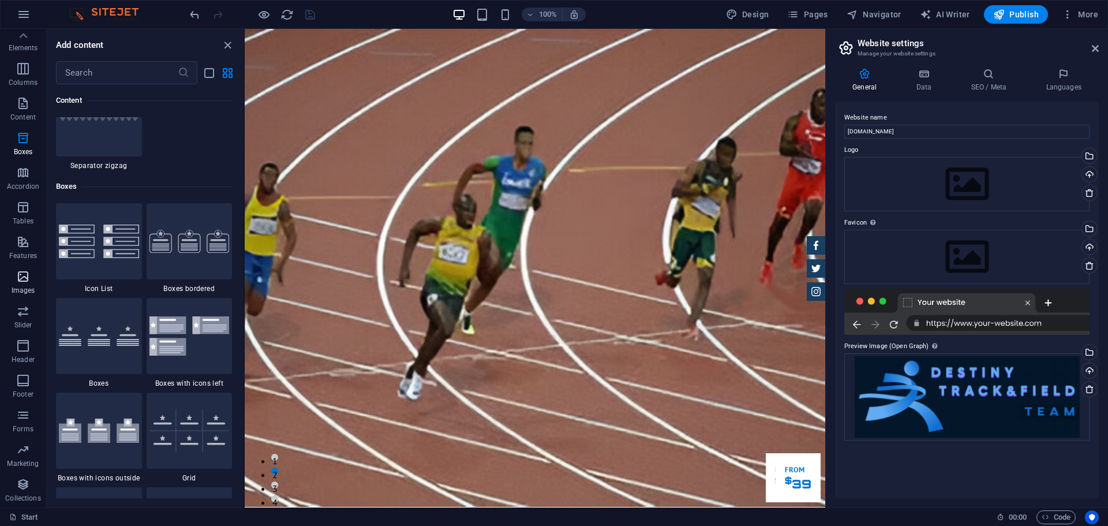
scroll to position [5851, 0]
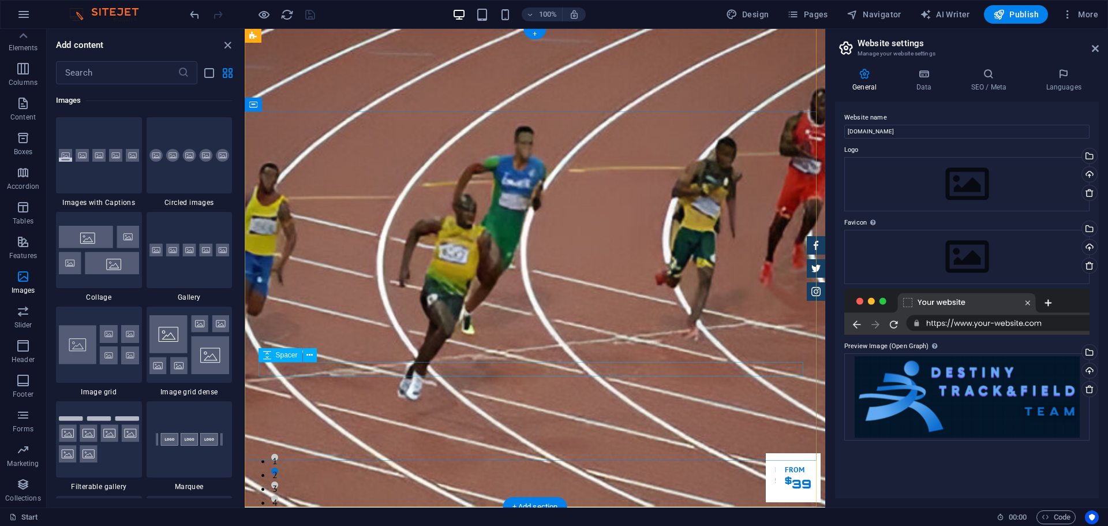
select select "px"
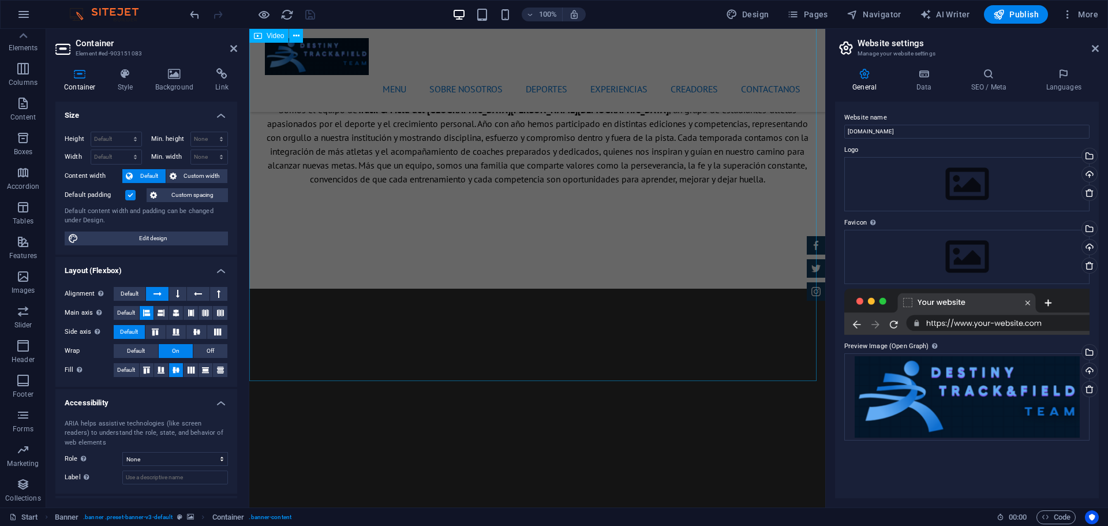
scroll to position [959, 0]
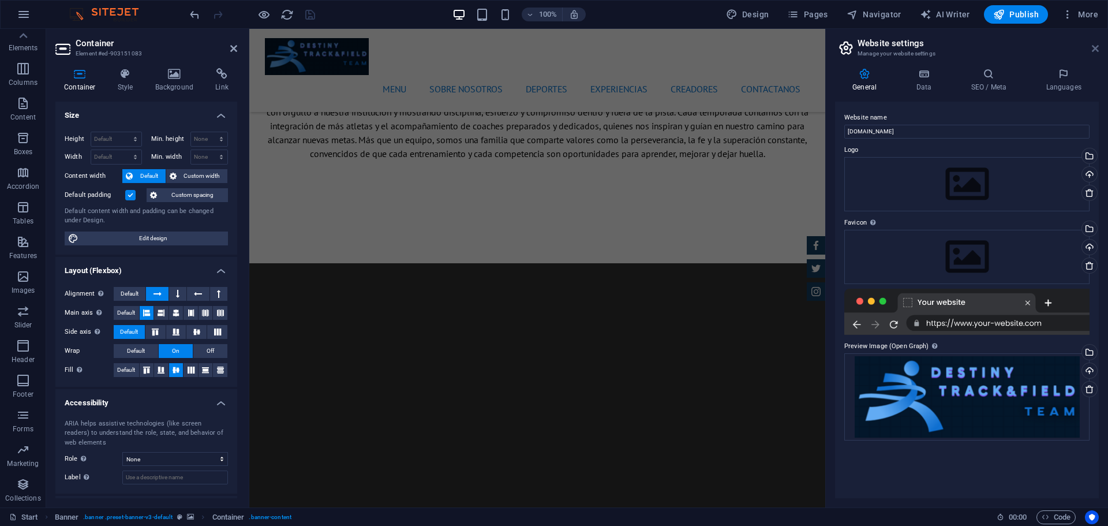
click at [1095, 48] on icon at bounding box center [1095, 48] width 7 height 9
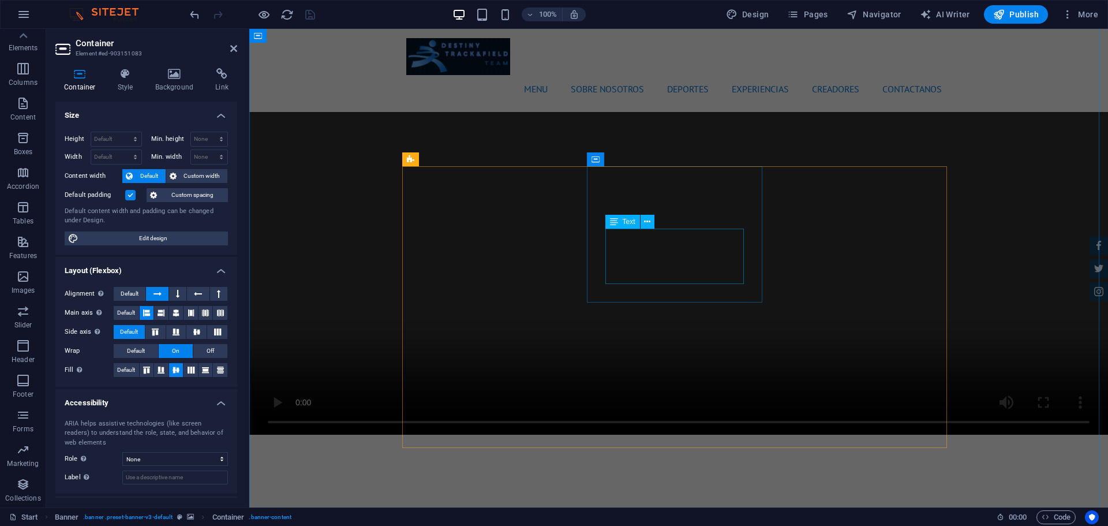
scroll to position [1364, 0]
click at [235, 50] on icon at bounding box center [233, 48] width 7 height 9
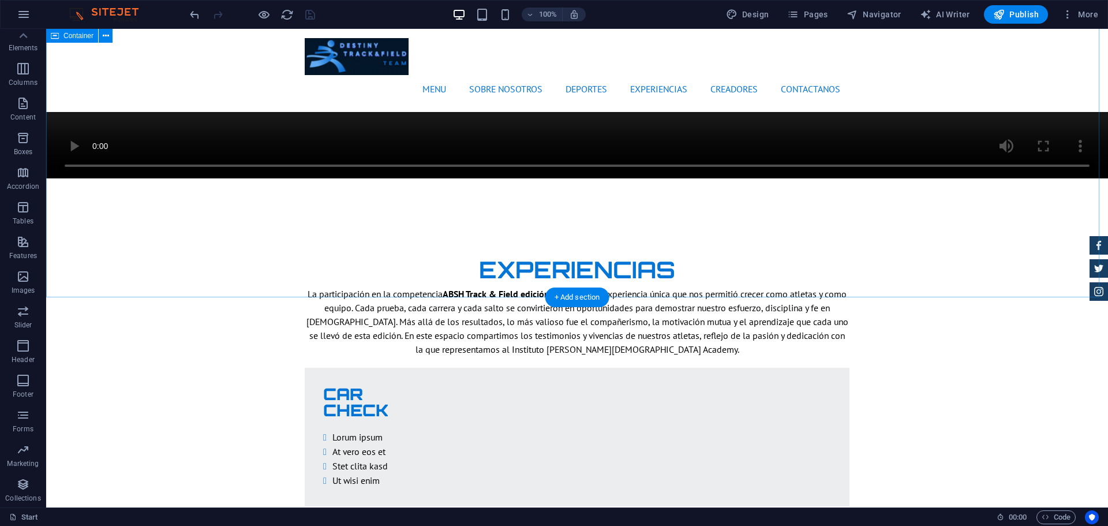
scroll to position [1620, 0]
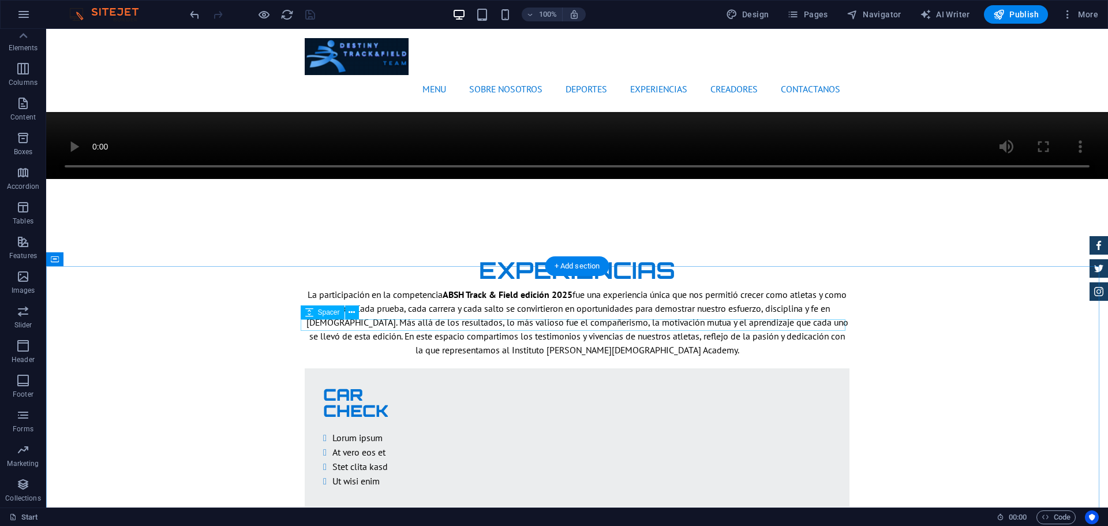
click at [313, 312] on icon at bounding box center [309, 312] width 8 height 14
select select "px"
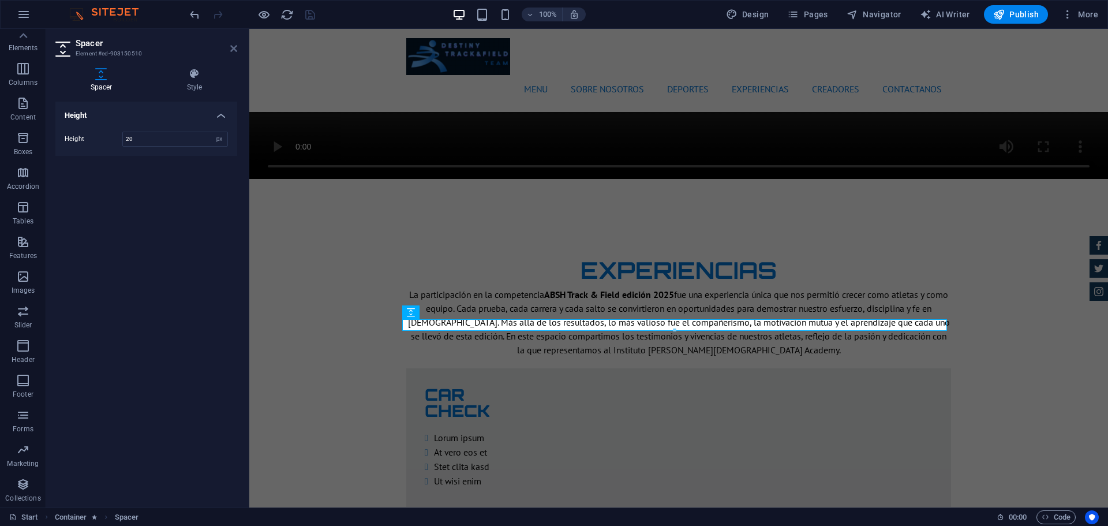
click at [235, 50] on icon at bounding box center [233, 48] width 7 height 9
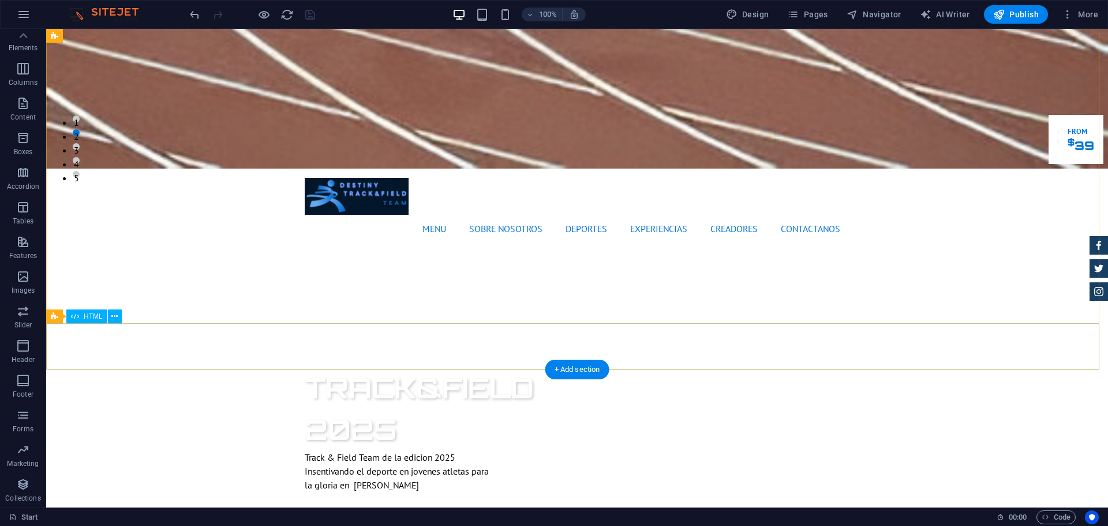
scroll to position [338, 0]
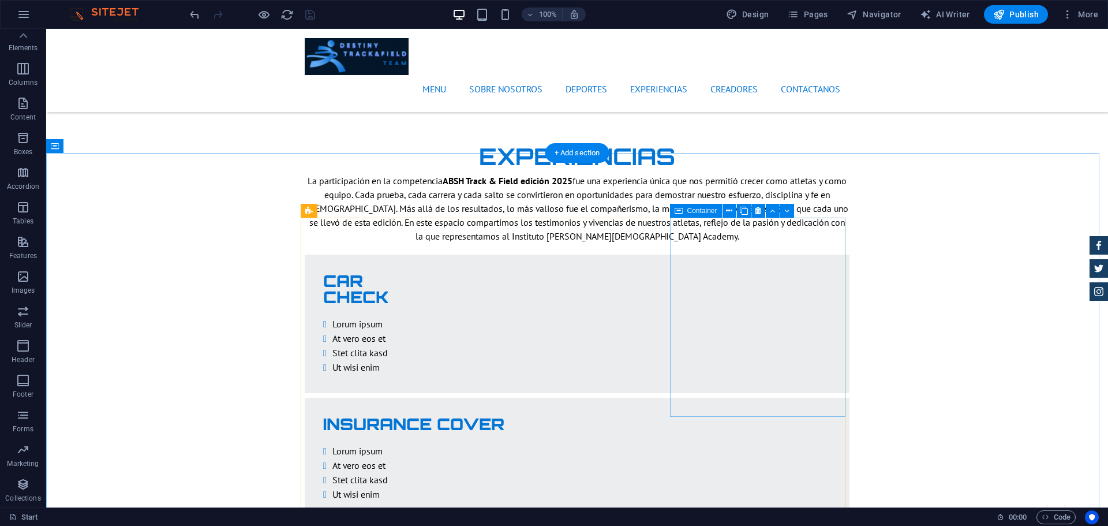
scroll to position [1733, 0]
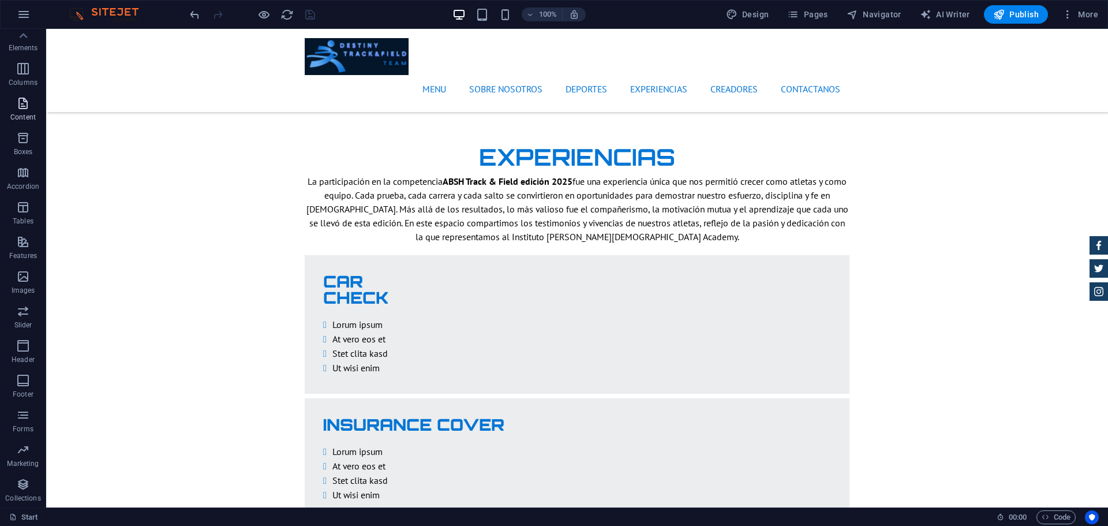
click at [22, 118] on p "Content" at bounding box center [22, 117] width 25 height 9
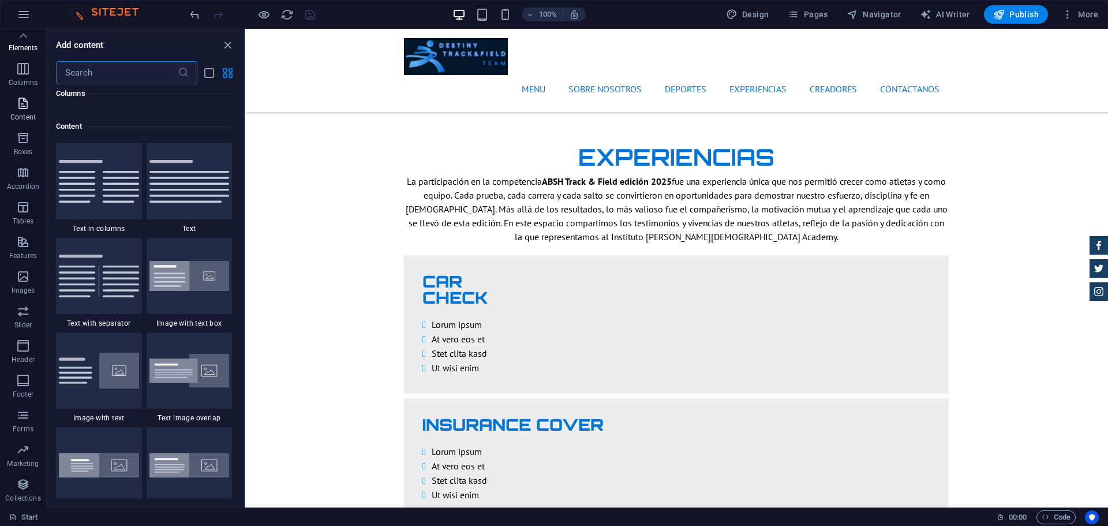
scroll to position [2019, 0]
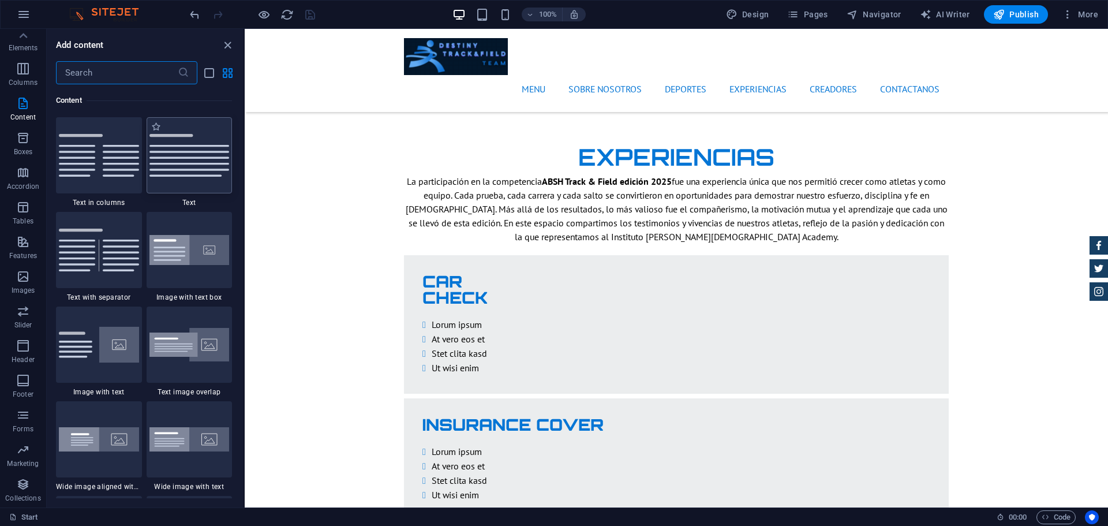
click at [180, 171] on img at bounding box center [189, 155] width 80 height 43
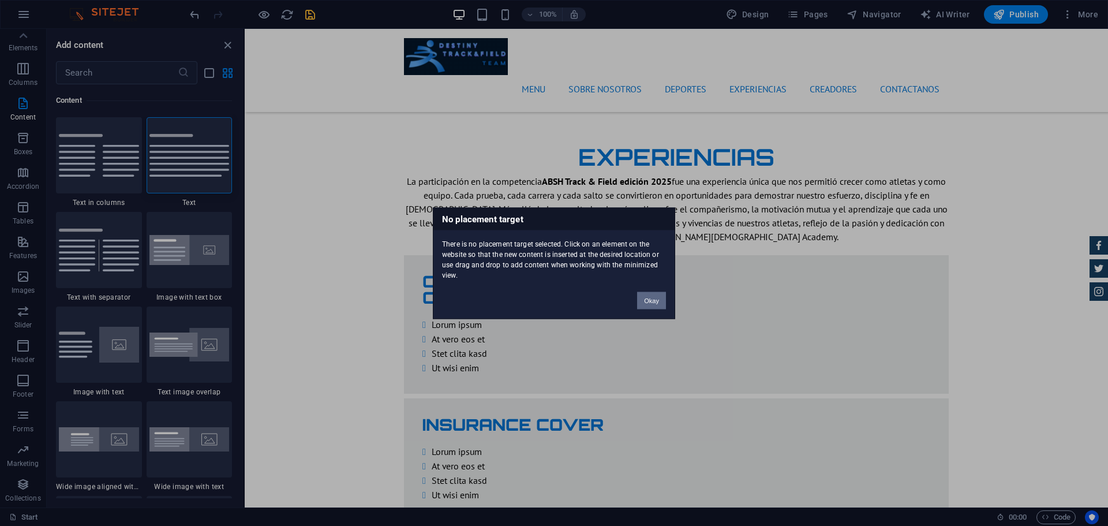
click at [653, 298] on button "Okay" at bounding box center [651, 299] width 29 height 17
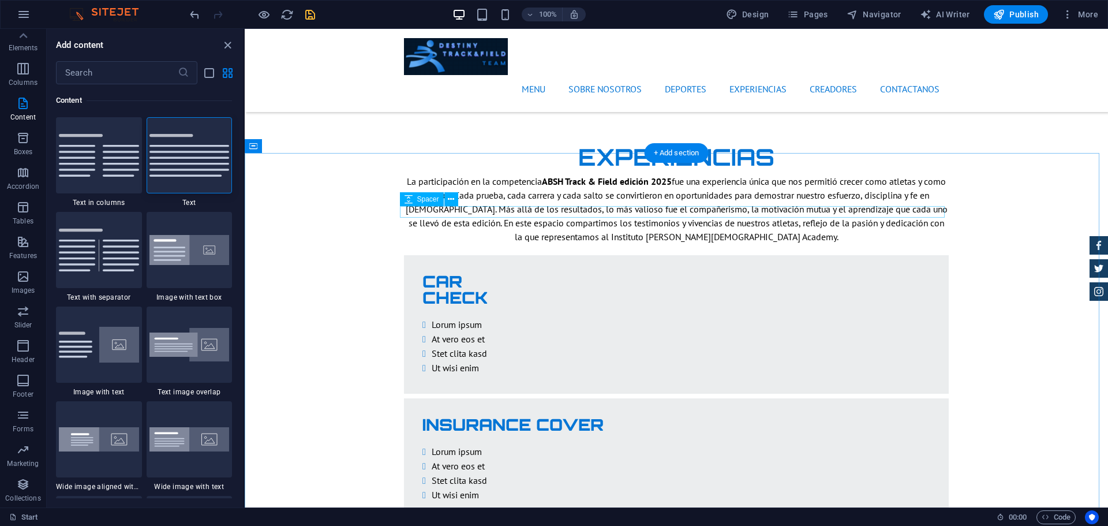
click at [177, 162] on img at bounding box center [189, 155] width 80 height 43
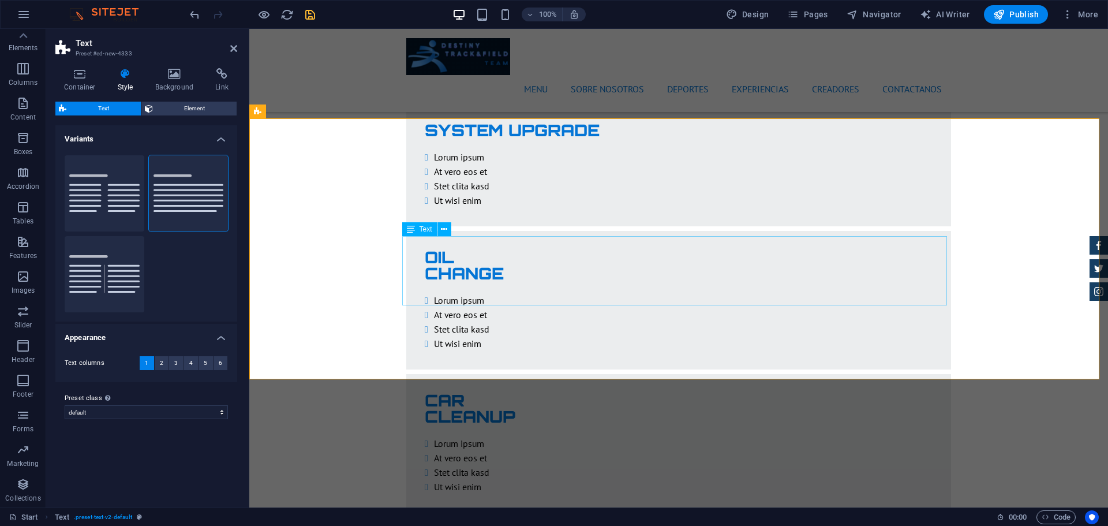
scroll to position [2297, 0]
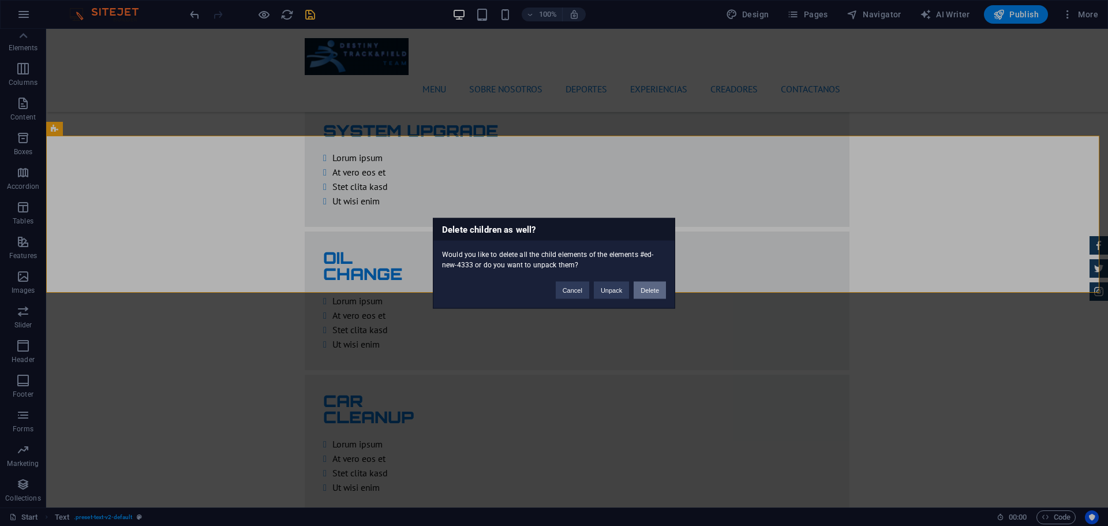
click at [661, 287] on button "Delete" at bounding box center [650, 289] width 32 height 17
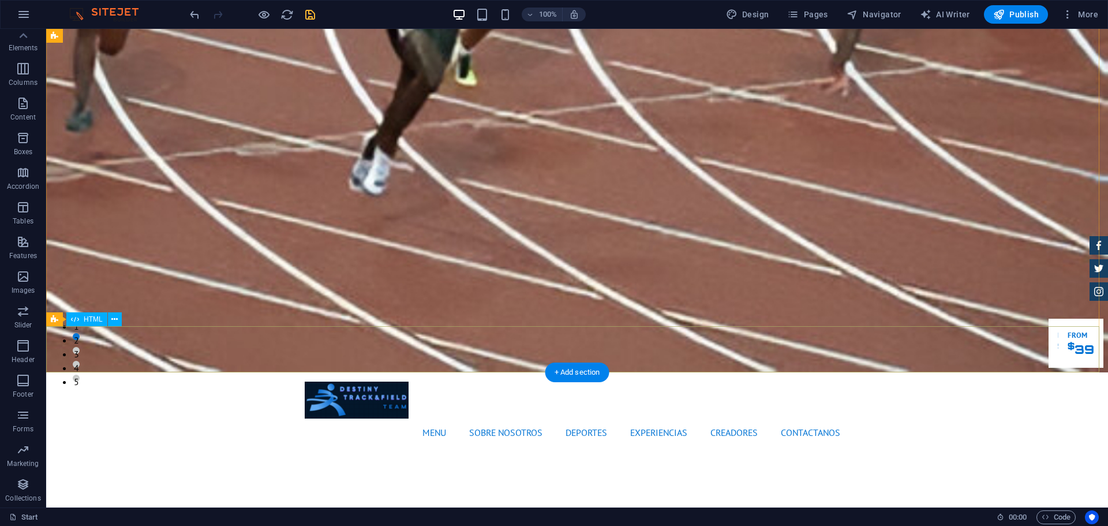
scroll to position [0, 0]
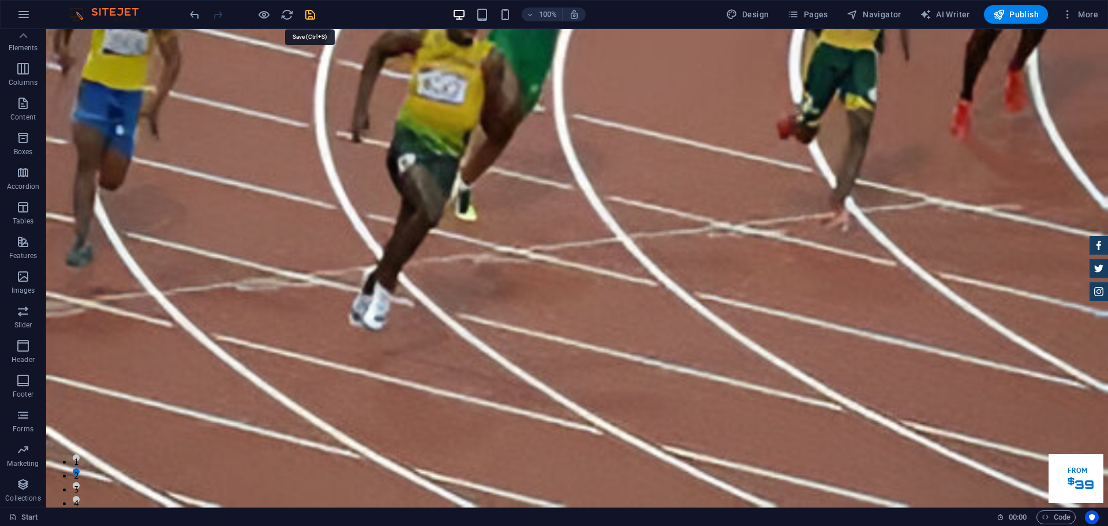
click at [309, 12] on icon "save" at bounding box center [309, 14] width 13 height 13
checkbox input "false"
